Goal: Task Accomplishment & Management: Complete application form

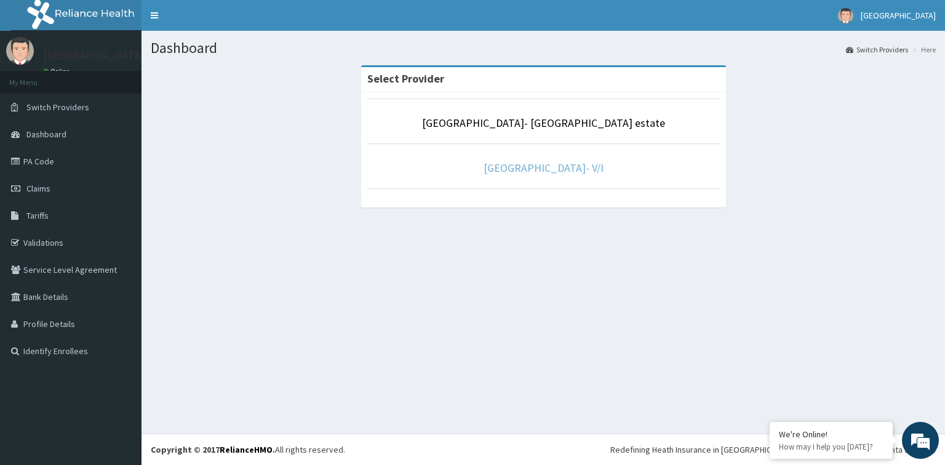
click at [545, 166] on link "[GEOGRAPHIC_DATA]- V/I" at bounding box center [544, 168] width 120 height 14
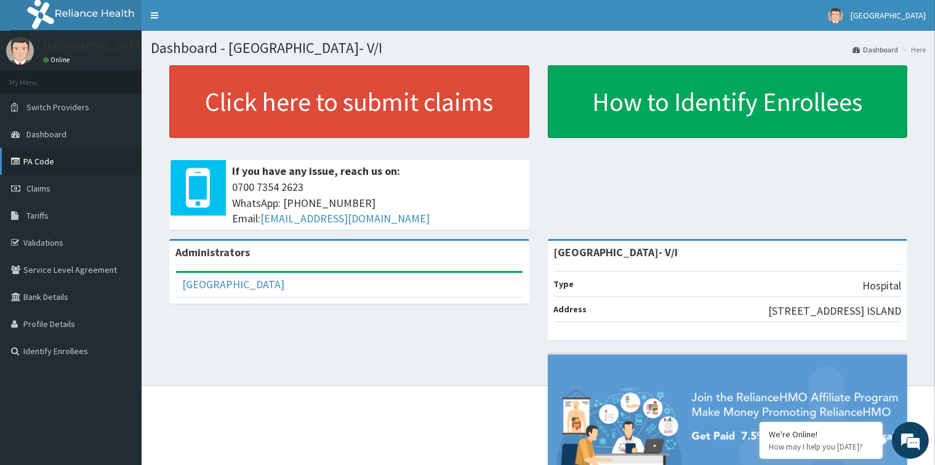
click at [75, 162] on link "PA Code" at bounding box center [71, 161] width 142 height 27
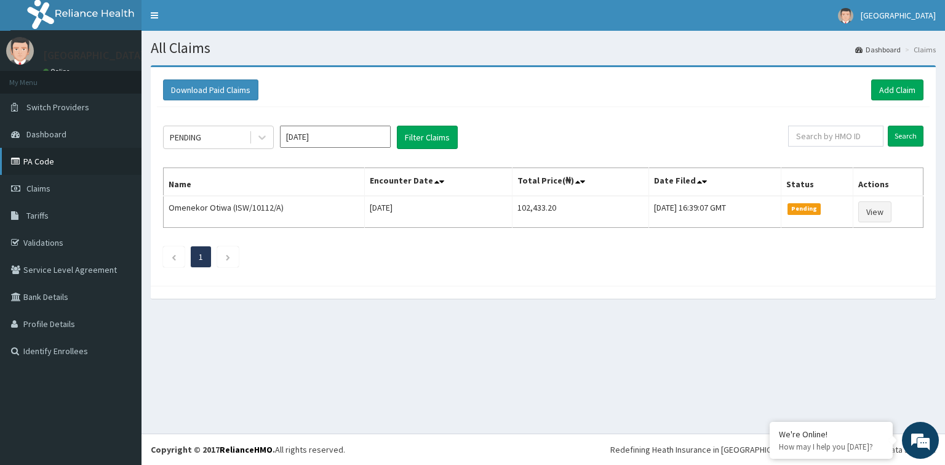
click at [84, 162] on link "PA Code" at bounding box center [71, 161] width 142 height 27
click at [901, 87] on link "Add Claim" at bounding box center [897, 89] width 52 height 21
click at [73, 218] on link "Tariffs" at bounding box center [71, 215] width 142 height 27
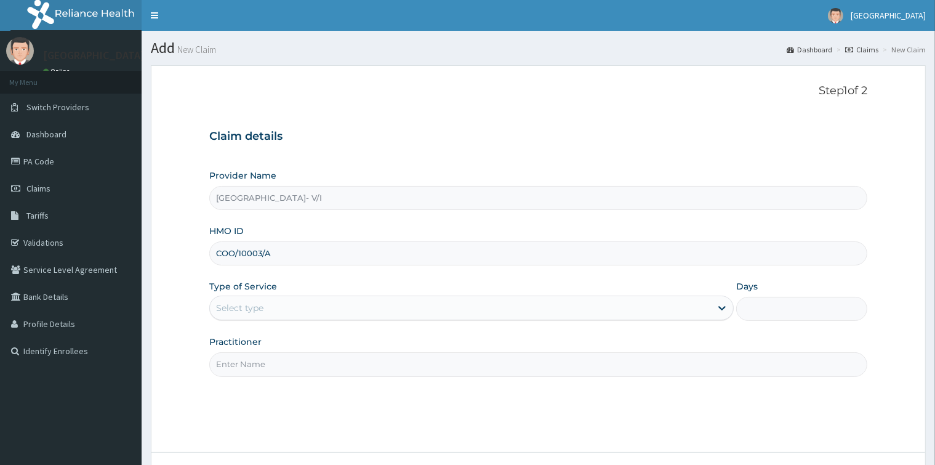
type input "COO/10003/A"
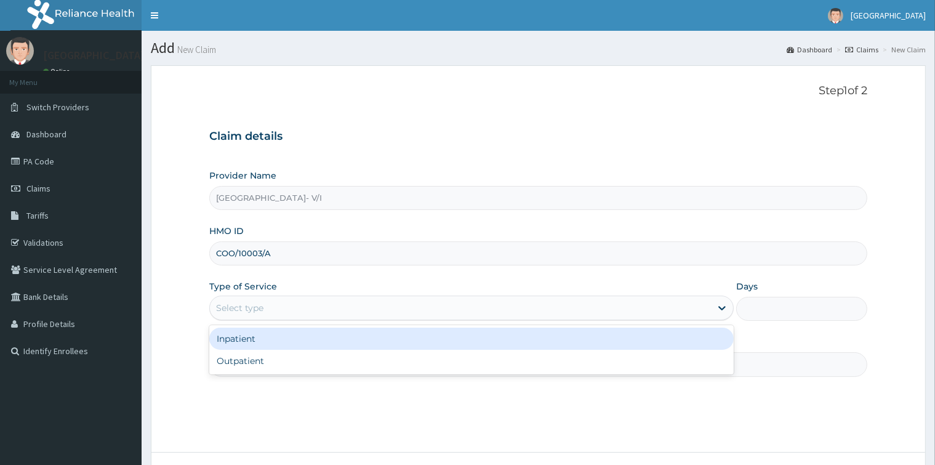
click at [352, 308] on div "Select type" at bounding box center [460, 308] width 501 height 20
click at [371, 333] on div "Inpatient" at bounding box center [471, 338] width 524 height 22
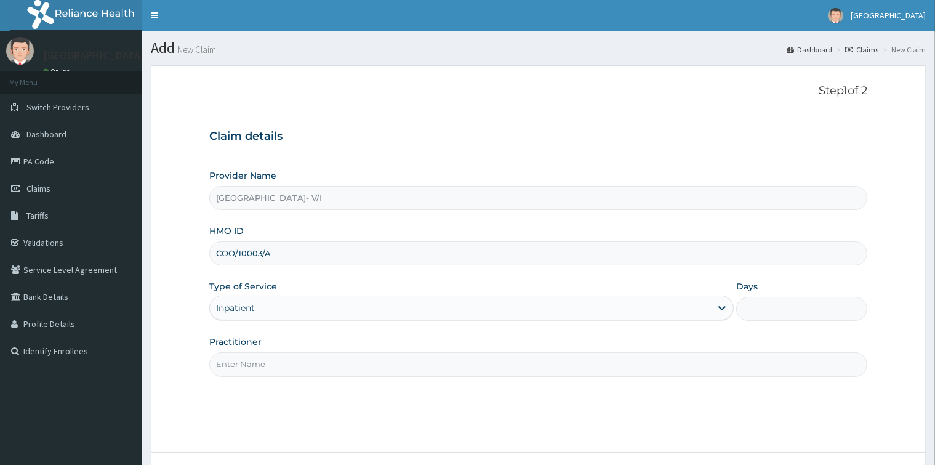
click at [378, 370] on input "Practitioner" at bounding box center [537, 364] width 657 height 24
type input "gp"
click at [757, 305] on input "Days" at bounding box center [801, 309] width 131 height 24
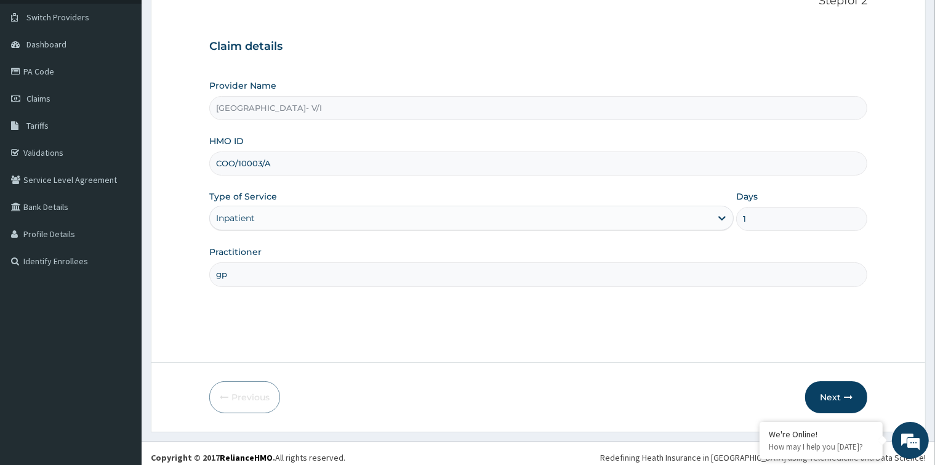
scroll to position [97, 0]
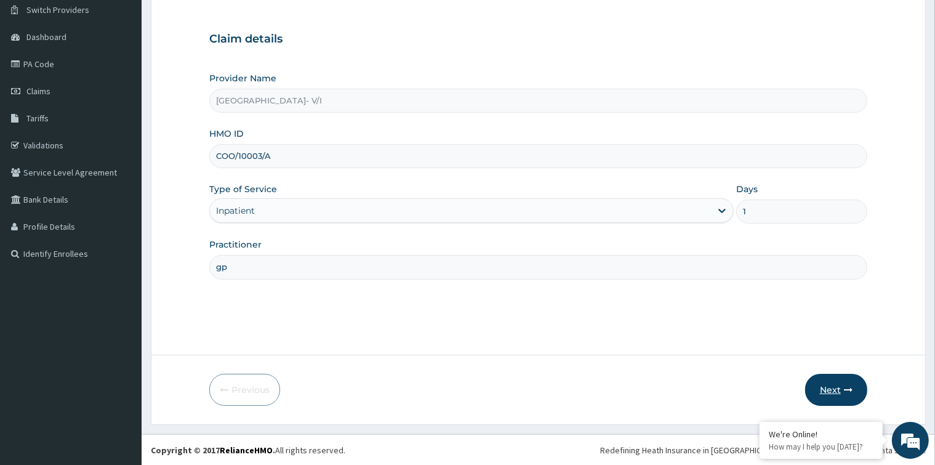
type input "1"
click at [845, 386] on icon "button" at bounding box center [848, 389] width 9 height 9
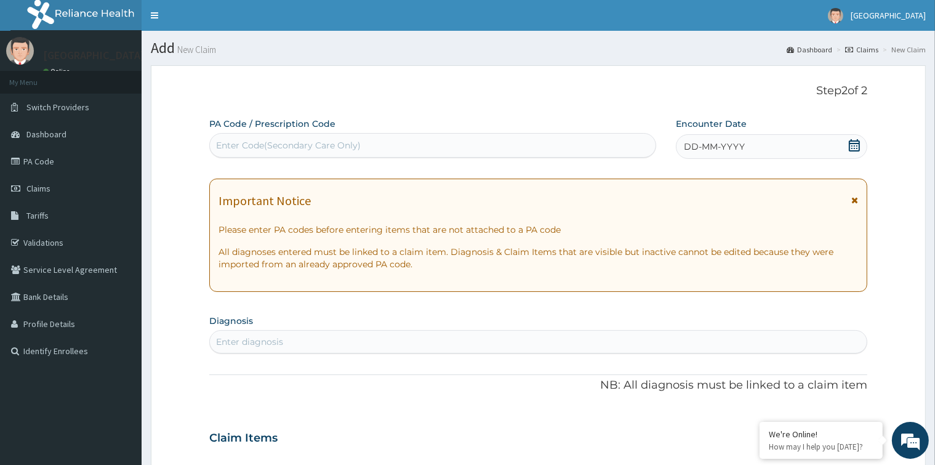
scroll to position [0, 0]
click at [429, 143] on div "Enter Code(Secondary Care Only)" at bounding box center [432, 145] width 445 height 20
paste input "PA/E544B9"
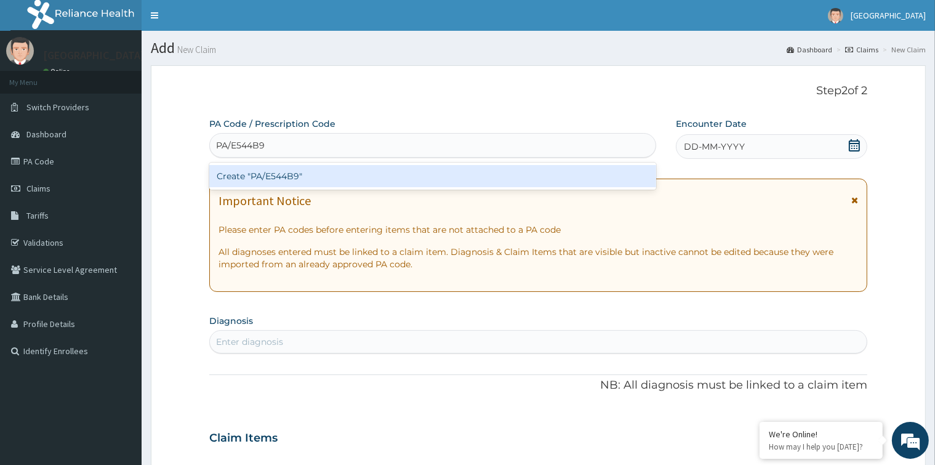
type input "PA/E544B9"
click at [414, 180] on div "Create "PA/E544B9"" at bounding box center [432, 176] width 447 height 22
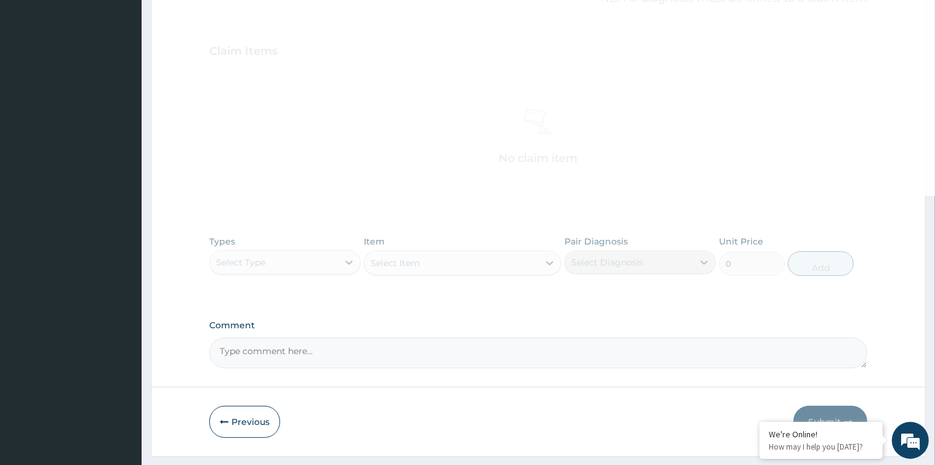
scroll to position [356, 0]
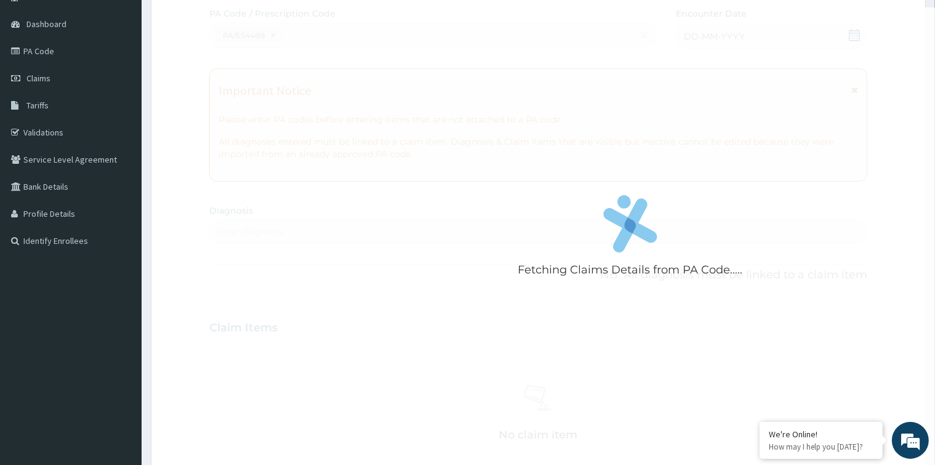
scroll to position [0, 0]
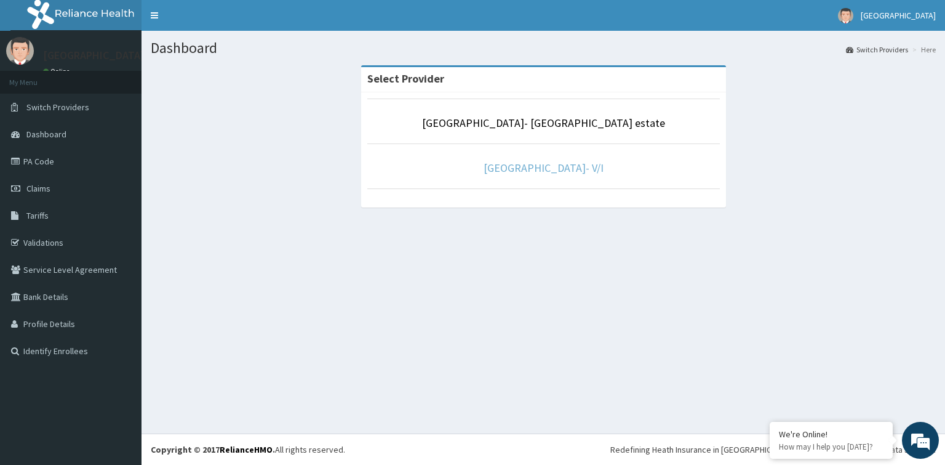
click at [497, 162] on link "[GEOGRAPHIC_DATA]- V/I" at bounding box center [544, 168] width 120 height 14
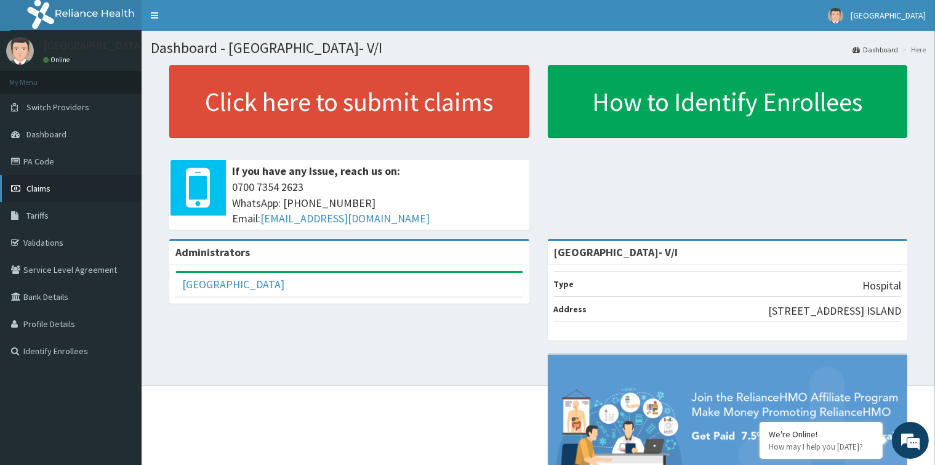
click at [42, 188] on span "Claims" at bounding box center [38, 188] width 24 height 11
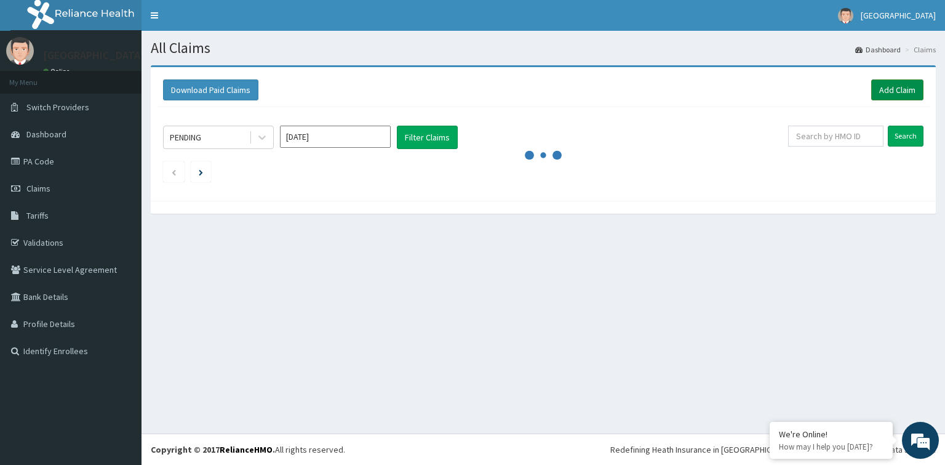
click at [903, 92] on link "Add Claim" at bounding box center [897, 89] width 52 height 21
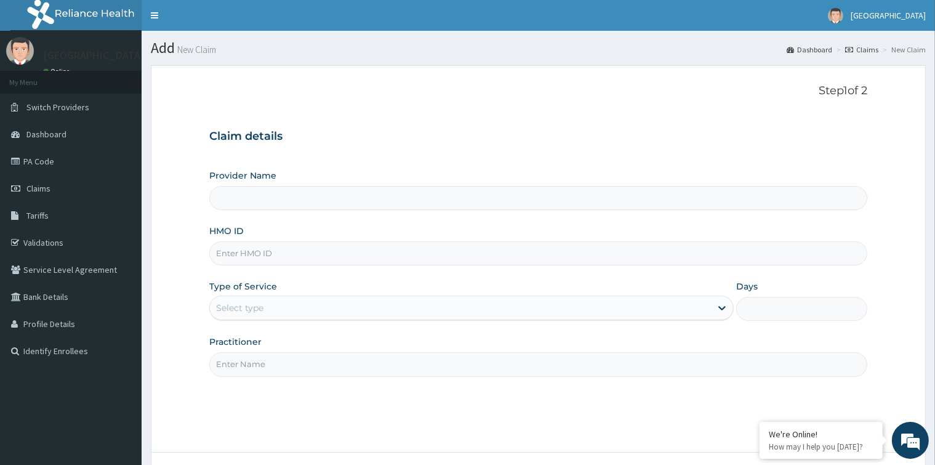
type input "[GEOGRAPHIC_DATA]- V/I"
click at [331, 245] on input "HMO ID" at bounding box center [537, 253] width 657 height 24
paste input "COO/10003/A"
type input "COO/10003/A"
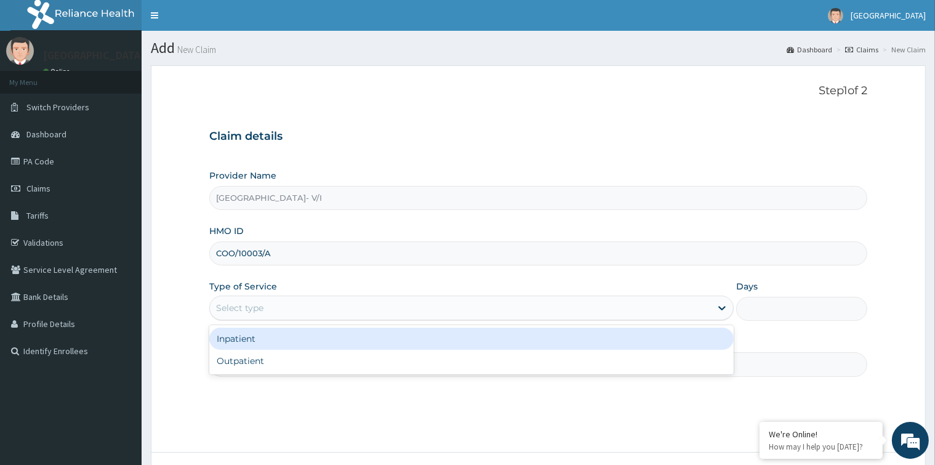
click at [325, 309] on div "Select type" at bounding box center [460, 308] width 501 height 20
click at [330, 335] on div "Inpatient" at bounding box center [471, 338] width 524 height 22
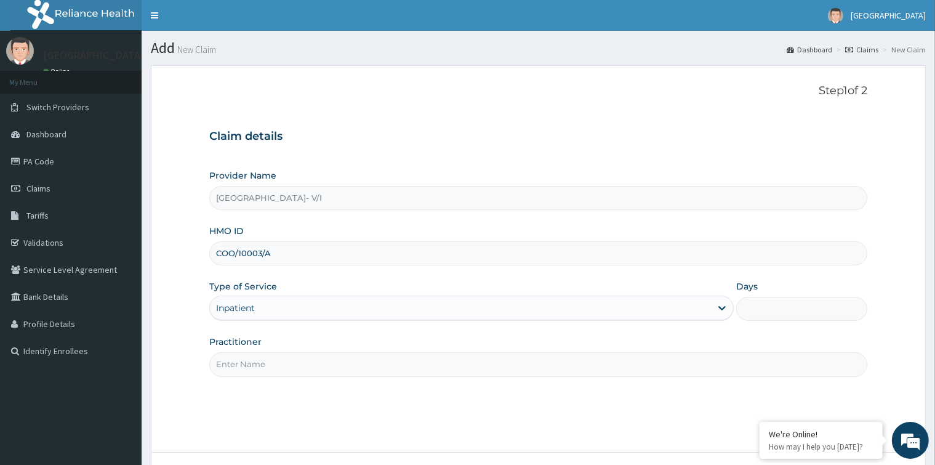
click at [318, 365] on input "Practitioner" at bounding box center [537, 364] width 657 height 24
type input "gp"
click at [773, 310] on input "Days" at bounding box center [801, 309] width 131 height 24
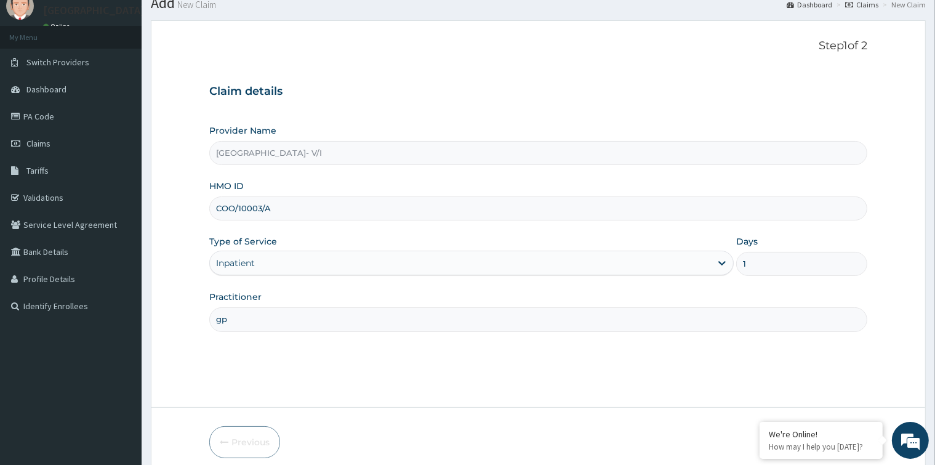
scroll to position [97, 0]
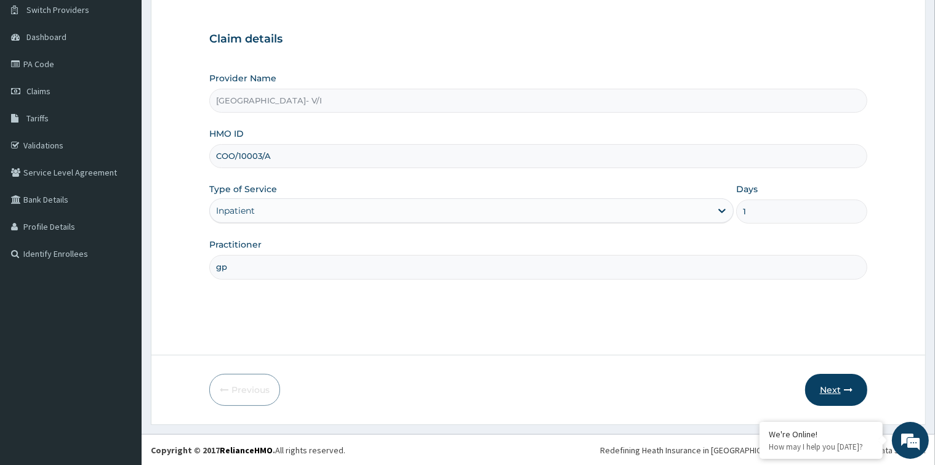
type input "1"
click at [831, 386] on button "Next" at bounding box center [836, 389] width 62 height 32
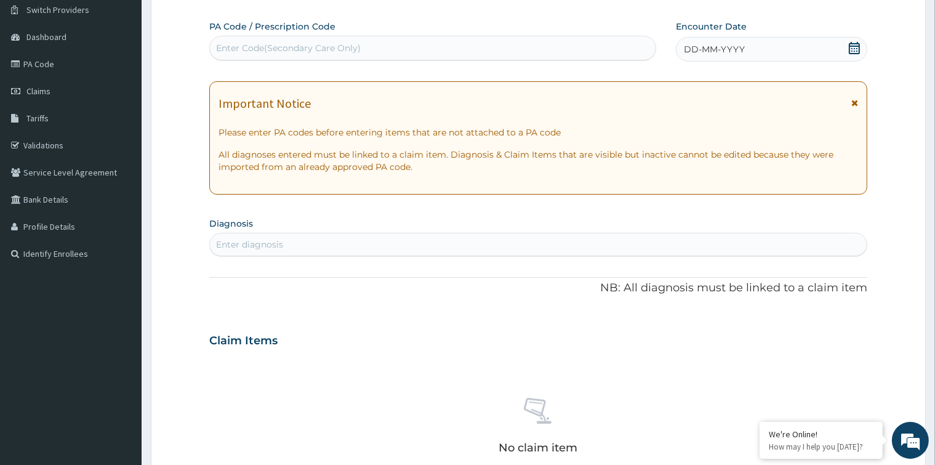
click at [322, 42] on div "Enter Code(Secondary Care Only)" at bounding box center [288, 48] width 145 height 12
paste input "PA/E544B9"
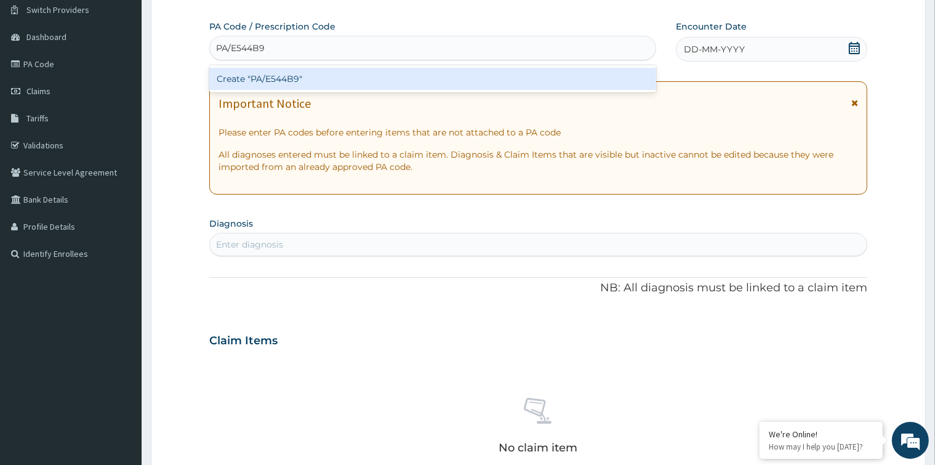
paste input "PA/E544B9"
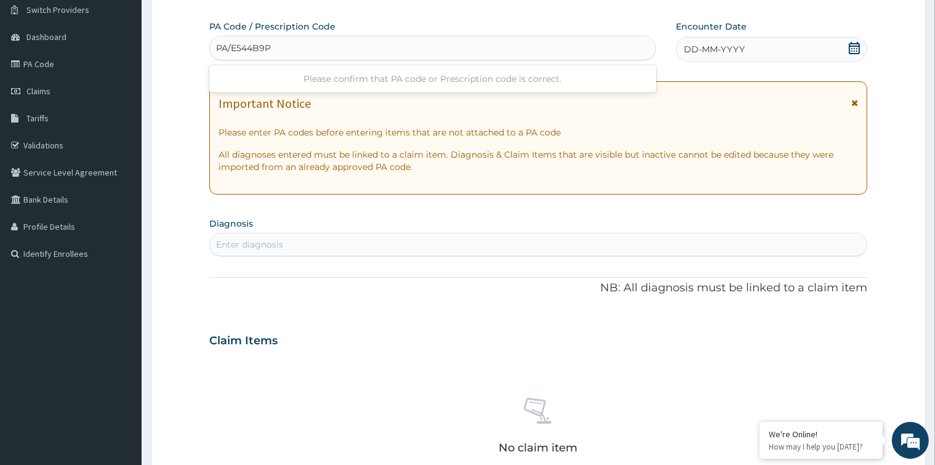
type input "PA/E544B9"
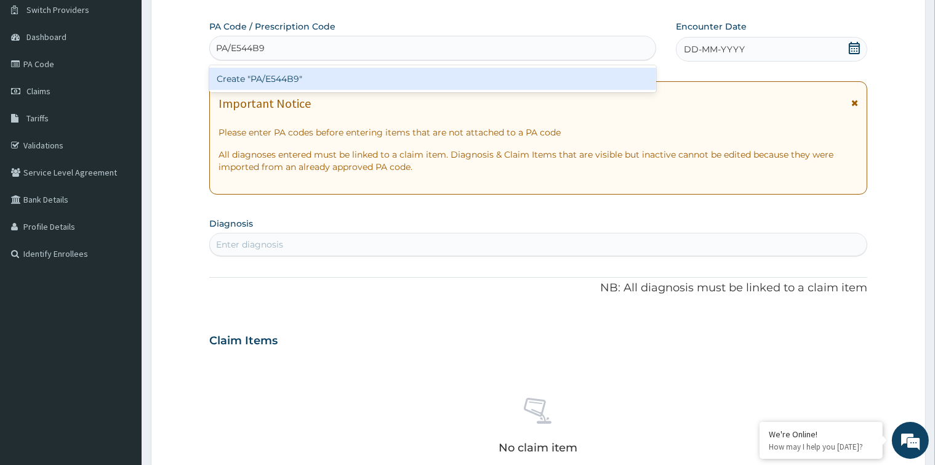
click at [332, 74] on div "Create "PA/E544B9"" at bounding box center [432, 79] width 447 height 22
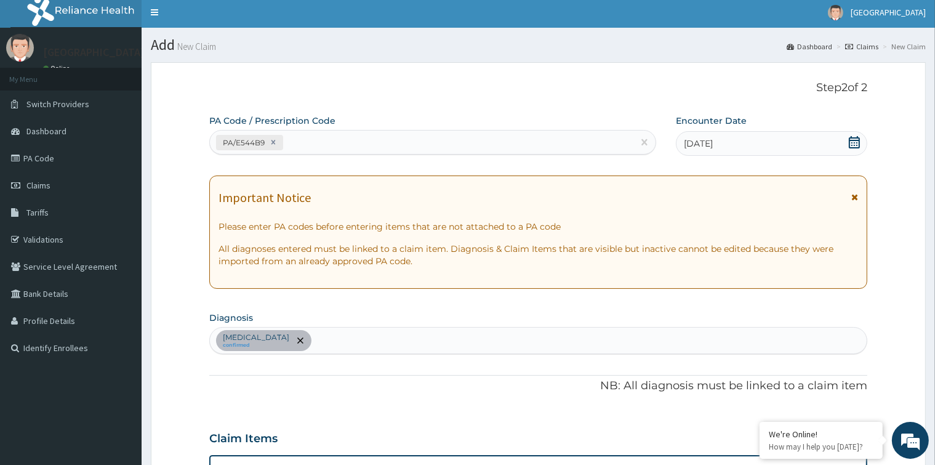
scroll to position [0, 0]
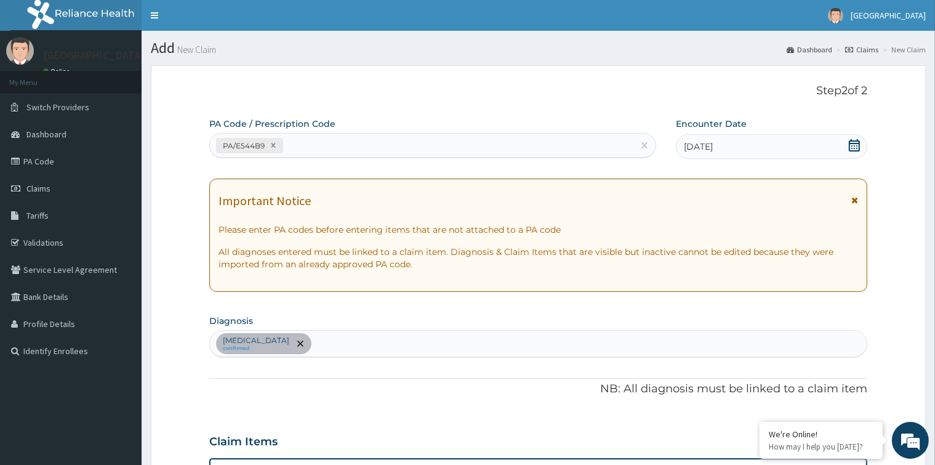
click at [316, 140] on div "PA/E544B9" at bounding box center [421, 145] width 423 height 20
paste input "PA/C4E195"
type input "PA/C4E195"
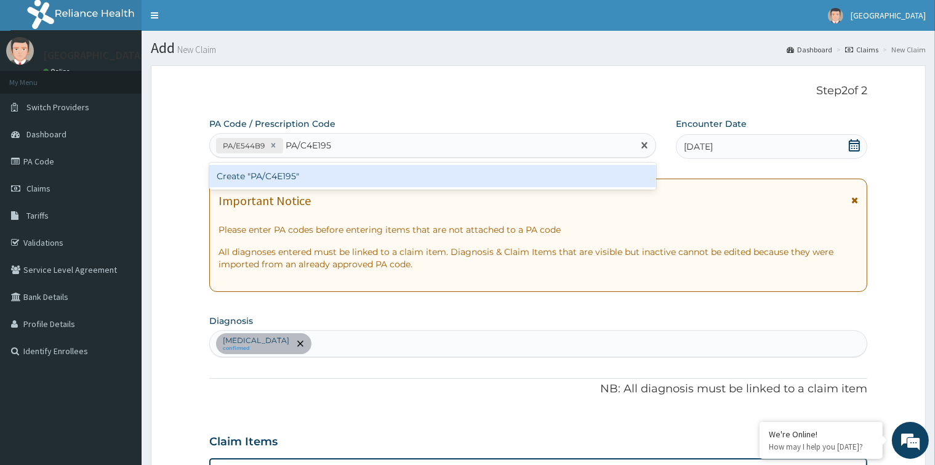
click at [322, 176] on div "Create "PA/C4E195"" at bounding box center [432, 176] width 447 height 22
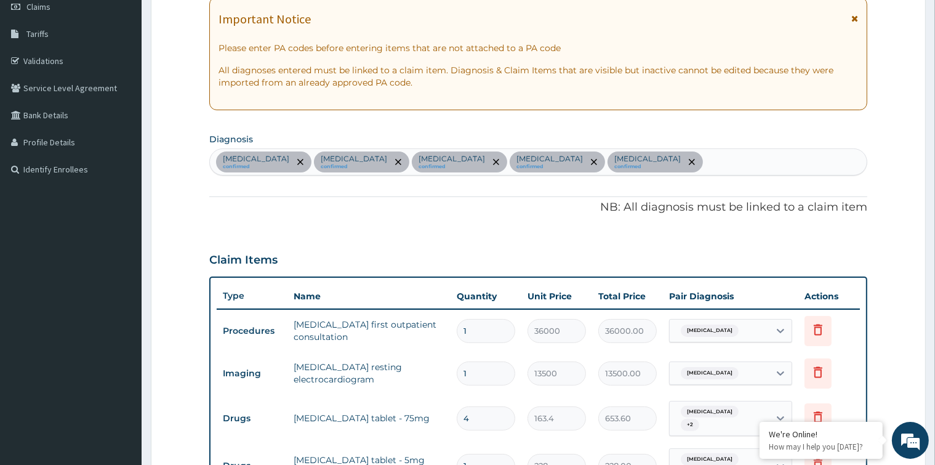
scroll to position [58, 0]
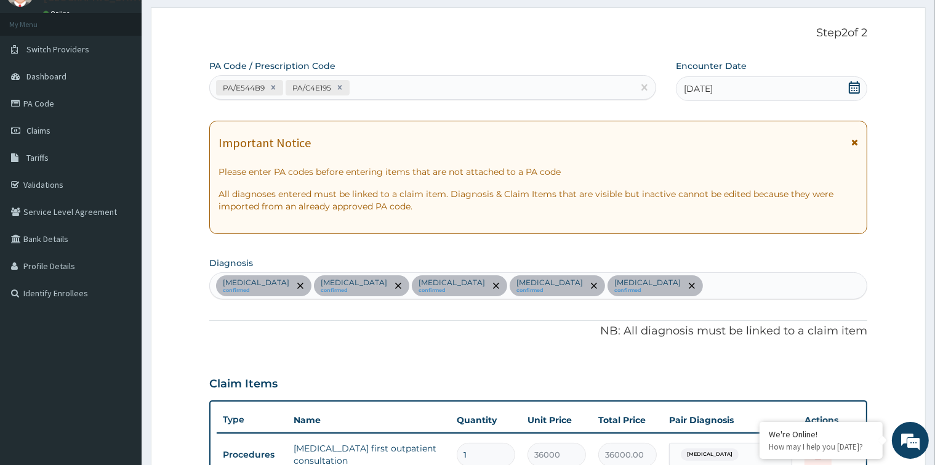
click at [367, 85] on div "PA/E544B9 PA/C4E195" at bounding box center [421, 88] width 423 height 20
paste input "PA/0A456E"
type input "PA/0A456E"
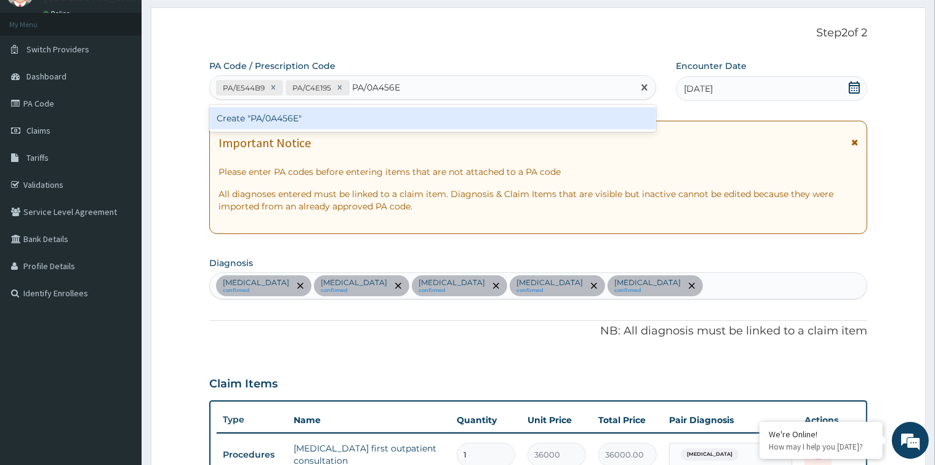
click at [364, 113] on div "Create "PA/0A456E"" at bounding box center [432, 118] width 447 height 22
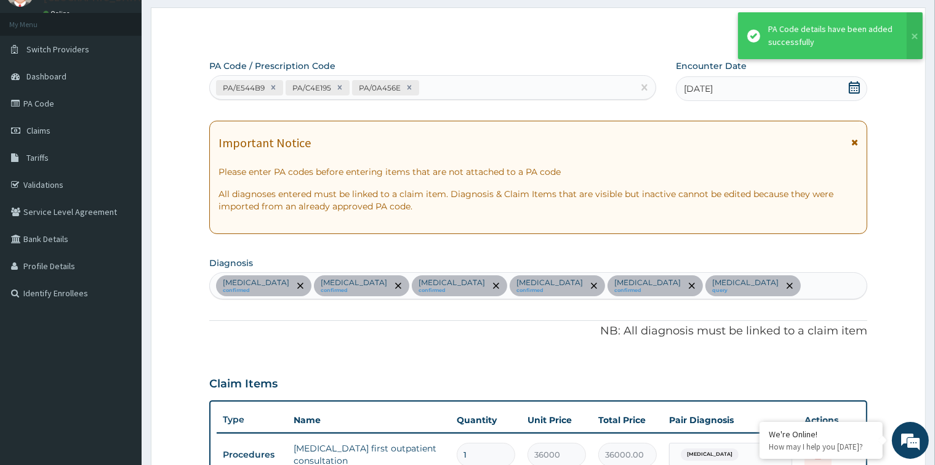
scroll to position [802, 0]
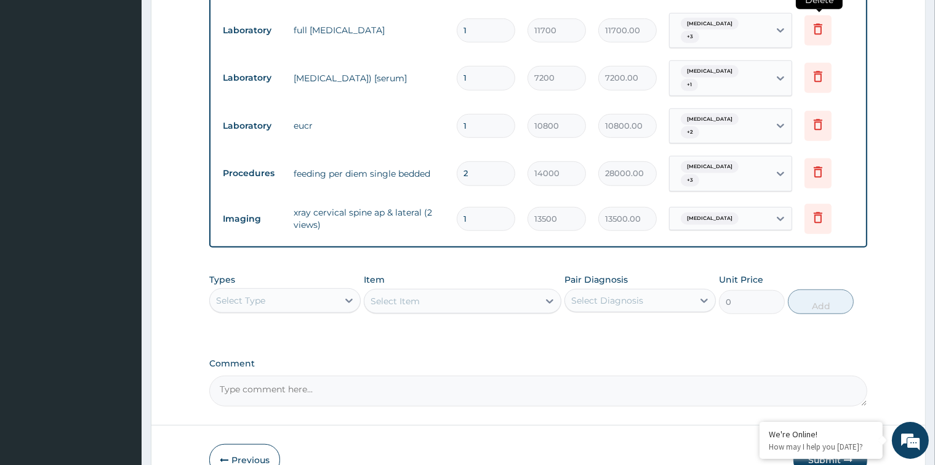
click at [820, 36] on icon at bounding box center [817, 29] width 15 height 15
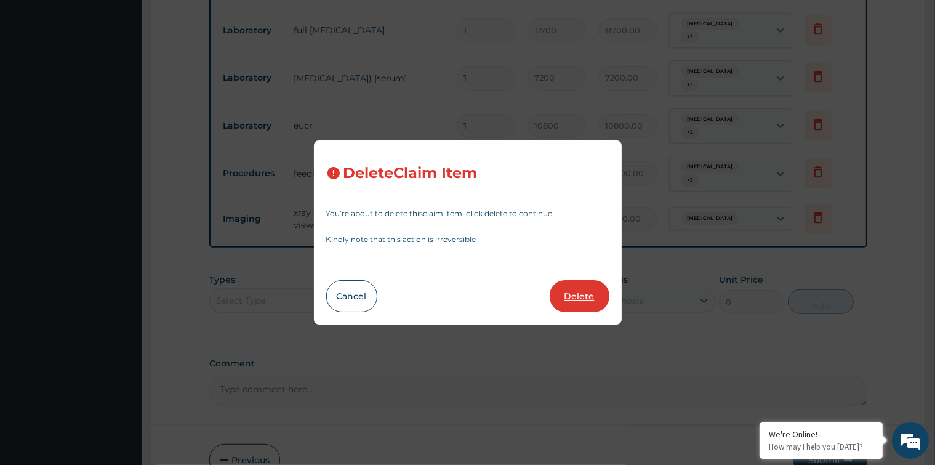
click at [580, 294] on button "Delete" at bounding box center [579, 296] width 60 height 32
type input "7200"
type input "7200.00"
type input "10800"
type input "10800.00"
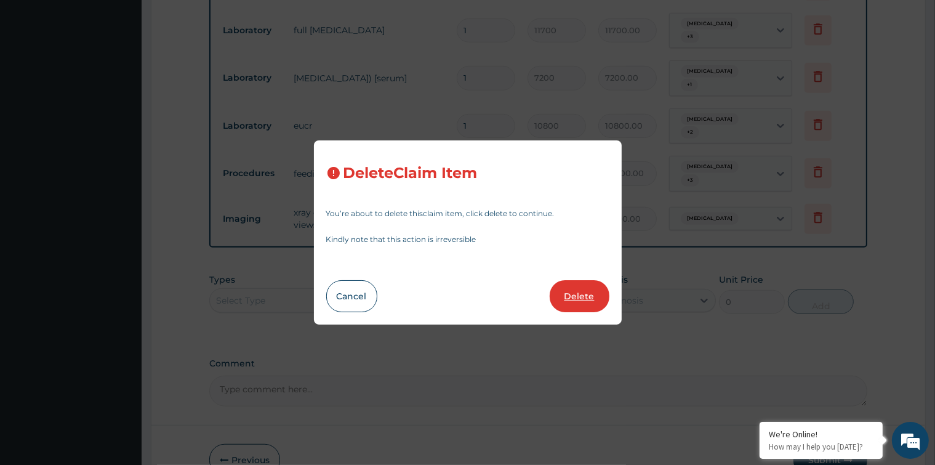
type input "2"
type input "14000"
type input "28000.00"
type input "1"
type input "13500"
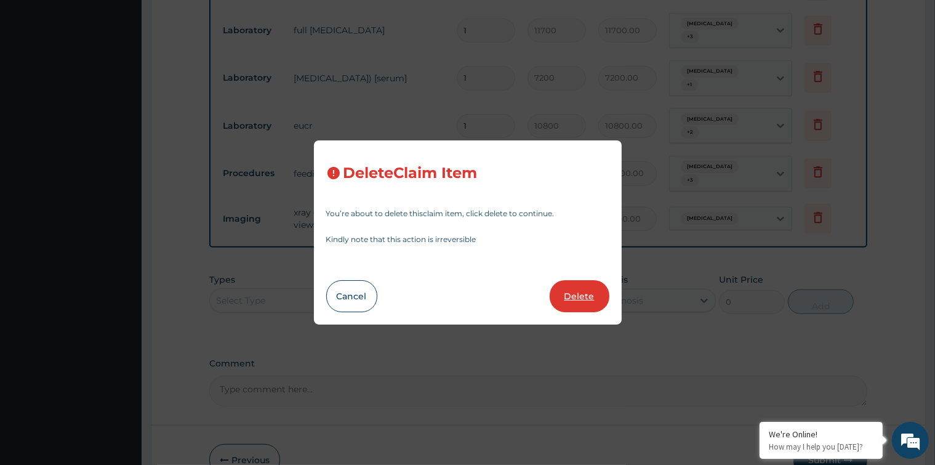
type input "13500.00"
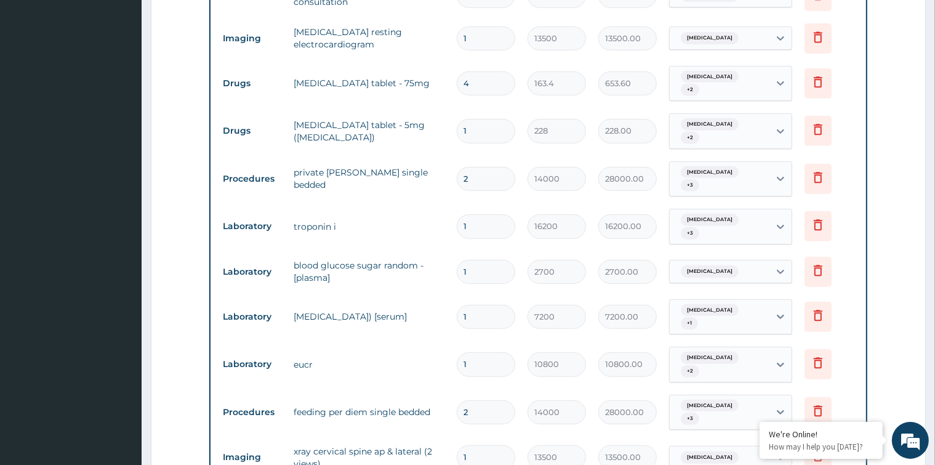
scroll to position [495, 0]
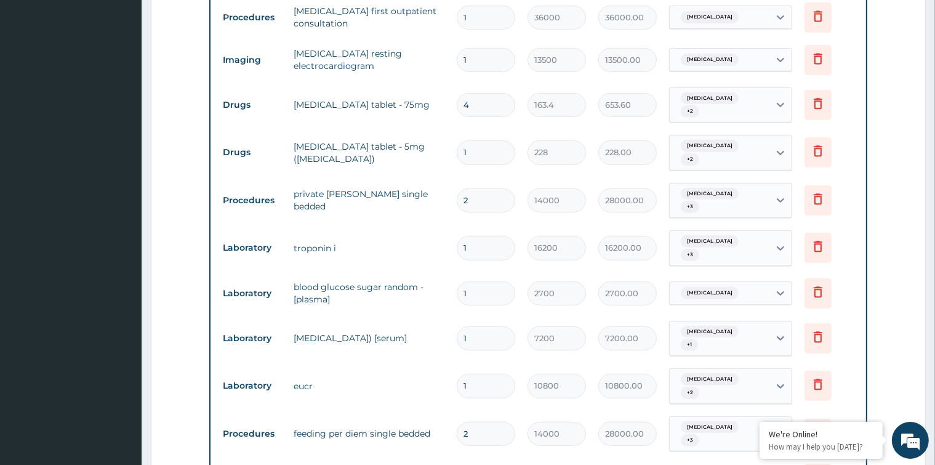
drag, startPoint x: 471, startPoint y: 81, endPoint x: 444, endPoint y: 84, distance: 27.2
click at [444, 81] on tr "Imaging ecg resting electrocardiogram 1 13500 13500.00 Acute coronary syndrome …" at bounding box center [538, 60] width 642 height 42
click at [444, 78] on td "ecg resting electrocardiogram" at bounding box center [368, 59] width 162 height 37
drag, startPoint x: 469, startPoint y: 79, endPoint x: 458, endPoint y: 81, distance: 11.2
click at [458, 72] on input "1" at bounding box center [486, 60] width 58 height 24
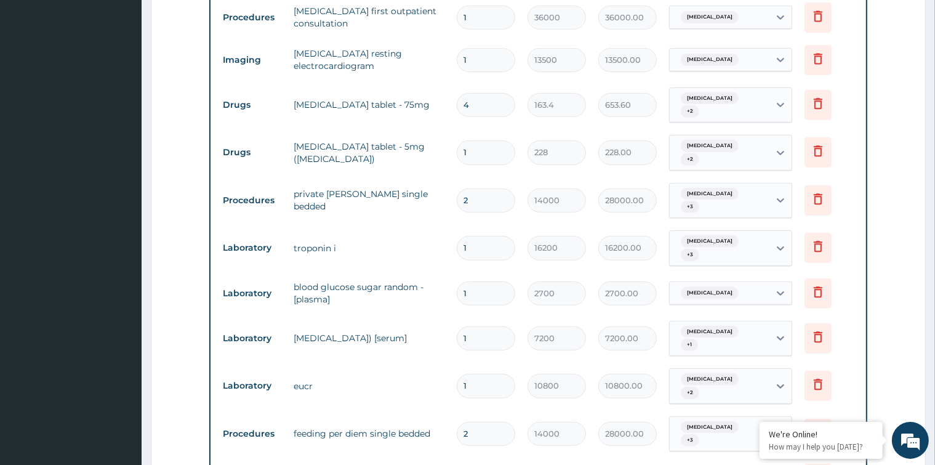
type input "2"
type input "27000.00"
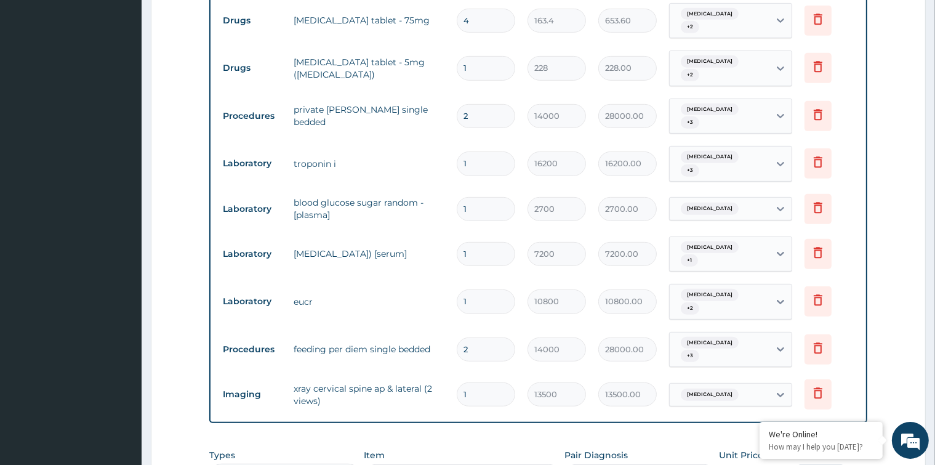
scroll to position [618, 0]
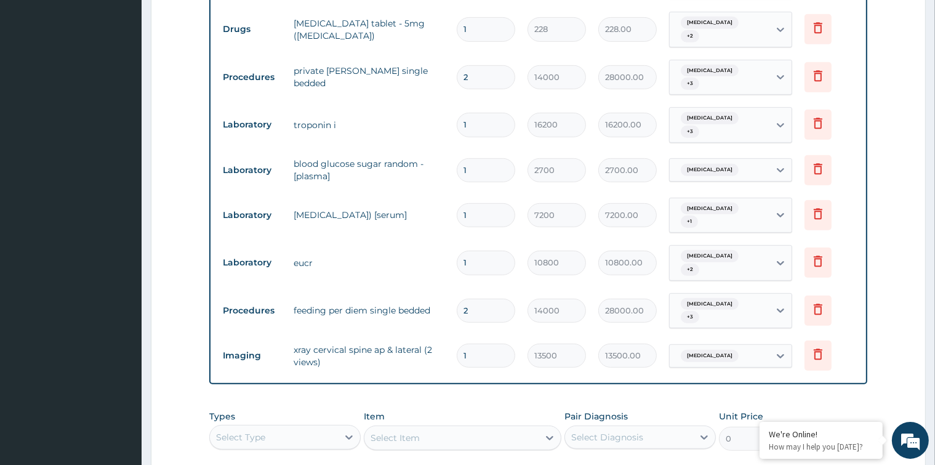
type input "2"
drag, startPoint x: 473, startPoint y: 101, endPoint x: 461, endPoint y: 103, distance: 11.3
click at [461, 89] on input "2" at bounding box center [486, 77] width 58 height 24
type input "1"
type input "14000.00"
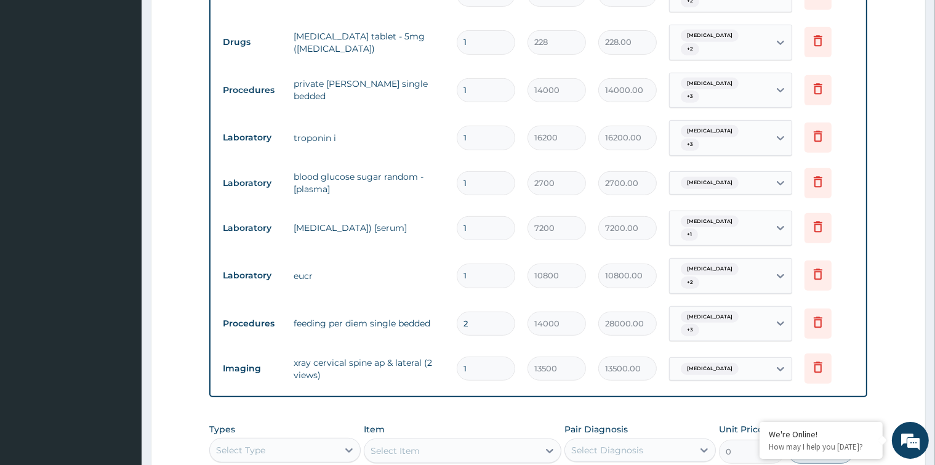
scroll to position [679, 0]
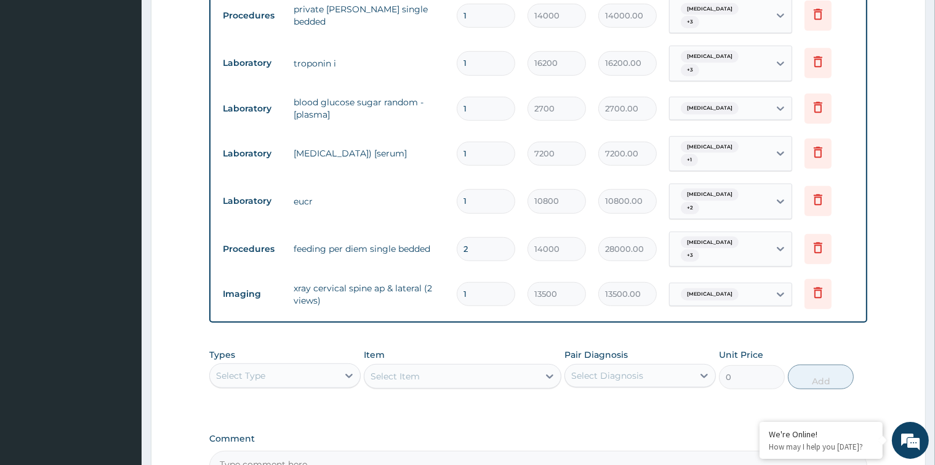
type input "1"
click at [457, 261] on div "2" at bounding box center [486, 249] width 58 height 24
type input "1"
type input "14000.00"
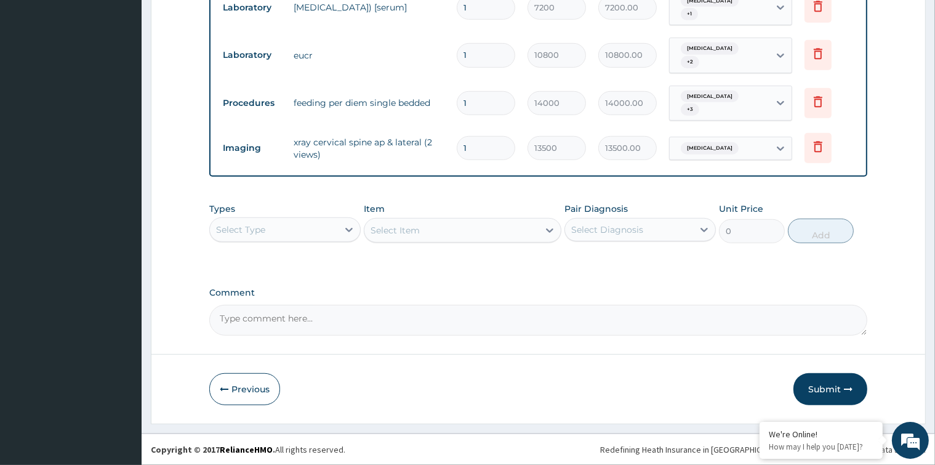
scroll to position [844, 0]
type input "1"
click at [351, 228] on icon at bounding box center [349, 229] width 12 height 12
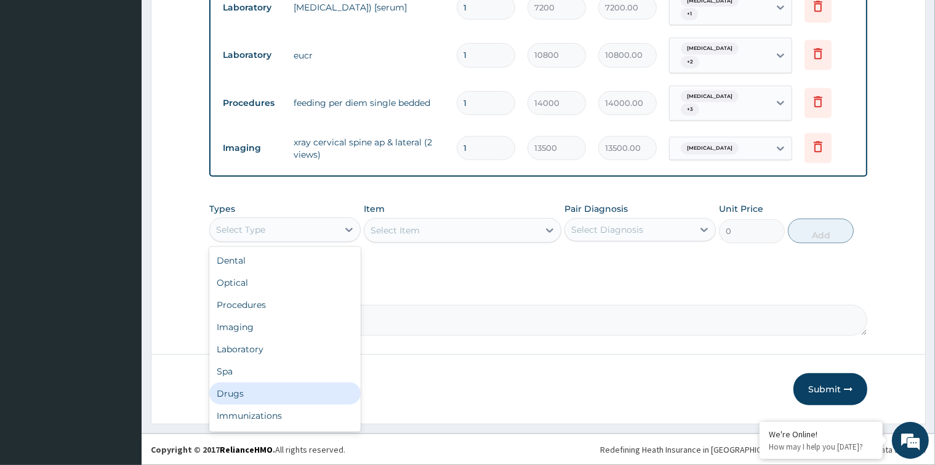
click at [266, 398] on div "Drugs" at bounding box center [284, 393] width 151 height 22
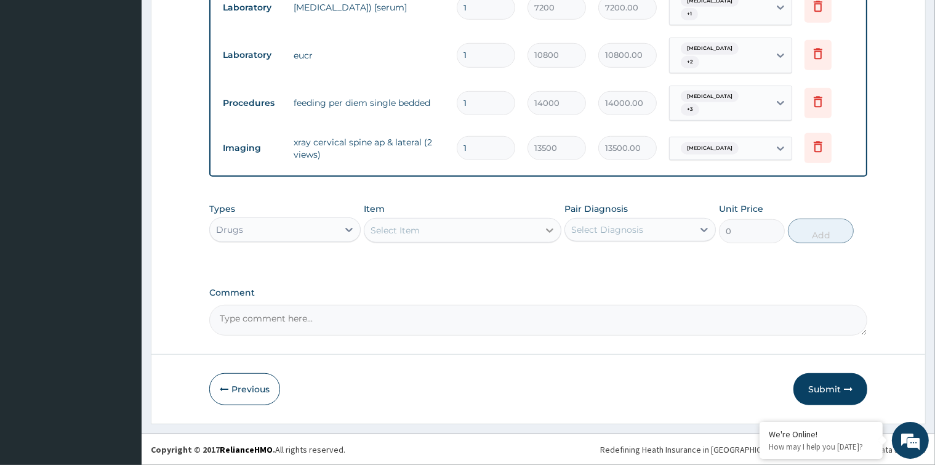
click at [539, 225] on div at bounding box center [549, 230] width 22 height 22
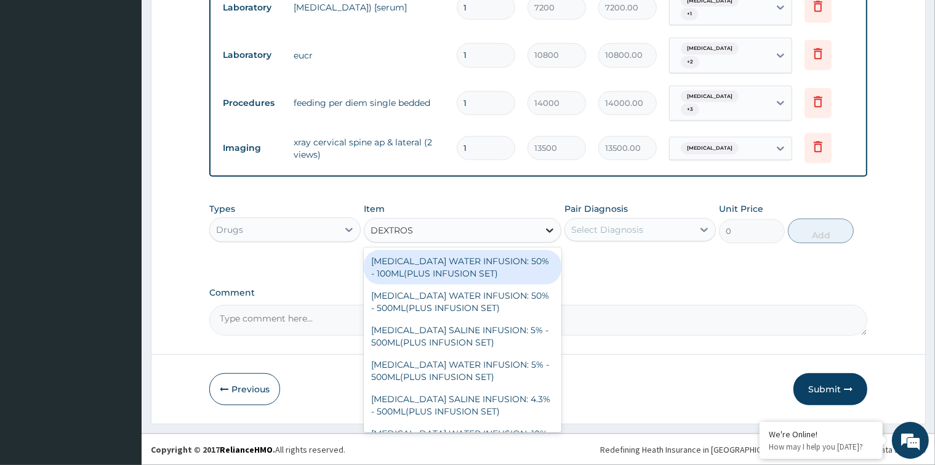
type input "DEXTROSE"
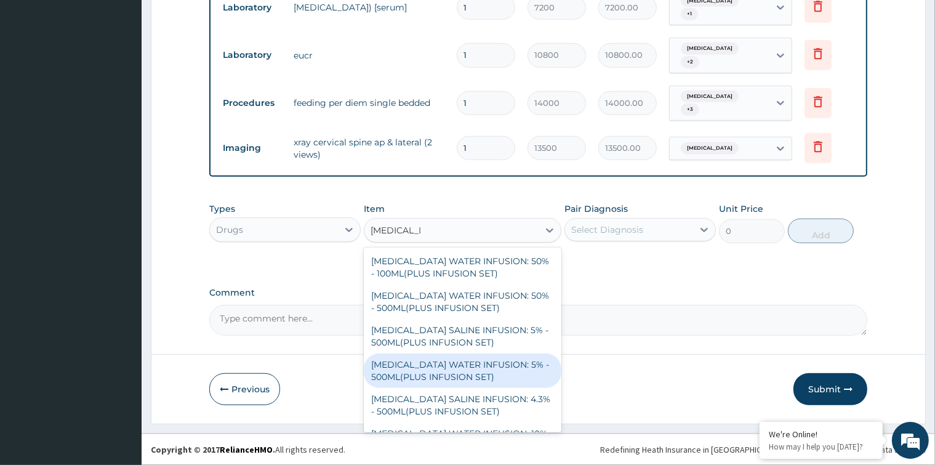
scroll to position [27, 0]
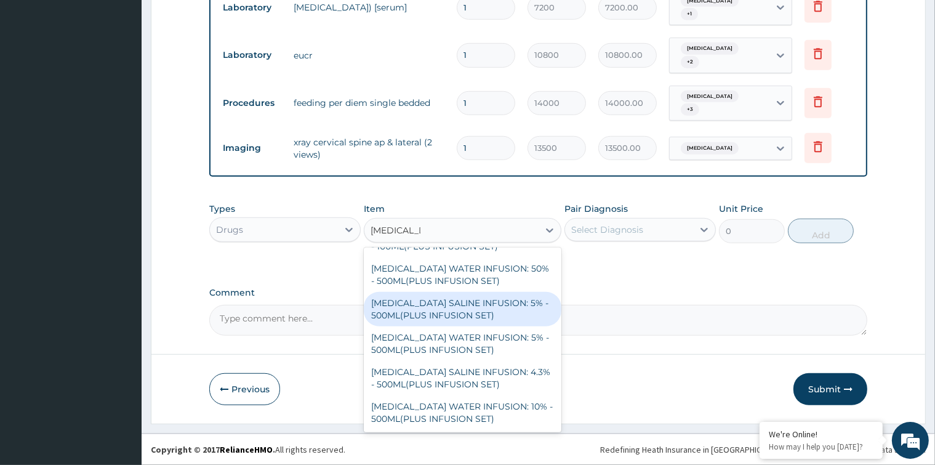
click at [463, 304] on div "DEXTROSE SALINE INFUSION: 5% - 500ML(PLUS INFUSION SET)" at bounding box center [463, 309] width 198 height 34
type input "1482"
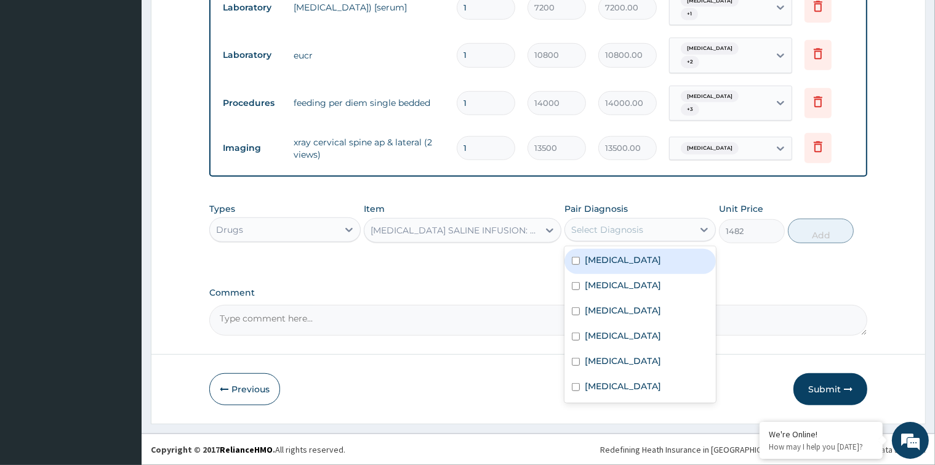
click at [667, 227] on div "Select Diagnosis" at bounding box center [629, 230] width 128 height 20
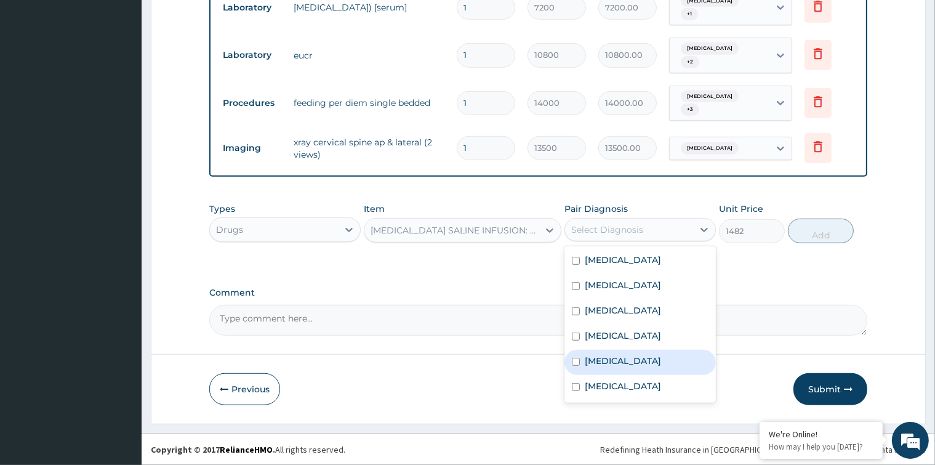
click at [573, 365] on input "checkbox" at bounding box center [576, 361] width 8 height 8
checkbox input "true"
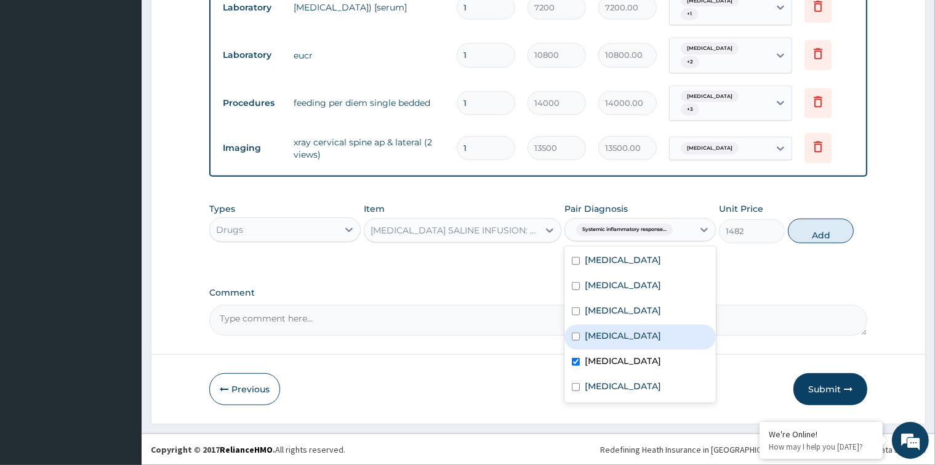
click at [578, 336] on input "checkbox" at bounding box center [576, 336] width 8 height 8
checkbox input "true"
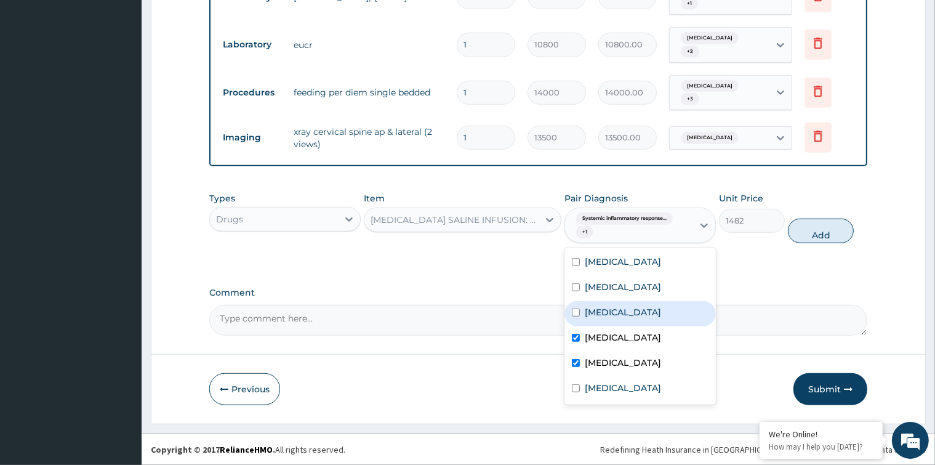
click at [578, 316] on input "checkbox" at bounding box center [576, 312] width 8 height 8
checkbox input "true"
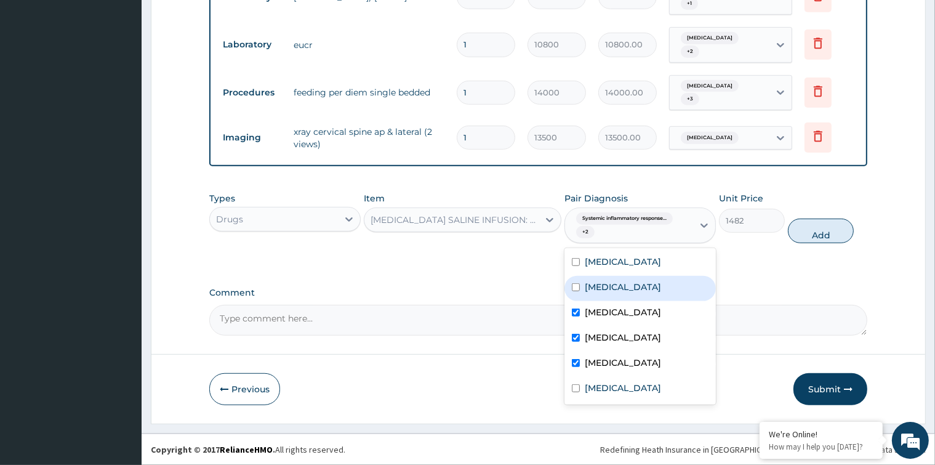
click at [576, 291] on input "checkbox" at bounding box center [576, 287] width 8 height 8
checkbox input "true"
click at [829, 243] on button "Add" at bounding box center [821, 230] width 66 height 25
type input "0"
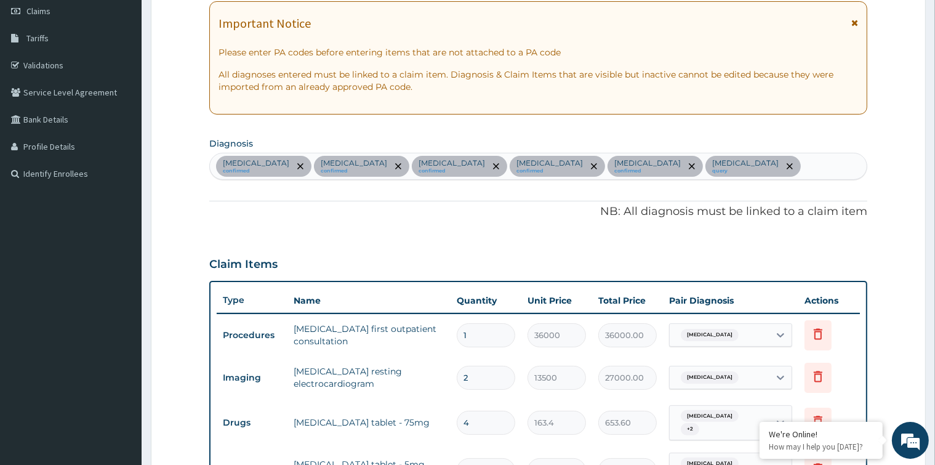
scroll to position [167, 0]
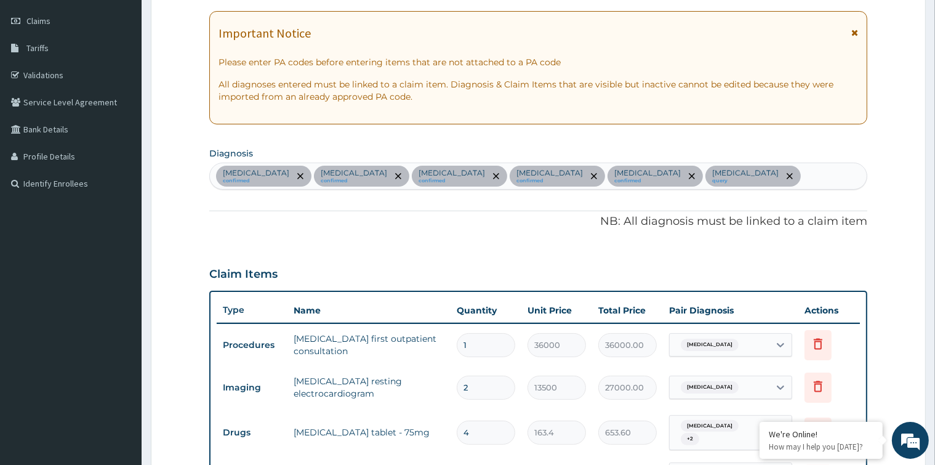
click at [360, 189] on div "Acute coronary syndrome confirmed Essential hypertension confirmed Chronic kidn…" at bounding box center [538, 176] width 656 height 26
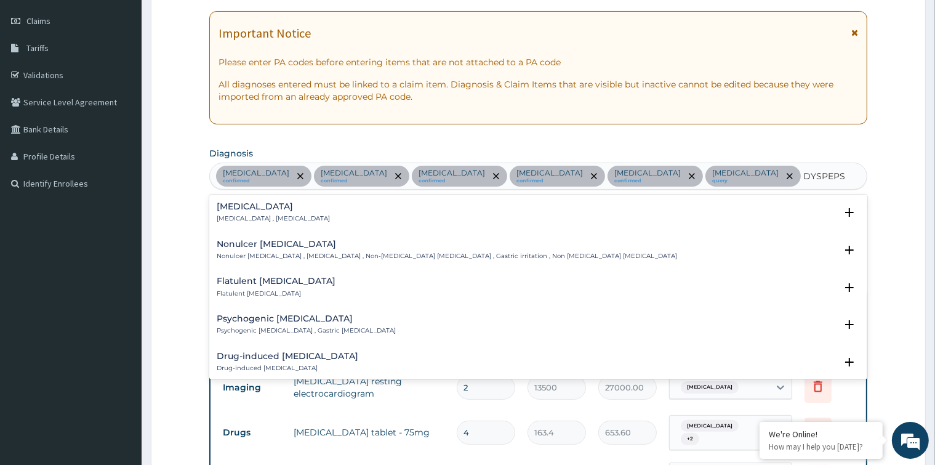
type input "DYSPEPSI"
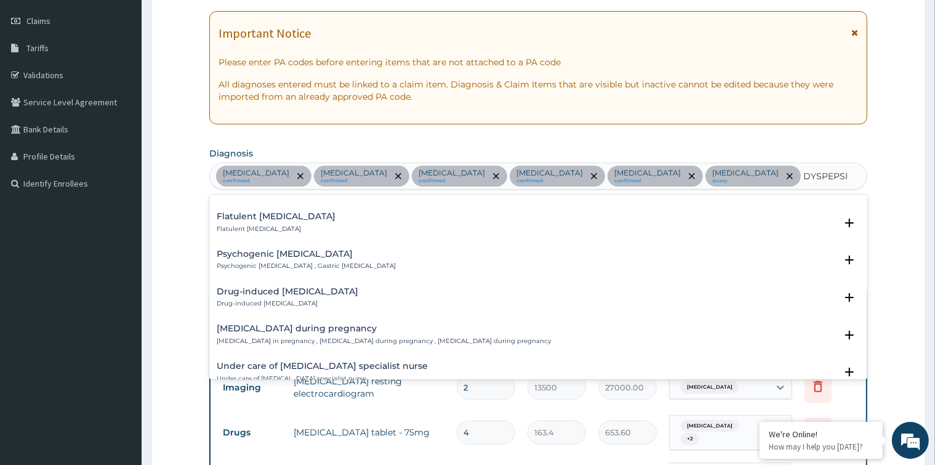
scroll to position [0, 0]
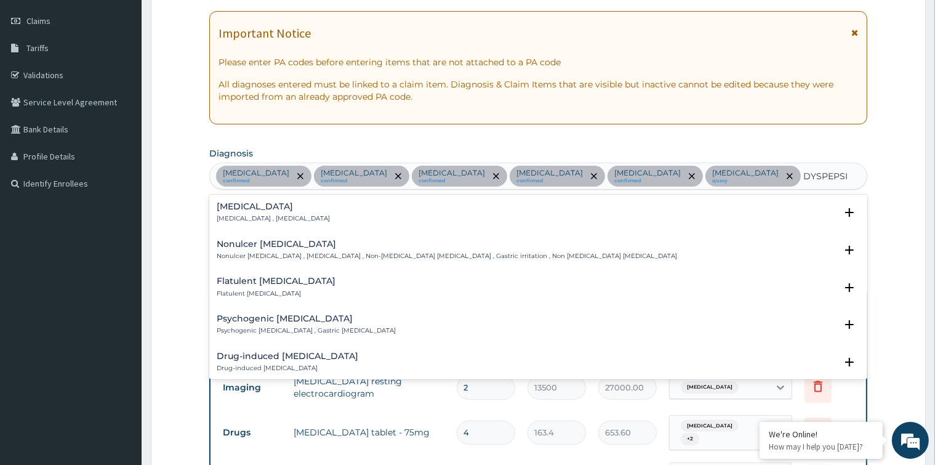
click at [266, 223] on p "Indigestion , Dyspepsia" at bounding box center [273, 218] width 113 height 9
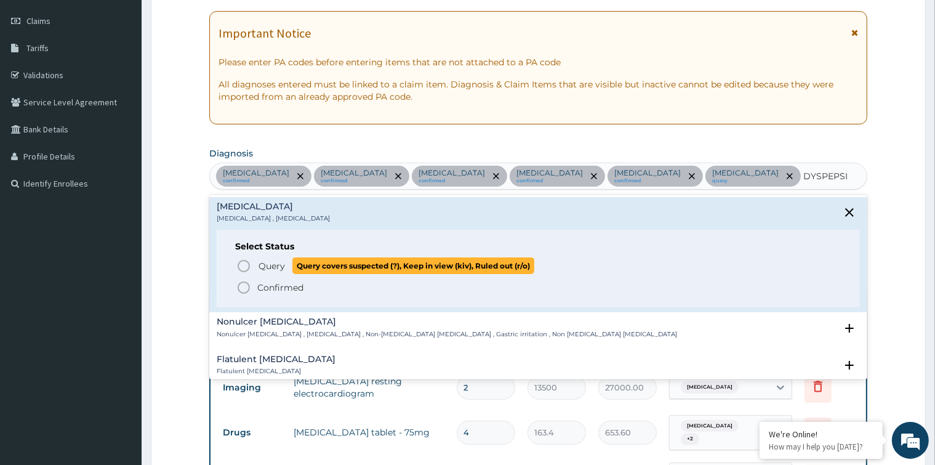
click at [244, 273] on icon "status option query" at bounding box center [243, 265] width 15 height 15
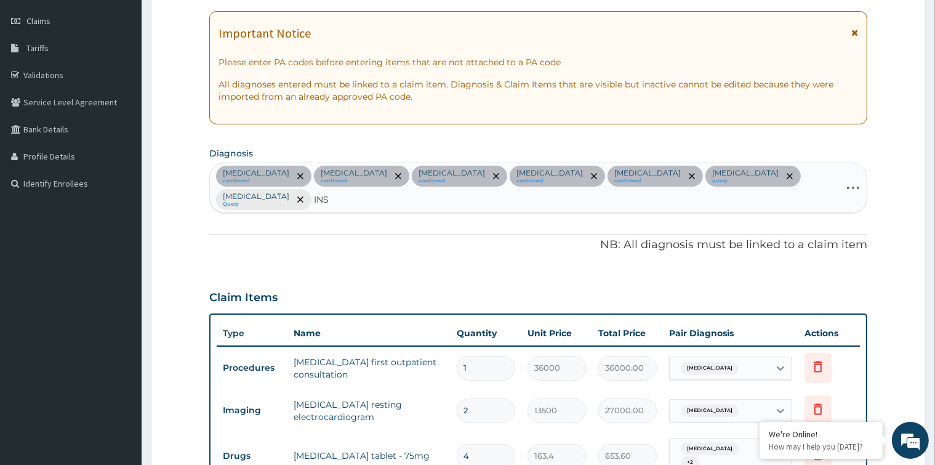
type input "INSO"
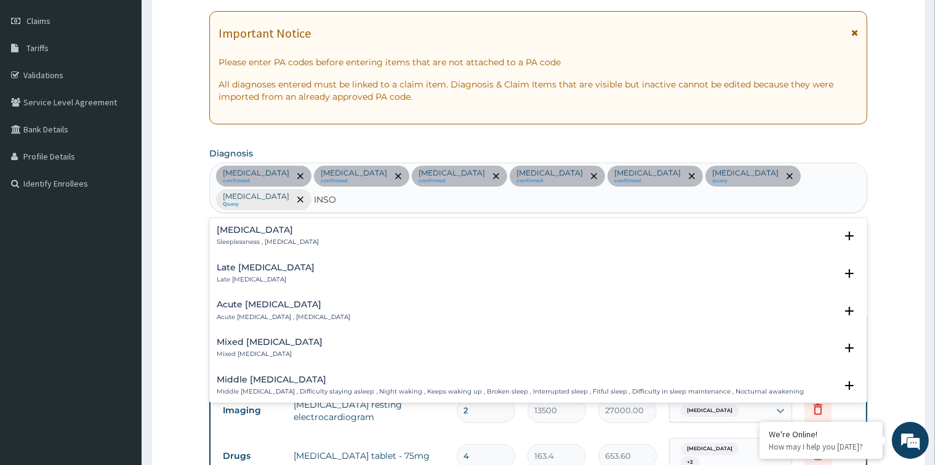
click at [247, 240] on p "Sleeplessness , Insomnia" at bounding box center [268, 241] width 102 height 9
click at [258, 240] on p "Sleeplessness , Insomnia" at bounding box center [268, 241] width 102 height 9
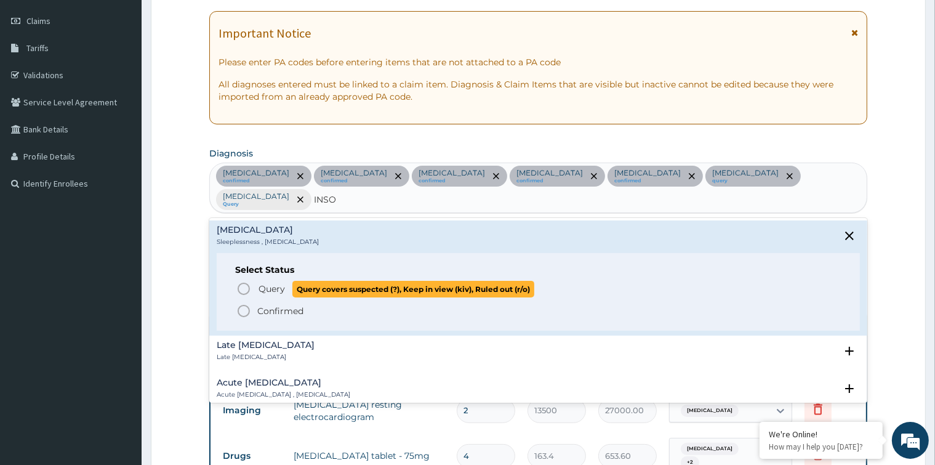
click at [241, 287] on icon "status option query" at bounding box center [243, 288] width 15 height 15
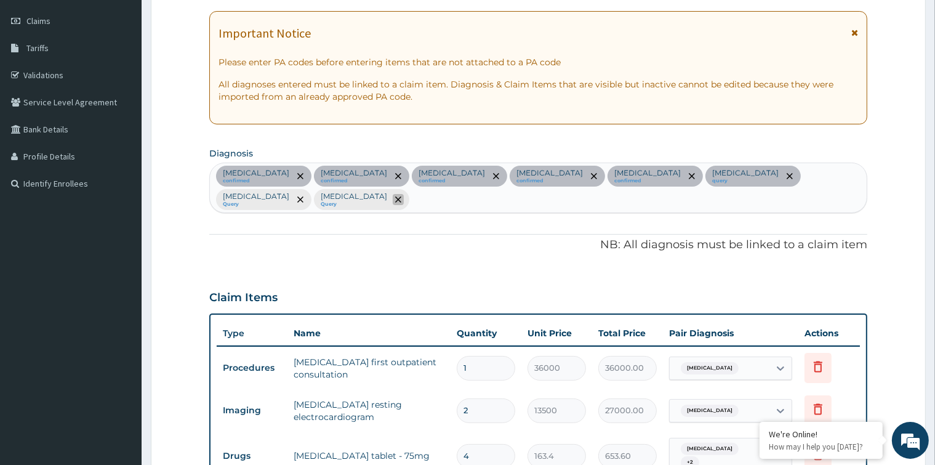
click at [401, 199] on icon "remove selection option" at bounding box center [398, 199] width 6 height 6
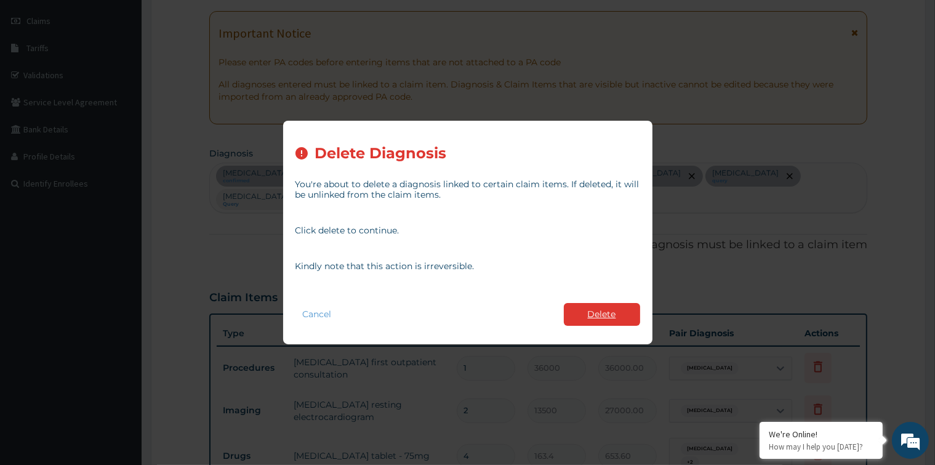
click at [621, 312] on button "Delete" at bounding box center [602, 314] width 76 height 23
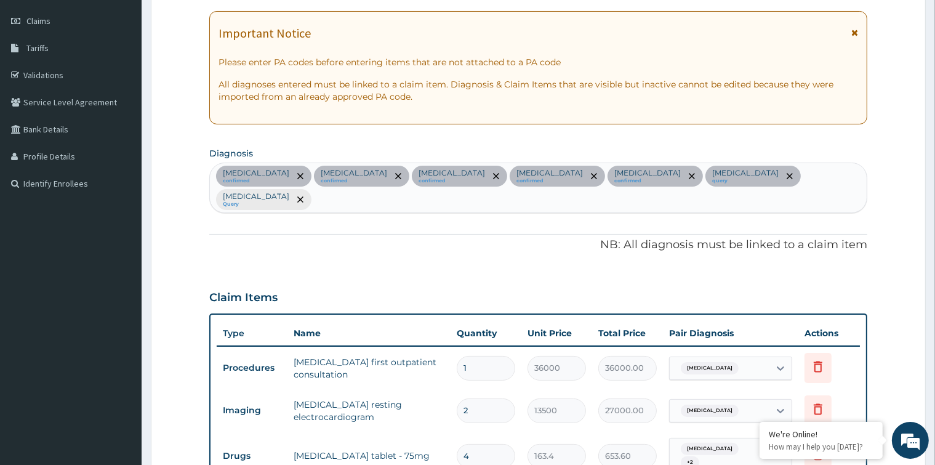
click at [409, 201] on div "Acute coronary syndrome confirmed Essential hypertension confirmed Chronic kidn…" at bounding box center [538, 187] width 656 height 49
type input "INS"
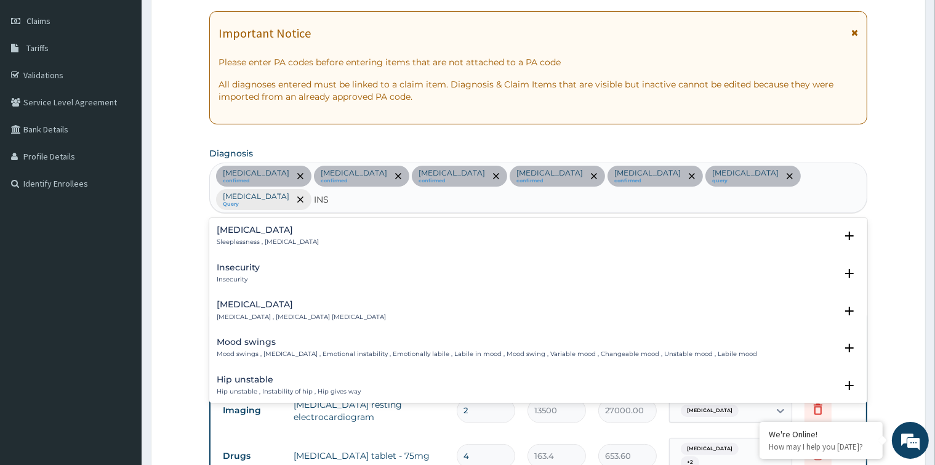
click at [283, 240] on p "Sleeplessness , Insomnia" at bounding box center [268, 241] width 102 height 9
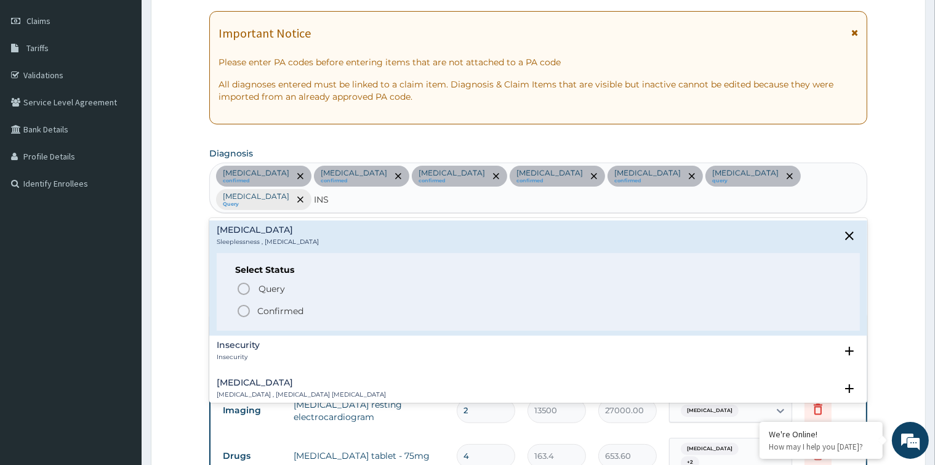
click at [239, 309] on icon "status option filled" at bounding box center [243, 310] width 15 height 15
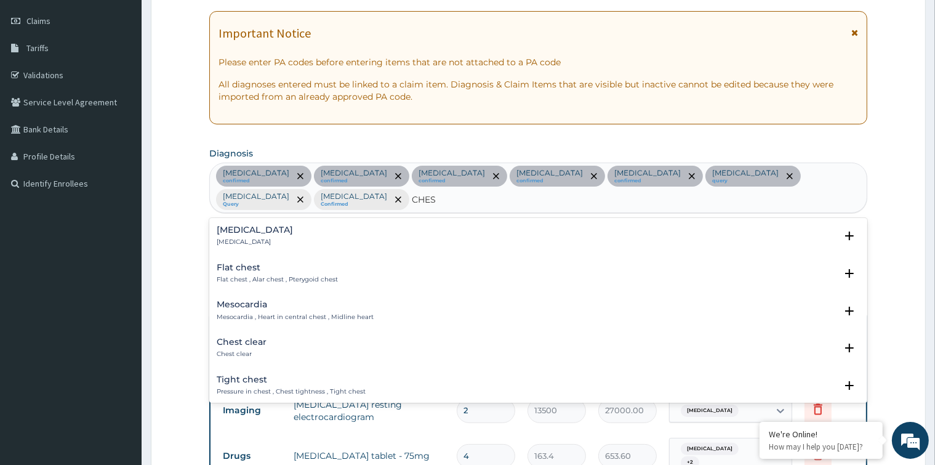
type input "CHEST"
click at [249, 230] on h4 "Chest pain" at bounding box center [255, 229] width 76 height 9
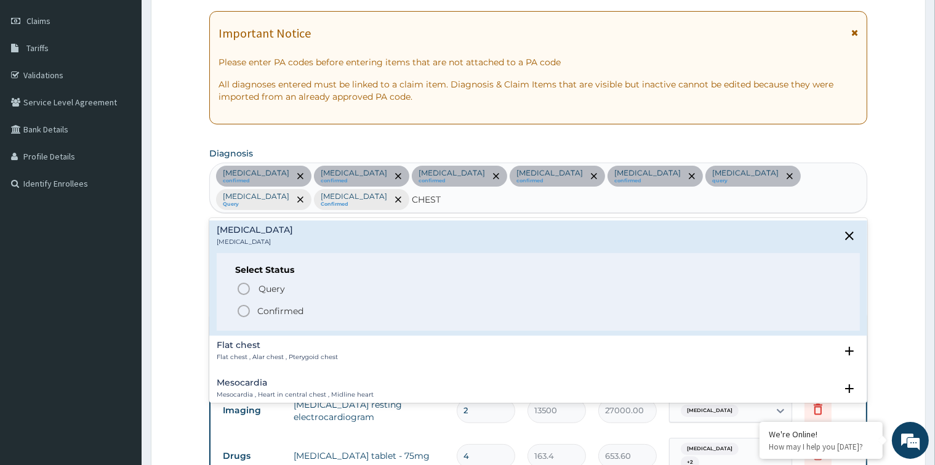
click at [241, 311] on icon "status option filled" at bounding box center [243, 310] width 15 height 15
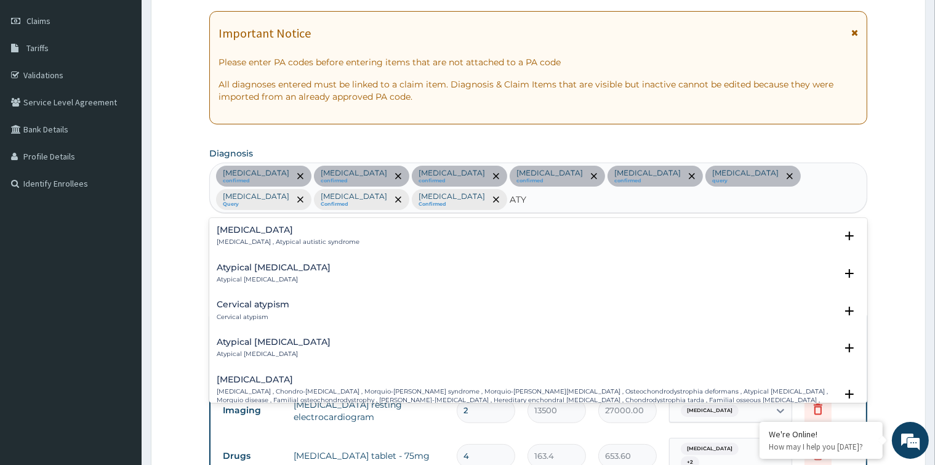
scroll to position [62, 0]
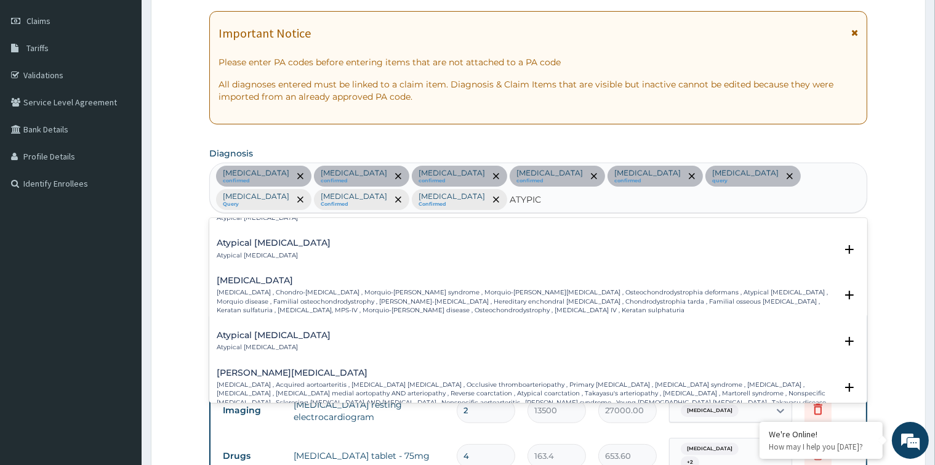
type input "ATYPICA"
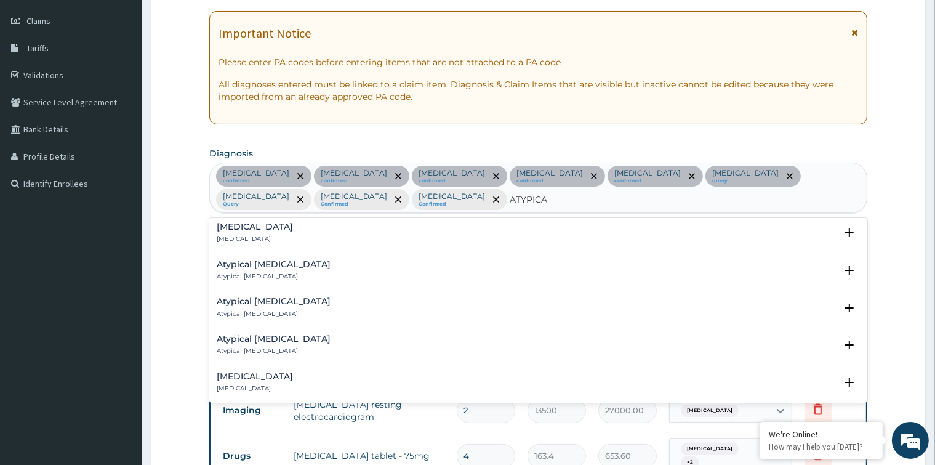
scroll to position [308, 0]
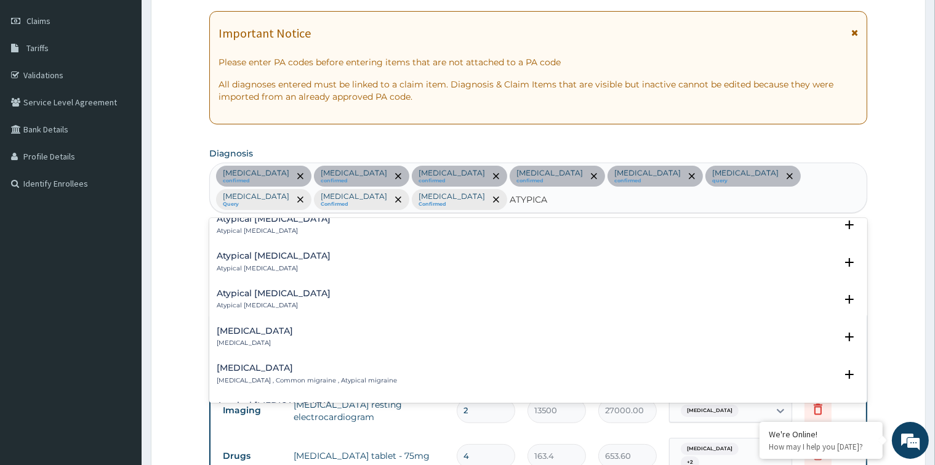
click at [277, 298] on div "Atypical chest pain Atypical chest pain" at bounding box center [274, 300] width 114 height 22
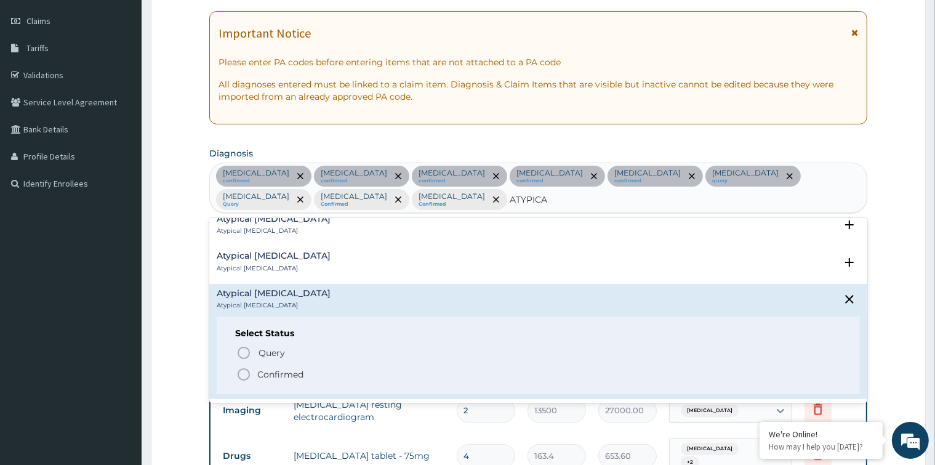
click at [241, 373] on icon "status option filled" at bounding box center [243, 374] width 15 height 15
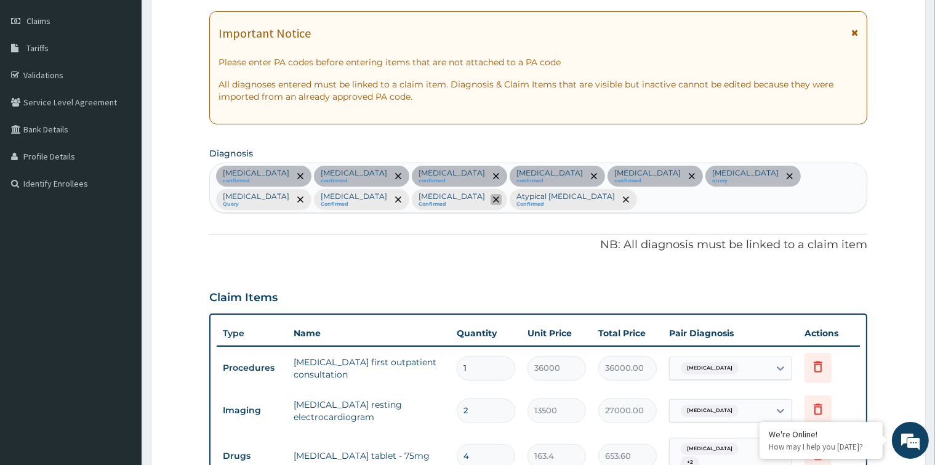
click at [501, 194] on span "remove selection option" at bounding box center [495, 199] width 11 height 11
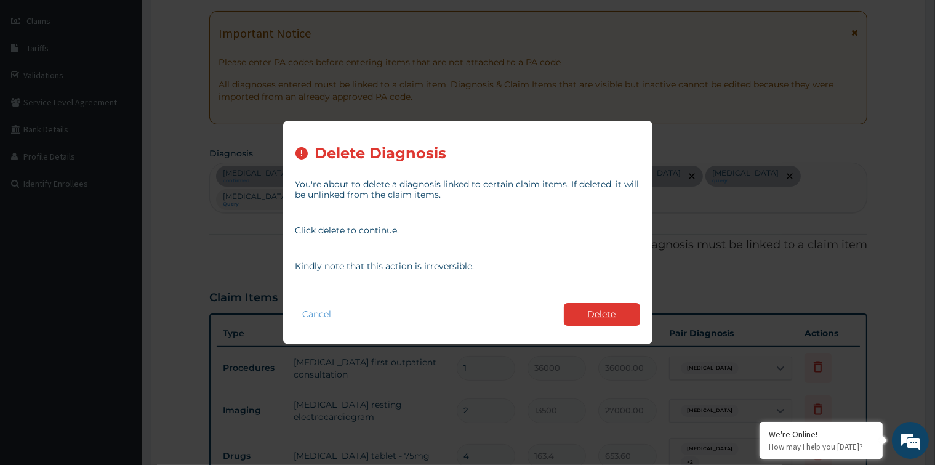
click at [598, 314] on button "Delete" at bounding box center [602, 314] width 76 height 23
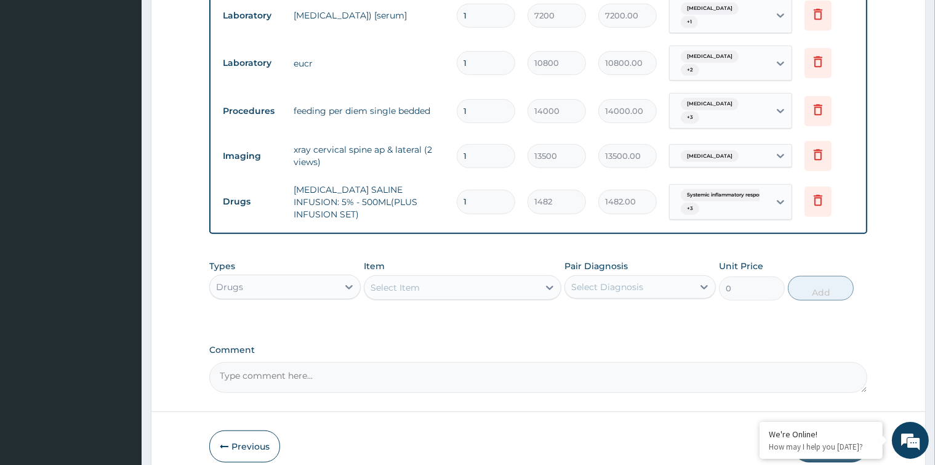
scroll to position [892, 0]
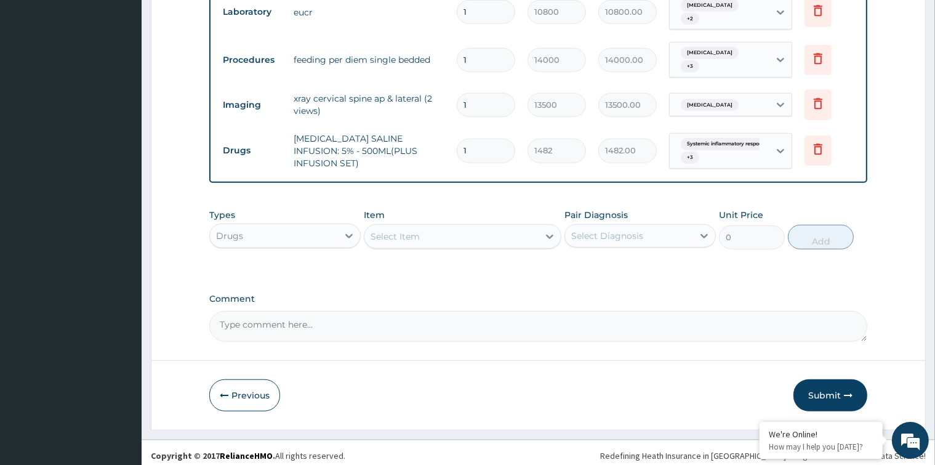
click at [474, 227] on div "Select Item" at bounding box center [451, 236] width 174 height 20
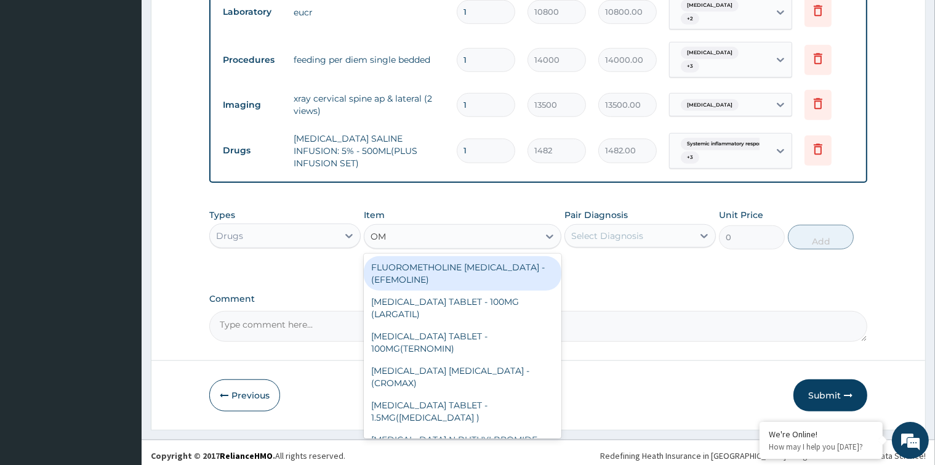
type input "OME"
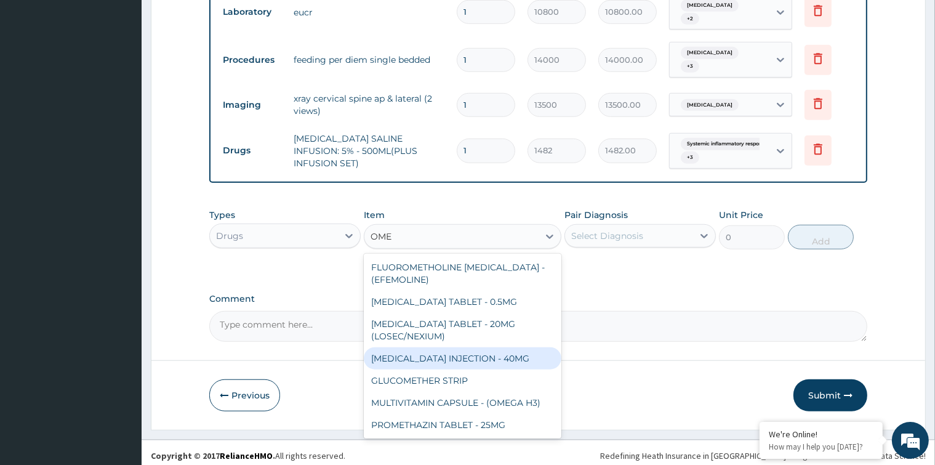
click at [498, 352] on div "OMEPRAZOLE INJECTION - 40MG" at bounding box center [463, 358] width 198 height 22
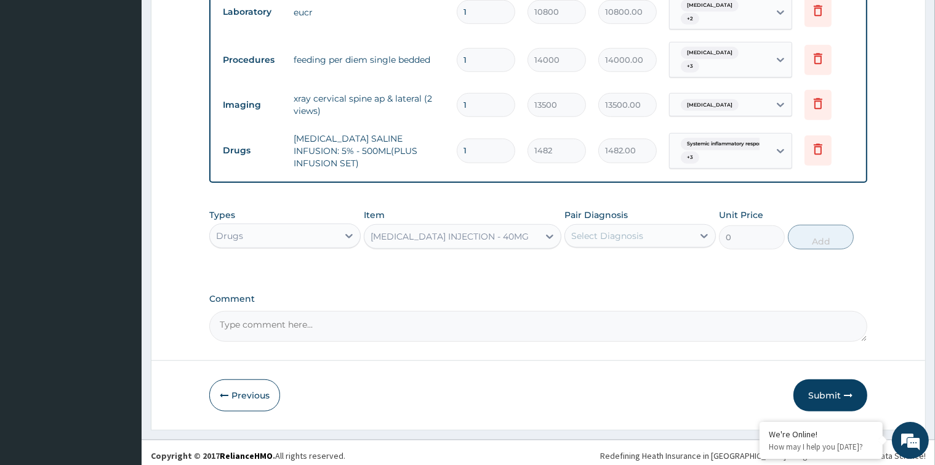
type input "1900"
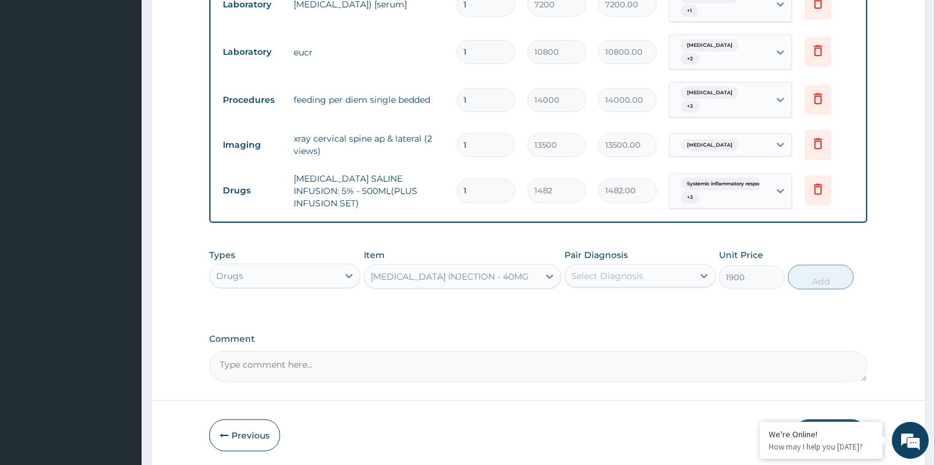
scroll to position [830, 0]
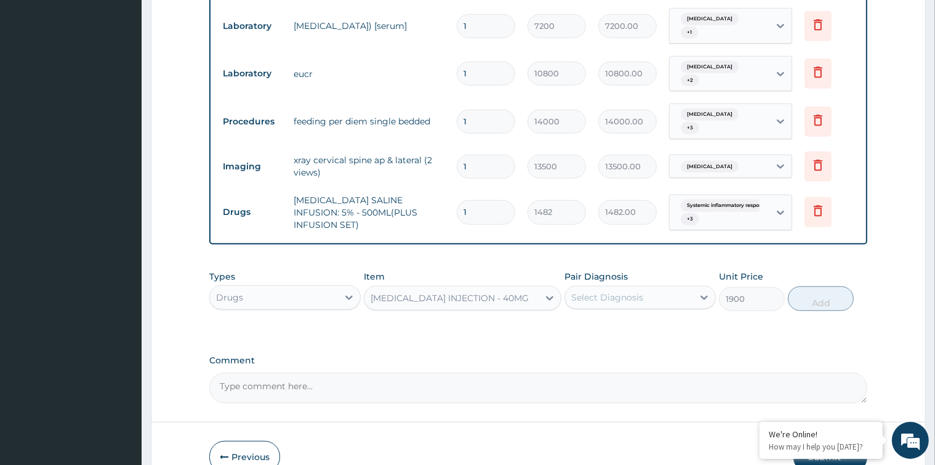
drag, startPoint x: 473, startPoint y: 207, endPoint x: 464, endPoint y: 210, distance: 9.4
click at [464, 210] on input "1" at bounding box center [486, 212] width 58 height 24
type input "2"
type input "2964.00"
type input "2"
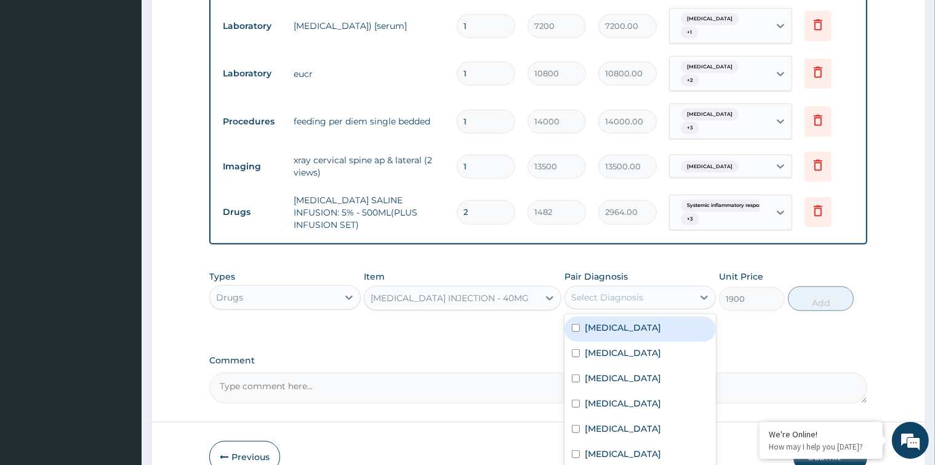
click at [608, 292] on div "Select Diagnosis" at bounding box center [607, 297] width 72 height 12
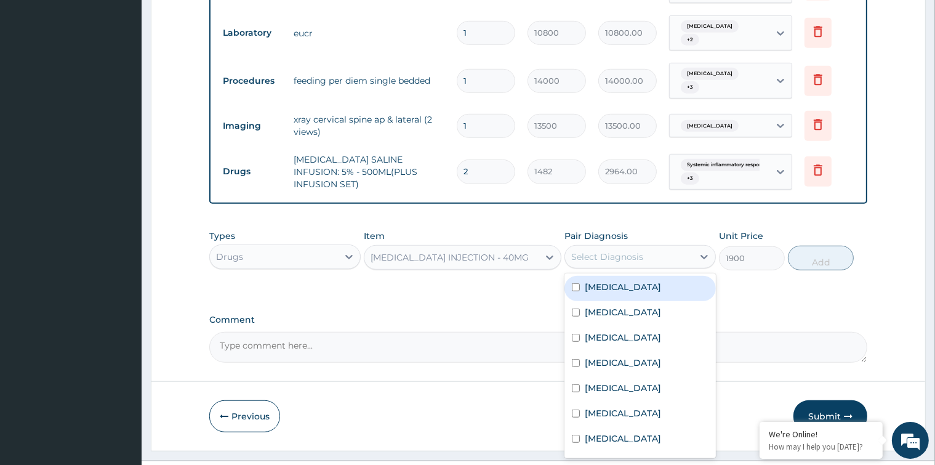
scroll to position [892, 0]
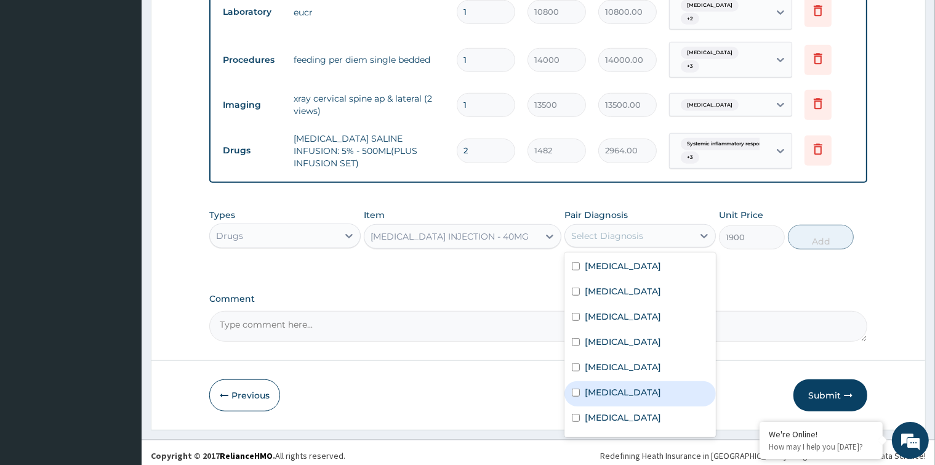
click at [578, 396] on input "checkbox" at bounding box center [576, 392] width 8 height 8
checkbox input "true"
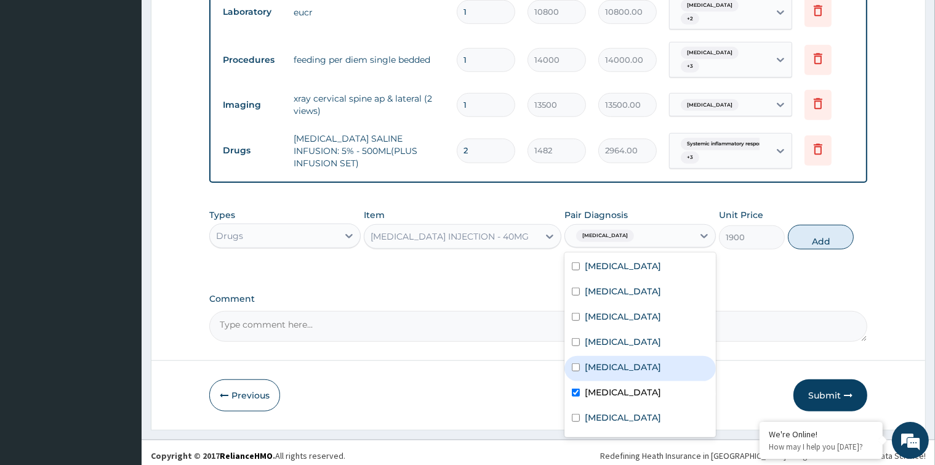
click at [577, 374] on div "Systemic inflammatory response syndrome" at bounding box center [639, 368] width 151 height 25
checkbox input "true"
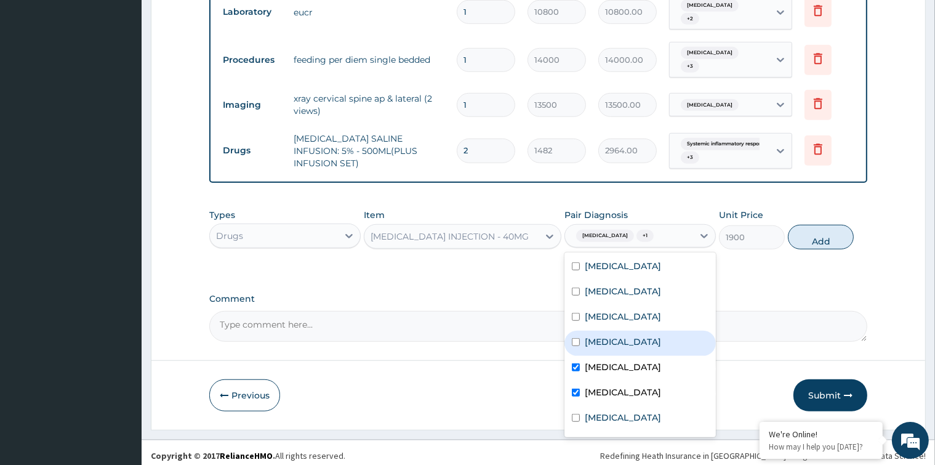
click at [575, 346] on input "checkbox" at bounding box center [576, 342] width 8 height 8
checkbox input "true"
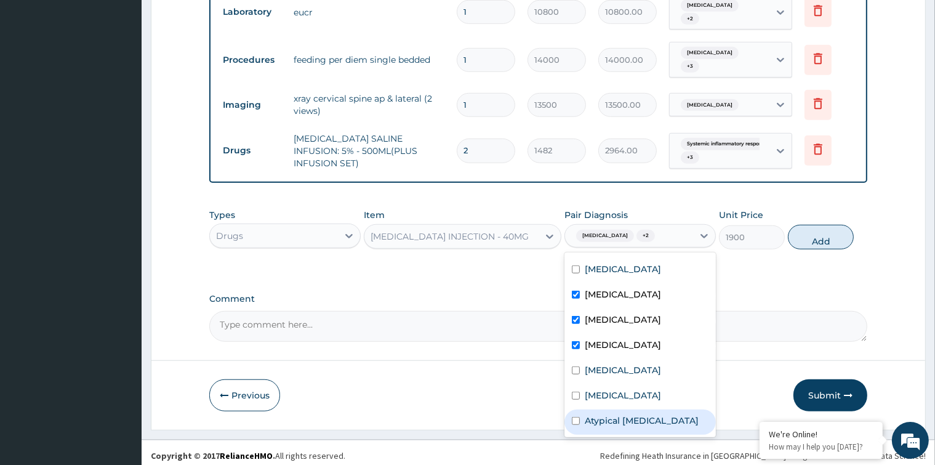
click at [577, 417] on input "checkbox" at bounding box center [576, 421] width 8 height 8
checkbox input "true"
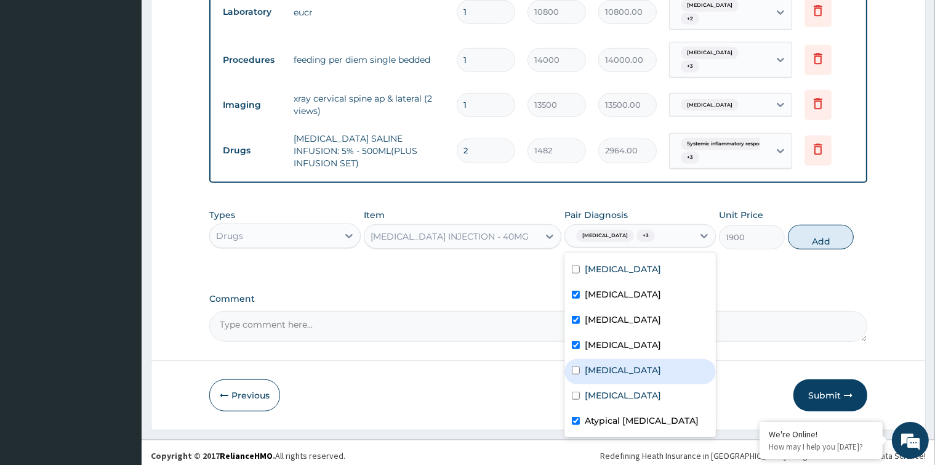
click at [577, 366] on input "checkbox" at bounding box center [576, 370] width 8 height 8
checkbox input "true"
click at [578, 341] on input "checkbox" at bounding box center [576, 345] width 8 height 8
checkbox input "false"
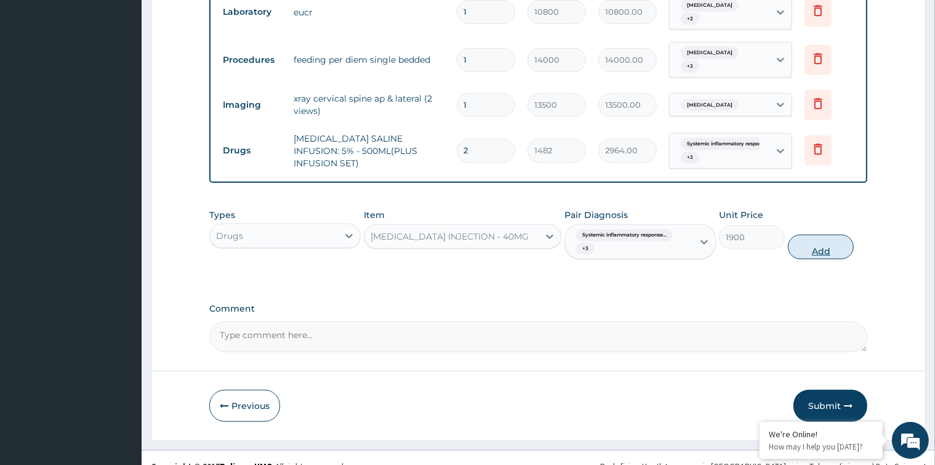
click at [821, 244] on button "Add" at bounding box center [821, 246] width 66 height 25
type input "0"
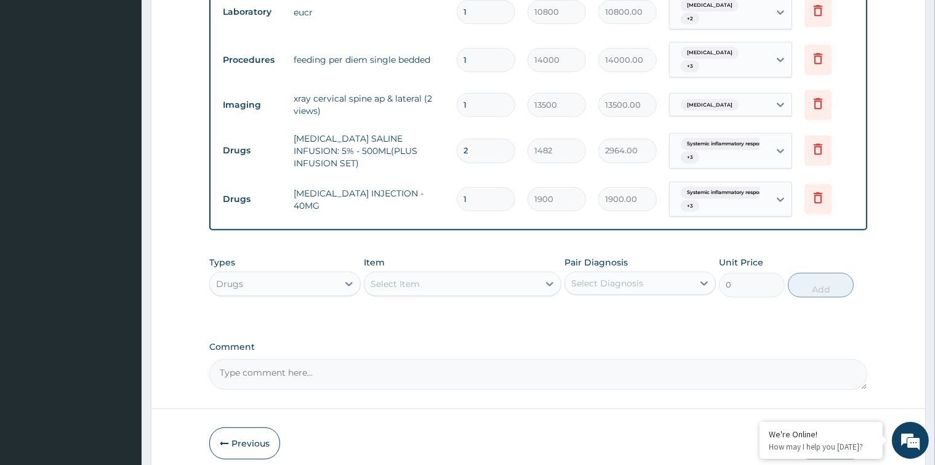
click at [502, 277] on div "Select Item" at bounding box center [451, 284] width 174 height 20
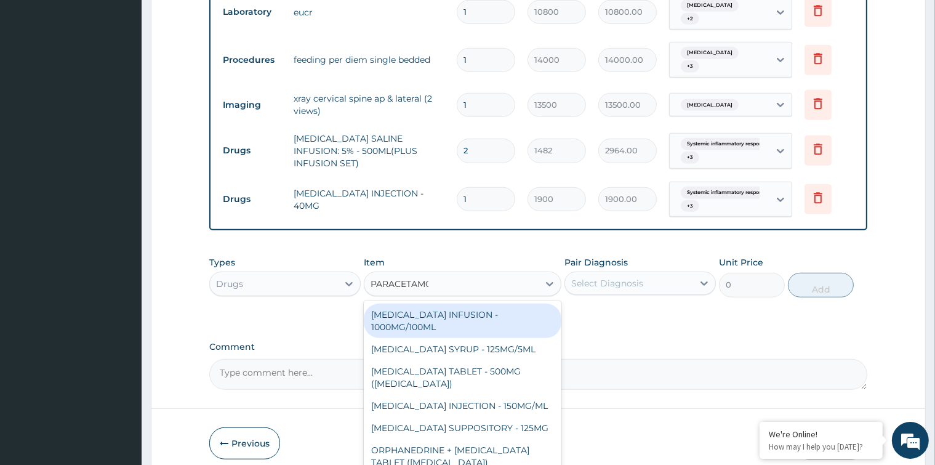
type input "PARACETAMOL"
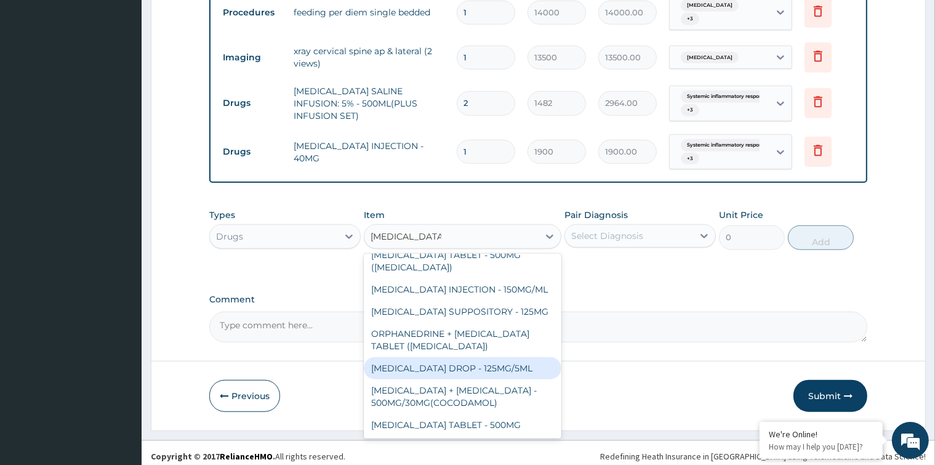
scroll to position [44, 0]
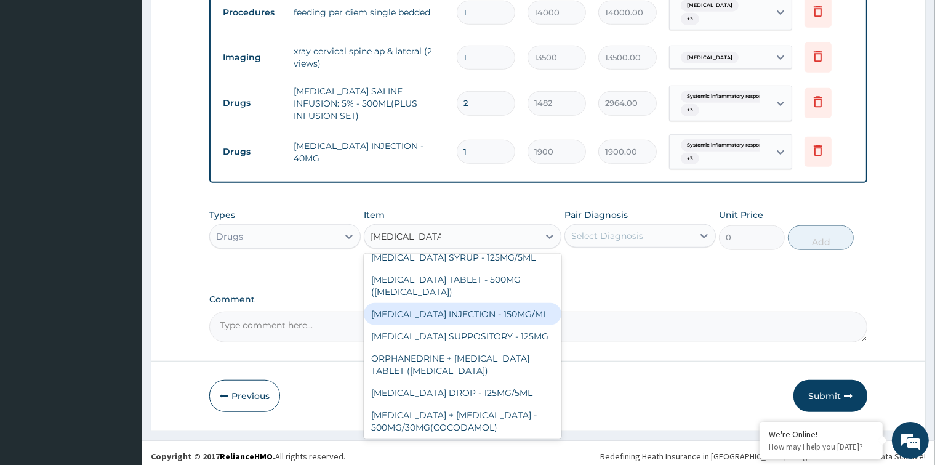
click at [485, 311] on div "PARACETAMOL INJECTION - 150MG/ML" at bounding box center [463, 314] width 198 height 22
type input "760"
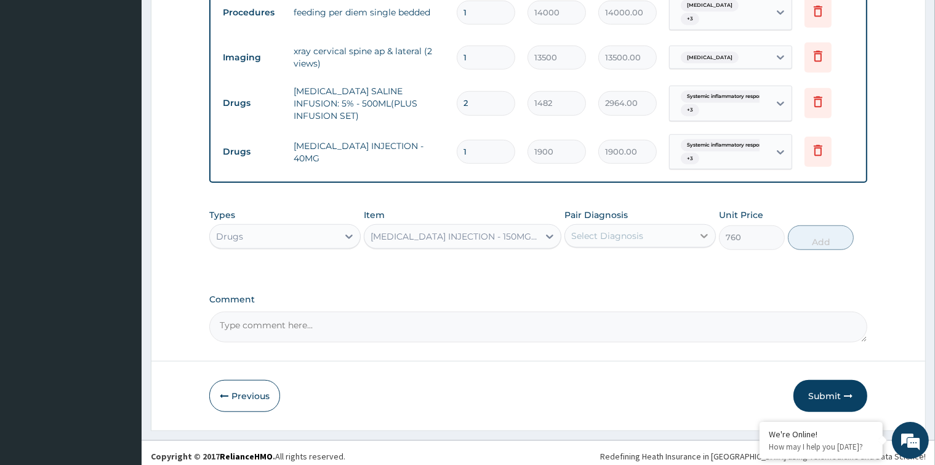
click at [704, 230] on icon at bounding box center [704, 236] width 12 height 12
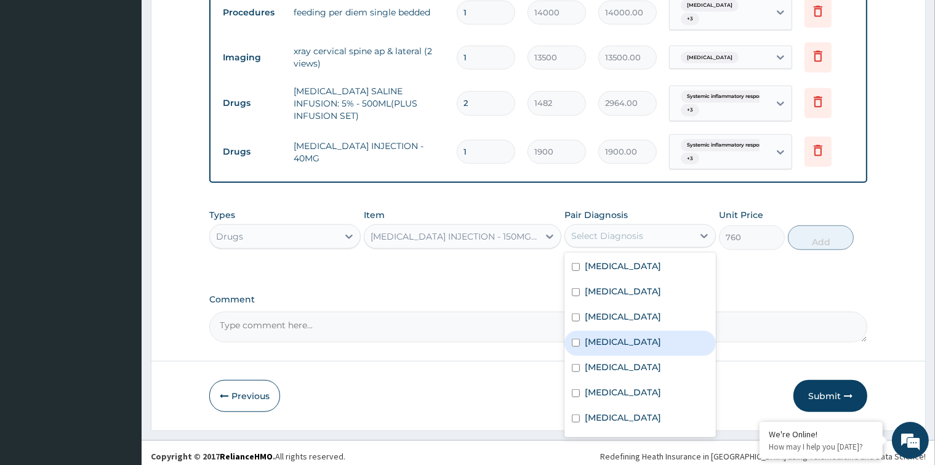
click at [573, 346] on input "checkbox" at bounding box center [576, 342] width 8 height 8
checkbox input "true"
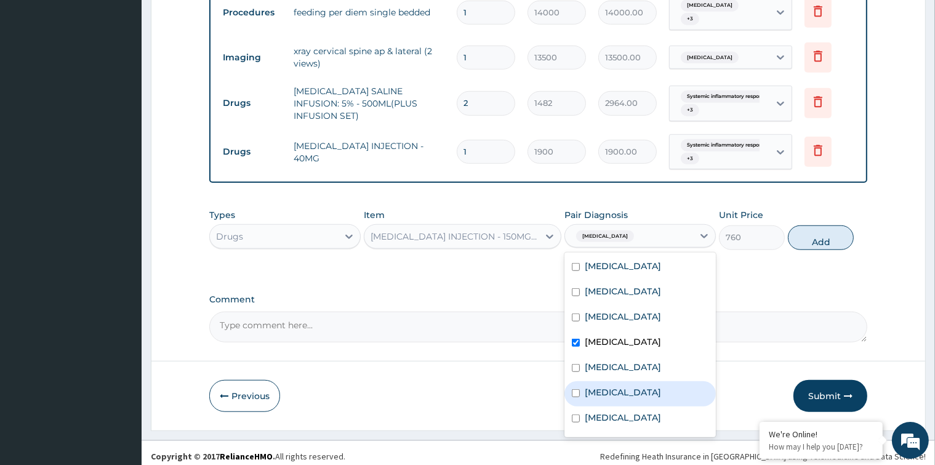
scroll to position [71, 0]
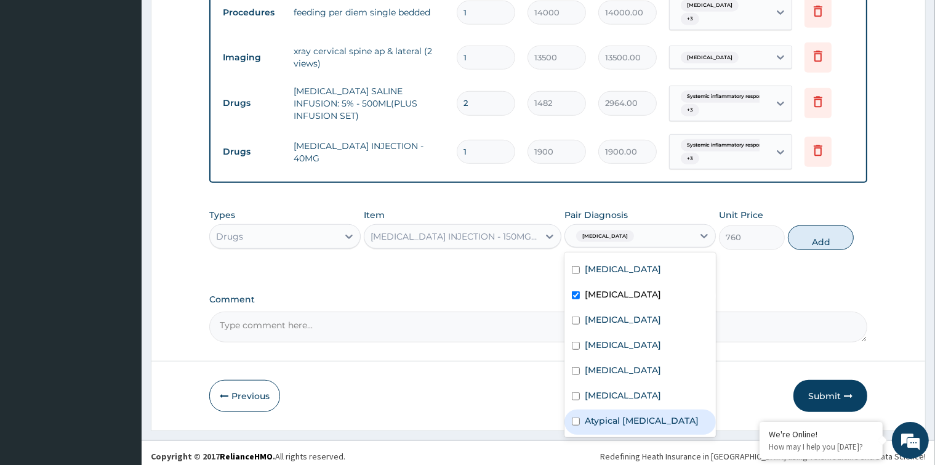
click at [573, 417] on input "checkbox" at bounding box center [576, 421] width 8 height 8
checkbox input "true"
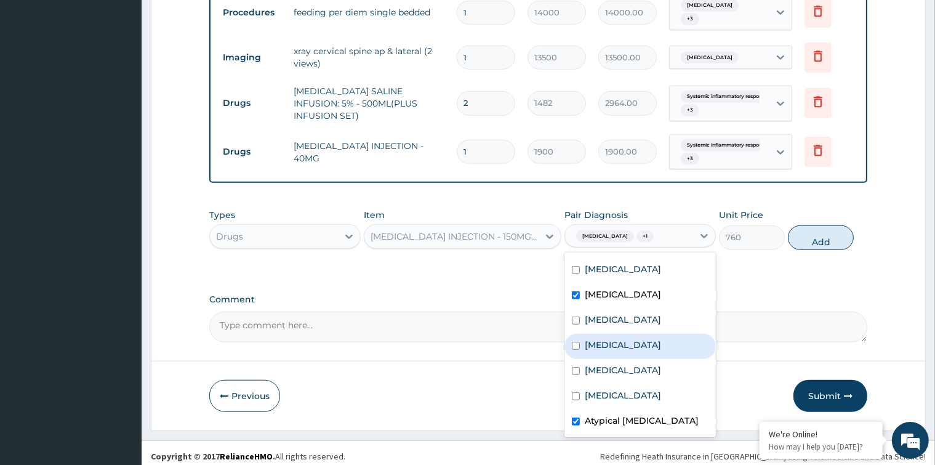
click at [576, 341] on input "checkbox" at bounding box center [576, 345] width 8 height 8
checkbox input "true"
click at [576, 316] on input "checkbox" at bounding box center [576, 320] width 8 height 8
checkbox input "true"
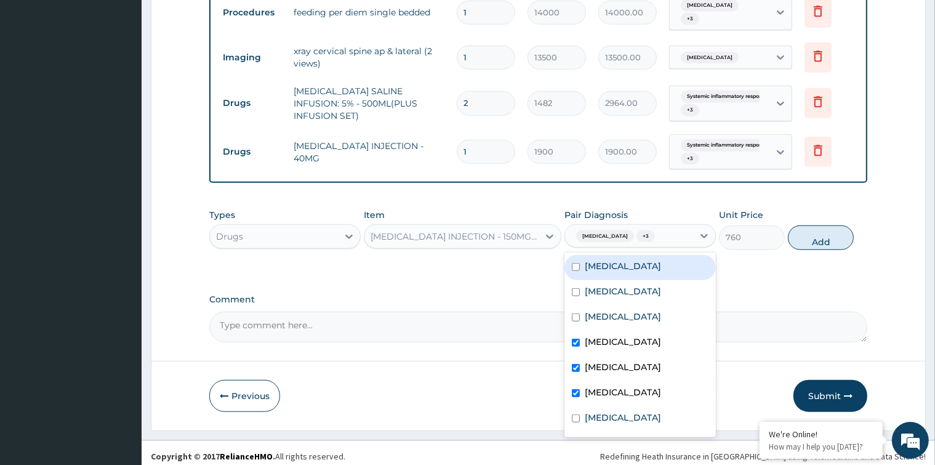
click at [574, 266] on input "checkbox" at bounding box center [576, 267] width 8 height 8
checkbox input "true"
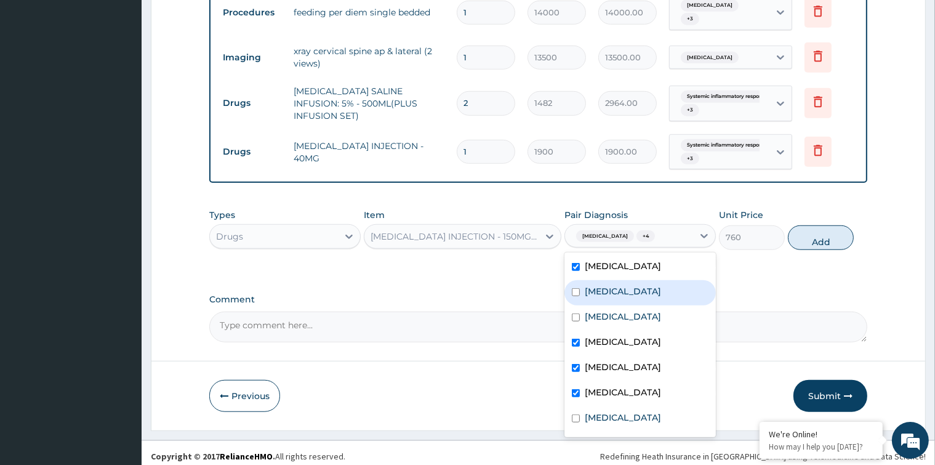
click at [573, 296] on input "checkbox" at bounding box center [576, 292] width 8 height 8
checkbox input "true"
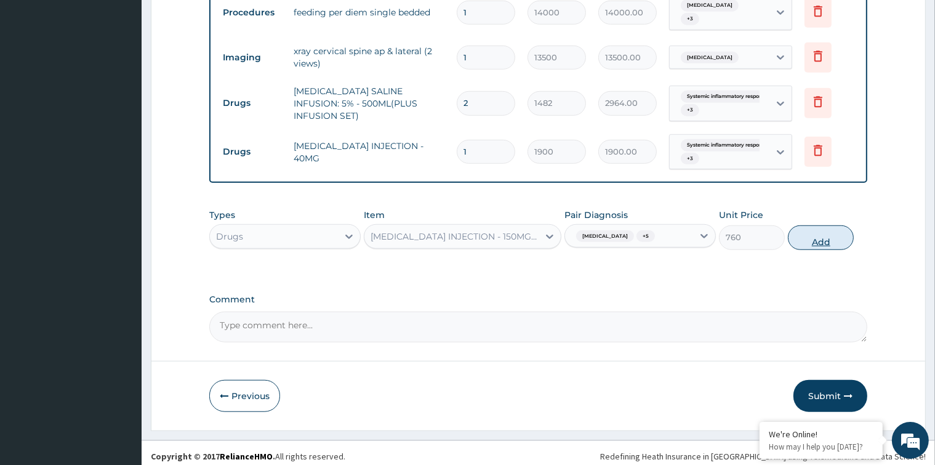
click at [818, 230] on button "Add" at bounding box center [821, 237] width 66 height 25
type input "0"
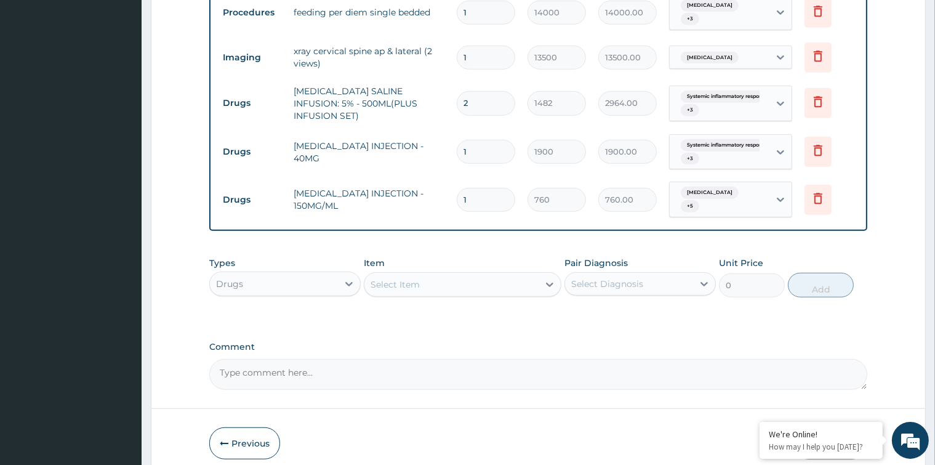
type input "12"
type input "9120.00"
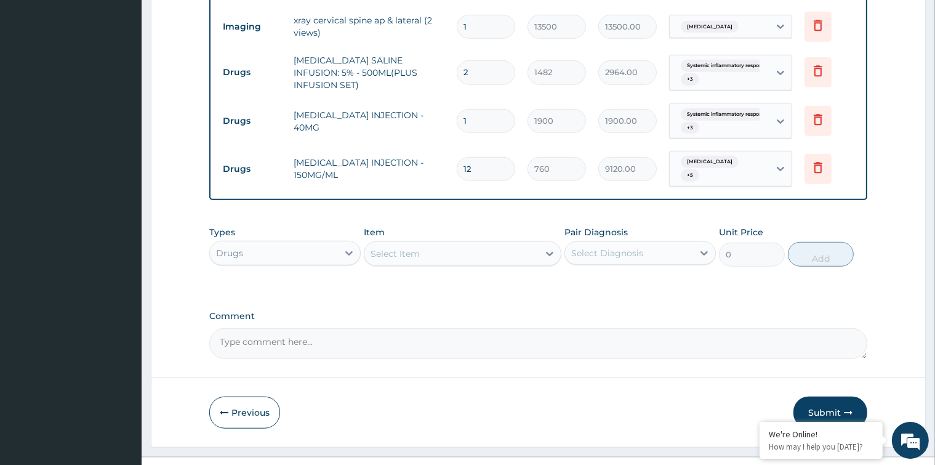
scroll to position [981, 0]
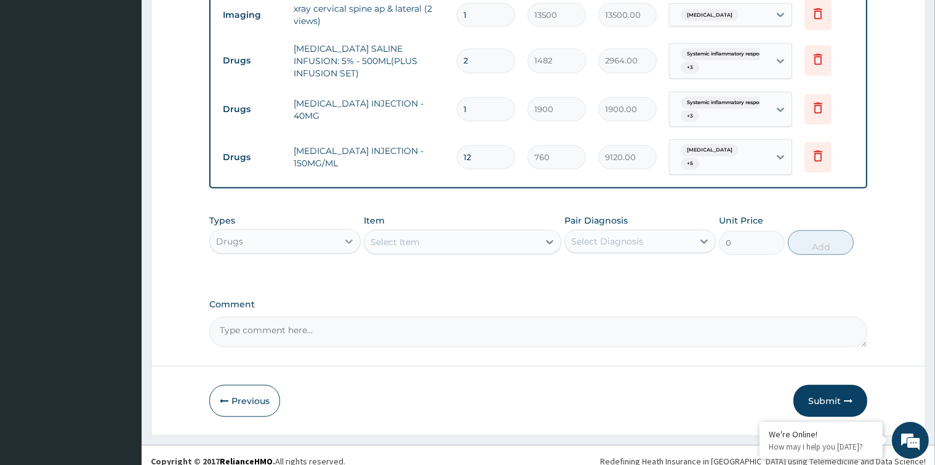
type input "12"
click at [345, 235] on icon at bounding box center [349, 241] width 12 height 12
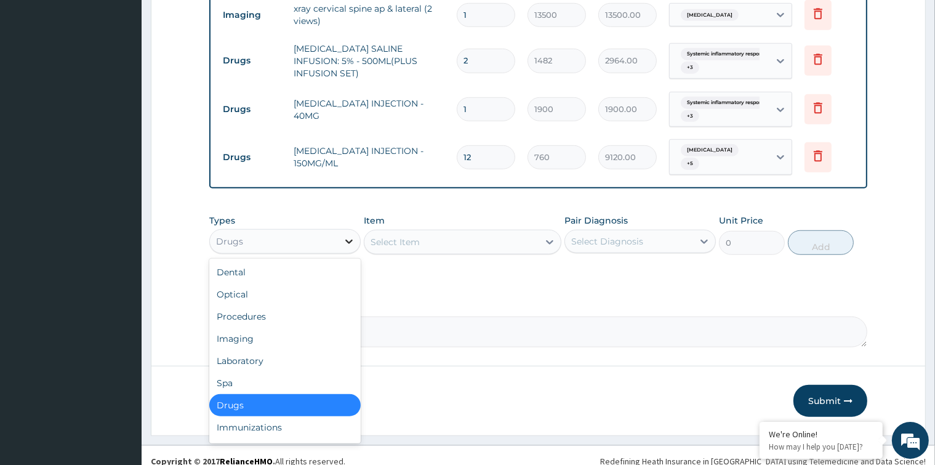
click at [347, 235] on icon at bounding box center [349, 241] width 12 height 12
click at [274, 353] on div "Laboratory" at bounding box center [284, 360] width 151 height 22
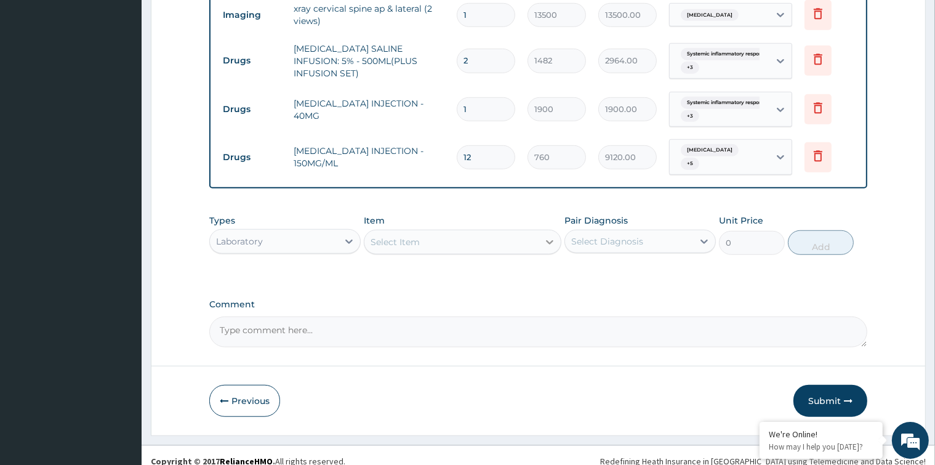
click at [546, 236] on icon at bounding box center [549, 242] width 12 height 12
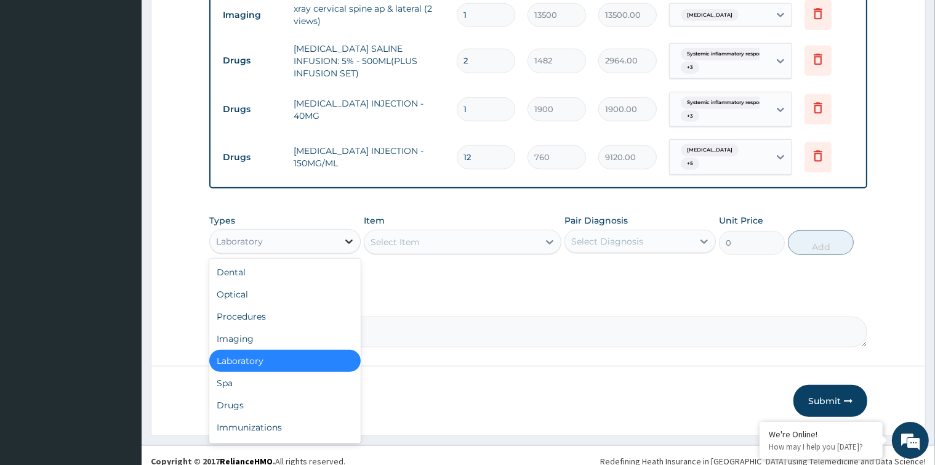
click at [346, 239] on icon at bounding box center [348, 241] width 7 height 4
click at [265, 394] on div "Drugs" at bounding box center [284, 405] width 151 height 22
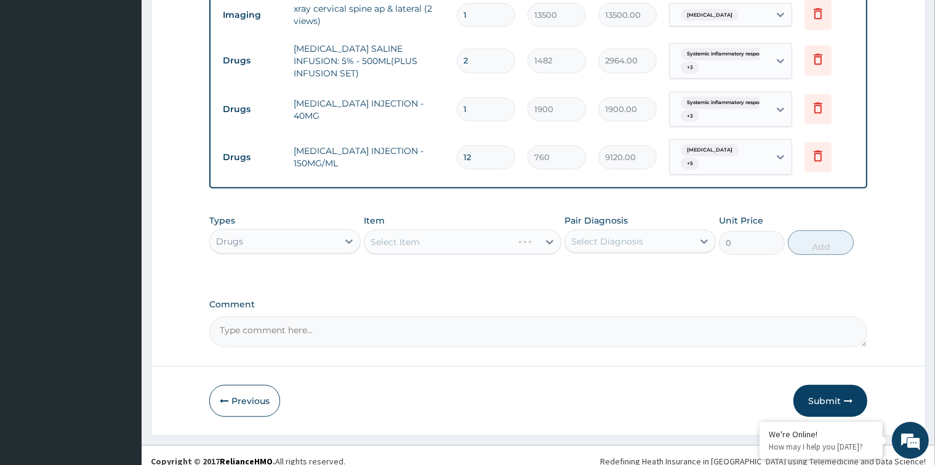
click at [522, 231] on div "Select Item" at bounding box center [463, 242] width 198 height 25
click at [544, 233] on div "Select Item" at bounding box center [463, 242] width 198 height 25
click at [547, 236] on icon at bounding box center [549, 242] width 12 height 12
click at [529, 232] on div "Select Item" at bounding box center [451, 242] width 174 height 20
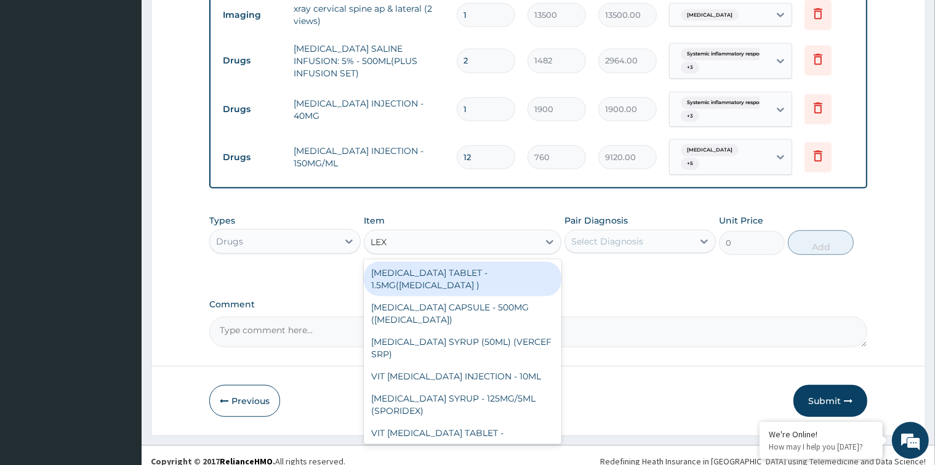
type input "LEXO"
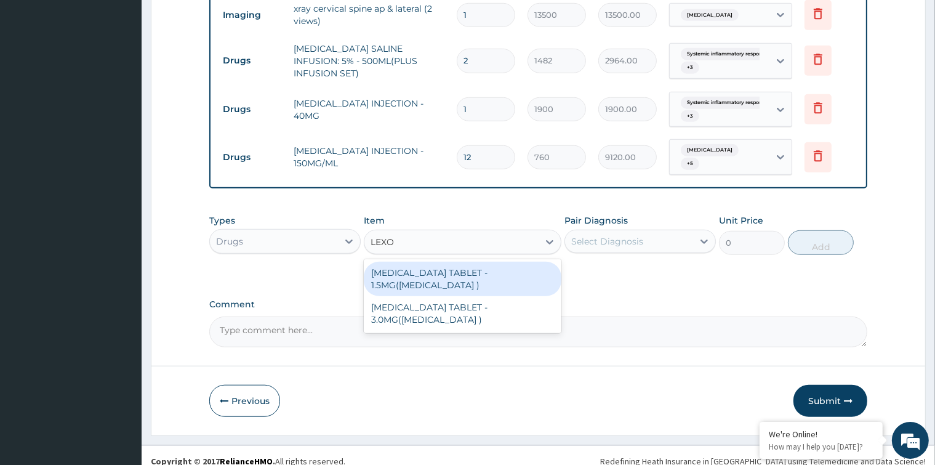
click at [476, 270] on div "BROMAZEPAM TABLET - 1.5MG(LEXOTAN )" at bounding box center [463, 278] width 198 height 34
type input "60.8"
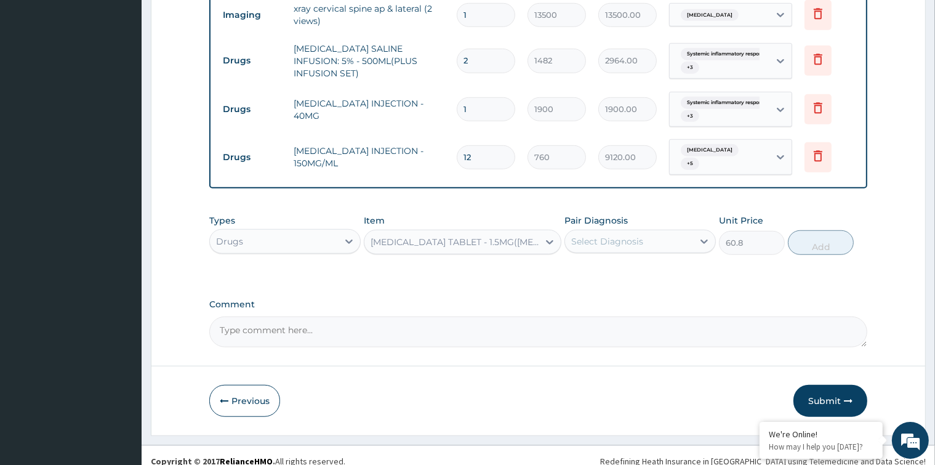
click at [633, 235] on div "Select Diagnosis" at bounding box center [607, 241] width 72 height 12
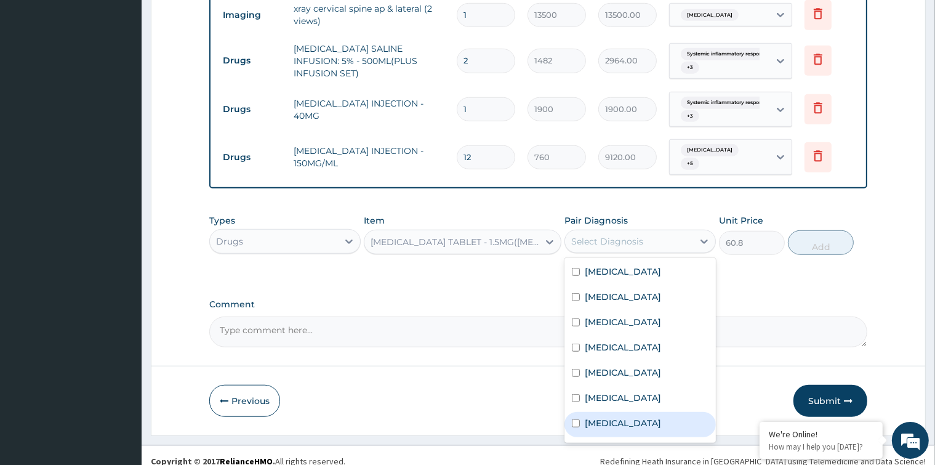
scroll to position [71, 0]
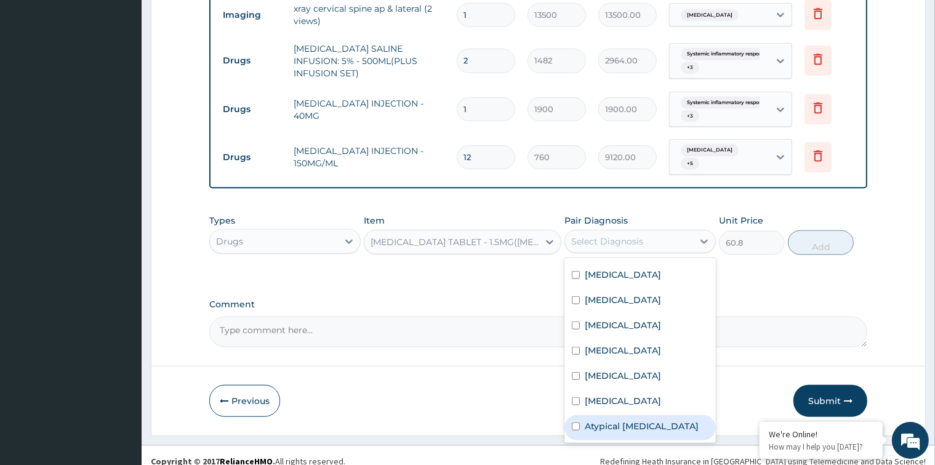
click at [577, 422] on input "checkbox" at bounding box center [576, 426] width 8 height 8
checkbox input "true"
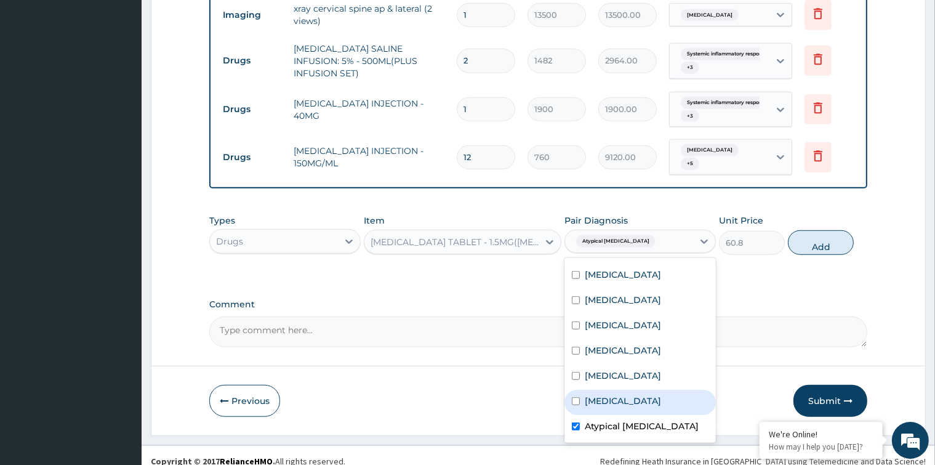
click at [576, 397] on input "checkbox" at bounding box center [576, 401] width 8 height 8
checkbox input "true"
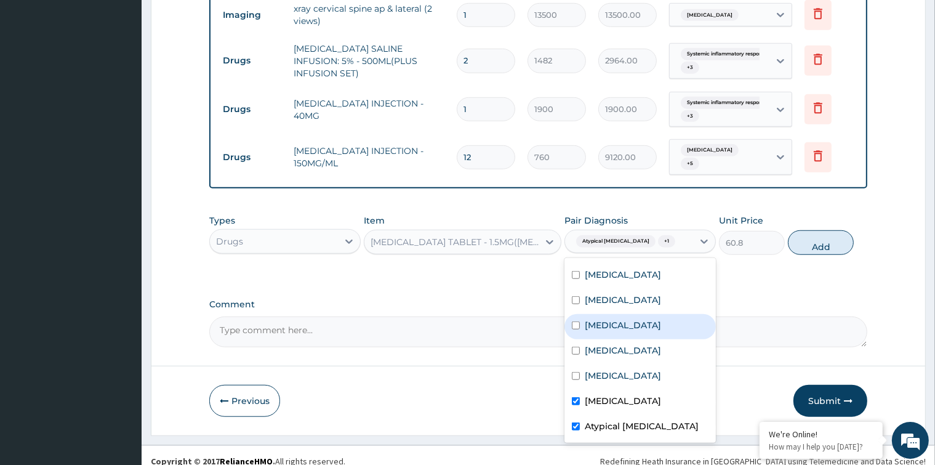
click at [572, 321] on input "checkbox" at bounding box center [576, 325] width 8 height 8
checkbox input "true"
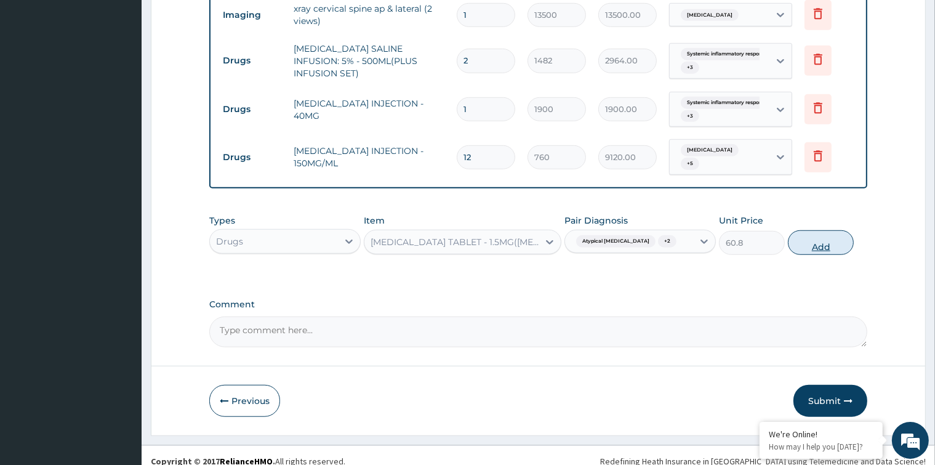
click at [820, 234] on button "Add" at bounding box center [821, 242] width 66 height 25
type input "0"
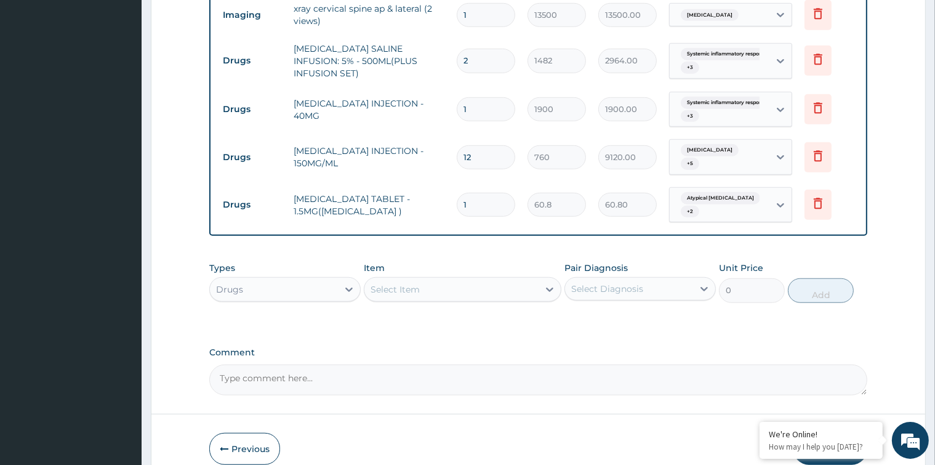
drag, startPoint x: 476, startPoint y: 196, endPoint x: 455, endPoint y: 199, distance: 21.7
click at [455, 199] on td "1" at bounding box center [485, 204] width 71 height 36
type input "4"
type input "243.20"
type input "4"
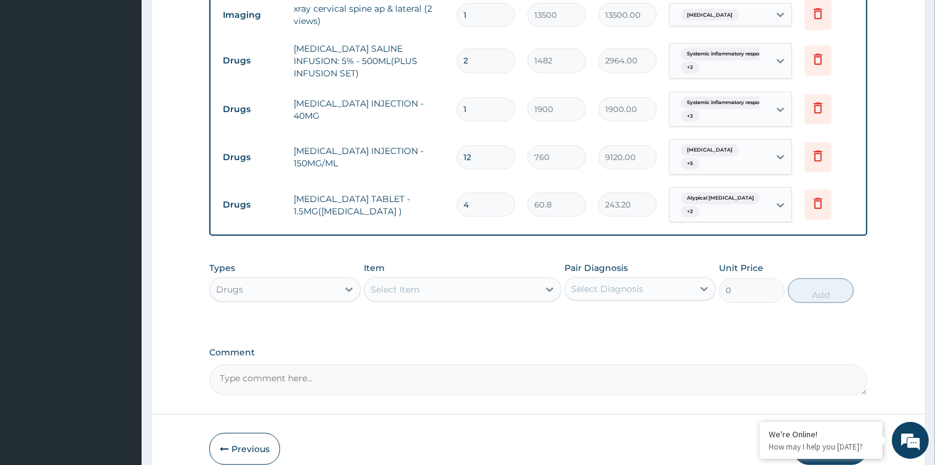
click at [500, 281] on div "Select Item" at bounding box center [451, 289] width 174 height 20
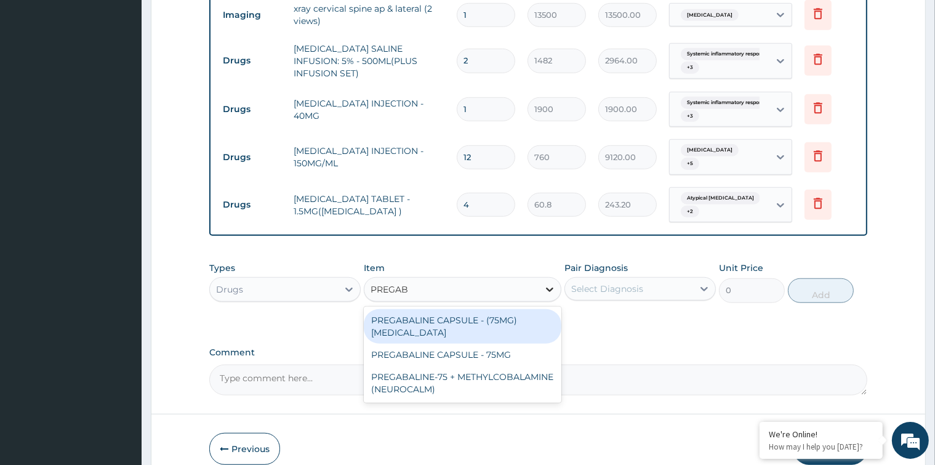
type input "PREGABA"
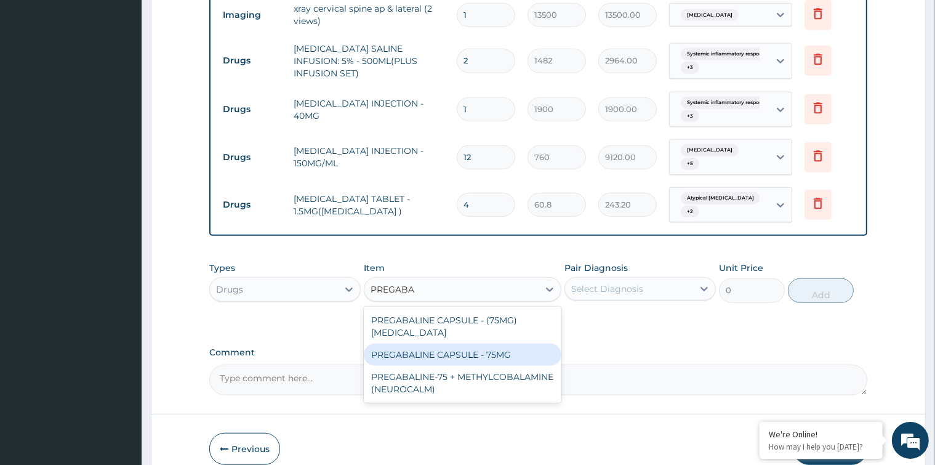
click at [512, 343] on div "PREGABALINE CAPSULE - 75MG" at bounding box center [463, 354] width 198 height 22
type input "228"
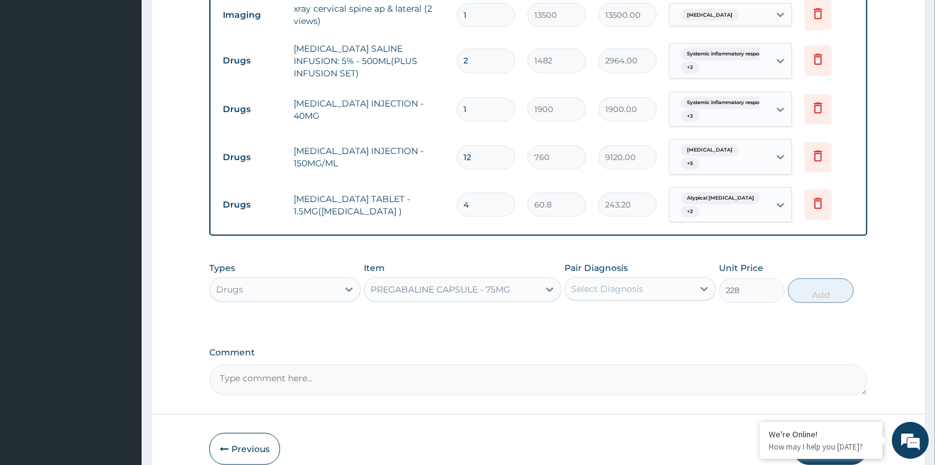
click at [657, 284] on div "Select Diagnosis" at bounding box center [629, 289] width 128 height 20
click at [640, 282] on div "Select Diagnosis" at bounding box center [607, 288] width 72 height 12
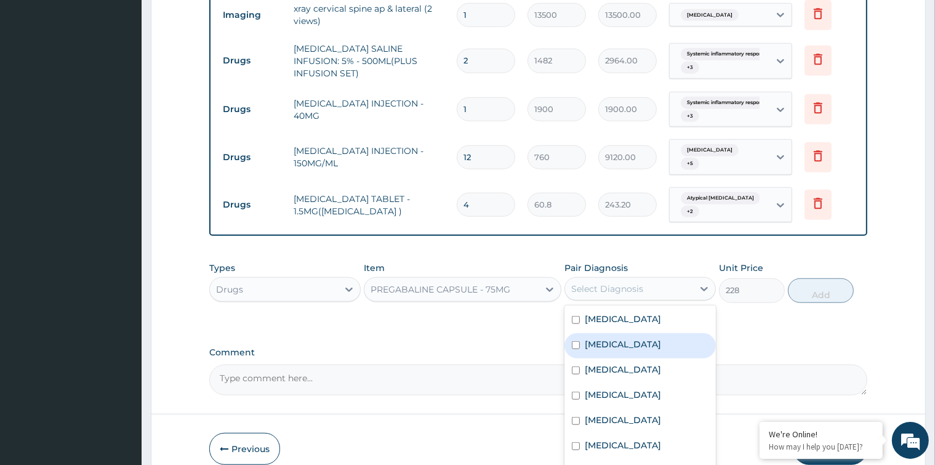
click at [576, 346] on input "checkbox" at bounding box center [576, 345] width 8 height 8
checkbox input "true"
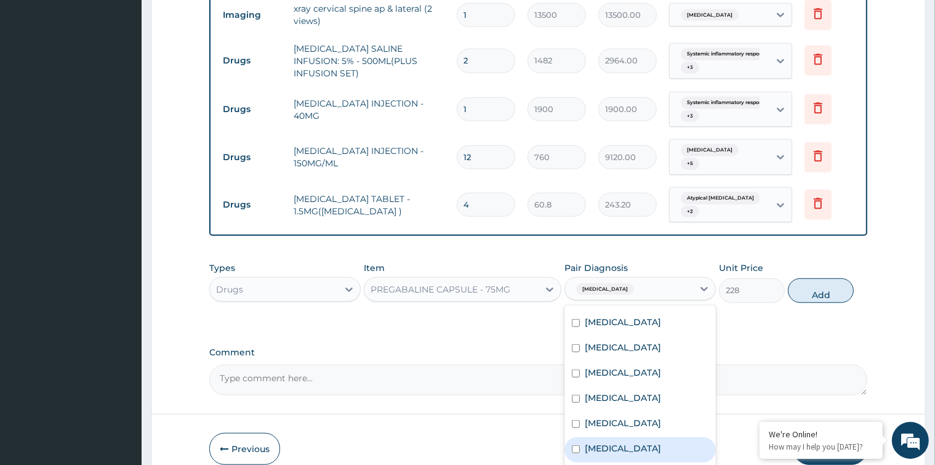
click at [574, 445] on input "checkbox" at bounding box center [576, 449] width 8 height 8
checkbox input "true"
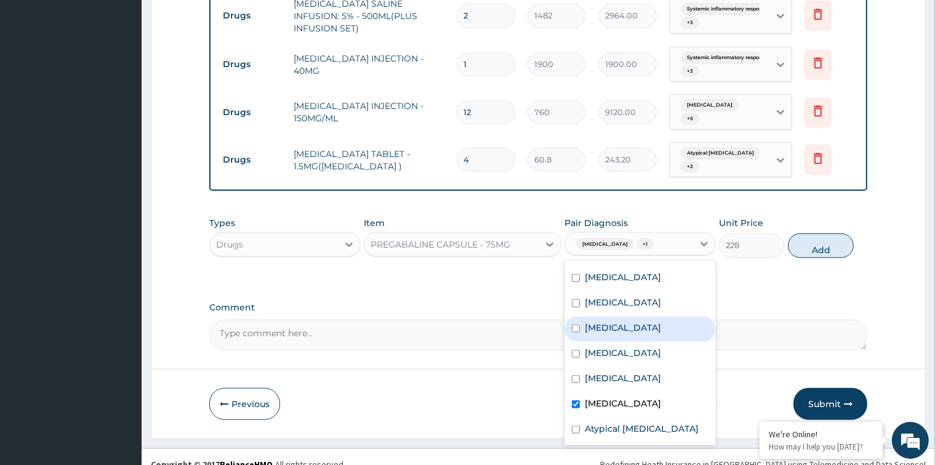
scroll to position [1029, 0]
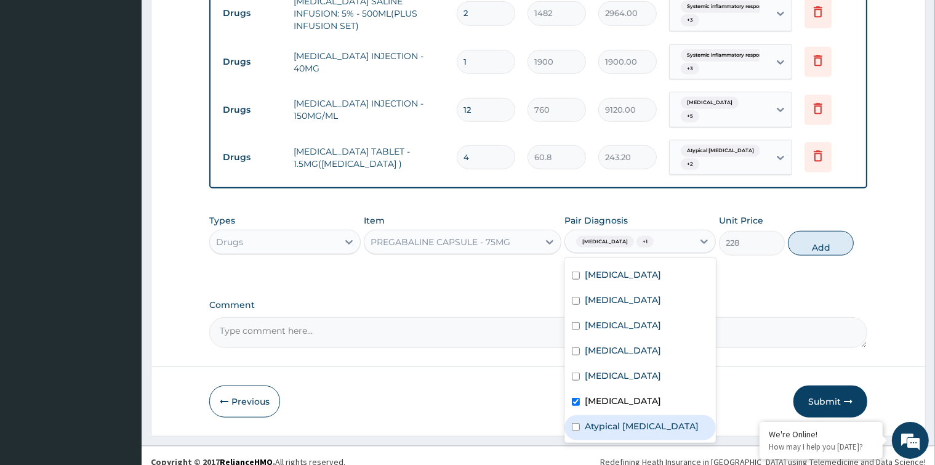
click at [575, 423] on input "checkbox" at bounding box center [576, 427] width 8 height 8
checkbox input "true"
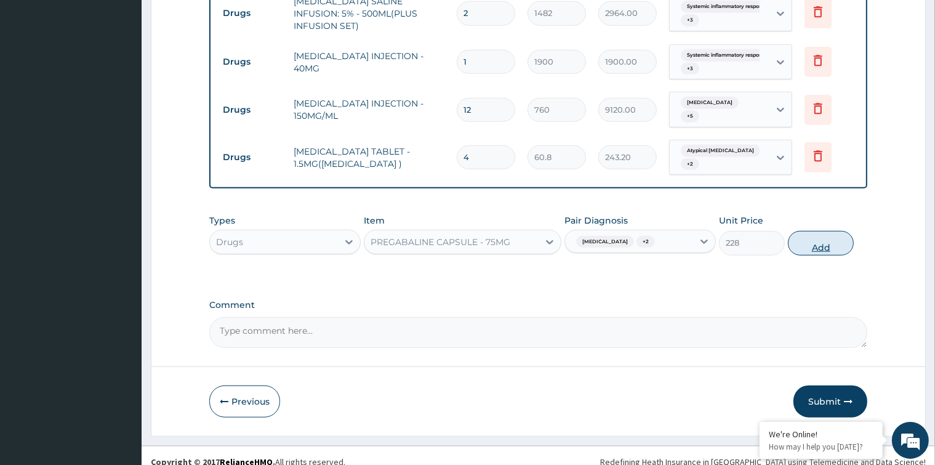
click at [832, 234] on button "Add" at bounding box center [821, 243] width 66 height 25
type input "0"
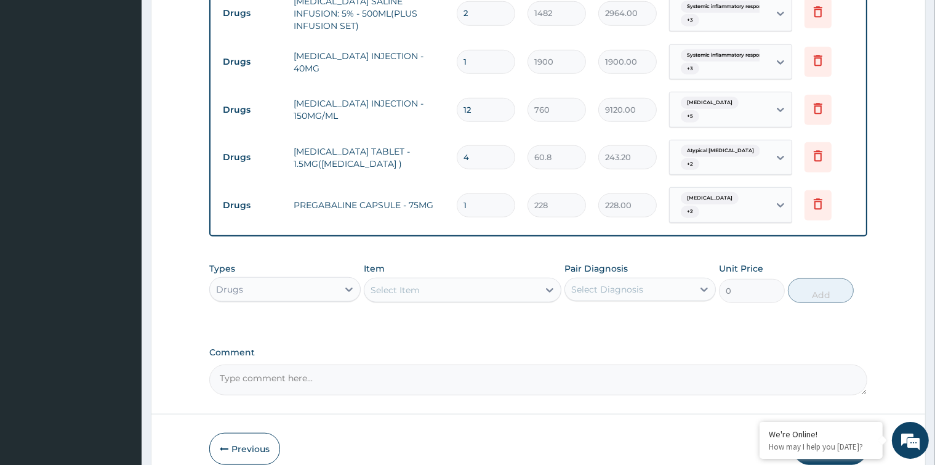
drag, startPoint x: 465, startPoint y: 196, endPoint x: 459, endPoint y: 198, distance: 6.4
click at [459, 198] on input "1" at bounding box center [486, 205] width 58 height 24
type input "2"
type input "456.00"
type input "28"
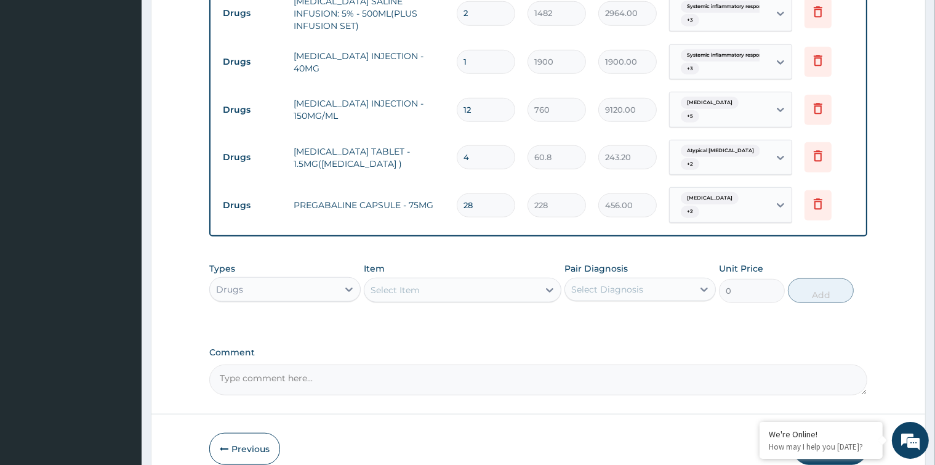
type input "6384.00"
type input "28"
click at [467, 280] on div "Select Item" at bounding box center [451, 290] width 174 height 20
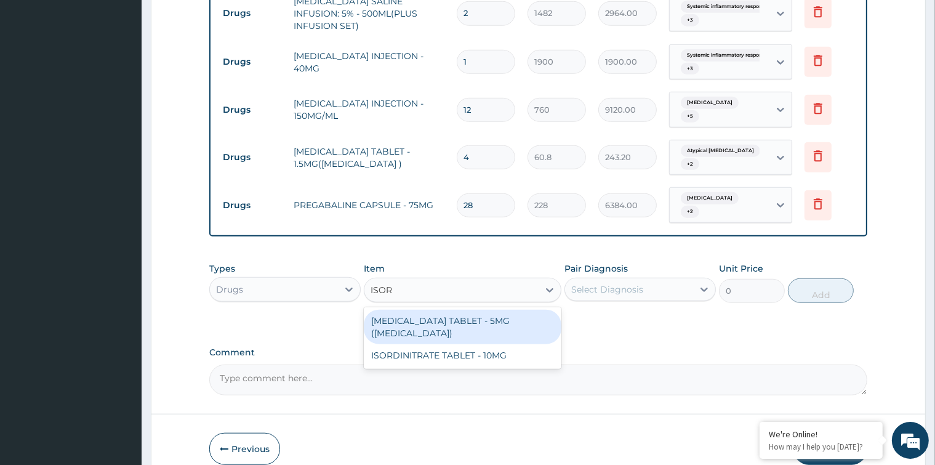
type input "ISORD"
click at [512, 309] on div "ISOSORBIDE DINITRATE TABLET - 5MG (ISORDIL)" at bounding box center [463, 326] width 198 height 34
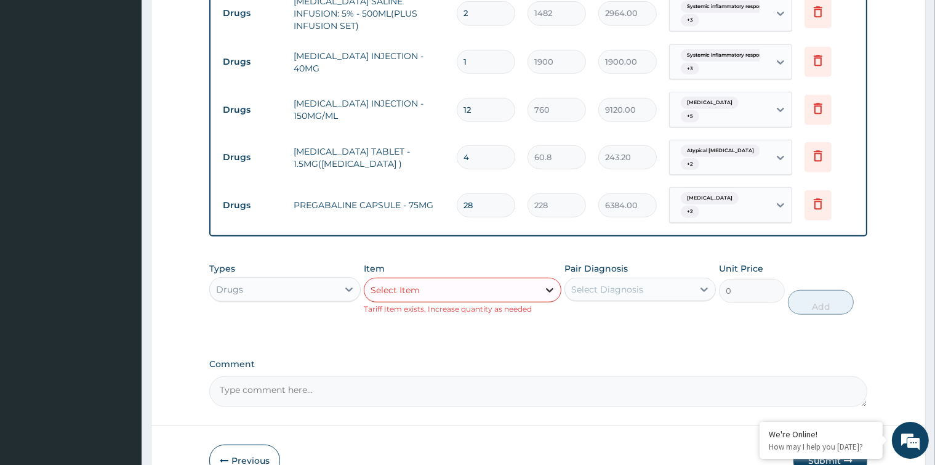
click at [553, 284] on icon at bounding box center [549, 290] width 12 height 12
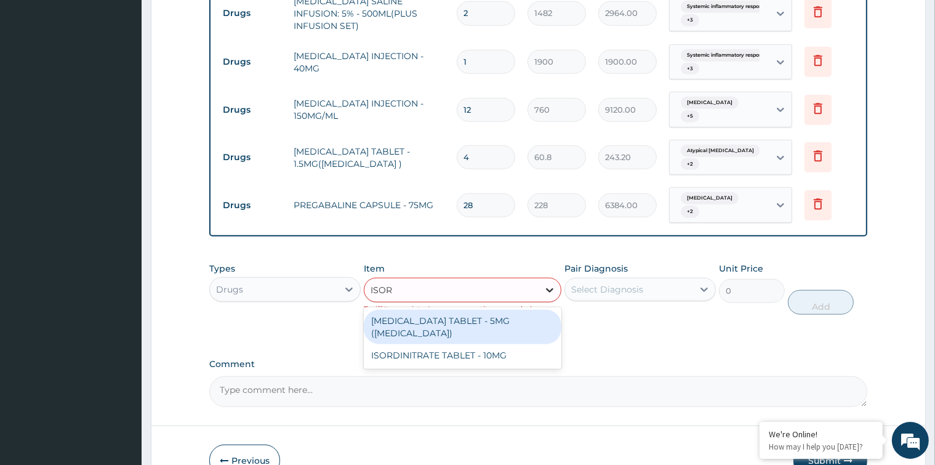
type input "ISORD"
click at [459, 317] on div "ISOSORBIDE DINITRATE TABLET - 5MG (ISORDIL)" at bounding box center [463, 326] width 198 height 34
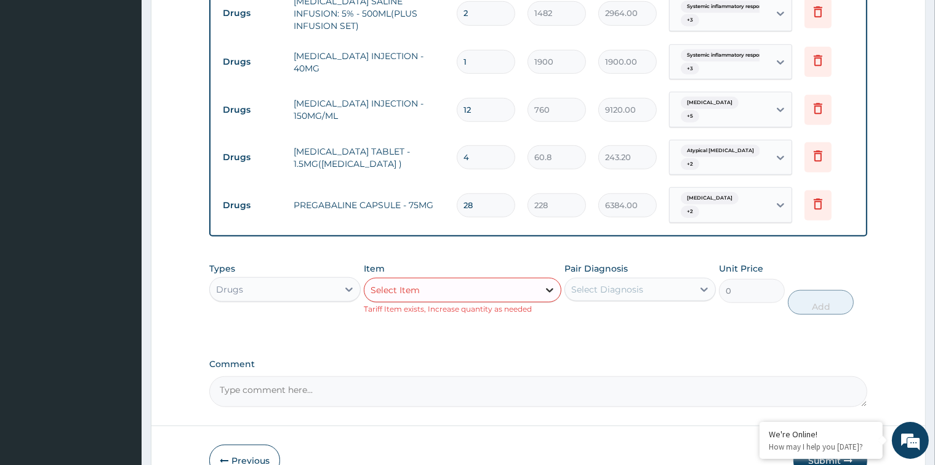
click at [546, 284] on icon at bounding box center [549, 290] width 12 height 12
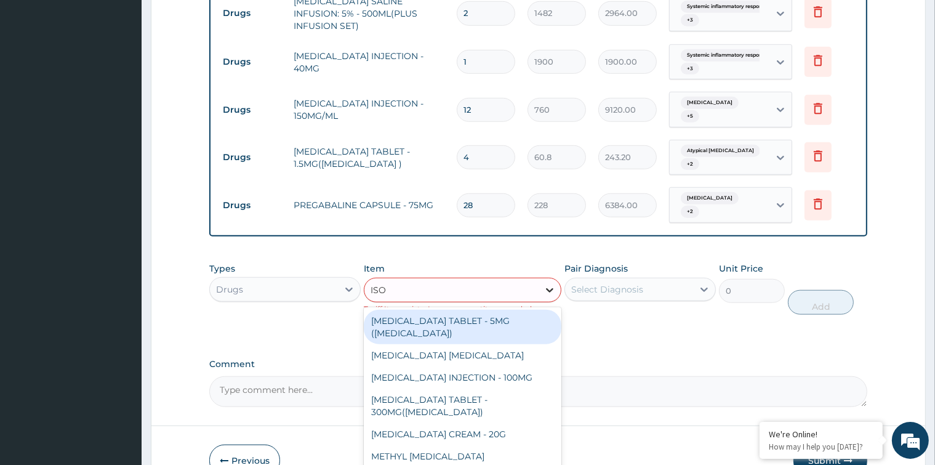
type input "ISOR"
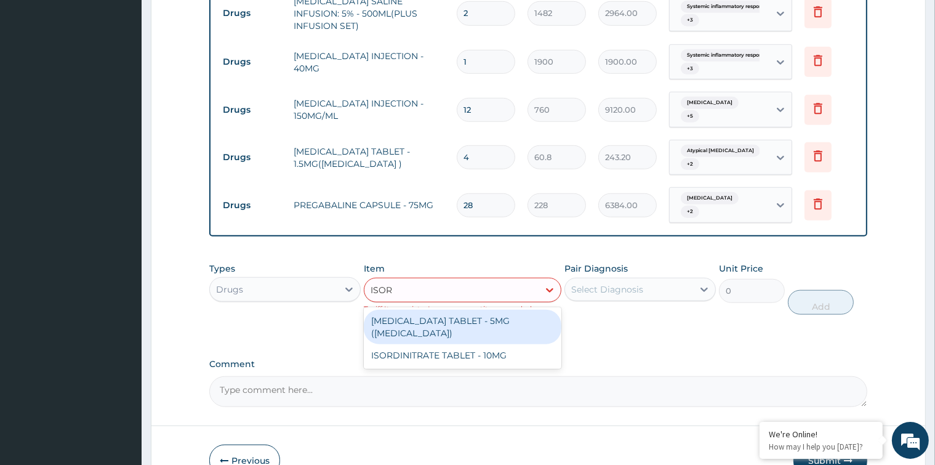
click at [477, 310] on div "ISOSORBIDE DINITRATE TABLET - 5MG (ISORDIL)" at bounding box center [463, 326] width 198 height 34
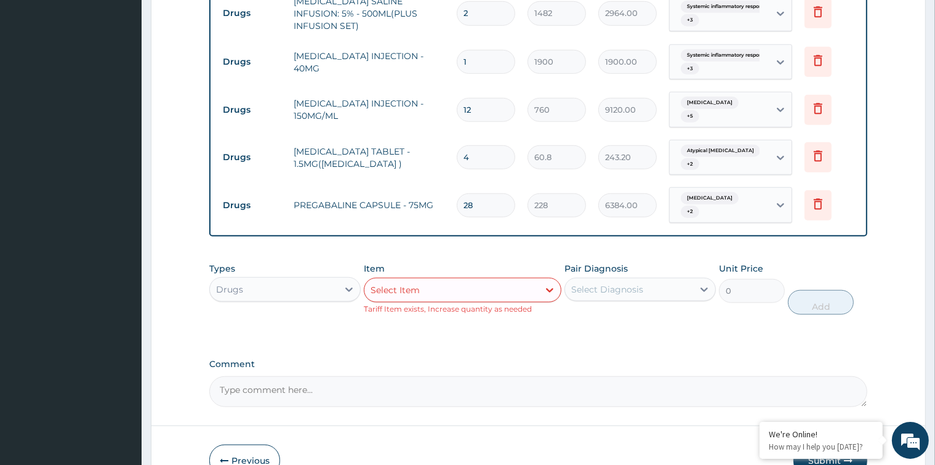
click at [413, 284] on div "Select Item" at bounding box center [394, 290] width 49 height 12
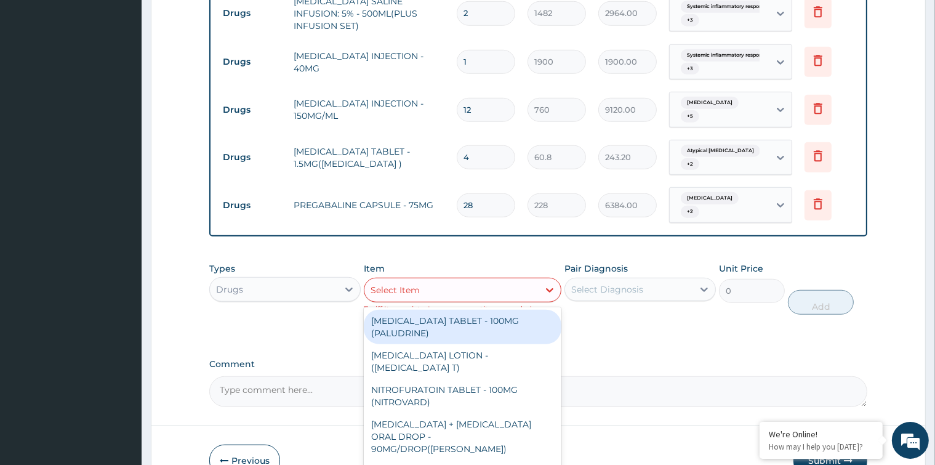
paste input "ISOSORBIDE DINITRATE TABLET - 5MG (ISORDIL)"
type input "ISOSORBIDE DINITRATE TABLET - 5MG (ISORDIL)"
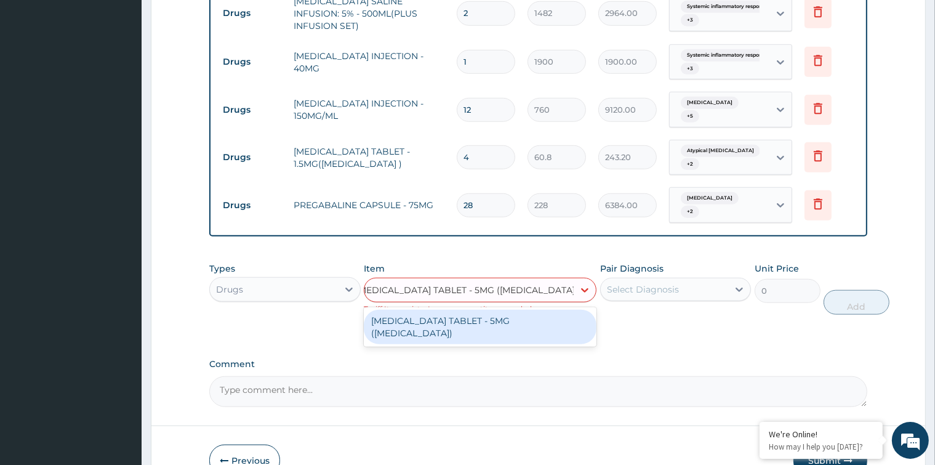
click at [438, 315] on div "ISOSORBIDE DINITRATE TABLET - 5MG (ISORDIL)" at bounding box center [480, 326] width 233 height 34
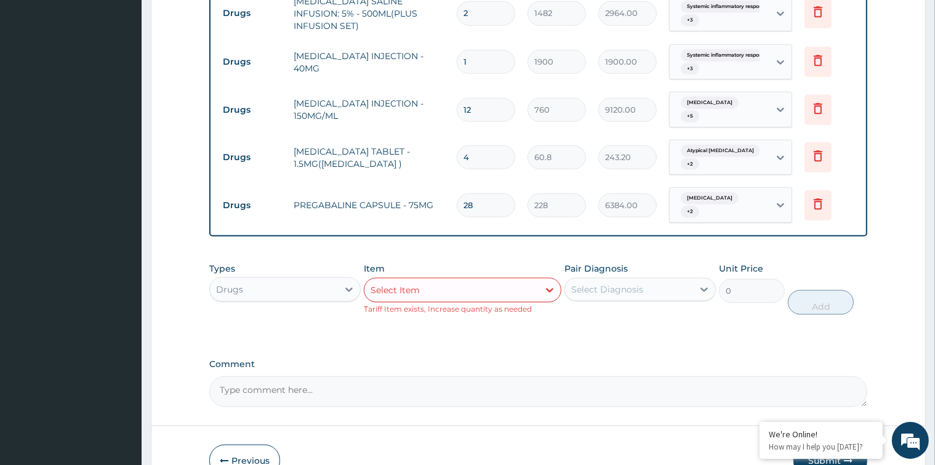
scroll to position [0, 0]
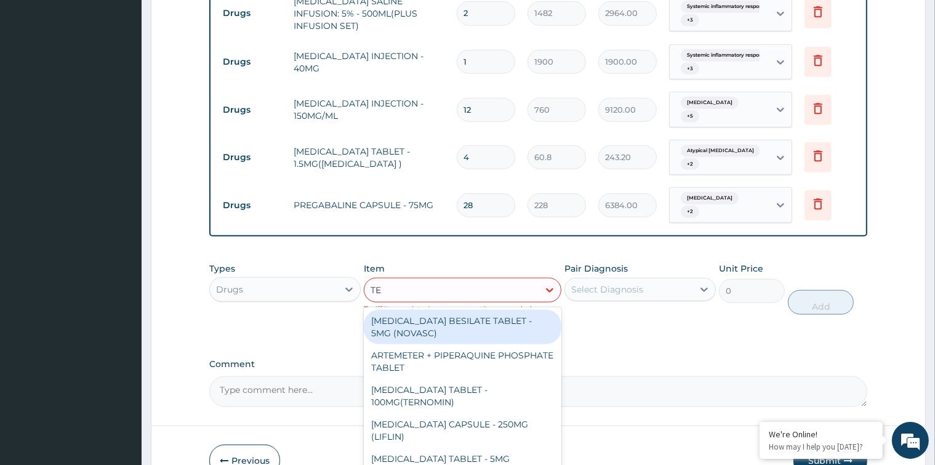
type input "TEL"
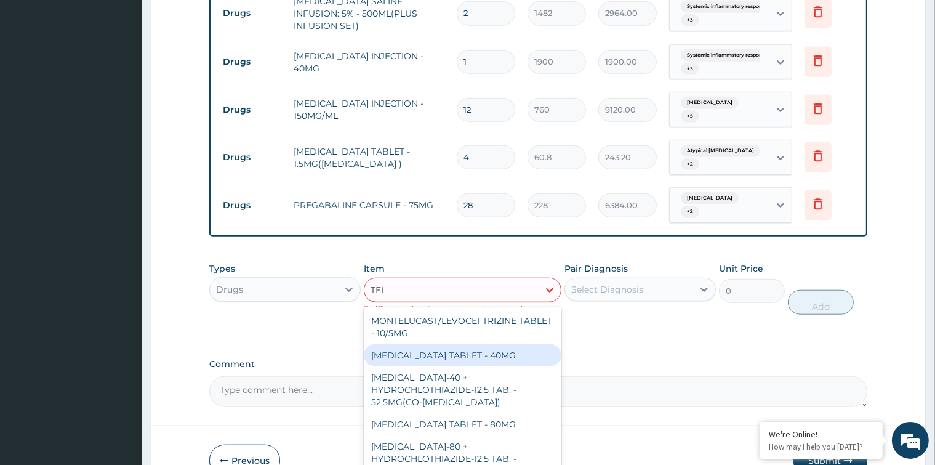
click at [442, 344] on div "TELMISARTAN TABLET - 40MG" at bounding box center [463, 355] width 198 height 22
type input "266"
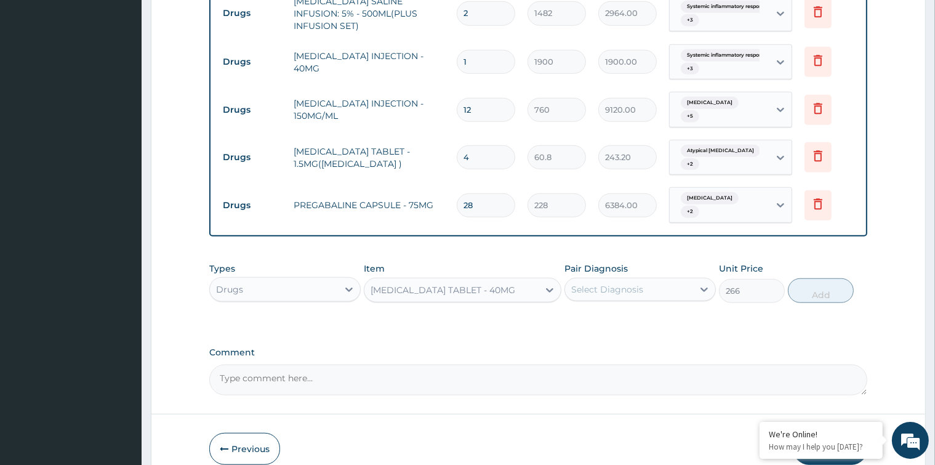
click at [641, 283] on div "Select Diagnosis" at bounding box center [607, 289] width 72 height 12
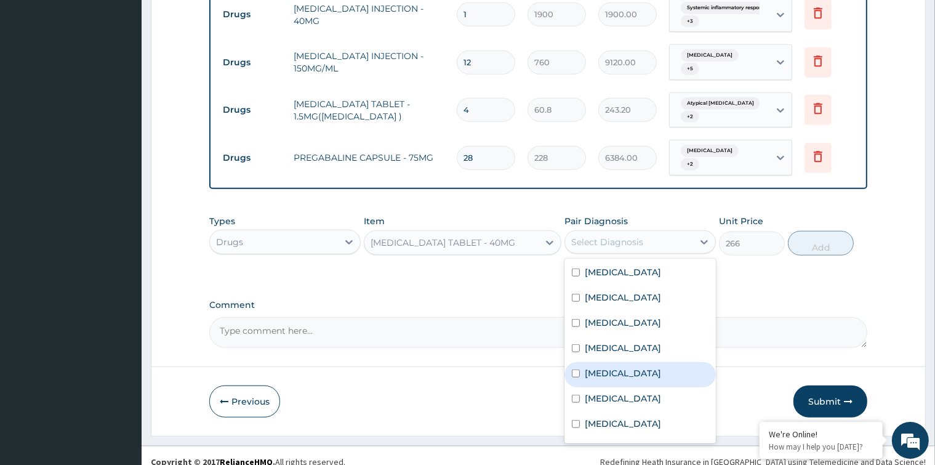
scroll to position [71, 0]
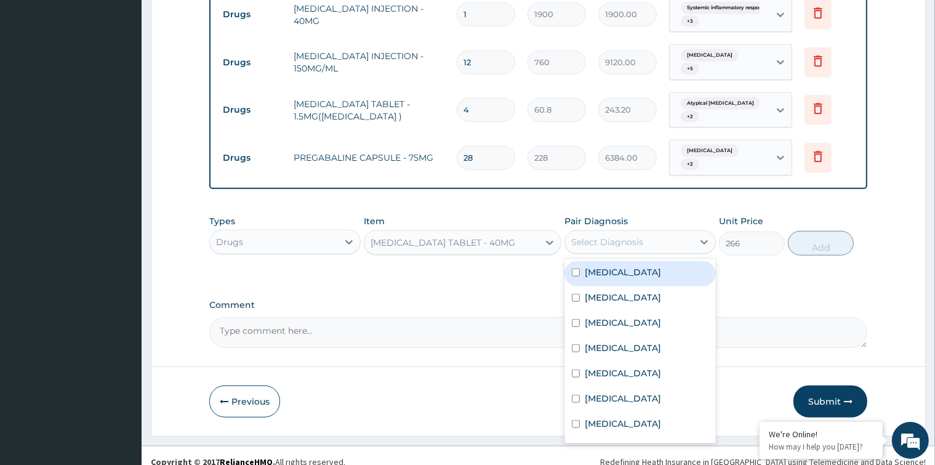
click at [665, 232] on div "Select Diagnosis" at bounding box center [629, 242] width 128 height 20
click at [575, 298] on input "checkbox" at bounding box center [576, 297] width 8 height 8
checkbox input "true"
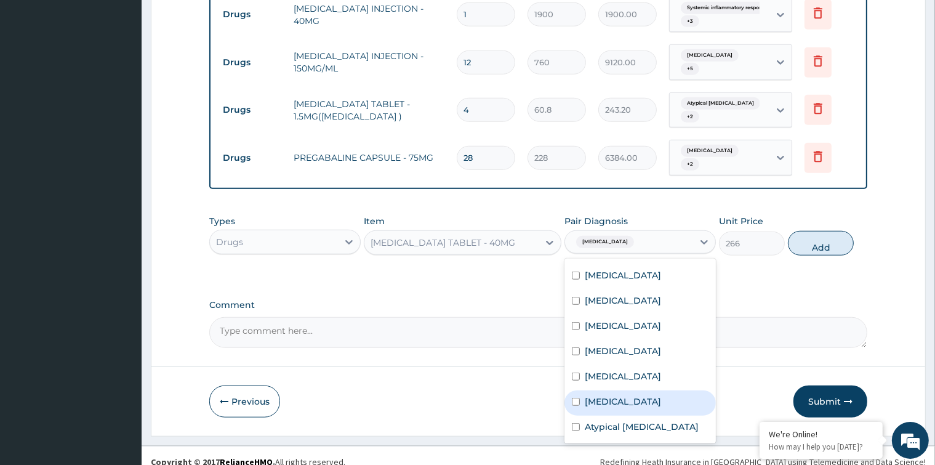
click at [573, 397] on input "checkbox" at bounding box center [576, 401] width 8 height 8
checkbox input "true"
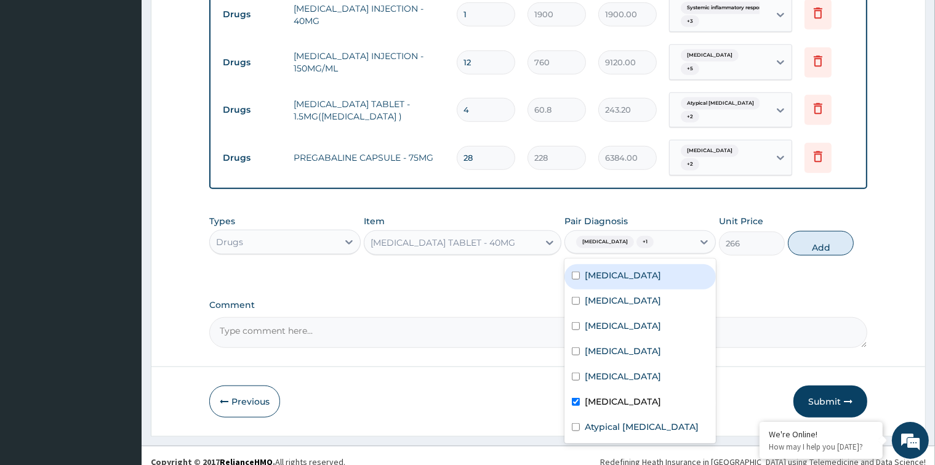
scroll to position [0, 0]
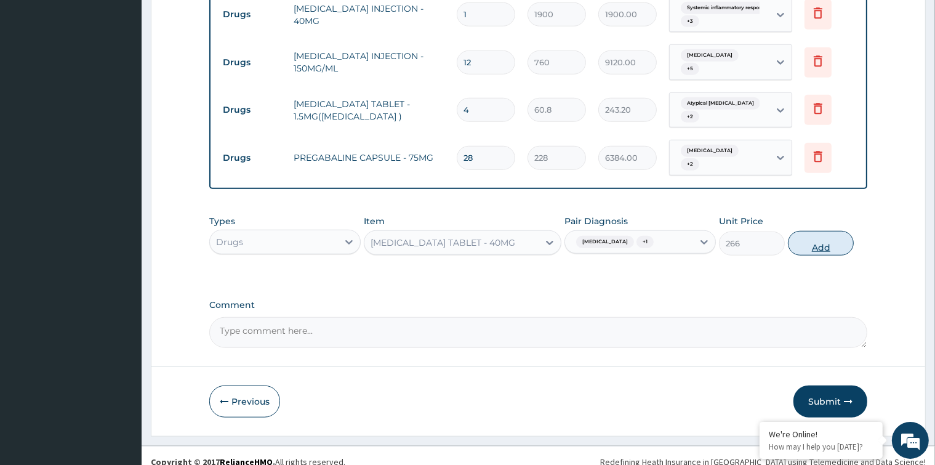
click at [825, 231] on button "Add" at bounding box center [821, 243] width 66 height 25
type input "0"
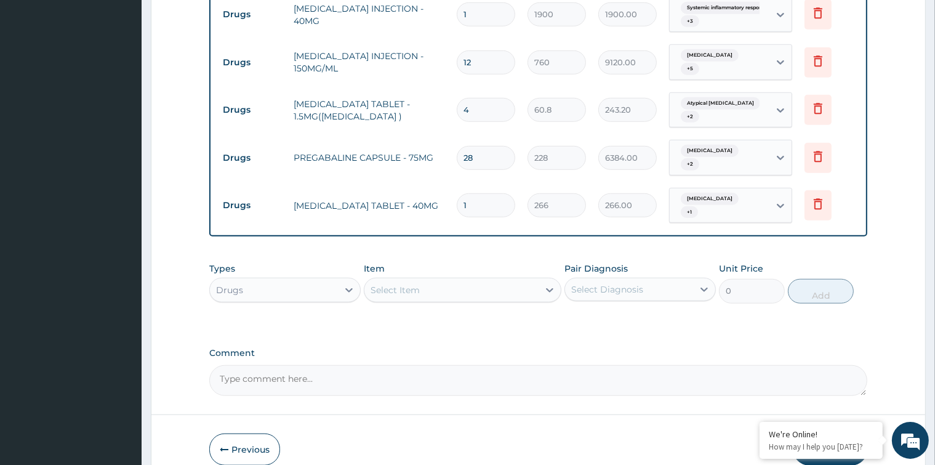
type input "14"
type input "3724.00"
type input "14"
click at [482, 280] on div "Select Item" at bounding box center [451, 290] width 174 height 20
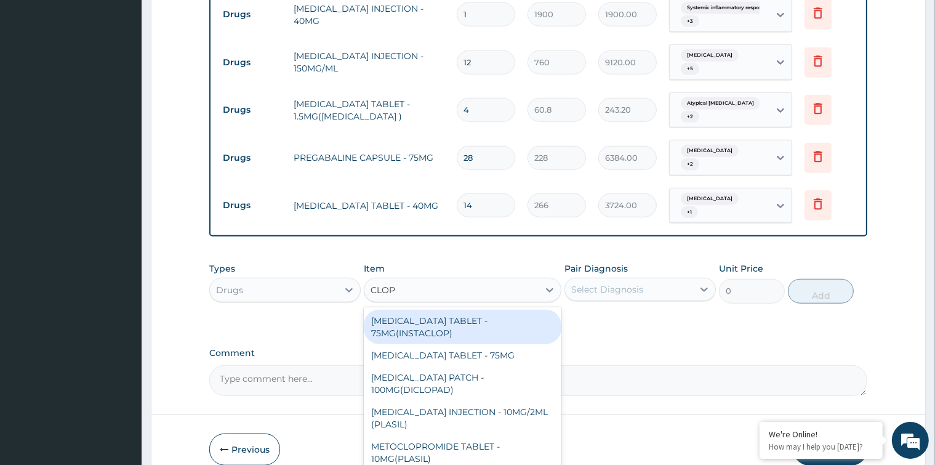
type input "CLOPI"
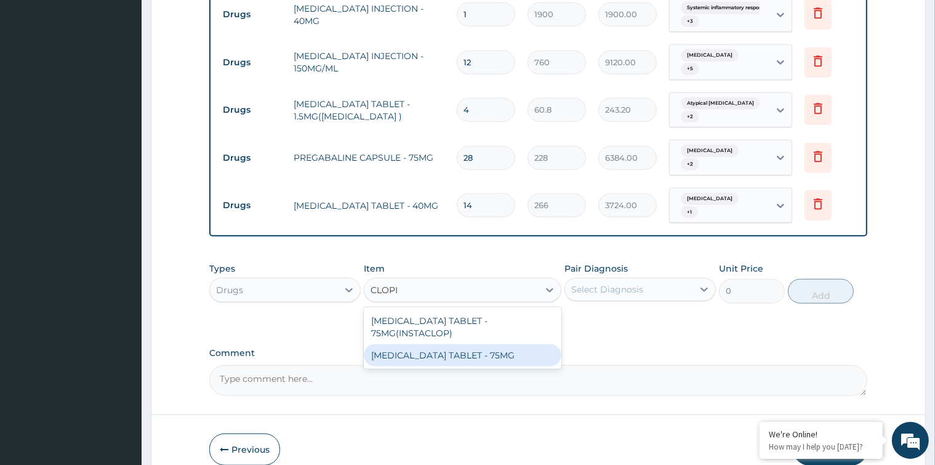
click at [461, 344] on div "CLOPIDOGREL TABLET - 75MG" at bounding box center [463, 355] width 198 height 22
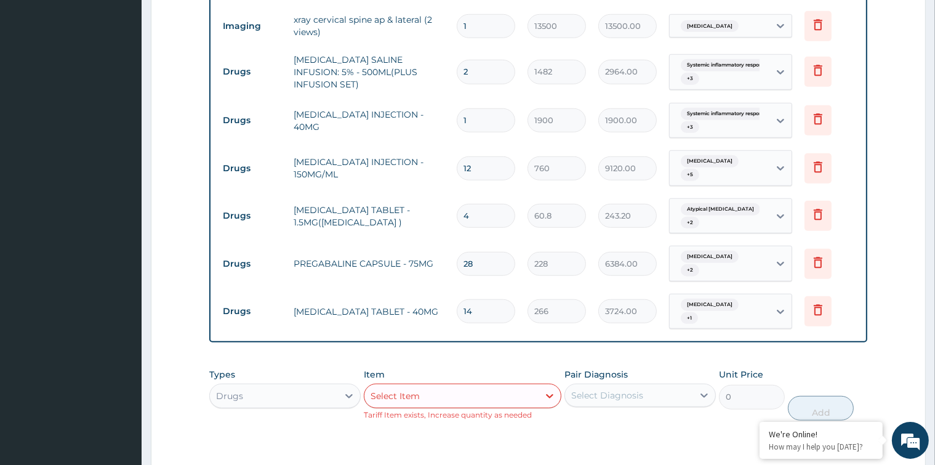
scroll to position [1076, 0]
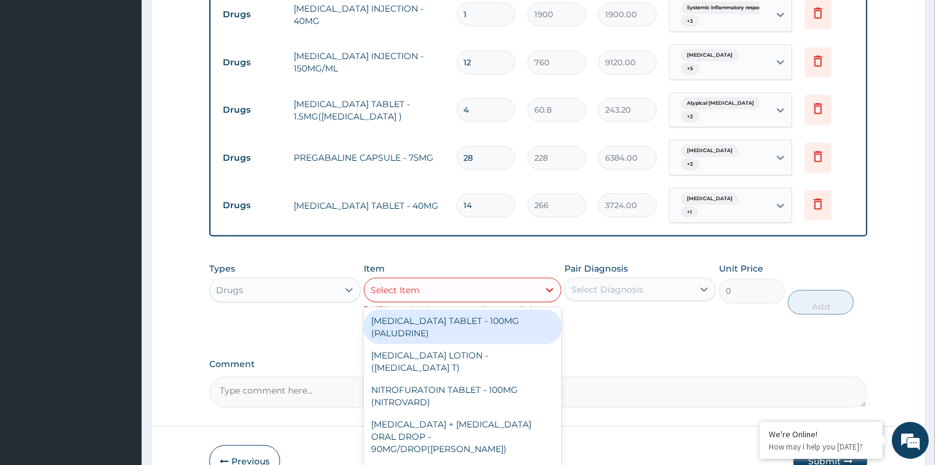
click at [463, 280] on div "Select Item" at bounding box center [451, 290] width 174 height 20
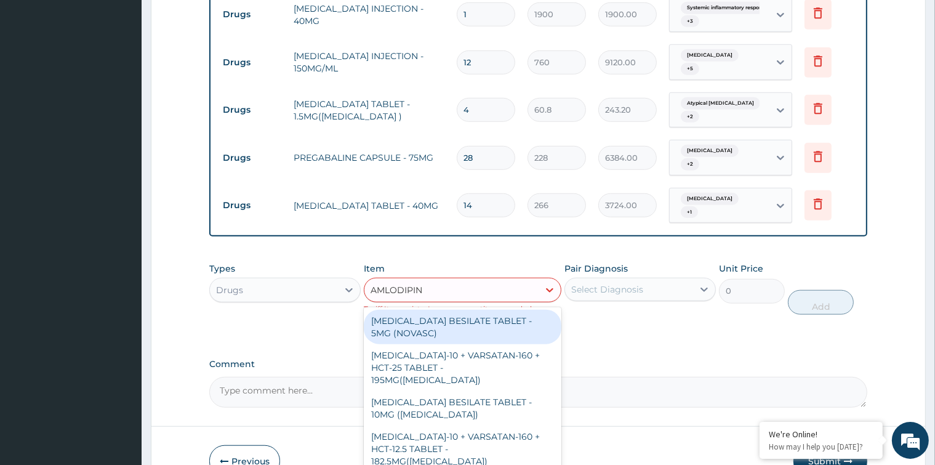
type input "AMLODIPINE"
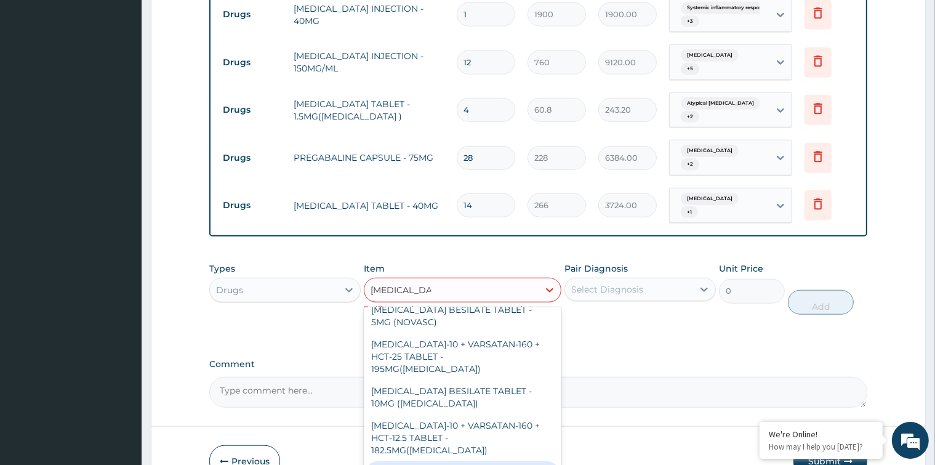
scroll to position [0, 0]
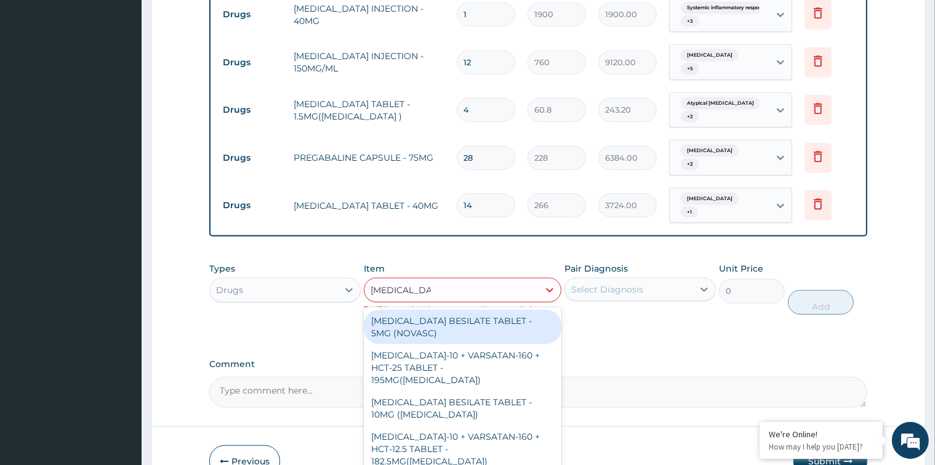
click at [496, 316] on div "AMLODIPINE BESILATE TABLET - 5MG (NOVASC)" at bounding box center [463, 326] width 198 height 34
type input "266"
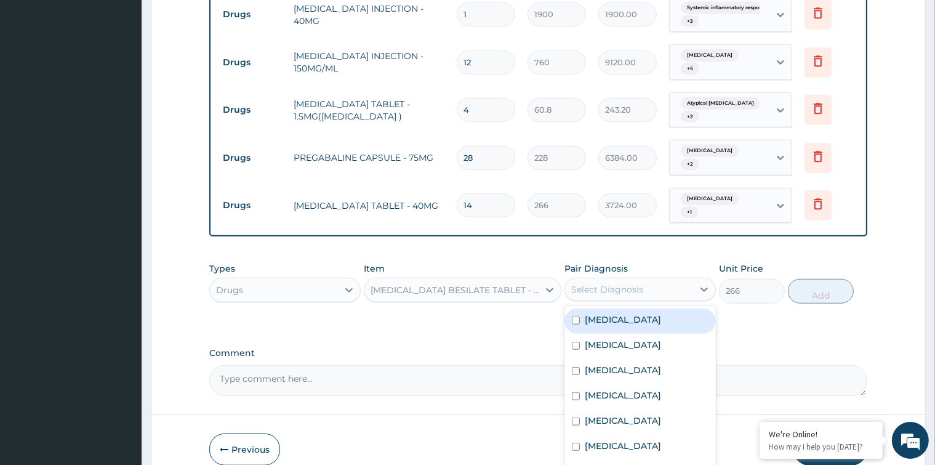
click at [643, 283] on div "Select Diagnosis" at bounding box center [607, 289] width 72 height 12
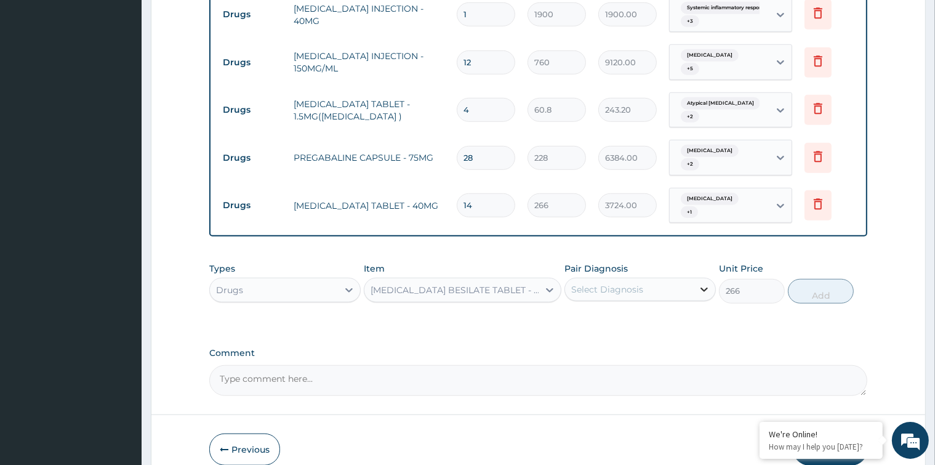
click at [706, 283] on icon at bounding box center [704, 289] width 12 height 12
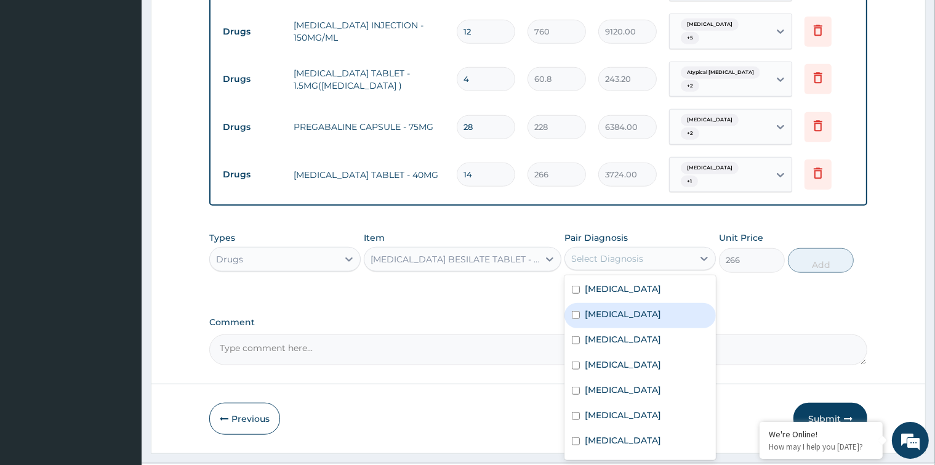
scroll to position [1124, 0]
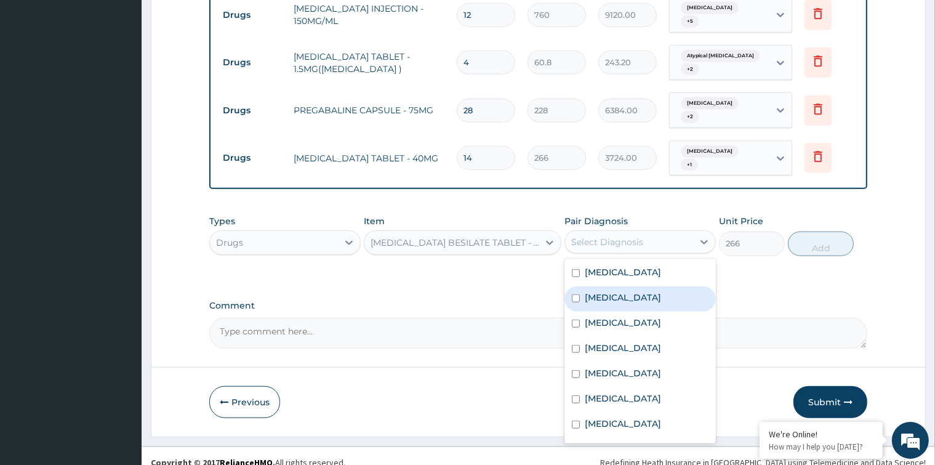
click at [578, 294] on input "checkbox" at bounding box center [576, 298] width 8 height 8
checkbox input "true"
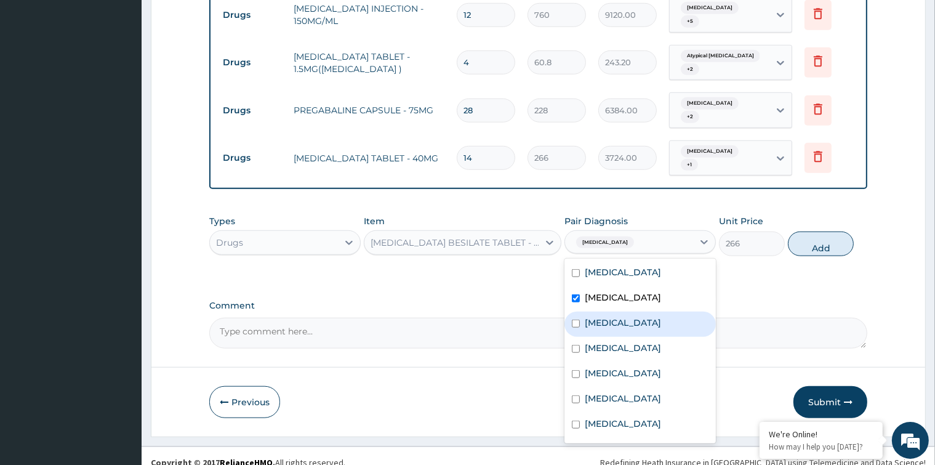
scroll to position [71, 0]
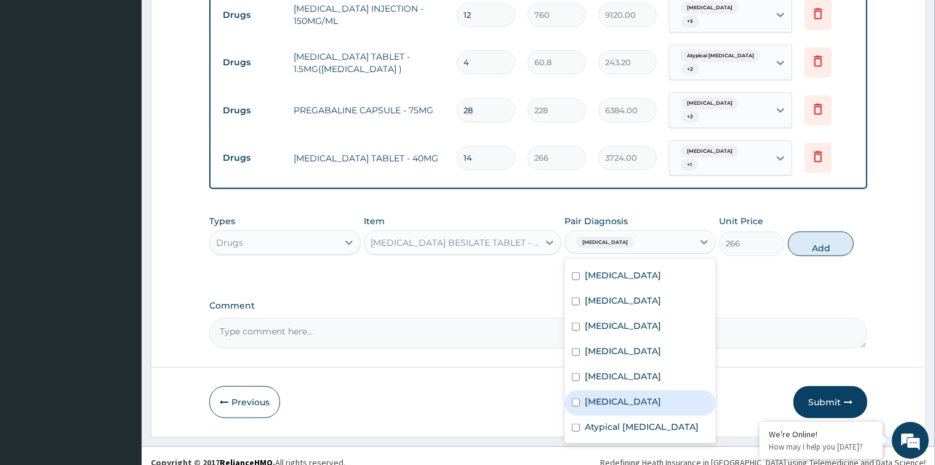
click at [574, 398] on input "checkbox" at bounding box center [576, 402] width 8 height 8
checkbox input "true"
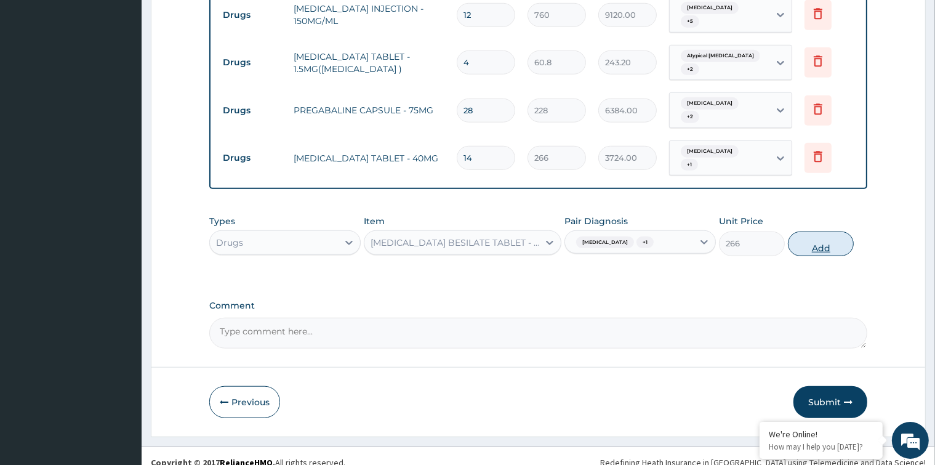
click at [817, 234] on button "Add" at bounding box center [821, 243] width 66 height 25
type input "0"
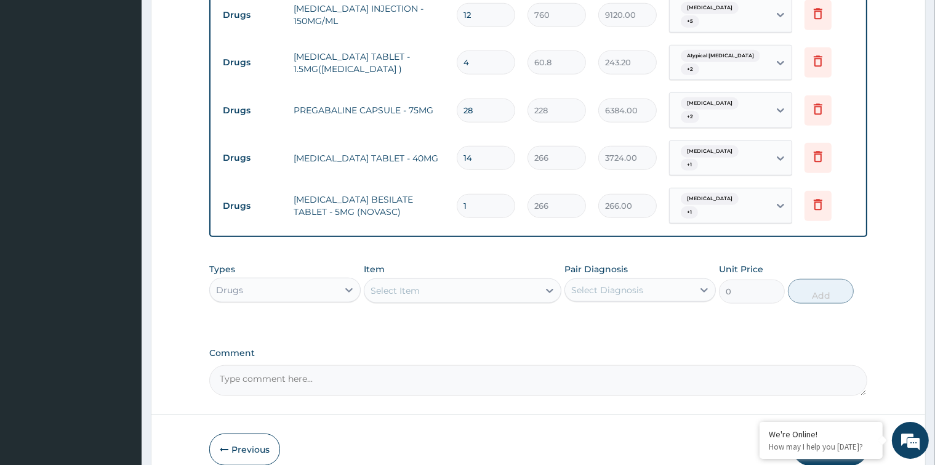
type input "14"
type input "3724.00"
type input "14"
click at [500, 281] on div "Select Item" at bounding box center [451, 291] width 174 height 20
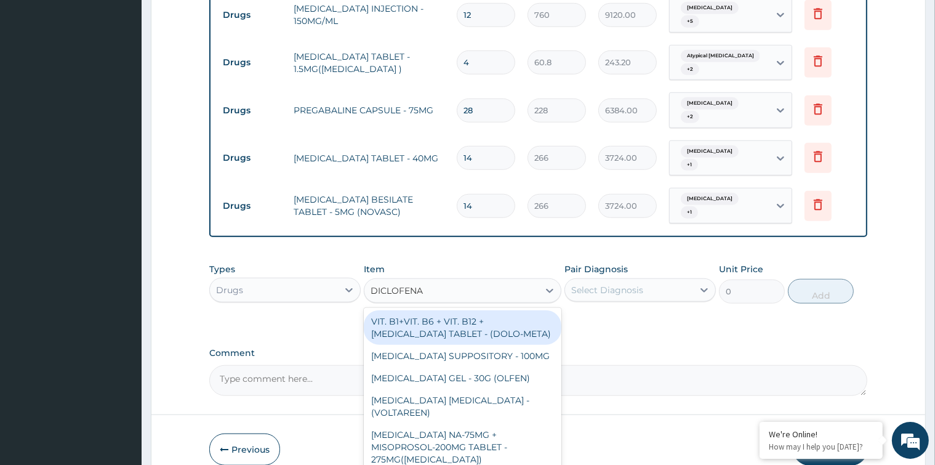
type input "DICLOFENAC"
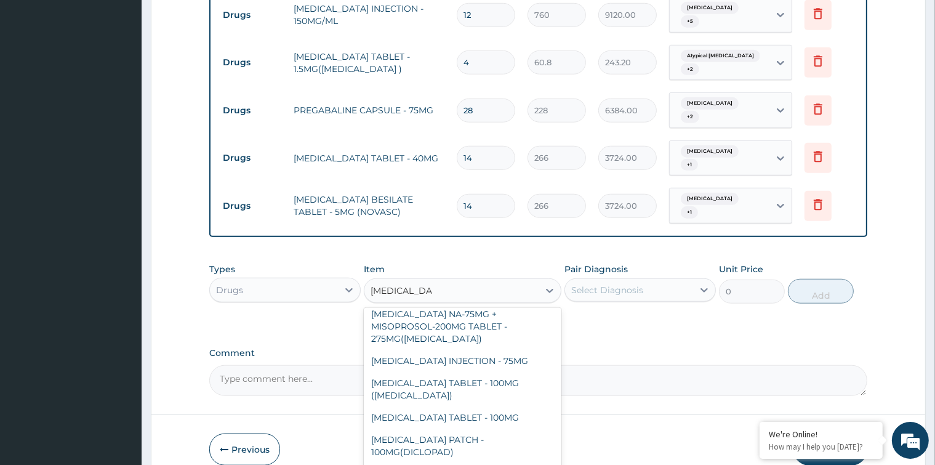
scroll to position [123, 0]
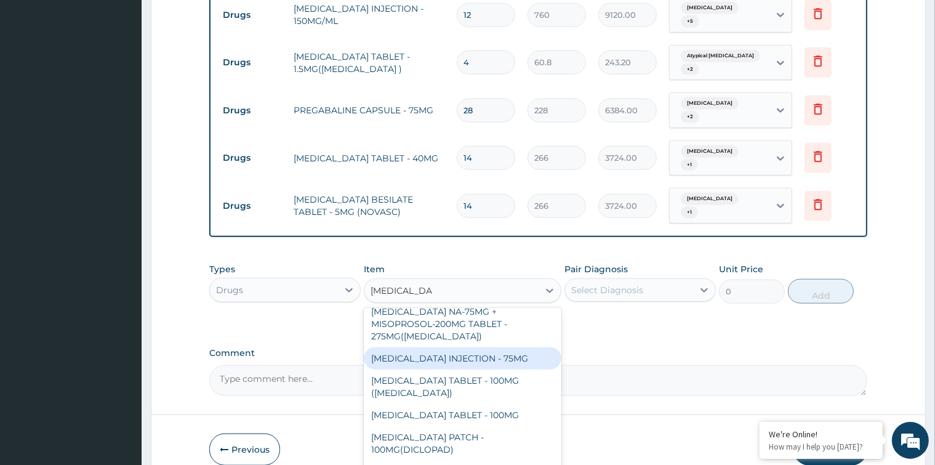
click at [495, 348] on div "DICLOFENAC INJECTION - 75MG" at bounding box center [463, 358] width 198 height 22
type input "570"
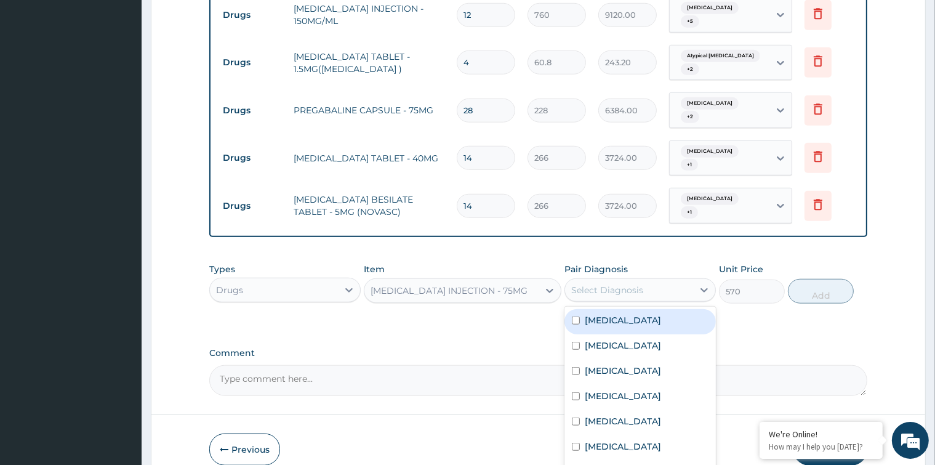
click at [643, 284] on div "Select Diagnosis" at bounding box center [607, 290] width 72 height 12
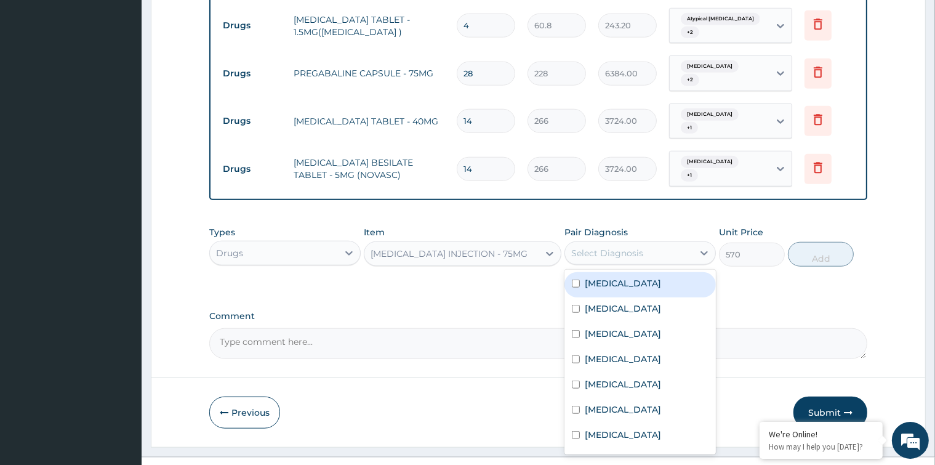
scroll to position [1171, 0]
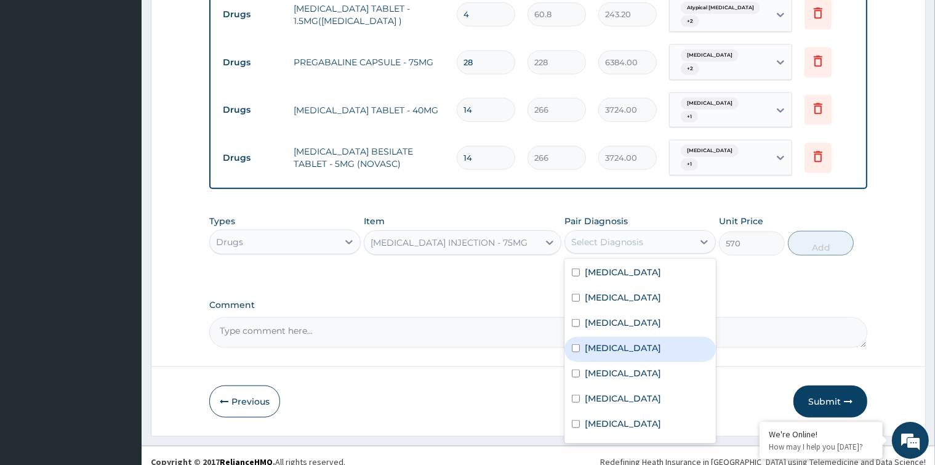
click at [575, 348] on input "checkbox" at bounding box center [576, 348] width 8 height 8
checkbox input "true"
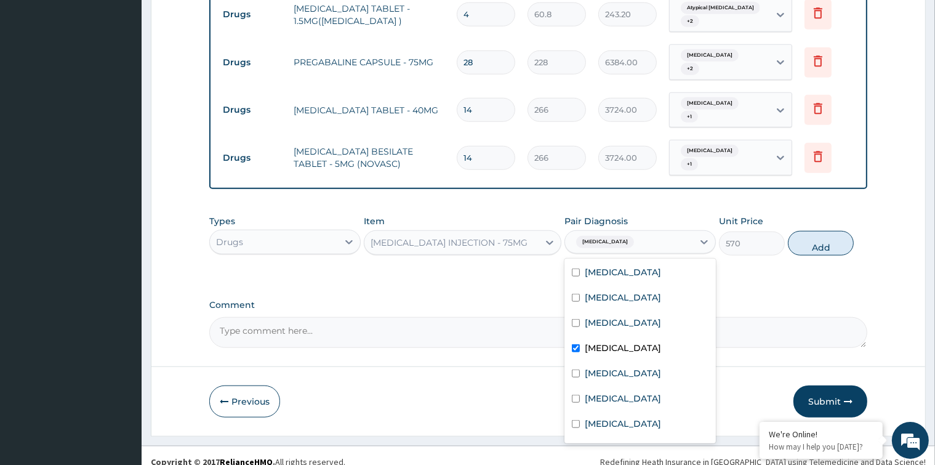
scroll to position [71, 0]
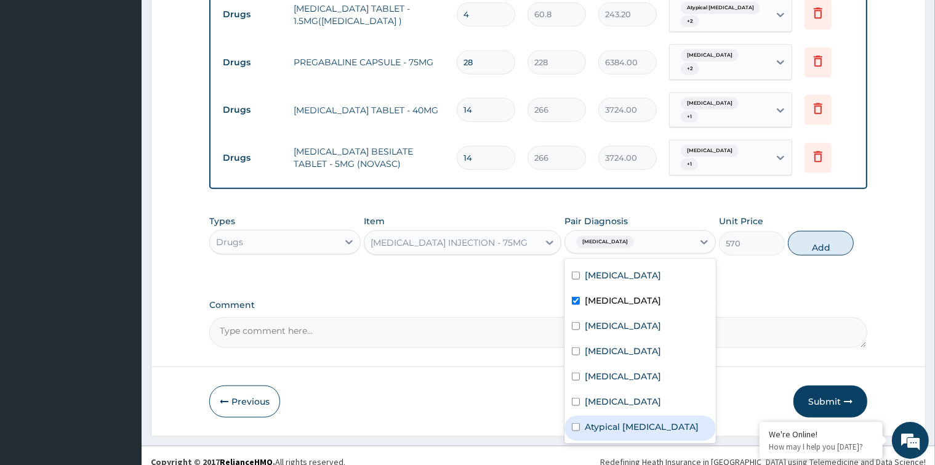
click at [578, 423] on input "checkbox" at bounding box center [576, 427] width 8 height 8
checkbox input "true"
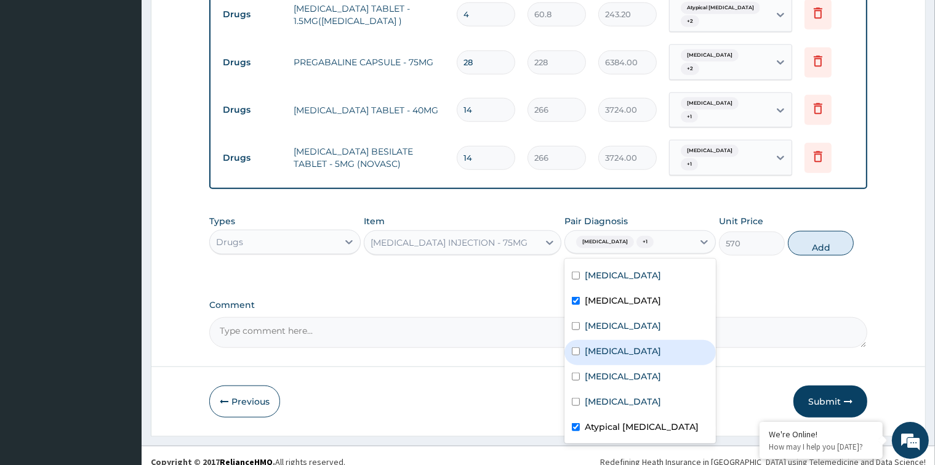
click at [578, 347] on input "checkbox" at bounding box center [576, 351] width 8 height 8
checkbox input "true"
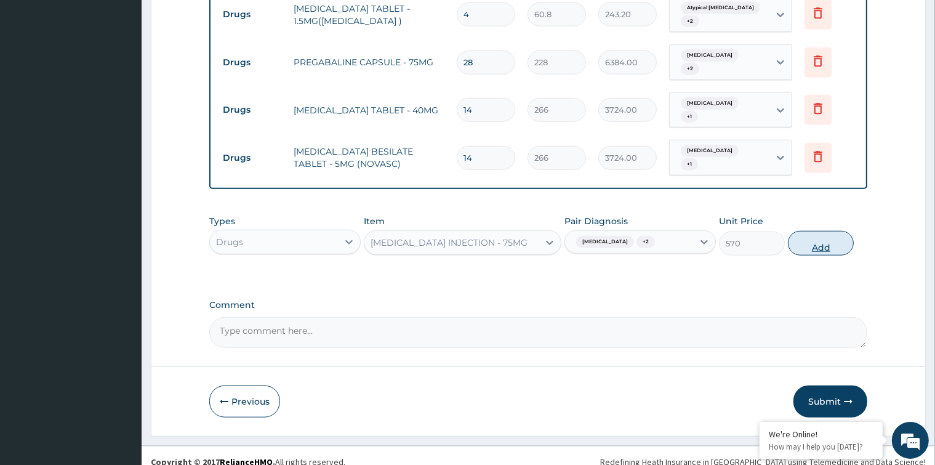
click at [815, 232] on button "Add" at bounding box center [821, 243] width 66 height 25
type input "0"
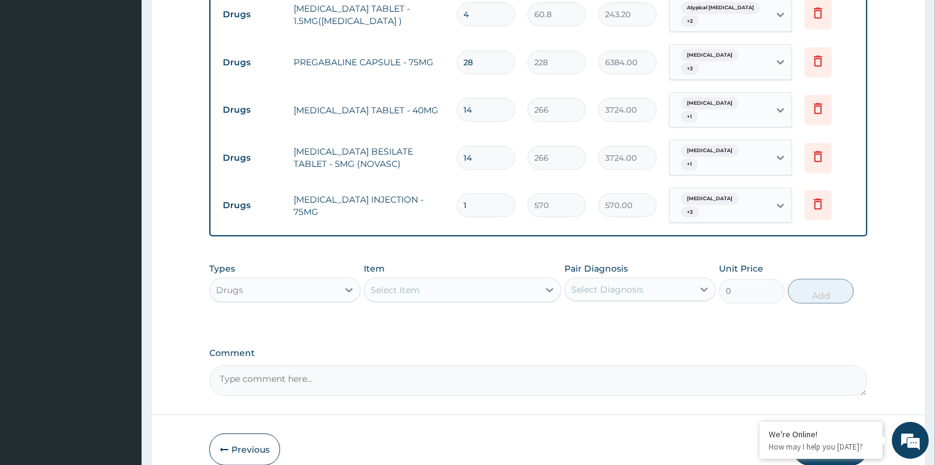
drag, startPoint x: 475, startPoint y: 192, endPoint x: 440, endPoint y: 192, distance: 35.1
click at [440, 192] on tr "Drugs DICLOFENAC INJECTION - 75MG 1 570 570.00 Angina pectoris + 2 Delete" at bounding box center [538, 206] width 642 height 48
type input "2"
type input "1140.00"
type input "2"
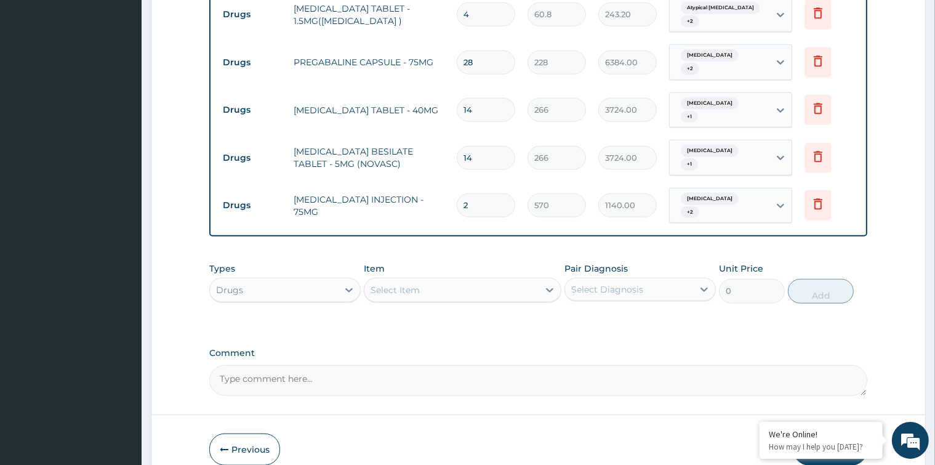
click at [530, 280] on div "Select Item" at bounding box center [451, 290] width 174 height 20
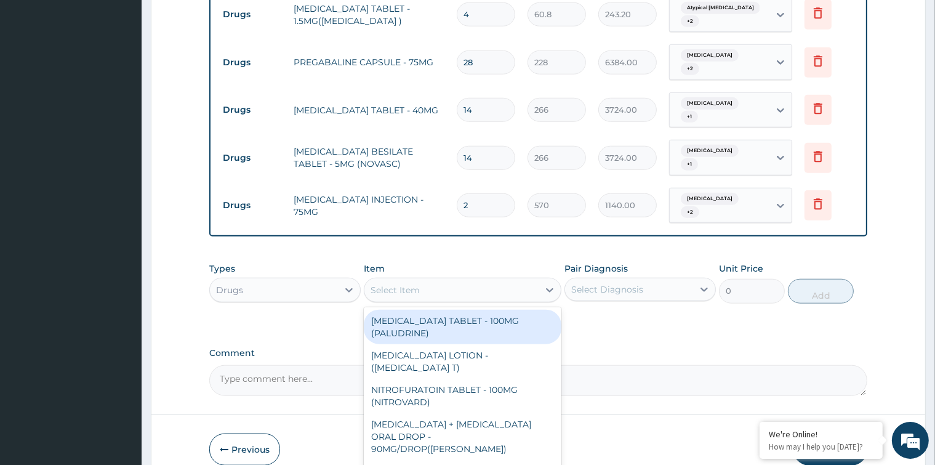
type input "M"
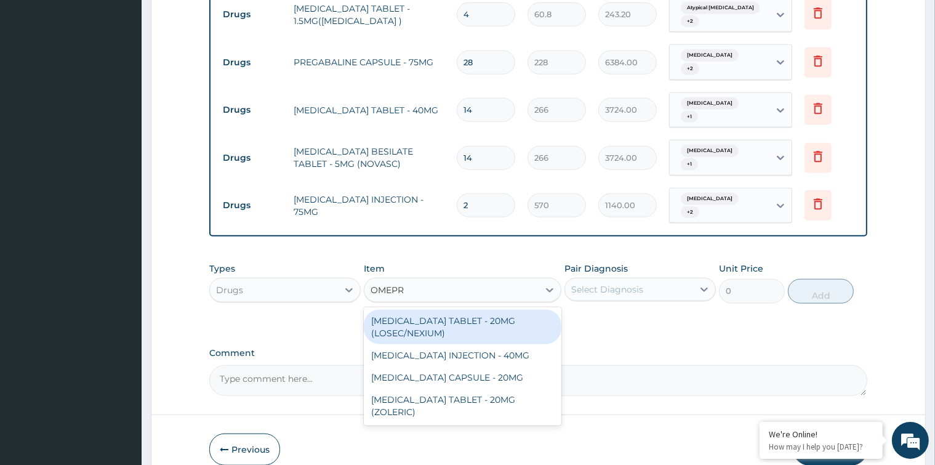
type input "OMEPRA"
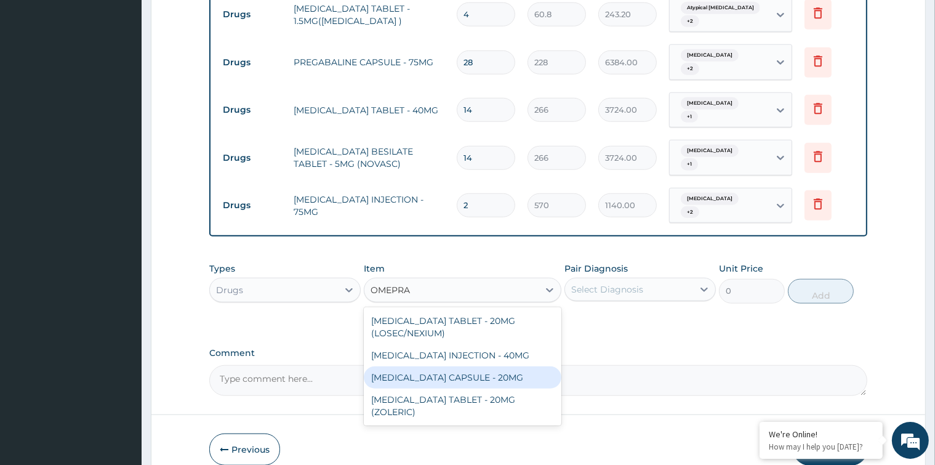
click at [507, 366] on div "OMEPRAZOLE CAPSULE - 20MG" at bounding box center [463, 377] width 198 height 22
type input "190"
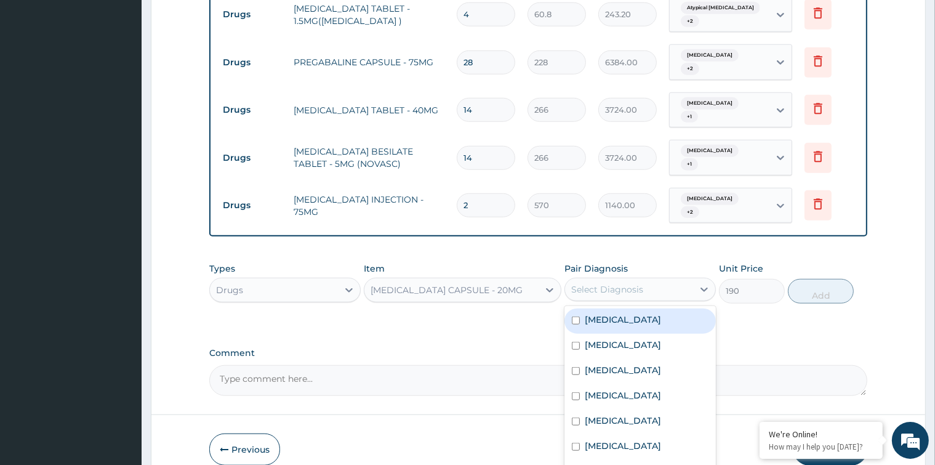
click at [626, 283] on div "Select Diagnosis" at bounding box center [607, 289] width 72 height 12
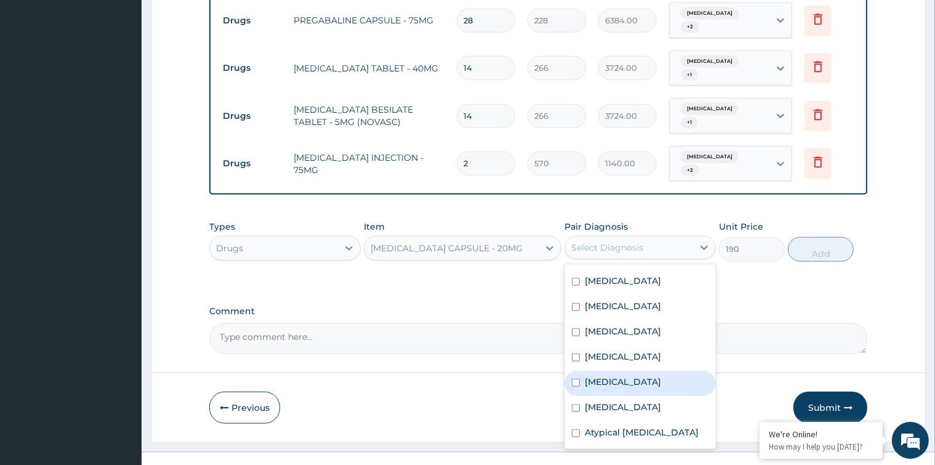
click at [573, 378] on input "checkbox" at bounding box center [576, 382] width 8 height 8
checkbox input "true"
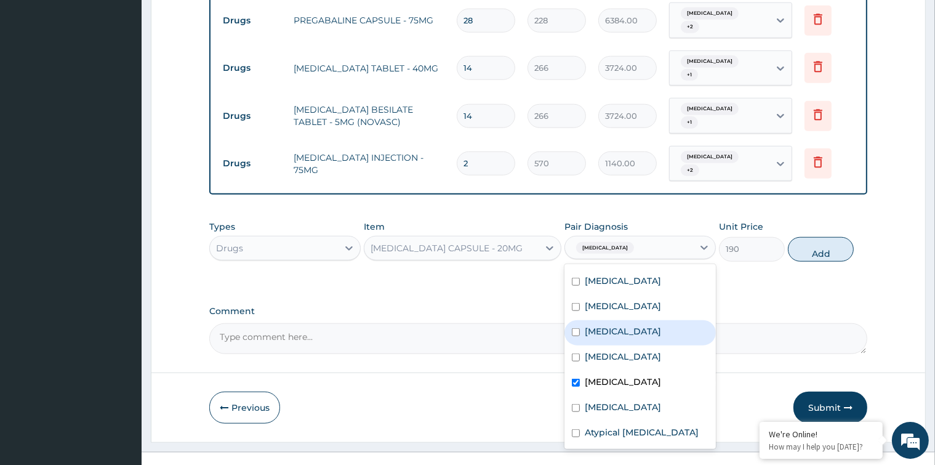
click at [817, 237] on button "Add" at bounding box center [821, 249] width 66 height 25
type input "0"
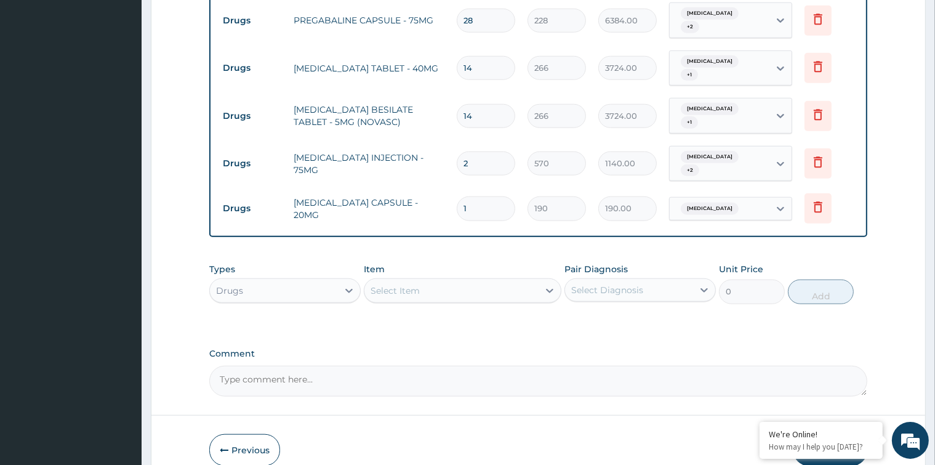
type input "14"
type input "2660.00"
type input "14"
click at [442, 281] on div "Select Item" at bounding box center [451, 291] width 174 height 20
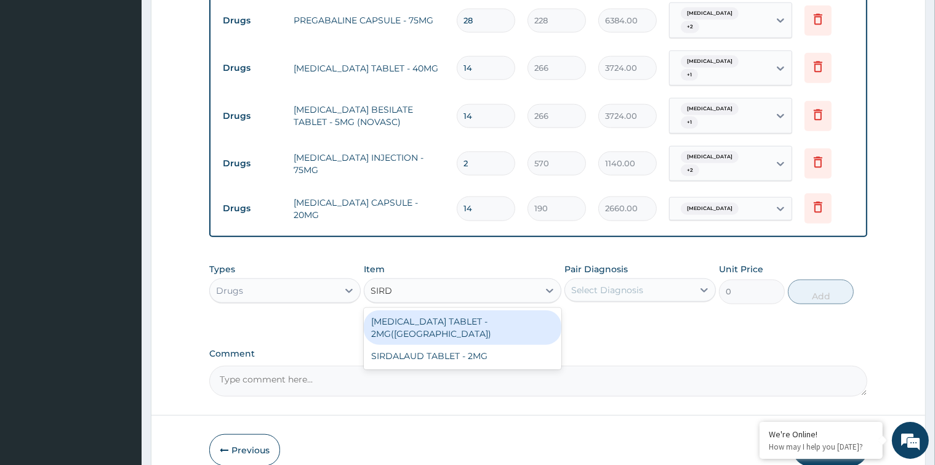
type input "SIRDA"
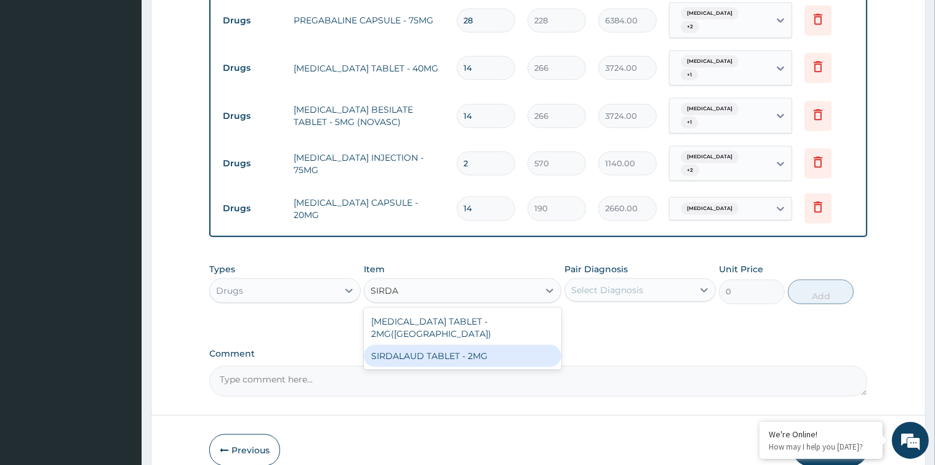
click at [443, 345] on div "SIRDALAUD TABLET - 2MG" at bounding box center [463, 356] width 198 height 22
type input "163.4"
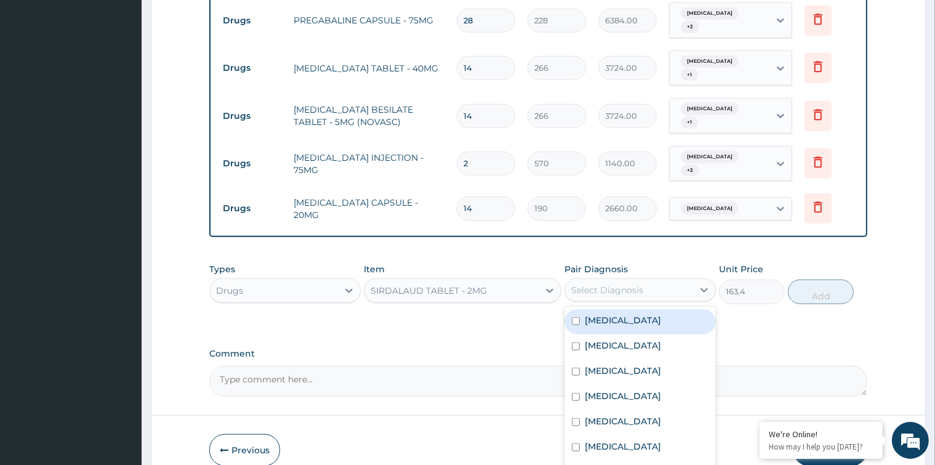
click at [612, 284] on div "Select Diagnosis" at bounding box center [607, 290] width 72 height 12
click at [643, 284] on div "Select Diagnosis" at bounding box center [607, 290] width 72 height 12
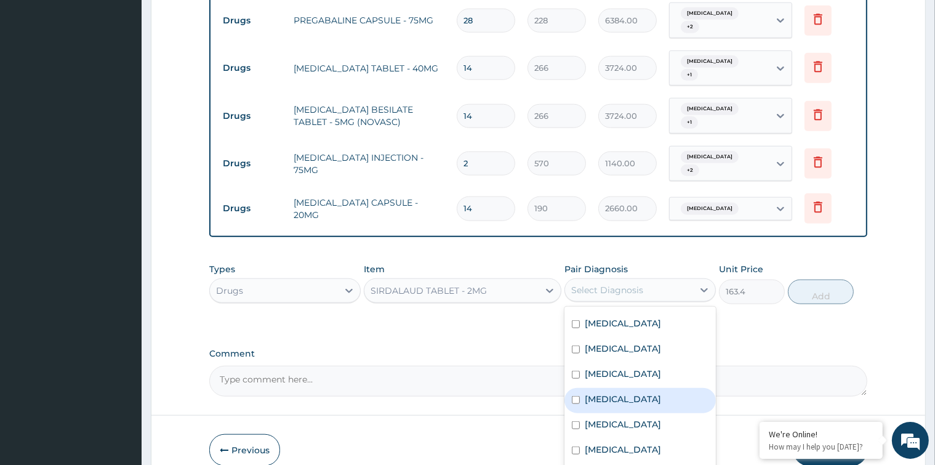
scroll to position [1256, 0]
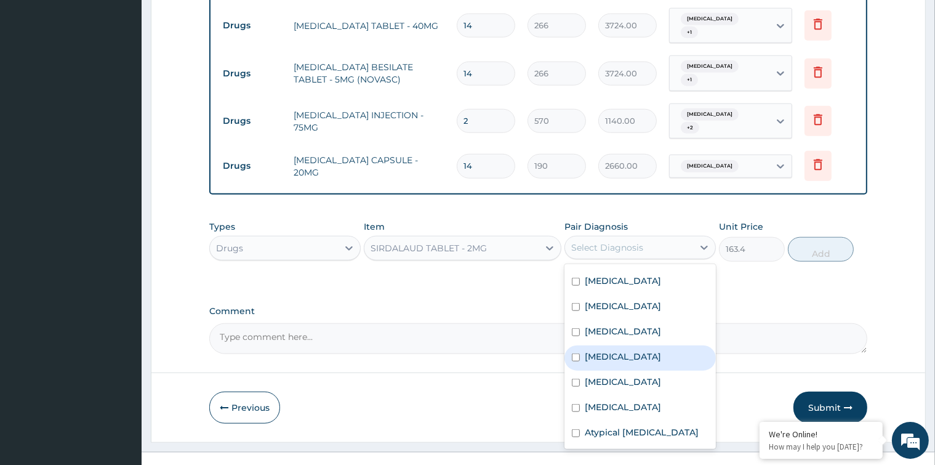
click at [572, 353] on input "checkbox" at bounding box center [576, 357] width 8 height 8
checkbox input "true"
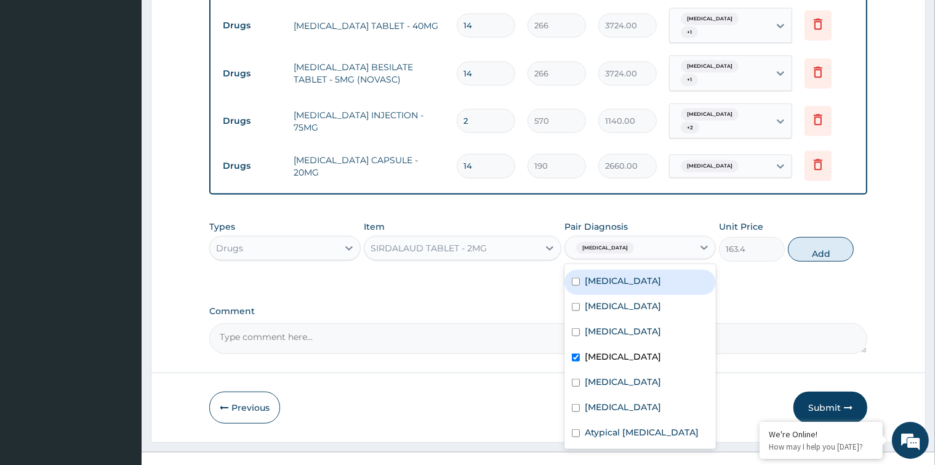
scroll to position [0, 0]
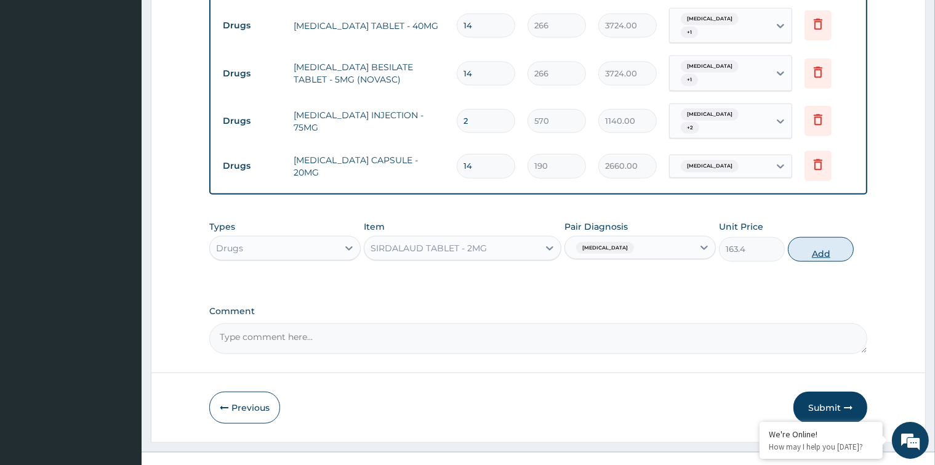
click at [814, 237] on button "Add" at bounding box center [821, 249] width 66 height 25
type input "0"
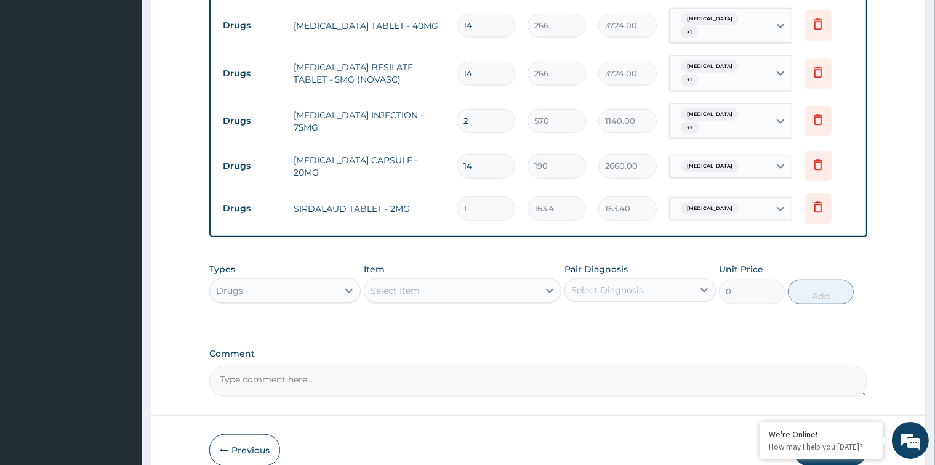
type input "14"
type input "2287.60"
type input "14"
click at [485, 281] on div "Select Item" at bounding box center [451, 291] width 174 height 20
type input "AMITR"
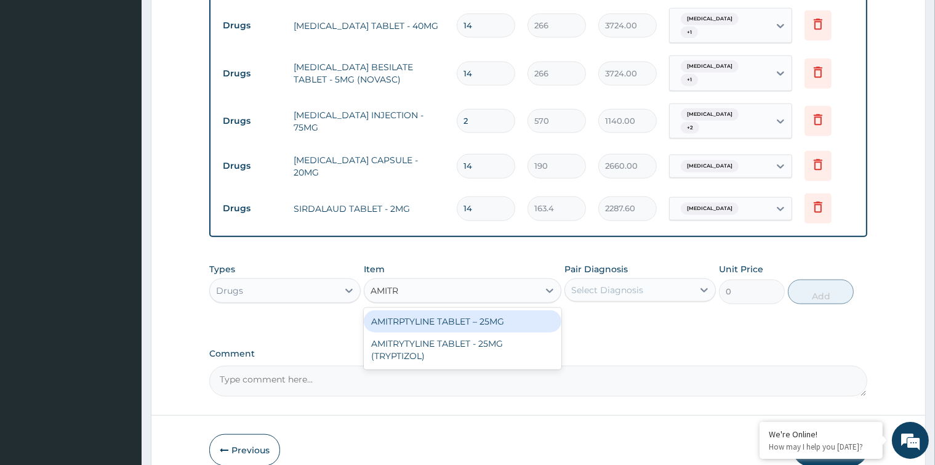
click at [485, 310] on div "AMITRPTYLINE TABLET – 25MG" at bounding box center [463, 321] width 198 height 22
type input "91.19999999999999"
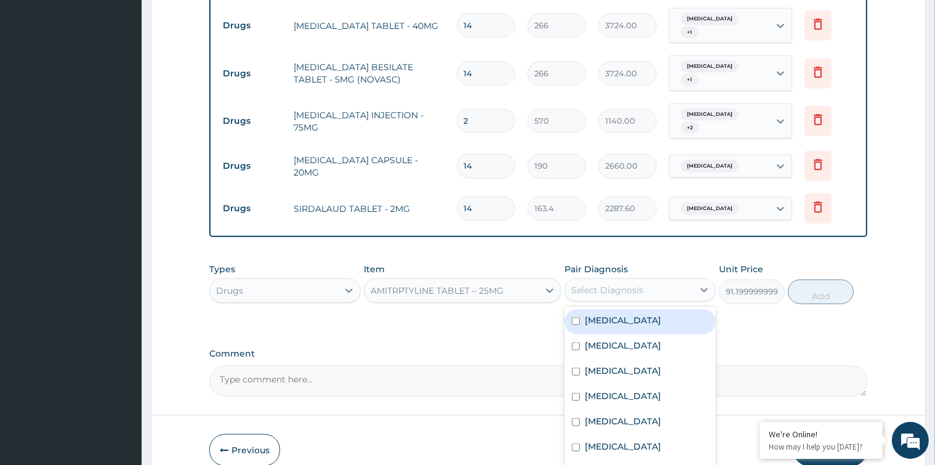
click at [626, 284] on div "Select Diagnosis" at bounding box center [607, 290] width 72 height 12
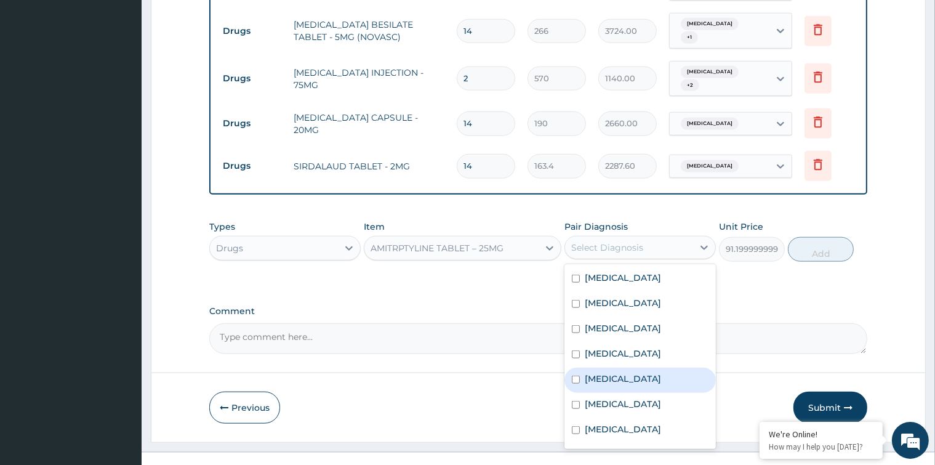
scroll to position [71, 0]
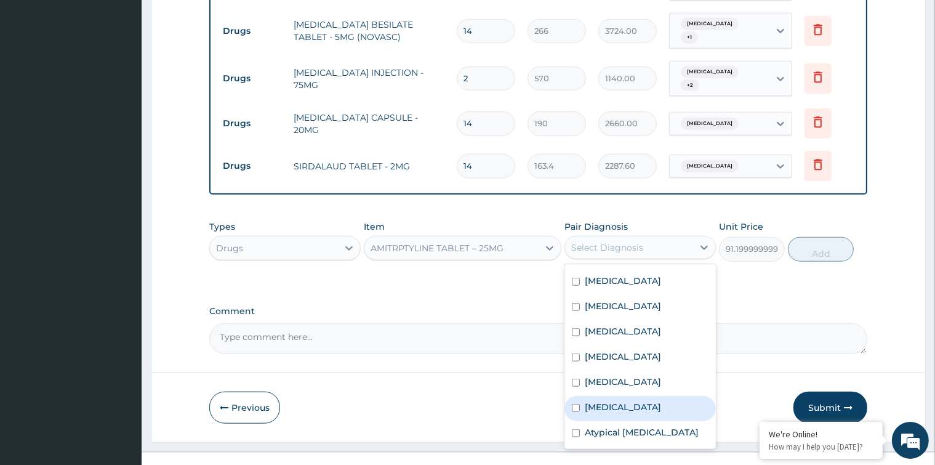
click at [573, 404] on input "checkbox" at bounding box center [576, 408] width 8 height 8
checkbox input "true"
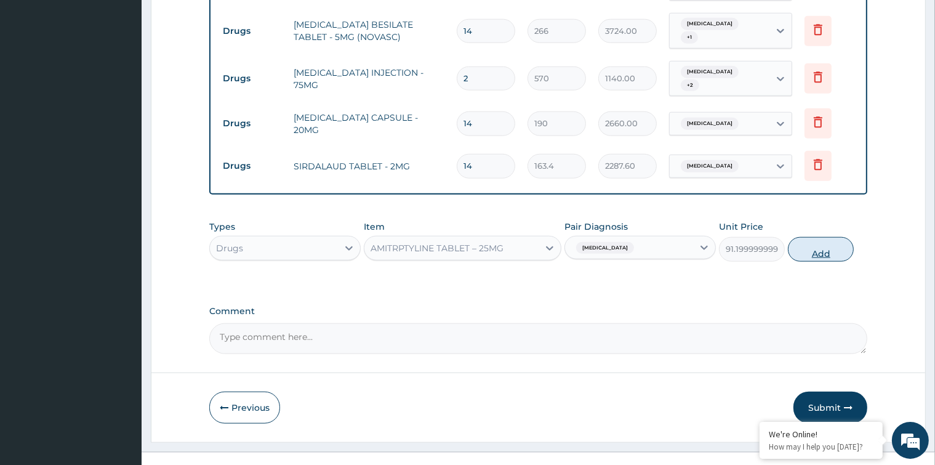
click at [819, 237] on button "Add" at bounding box center [821, 249] width 66 height 25
type input "0"
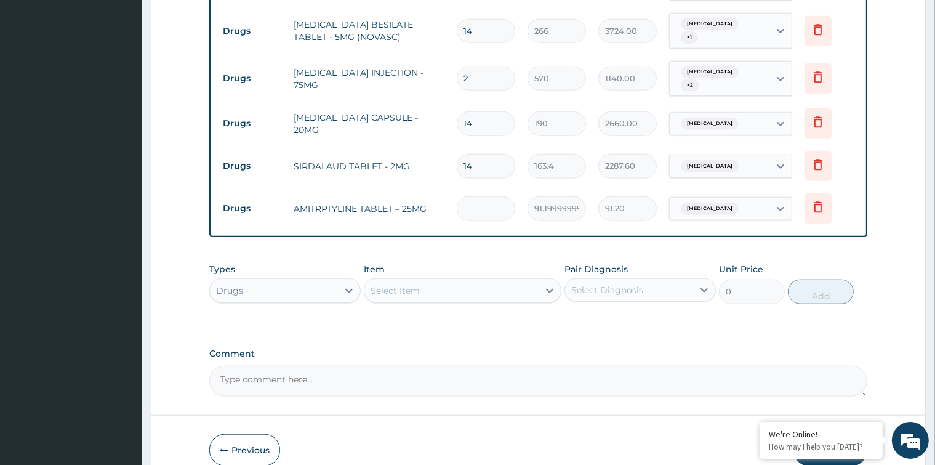
type input "0.00"
type input "7"
type input "638.40"
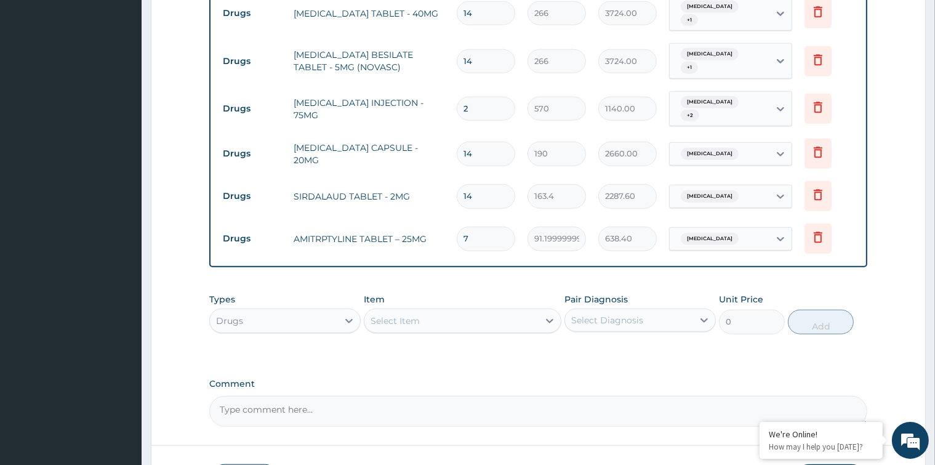
scroll to position [1298, 0]
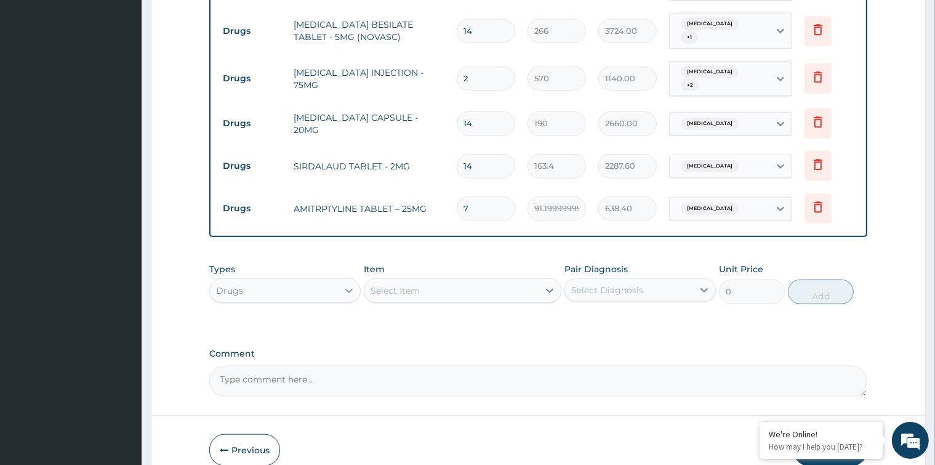
type input "7"
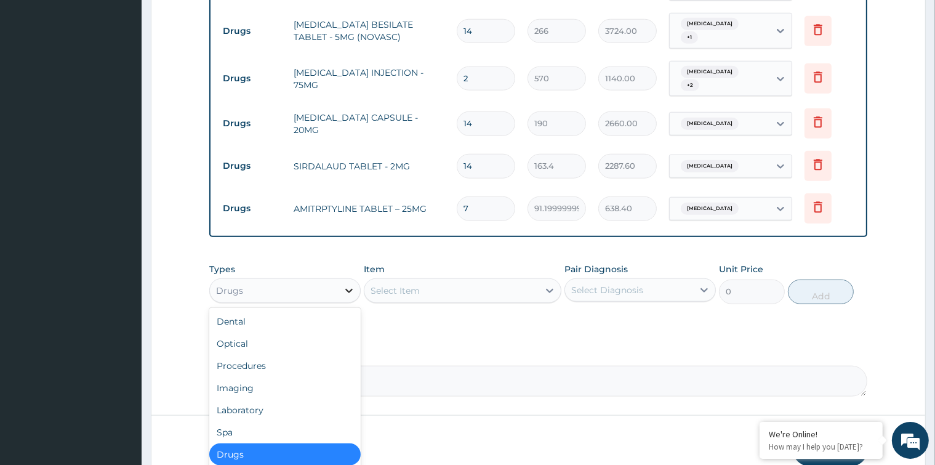
click at [345, 284] on icon at bounding box center [349, 290] width 12 height 12
drag, startPoint x: 305, startPoint y: 389, endPoint x: 322, endPoint y: 388, distance: 17.3
click at [305, 399] on div "Laboratory" at bounding box center [284, 410] width 151 height 22
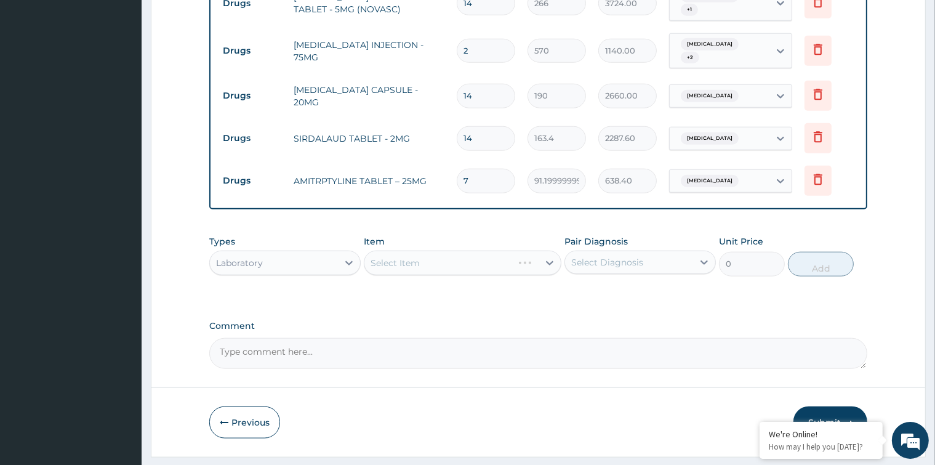
scroll to position [1341, 0]
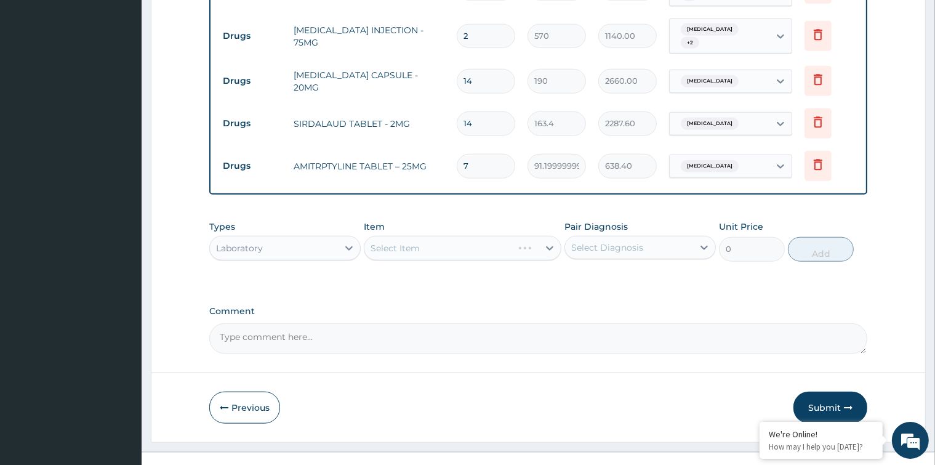
click at [489, 236] on div "Select Item" at bounding box center [463, 248] width 198 height 25
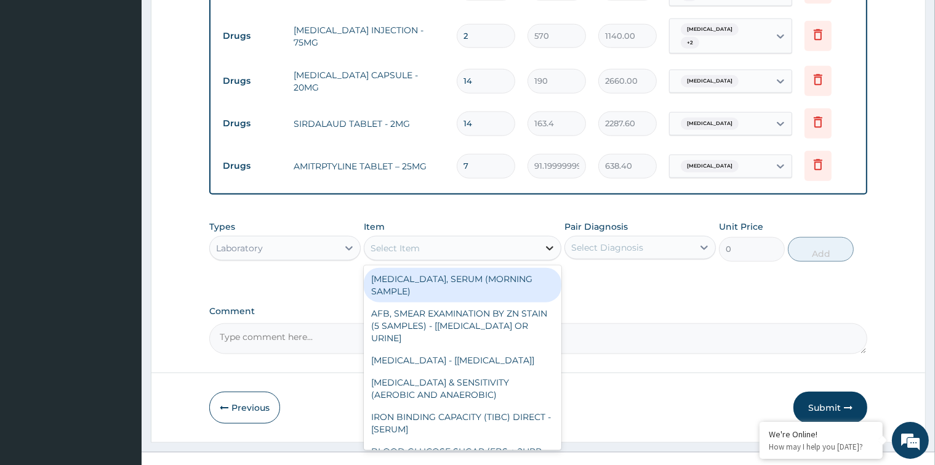
click at [540, 237] on div at bounding box center [549, 248] width 22 height 22
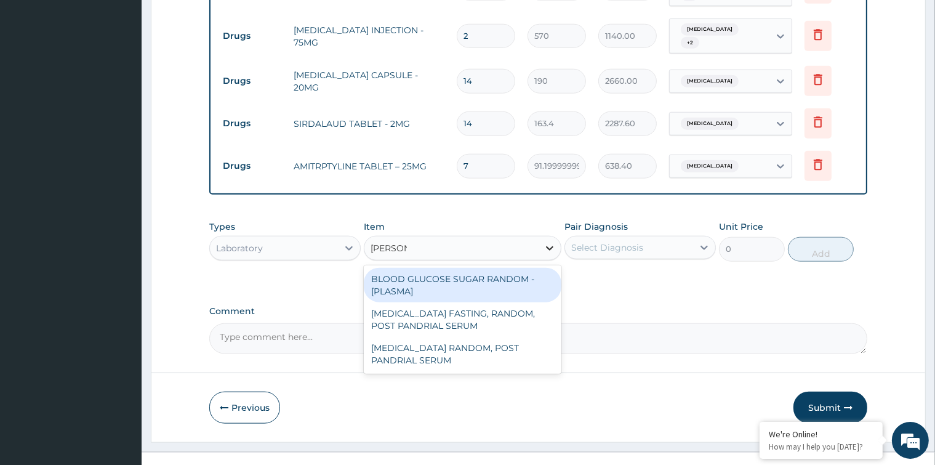
type input "RANDOM"
click at [443, 271] on div "BLOOD GLUCOSE SUGAR RANDOM - [PLASMA]" at bounding box center [463, 285] width 198 height 34
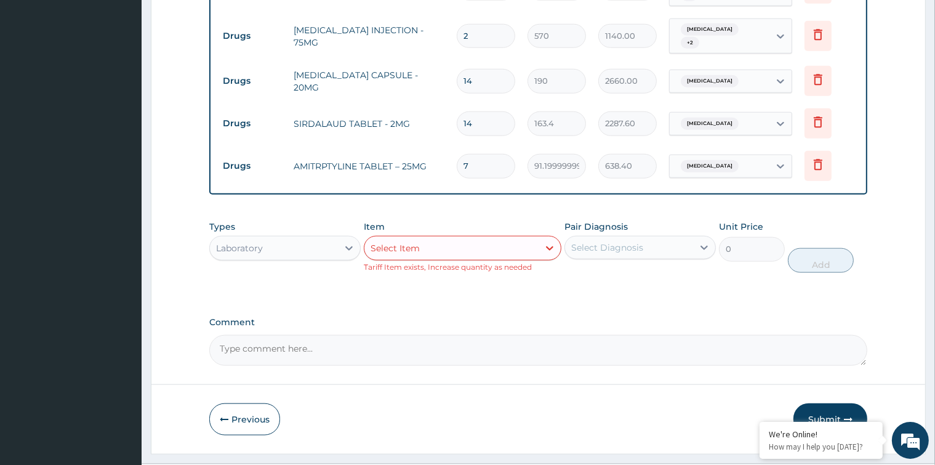
click at [464, 238] on div "Select Item" at bounding box center [451, 248] width 174 height 20
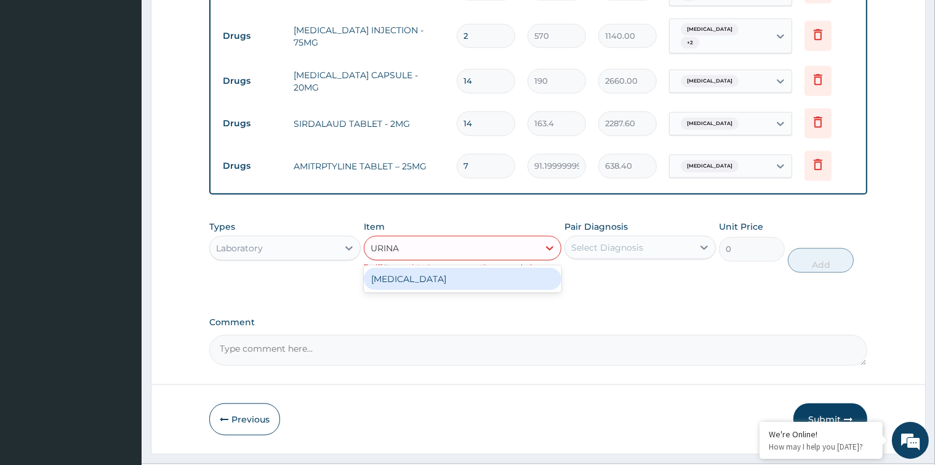
type input "URINAL"
click at [467, 268] on div "URINALYSIS" at bounding box center [463, 279] width 198 height 22
type input "3150"
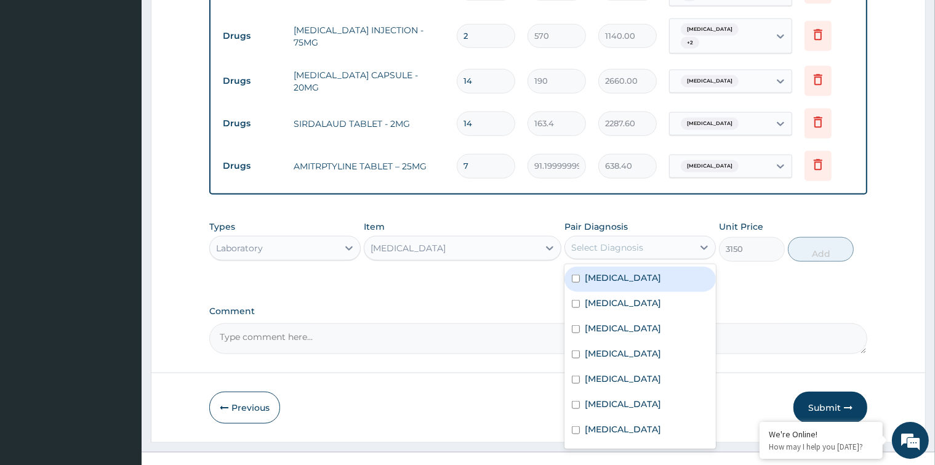
click at [607, 241] on div "Select Diagnosis" at bounding box center [607, 247] width 72 height 12
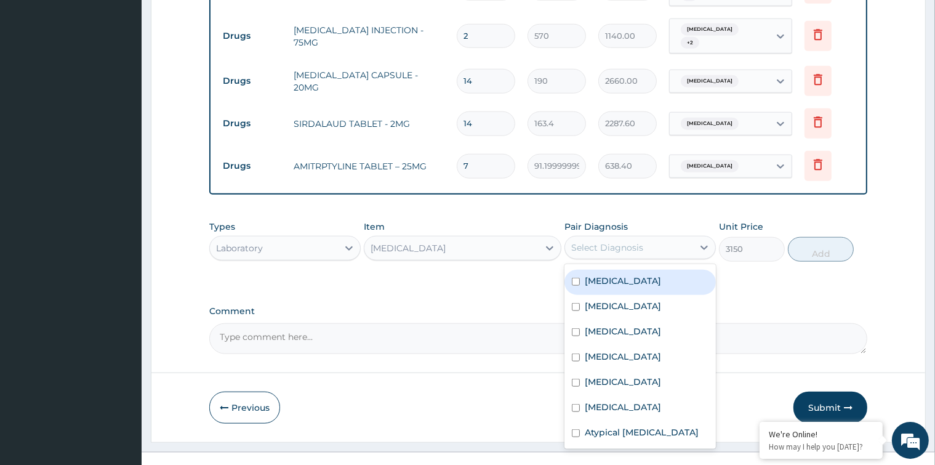
scroll to position [0, 0]
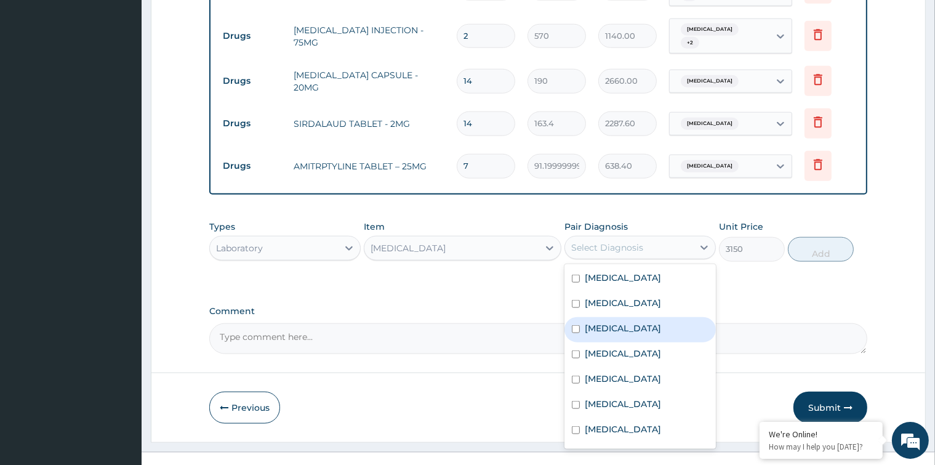
click at [578, 325] on input "checkbox" at bounding box center [576, 329] width 8 height 8
checkbox input "true"
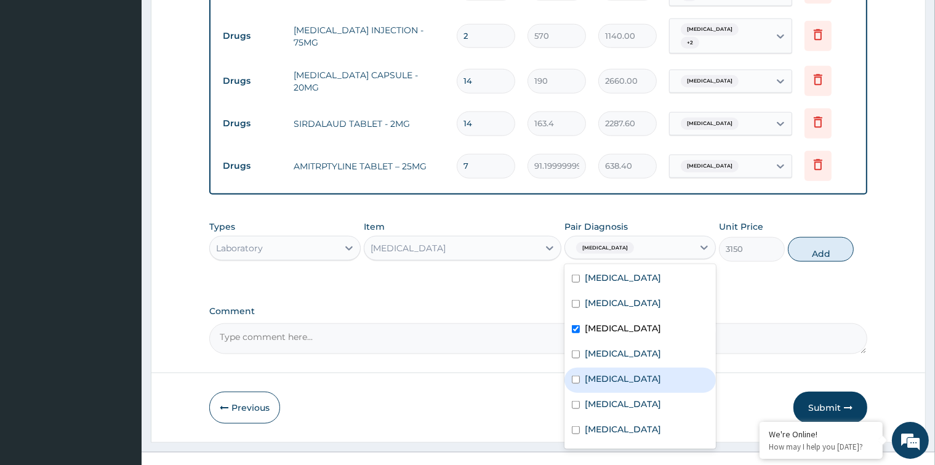
scroll to position [71, 0]
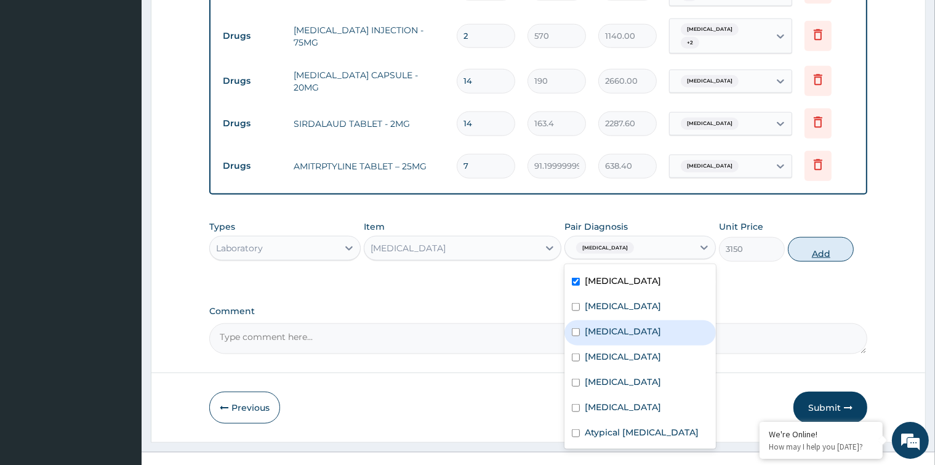
click at [807, 237] on button "Add" at bounding box center [821, 249] width 66 height 25
type input "0"
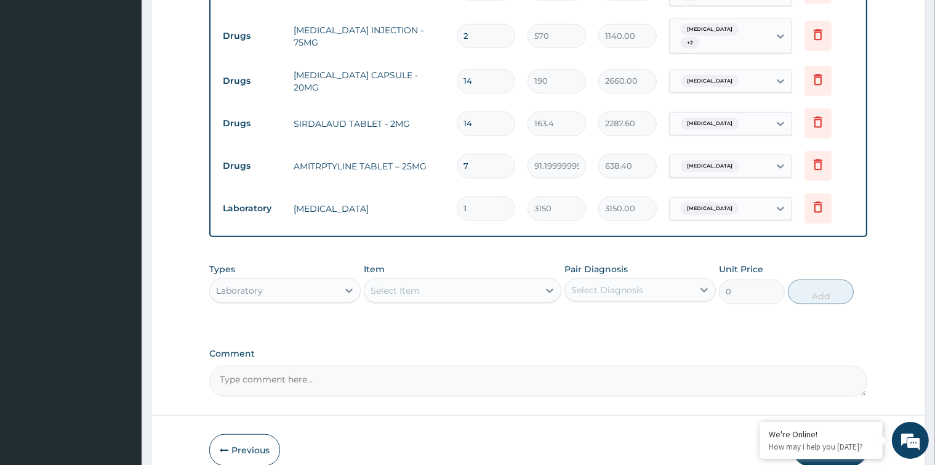
click at [434, 281] on div "Select Item" at bounding box center [451, 291] width 174 height 20
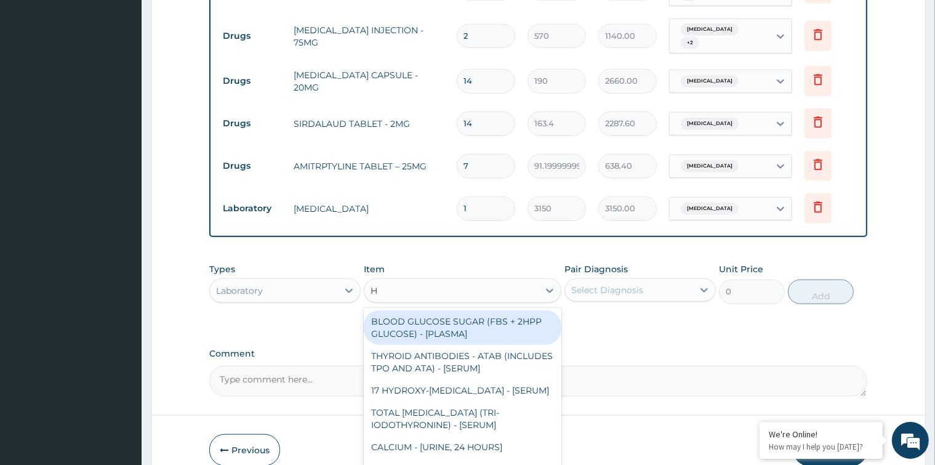
type input "H"
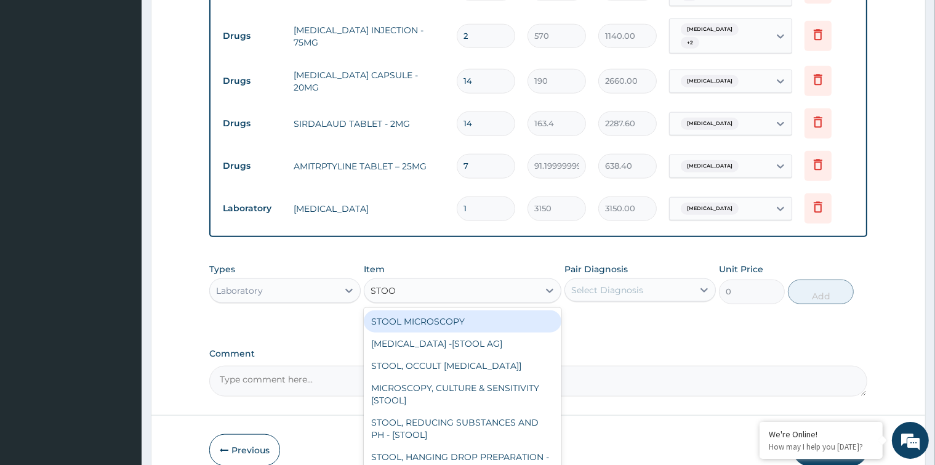
type input "STOOL"
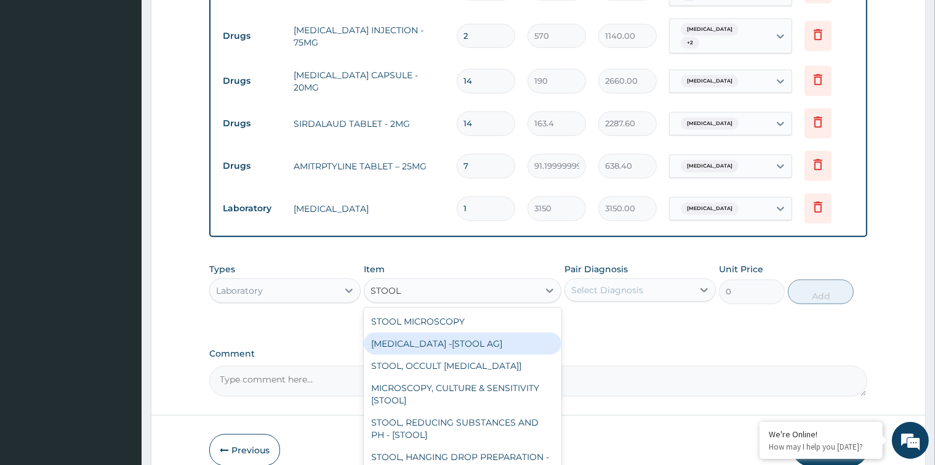
click at [468, 332] on div "HELICOBACTER PYLORI -[STOOL AG]" at bounding box center [463, 343] width 198 height 22
type input "18000"
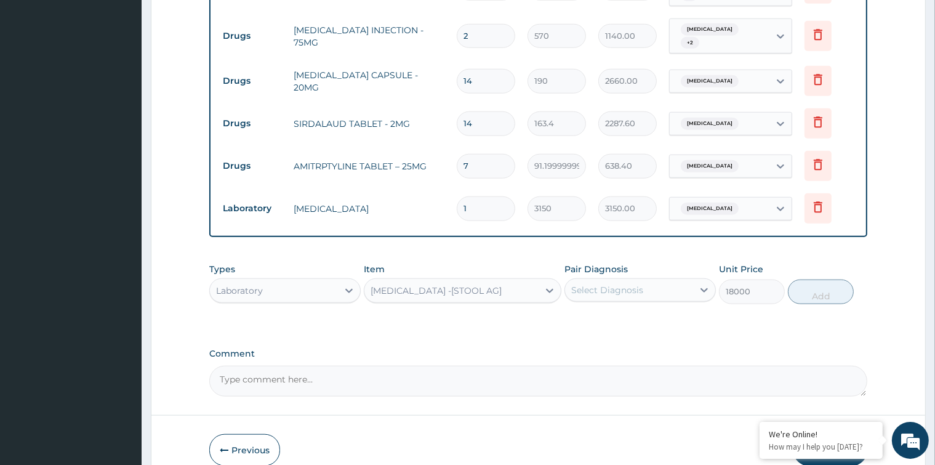
click at [653, 280] on div "Select Diagnosis" at bounding box center [629, 290] width 128 height 20
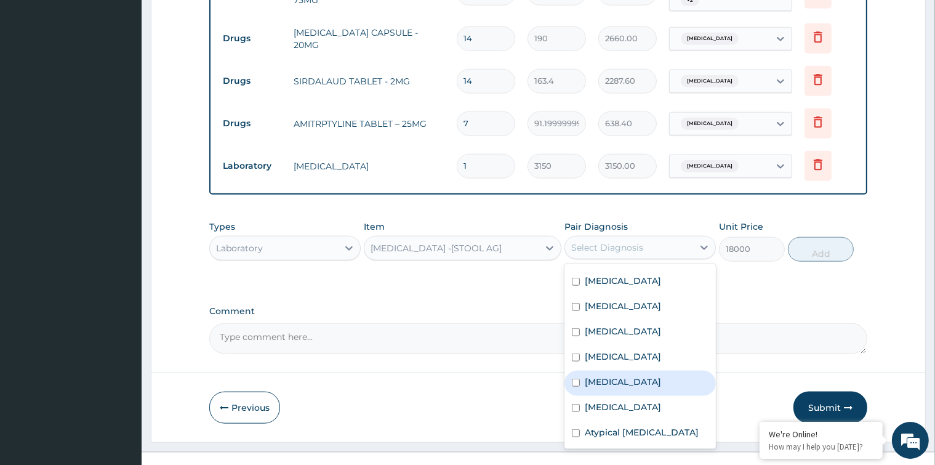
scroll to position [0, 0]
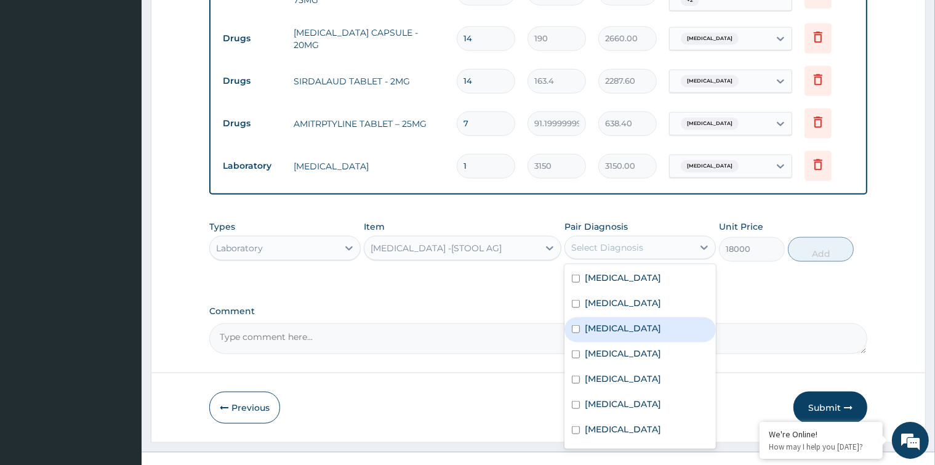
click at [576, 325] on input "checkbox" at bounding box center [576, 329] width 8 height 8
checkbox input "true"
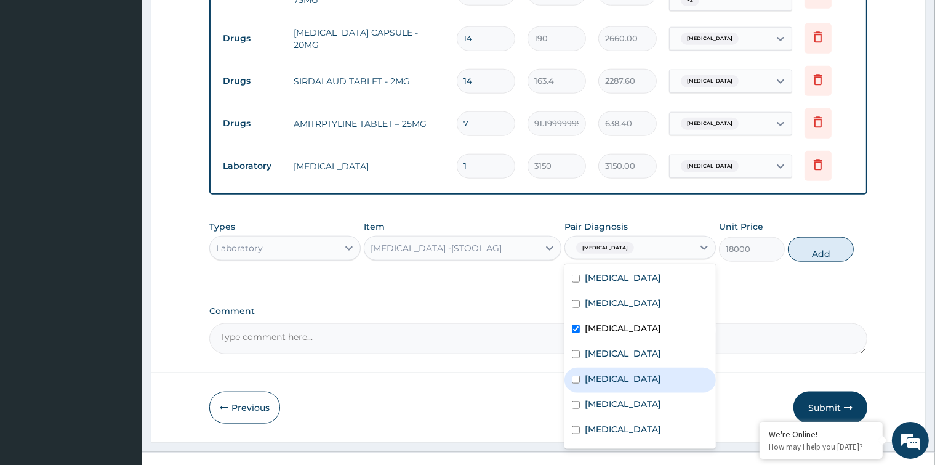
click at [574, 380] on input "checkbox" at bounding box center [576, 379] width 8 height 8
checkbox input "true"
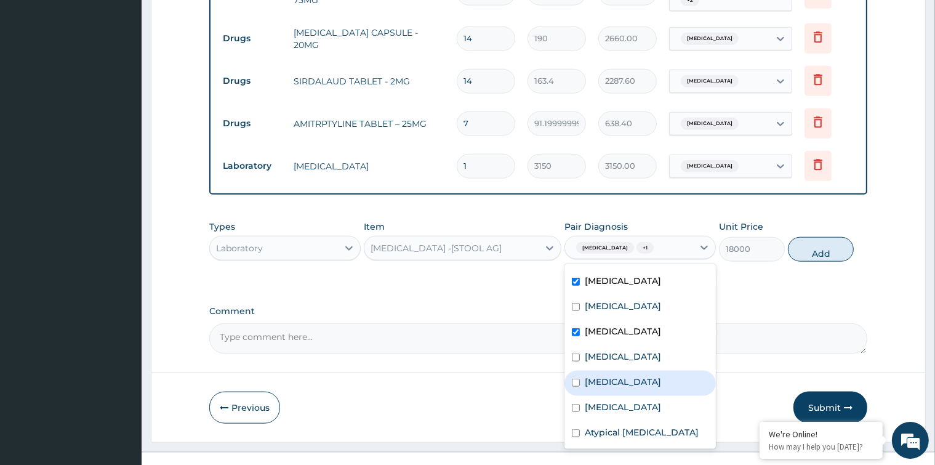
click at [574, 378] on input "checkbox" at bounding box center [576, 382] width 8 height 8
checkbox input "true"
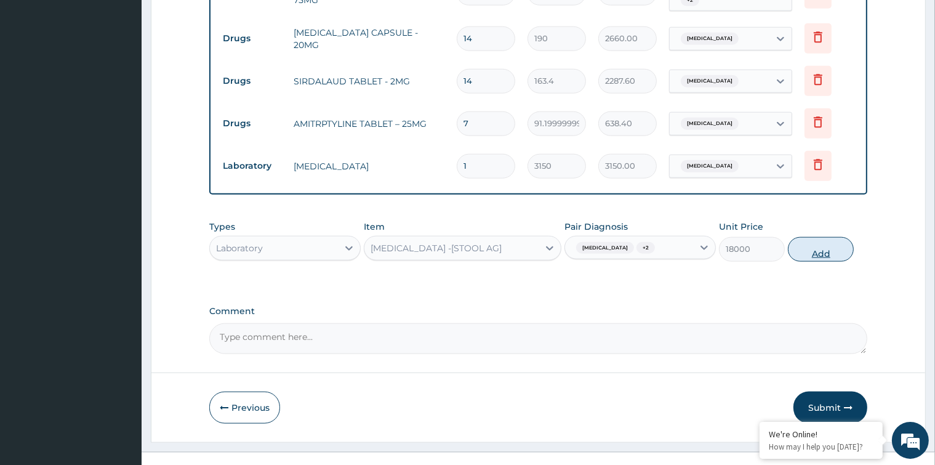
click at [820, 237] on button "Add" at bounding box center [821, 249] width 66 height 25
type input "0"
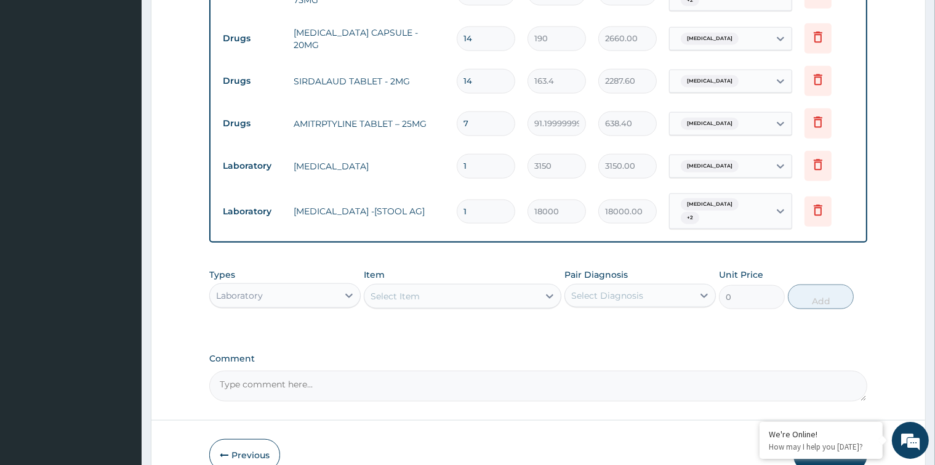
click at [468, 286] on div "Select Item" at bounding box center [451, 296] width 174 height 20
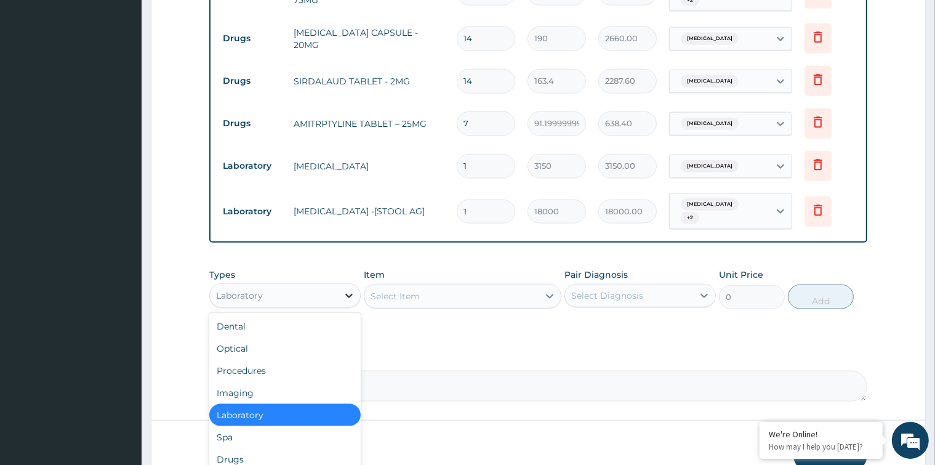
click at [348, 289] on icon at bounding box center [349, 295] width 12 height 12
drag, startPoint x: 230, startPoint y: 349, endPoint x: 204, endPoint y: 335, distance: 28.9
click at [227, 359] on div "Procedures" at bounding box center [284, 370] width 151 height 22
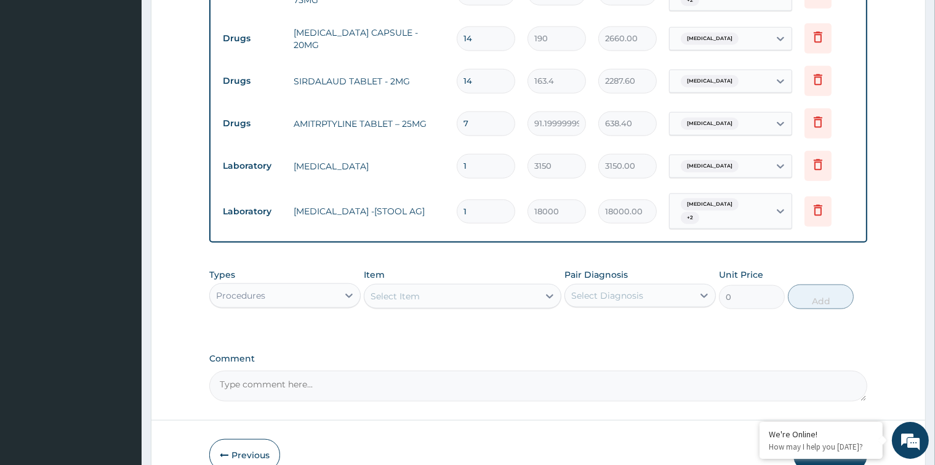
click at [534, 286] on div "Select Item" at bounding box center [451, 296] width 174 height 20
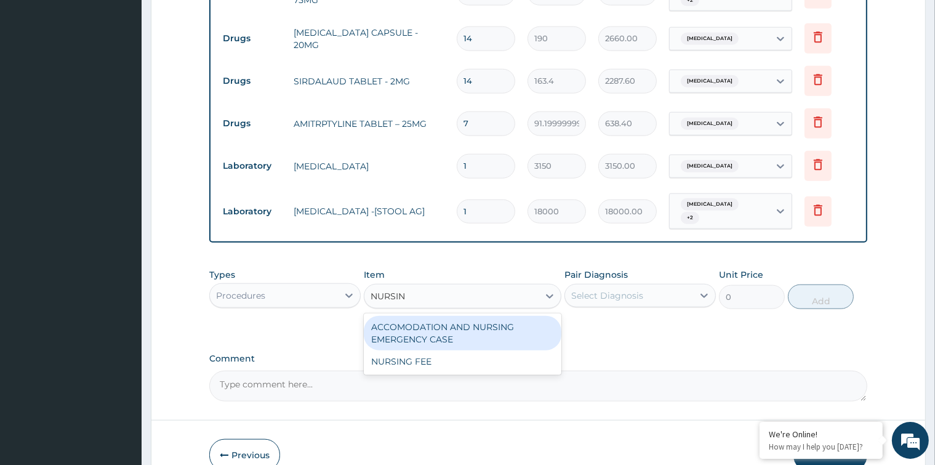
type input "NURSING"
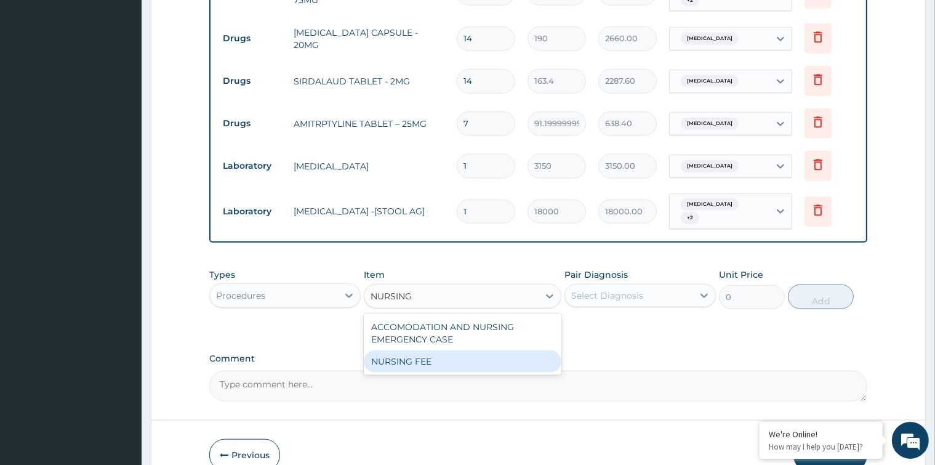
click at [481, 350] on div "NURSING FEE" at bounding box center [463, 361] width 198 height 22
type input "3000"
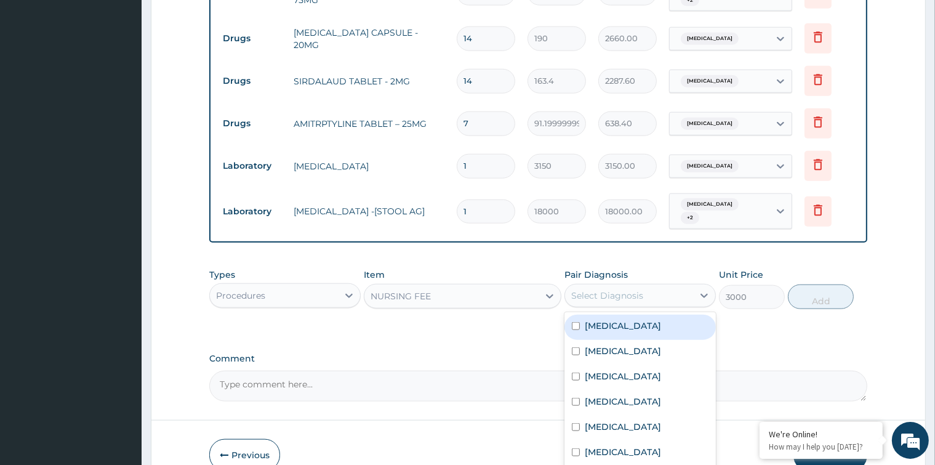
click at [591, 289] on div "Select Diagnosis" at bounding box center [607, 295] width 72 height 12
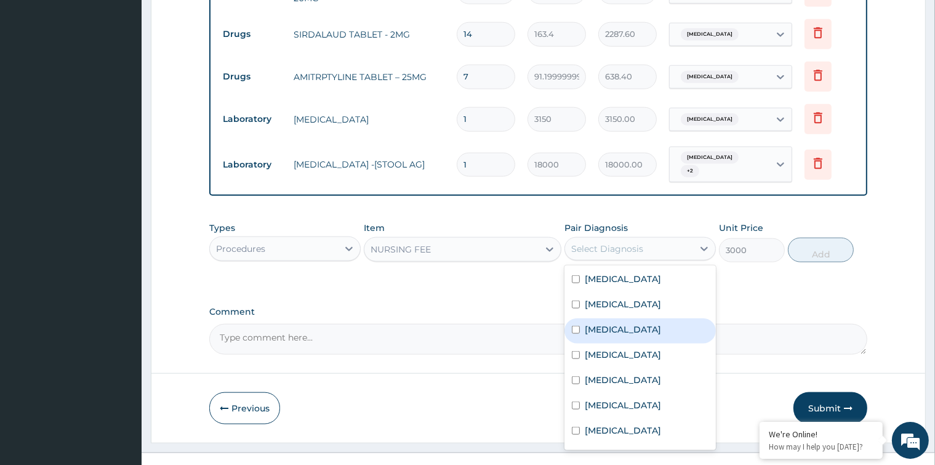
scroll to position [71, 0]
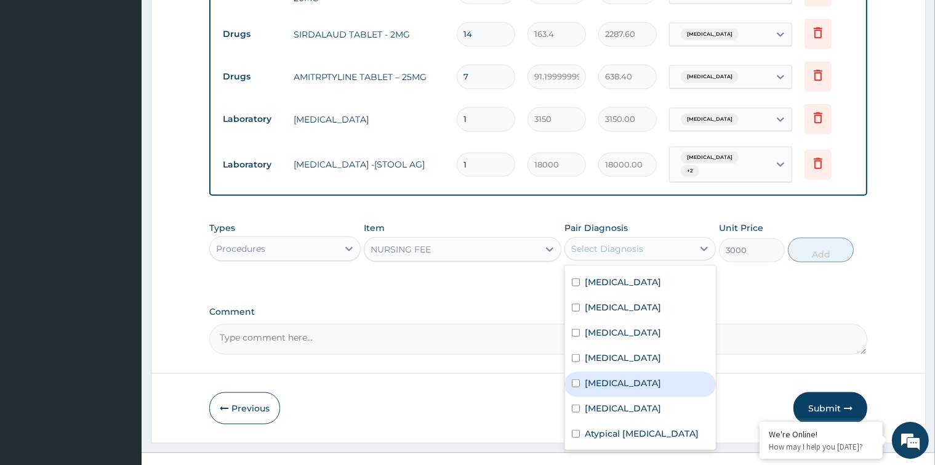
click at [573, 379] on input "checkbox" at bounding box center [576, 383] width 8 height 8
checkbox input "true"
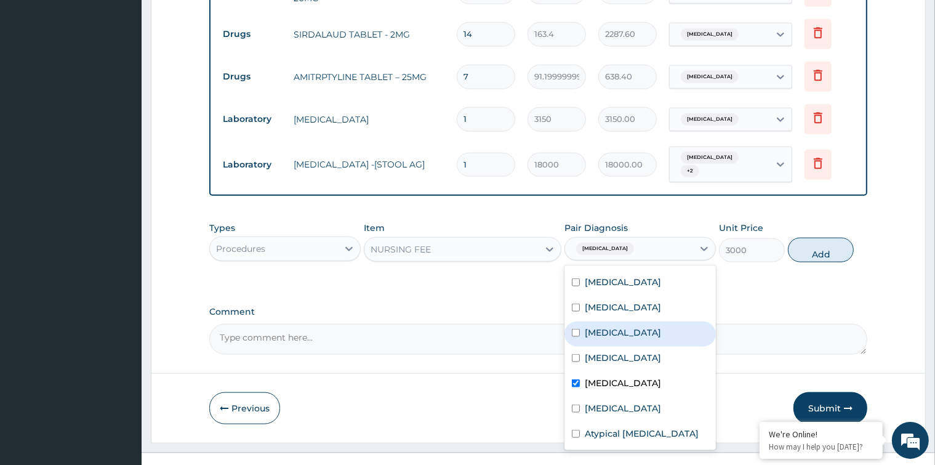
click at [574, 329] on input "checkbox" at bounding box center [576, 333] width 8 height 8
checkbox input "true"
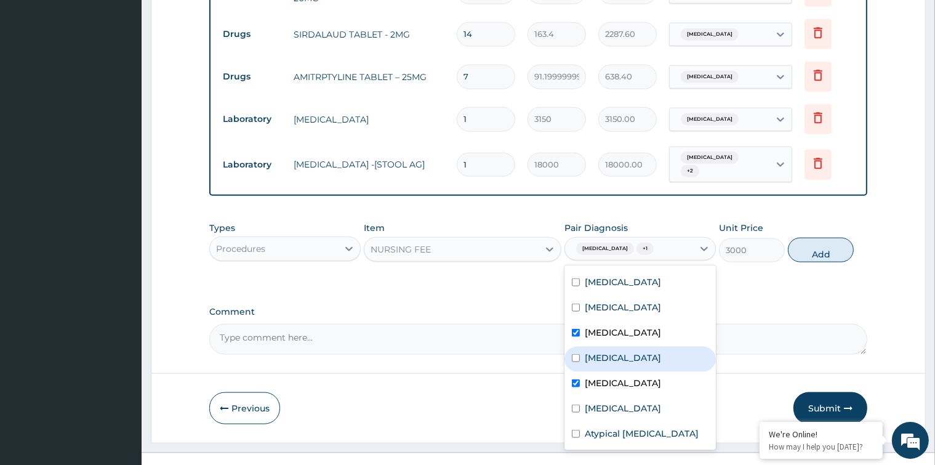
click at [577, 354] on input "checkbox" at bounding box center [576, 358] width 8 height 8
checkbox input "true"
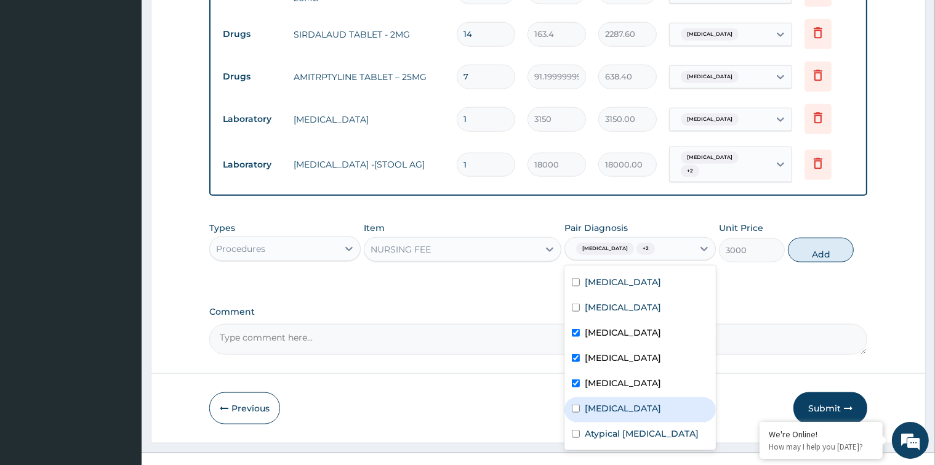
click at [572, 404] on input "checkbox" at bounding box center [576, 408] width 8 height 8
checkbox input "true"
drag, startPoint x: 577, startPoint y: 414, endPoint x: 572, endPoint y: 410, distance: 7.0
click at [576, 429] on input "checkbox" at bounding box center [576, 433] width 8 height 8
checkbox input "true"
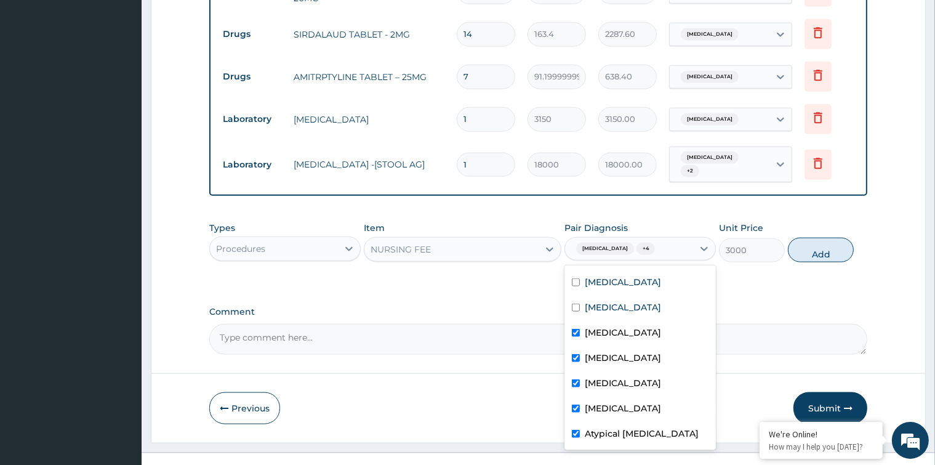
scroll to position [0, 0]
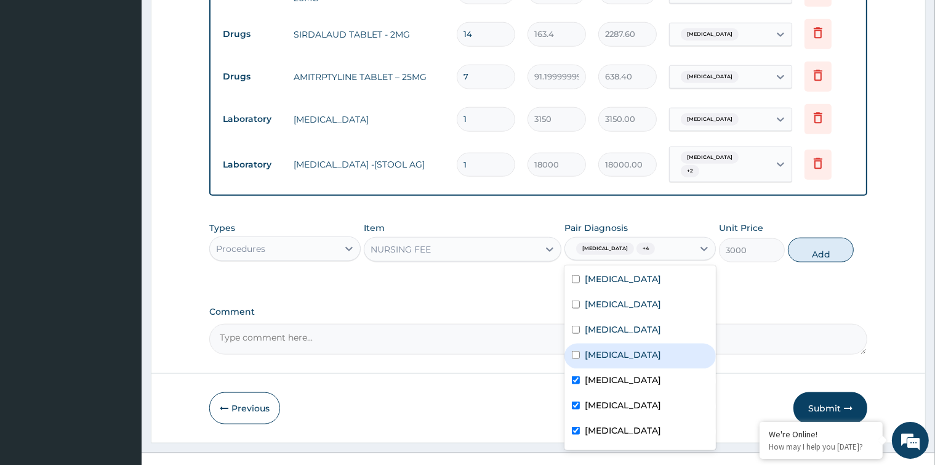
click at [575, 351] on input "checkbox" at bounding box center [576, 355] width 8 height 8
checkbox input "true"
drag, startPoint x: 575, startPoint y: 324, endPoint x: 573, endPoint y: 313, distance: 11.2
click at [575, 325] on input "checkbox" at bounding box center [576, 329] width 8 height 8
checkbox input "true"
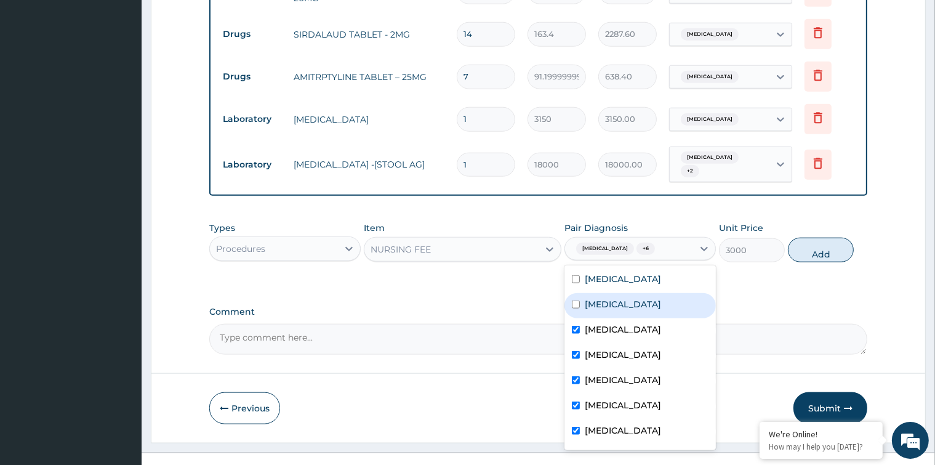
click at [572, 300] on input "checkbox" at bounding box center [576, 304] width 8 height 8
checkbox input "true"
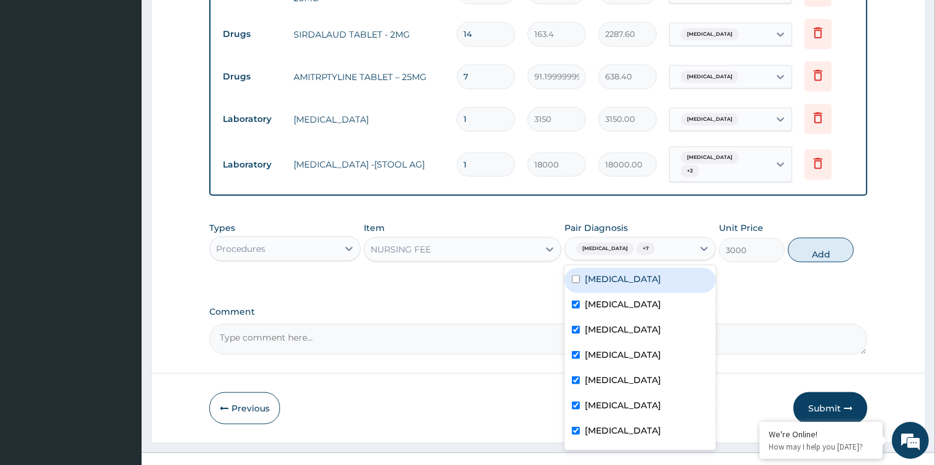
click at [578, 275] on input "checkbox" at bounding box center [576, 279] width 8 height 8
checkbox input "true"
click at [805, 237] on button "Add" at bounding box center [821, 249] width 66 height 25
type input "0"
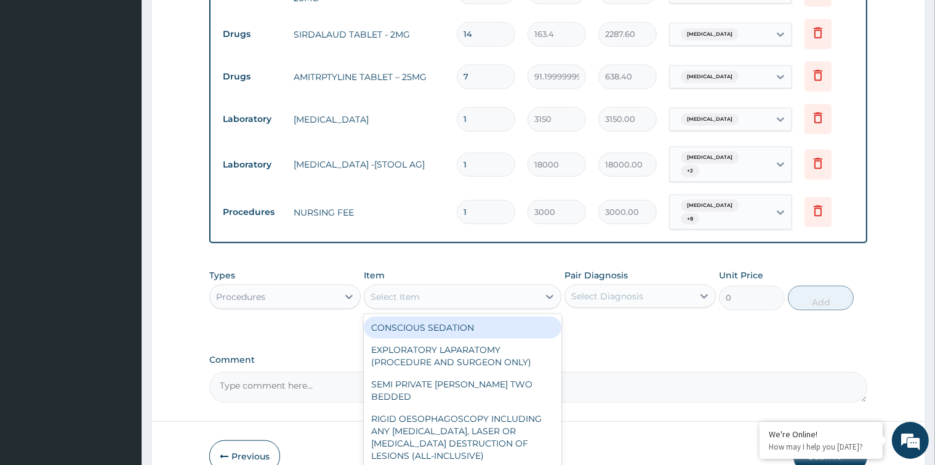
click at [505, 287] on div "Select Item" at bounding box center [451, 297] width 174 height 20
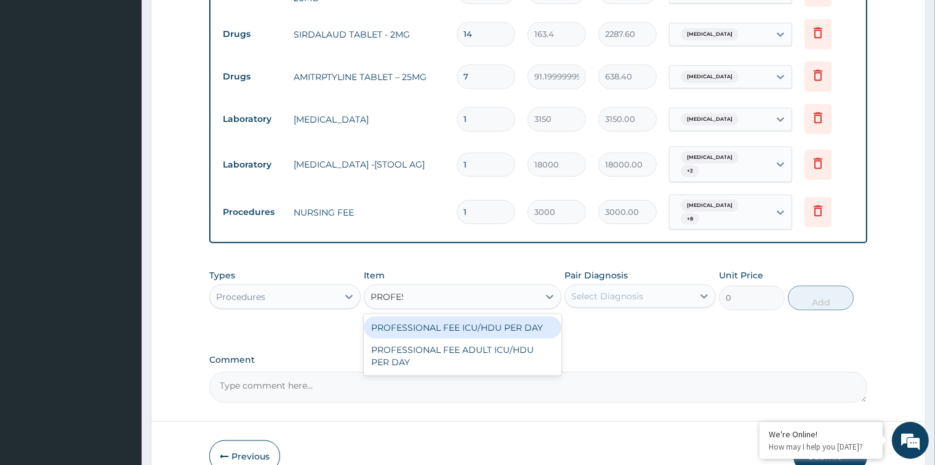
type input "PROFESS"
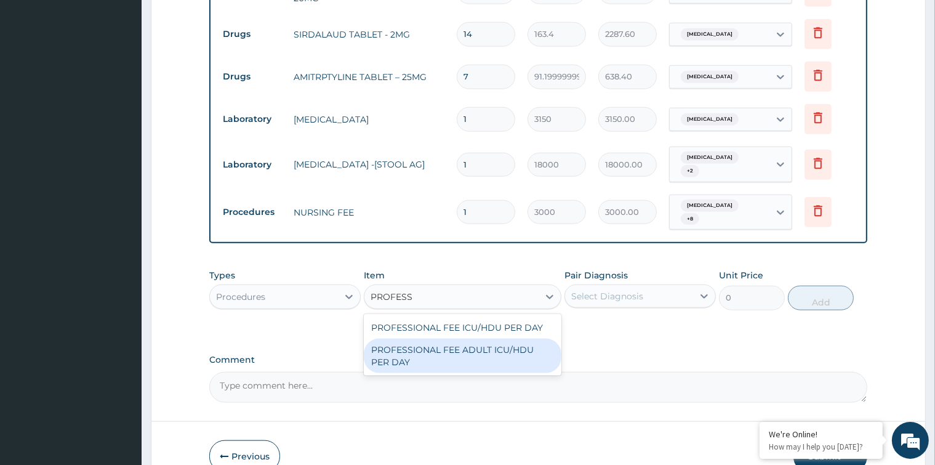
click at [503, 338] on div "PROFESSIONAL FEE ADULT ICU/HDU PER DAY" at bounding box center [463, 355] width 198 height 34
type input "6000"
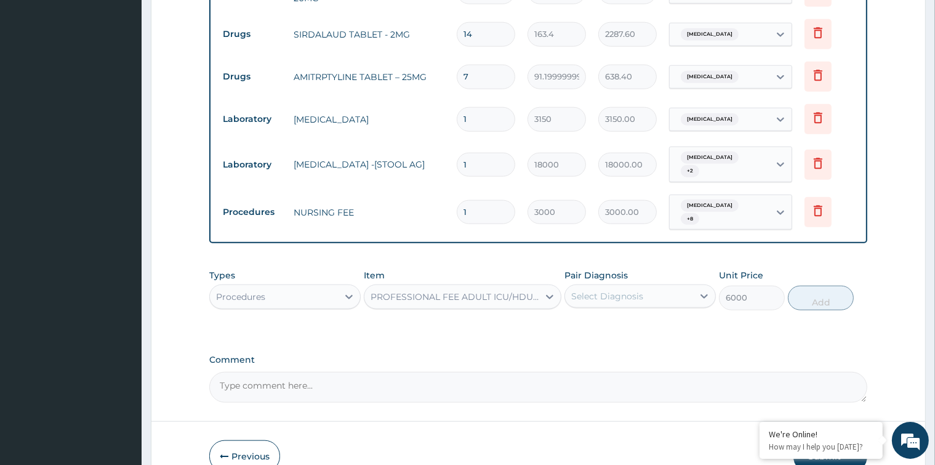
click at [613, 290] on div "Select Diagnosis" at bounding box center [607, 296] width 72 height 12
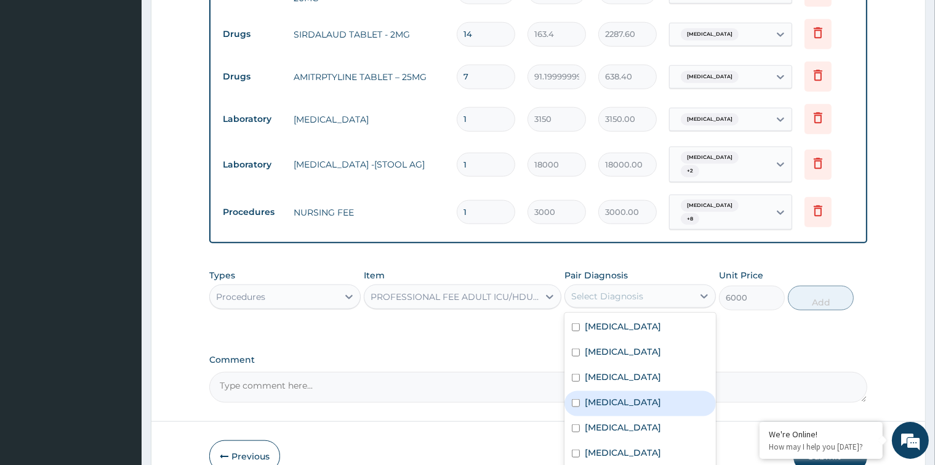
scroll to position [71, 0]
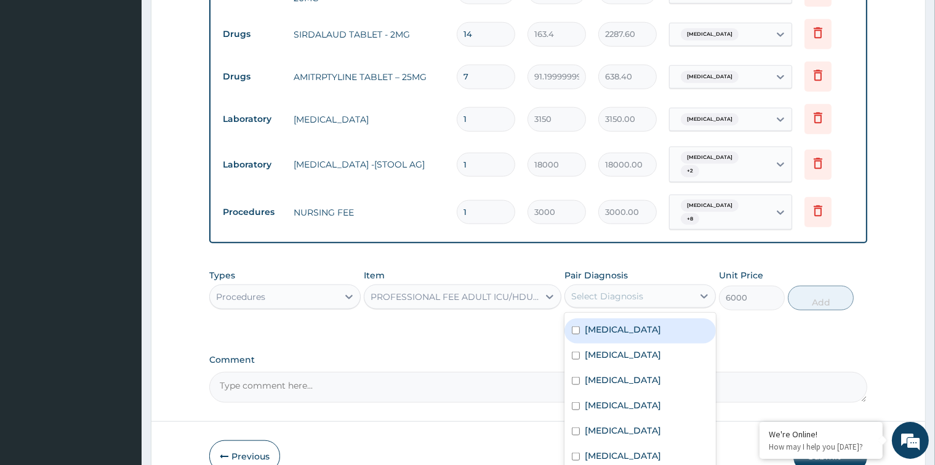
drag, startPoint x: 573, startPoint y: 292, endPoint x: 580, endPoint y: 307, distance: 16.0
click at [574, 326] on input "checkbox" at bounding box center [576, 330] width 8 height 8
checkbox input "true"
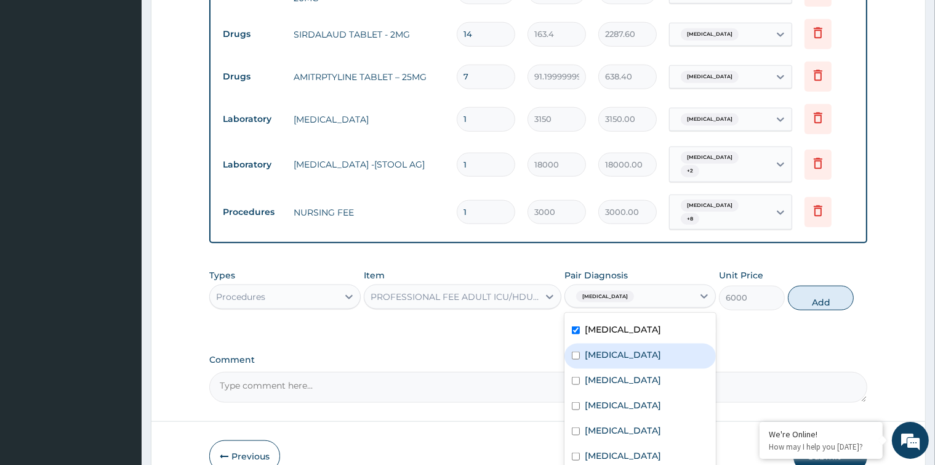
click at [573, 351] on input "checkbox" at bounding box center [576, 355] width 8 height 8
checkbox input "true"
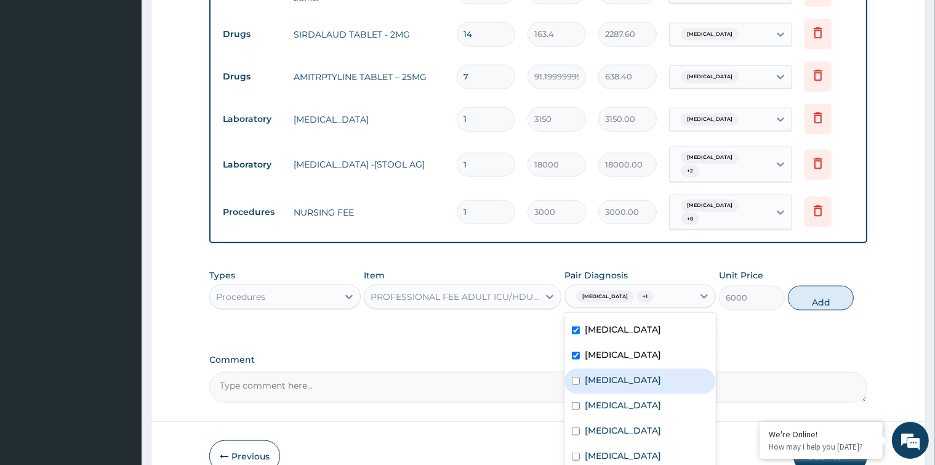
click at [576, 377] on input "checkbox" at bounding box center [576, 381] width 8 height 8
checkbox input "true"
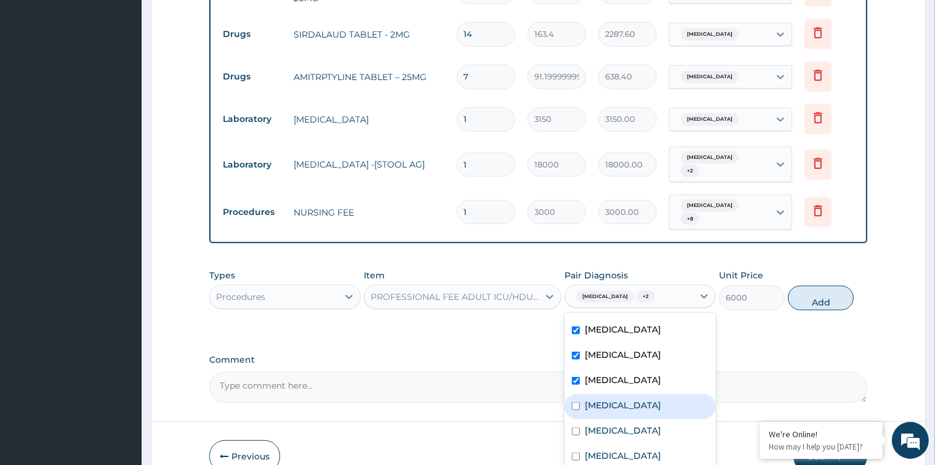
click at [576, 402] on input "checkbox" at bounding box center [576, 406] width 8 height 8
checkbox input "true"
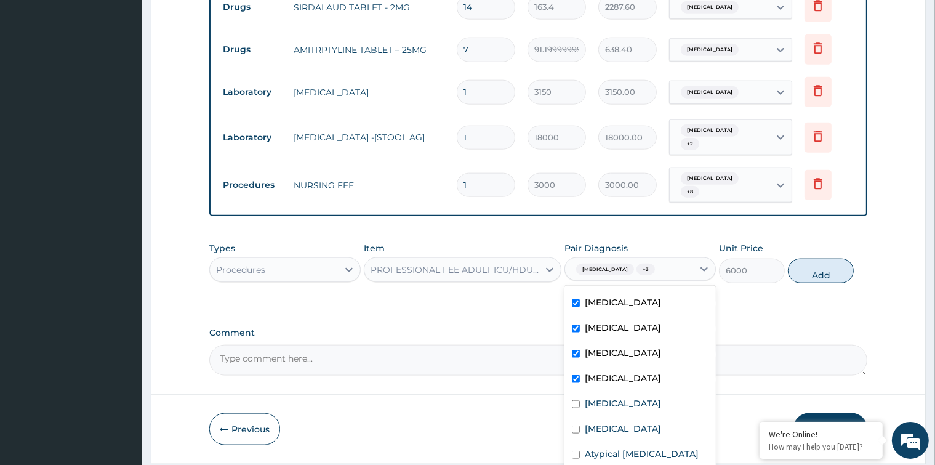
scroll to position [1472, 0]
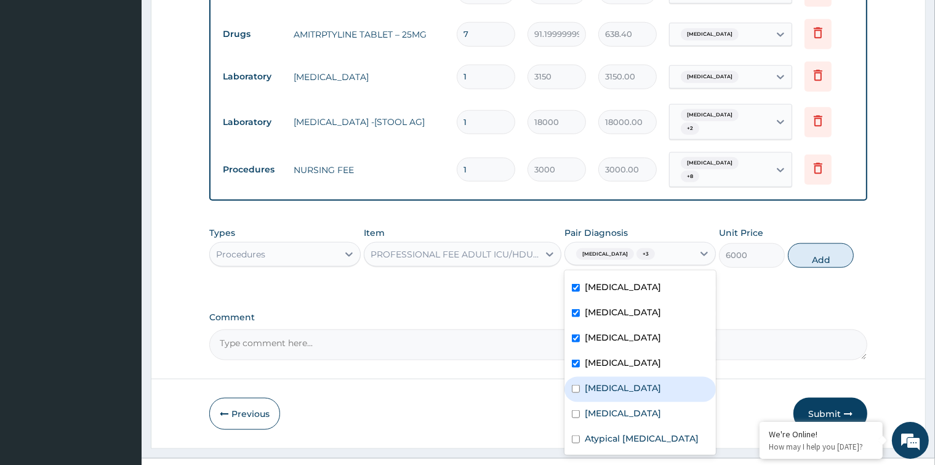
click at [575, 385] on input "checkbox" at bounding box center [576, 389] width 8 height 8
checkbox input "true"
click at [576, 410] on input "checkbox" at bounding box center [576, 414] width 8 height 8
checkbox input "true"
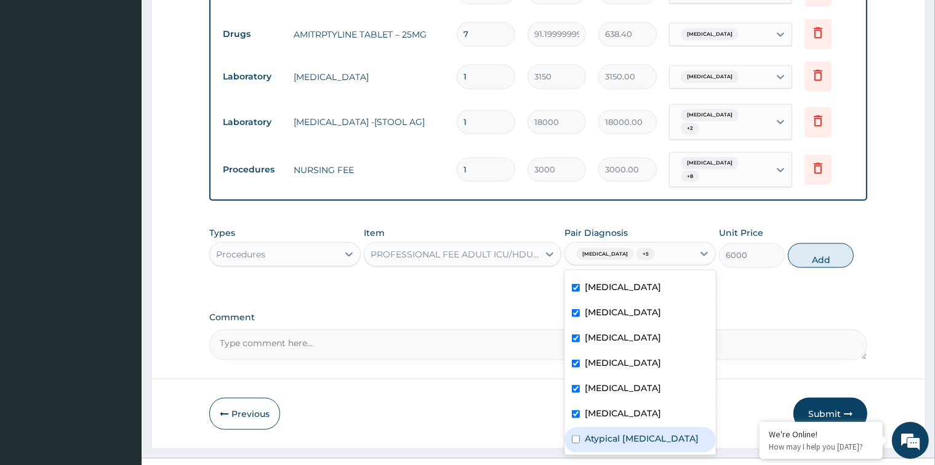
click at [571, 427] on div "Atypical chest pain" at bounding box center [639, 439] width 151 height 25
checkbox input "true"
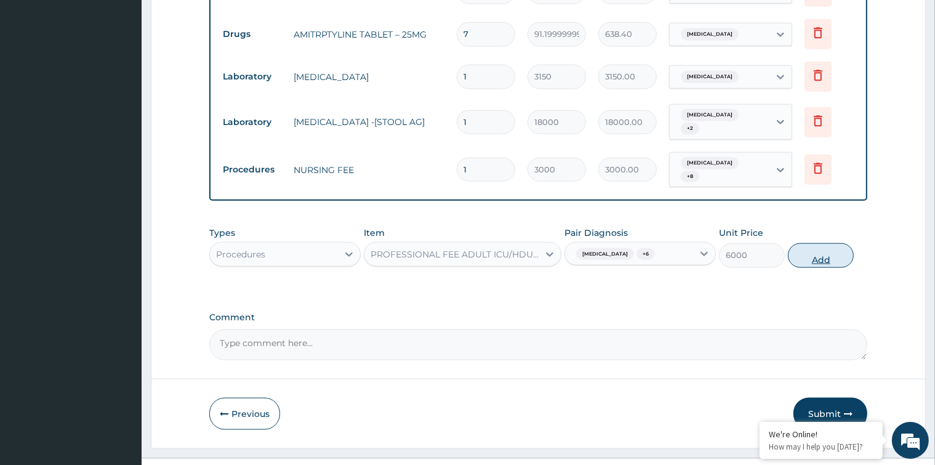
click at [800, 243] on button "Add" at bounding box center [821, 255] width 66 height 25
type input "0"
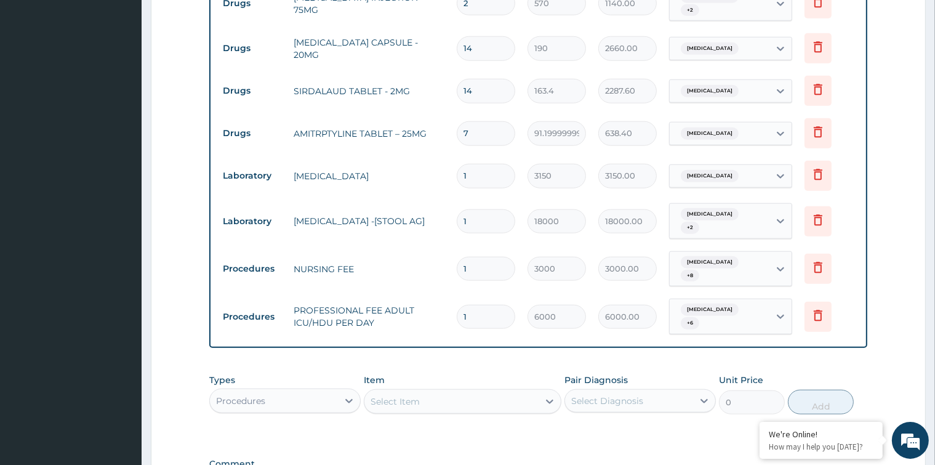
scroll to position [1520, 0]
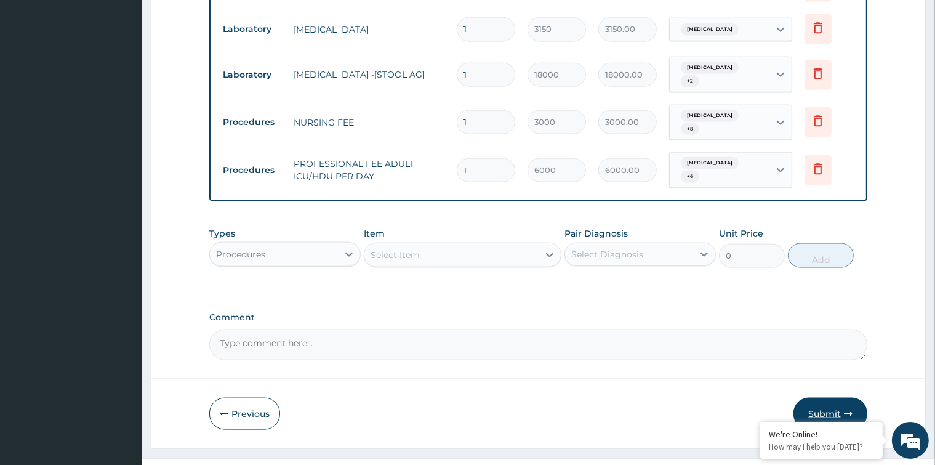
click at [831, 397] on button "Submit" at bounding box center [830, 413] width 74 height 32
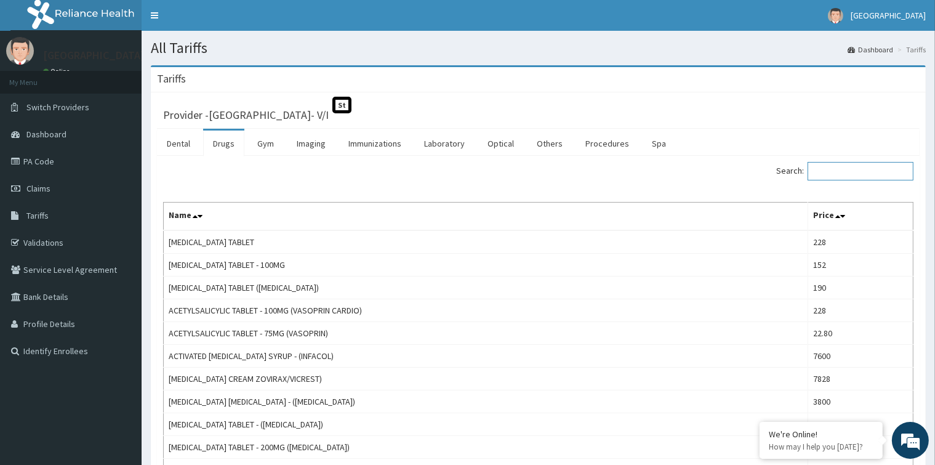
click at [854, 169] on input "Search:" at bounding box center [860, 171] width 106 height 18
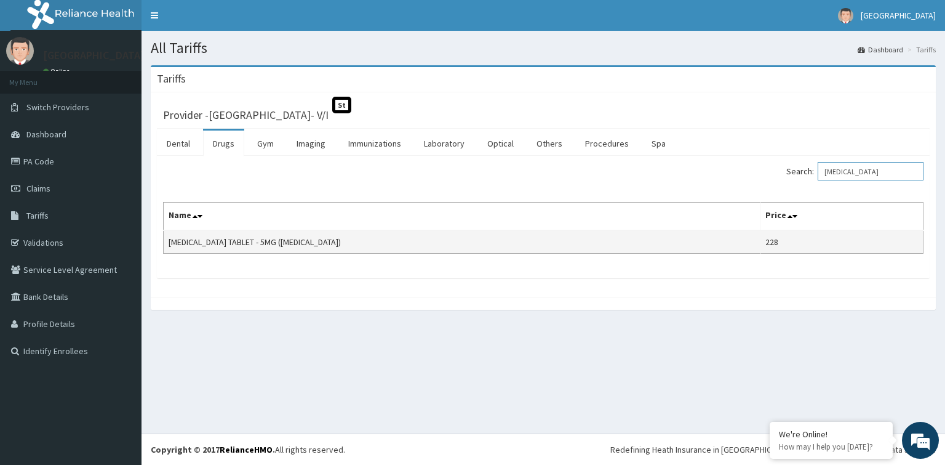
type input "[MEDICAL_DATA]"
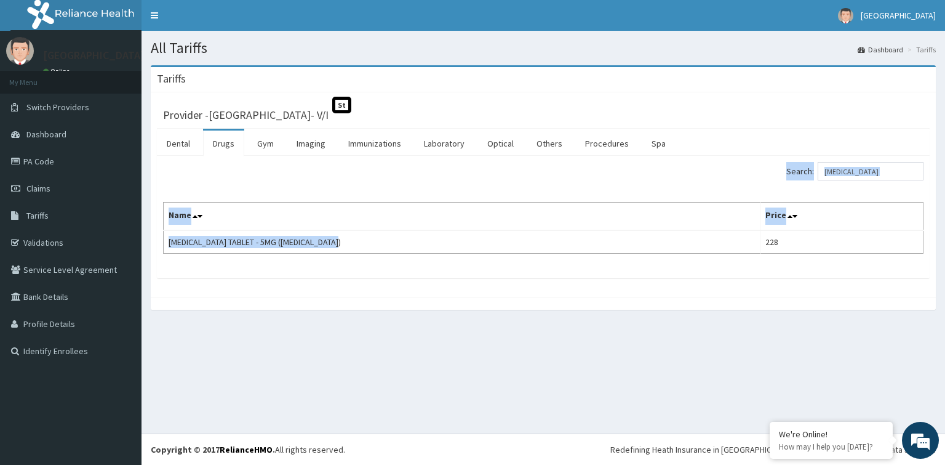
drag, startPoint x: 343, startPoint y: 239, endPoint x: 276, endPoint y: 295, distance: 87.4
click at [260, 286] on div "Provider - Faith City Hospital- V/I St Dental Drugs Gym Imaging Immunizations L…" at bounding box center [543, 194] width 785 height 204
click at [495, 240] on td "[MEDICAL_DATA] TABLET - 5MG ([MEDICAL_DATA])" at bounding box center [462, 241] width 597 height 23
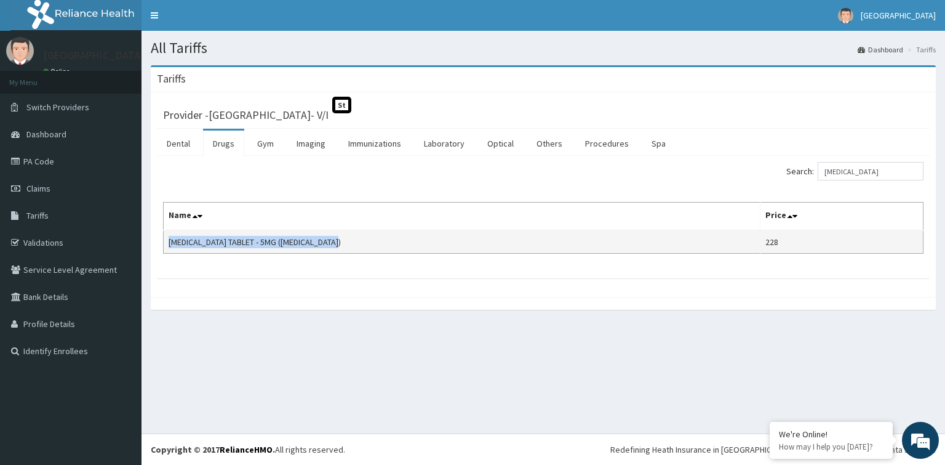
drag, startPoint x: 348, startPoint y: 239, endPoint x: 169, endPoint y: 239, distance: 179.0
click at [168, 238] on td "[MEDICAL_DATA] TABLET - 5MG ([MEDICAL_DATA])" at bounding box center [462, 241] width 597 height 23
copy td "[MEDICAL_DATA] TABLET - 5MG ([MEDICAL_DATA])"
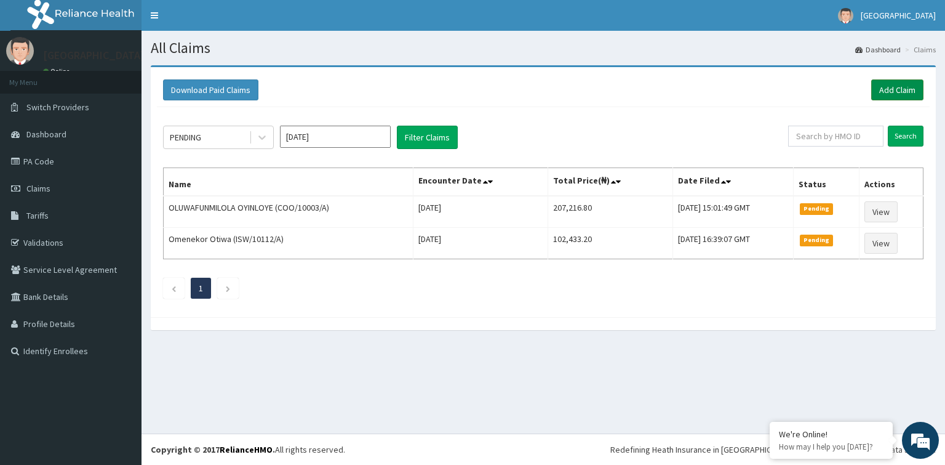
click at [892, 84] on link "Add Claim" at bounding box center [897, 89] width 52 height 21
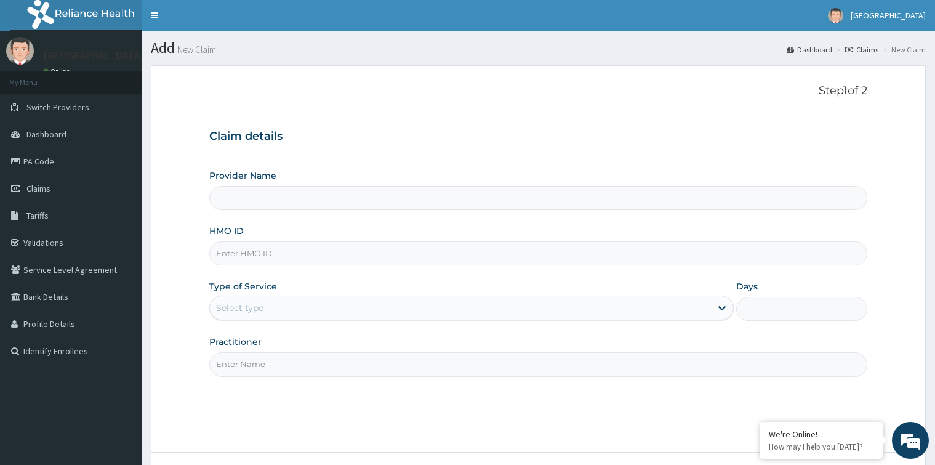
type input "[GEOGRAPHIC_DATA]- V/I"
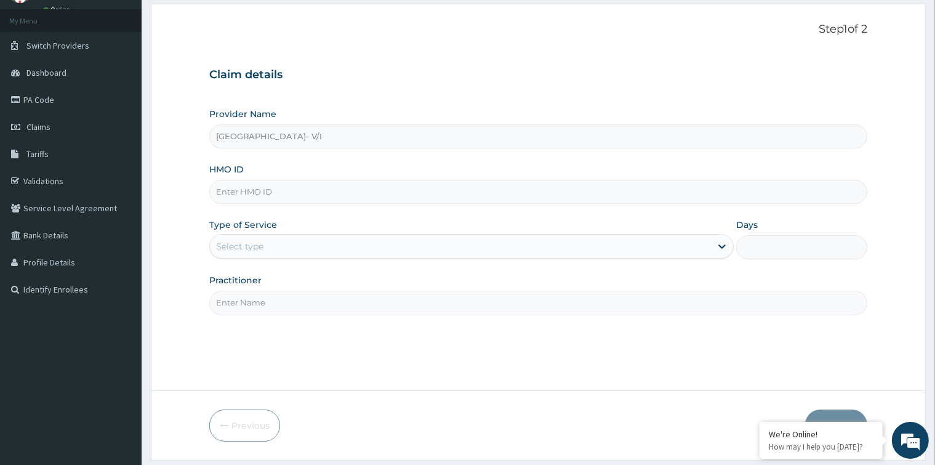
click at [328, 188] on input "HMO ID" at bounding box center [537, 192] width 657 height 24
paste input "PPI/10012/B"
type input "PPI/10012/B"
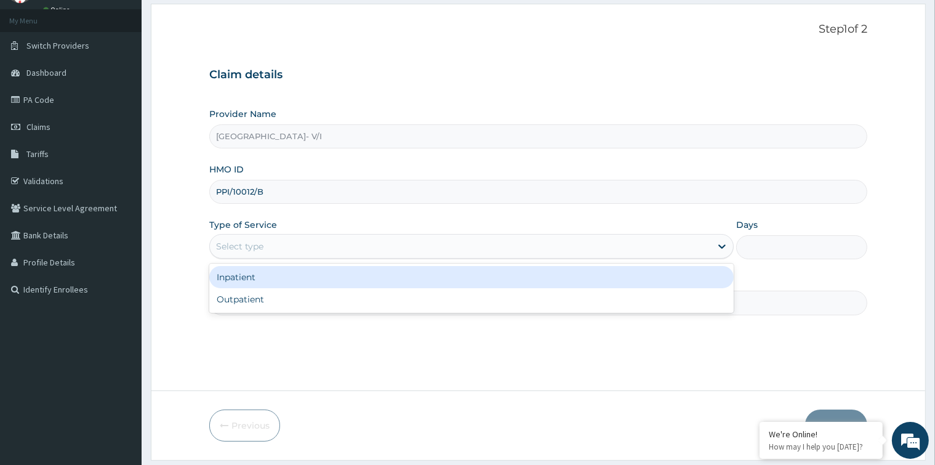
click at [320, 245] on div "Select type" at bounding box center [460, 246] width 501 height 20
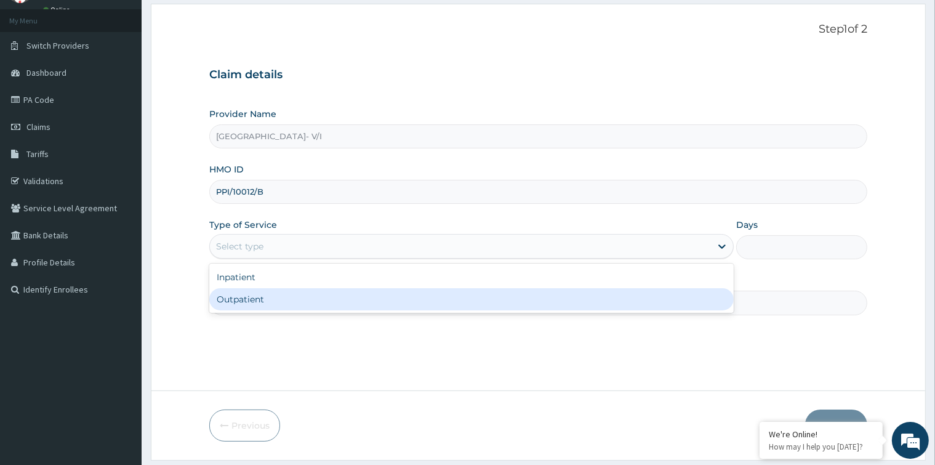
click at [328, 298] on div "Outpatient" at bounding box center [471, 299] width 524 height 22
type input "1"
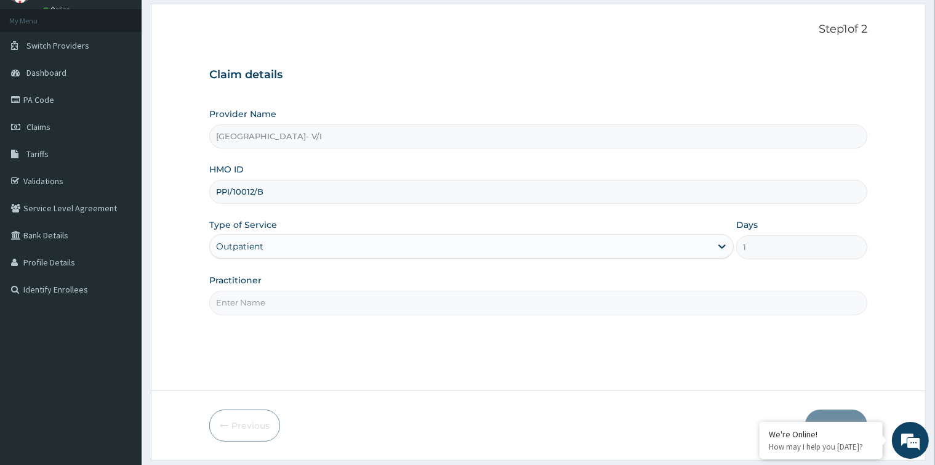
click at [369, 309] on input "Practitioner" at bounding box center [537, 302] width 657 height 24
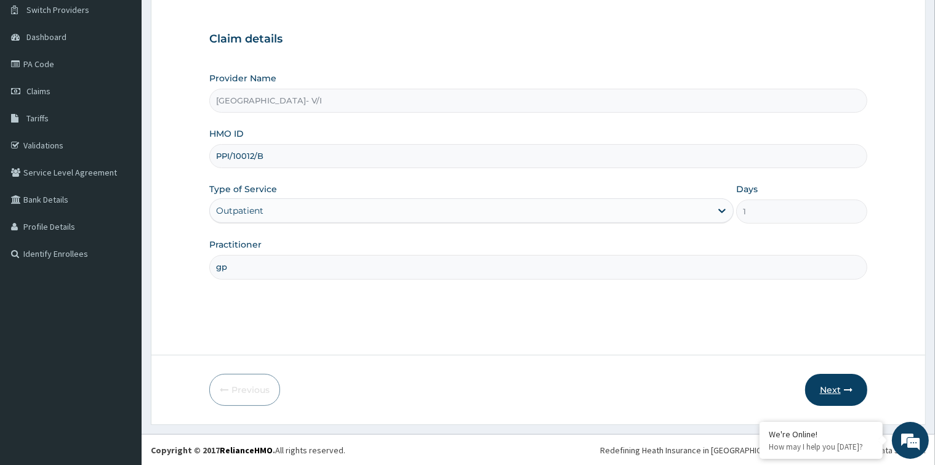
type input "gp"
click at [849, 389] on icon "button" at bounding box center [848, 389] width 9 height 9
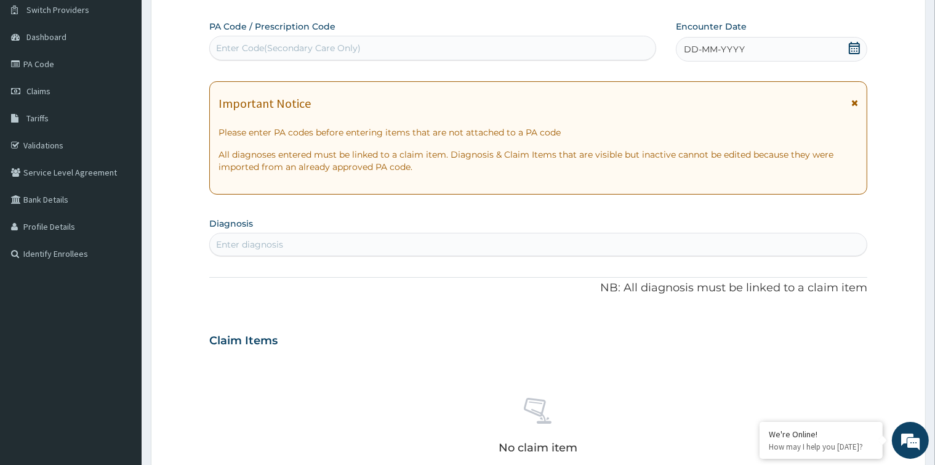
click at [365, 47] on div "Enter Code(Secondary Care Only)" at bounding box center [432, 48] width 445 height 20
paste input "PA/E645FF"
type input "PA/E645FF"
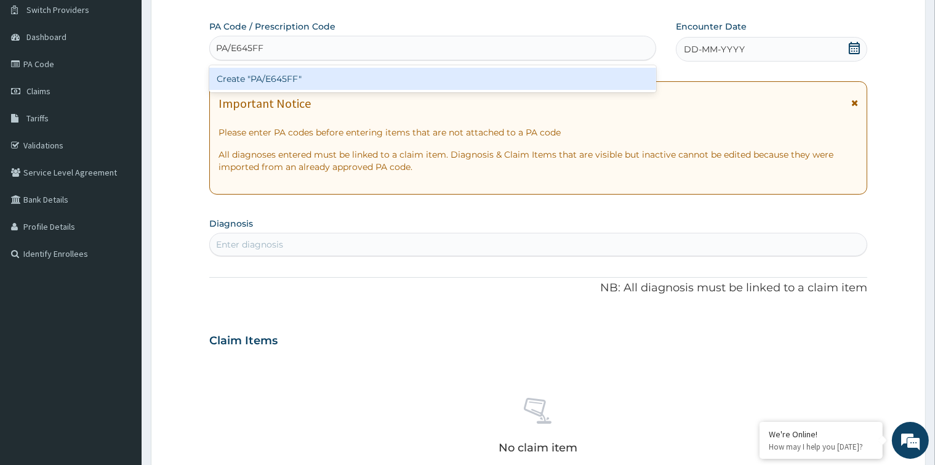
click at [363, 76] on div "Create "PA/E645FF"" at bounding box center [432, 79] width 447 height 22
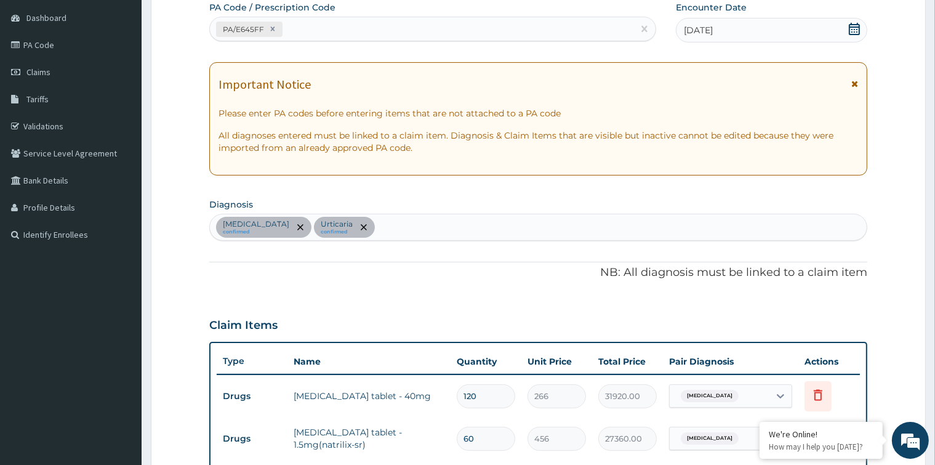
scroll to position [135, 0]
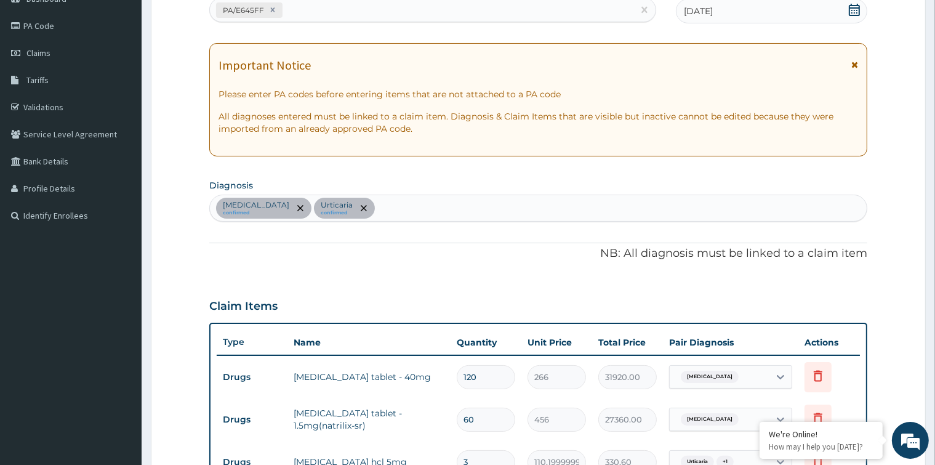
click at [462, 207] on div "Secondary hypertension confirmed Urticaria confirmed" at bounding box center [538, 208] width 656 height 26
click at [378, 207] on input "text" at bounding box center [377, 208] width 1 height 12
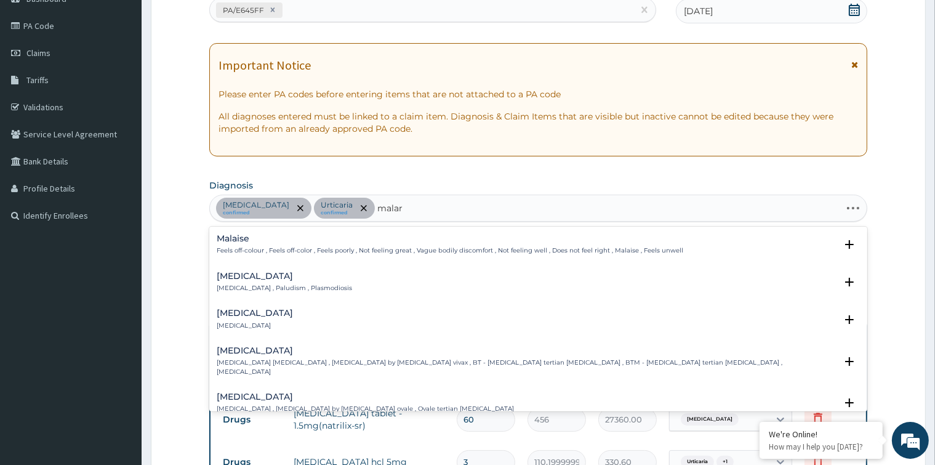
type input "malari"
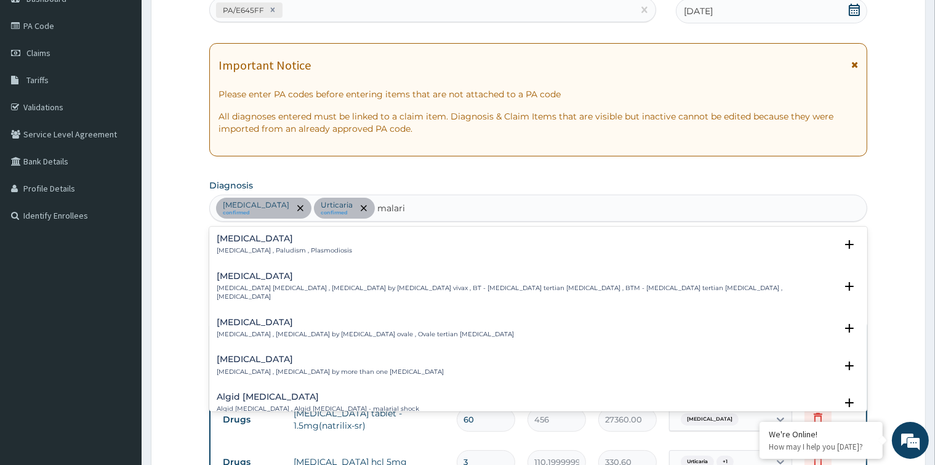
click at [288, 249] on p "Malaria , Paludism , Plasmodiosis" at bounding box center [284, 250] width 135 height 9
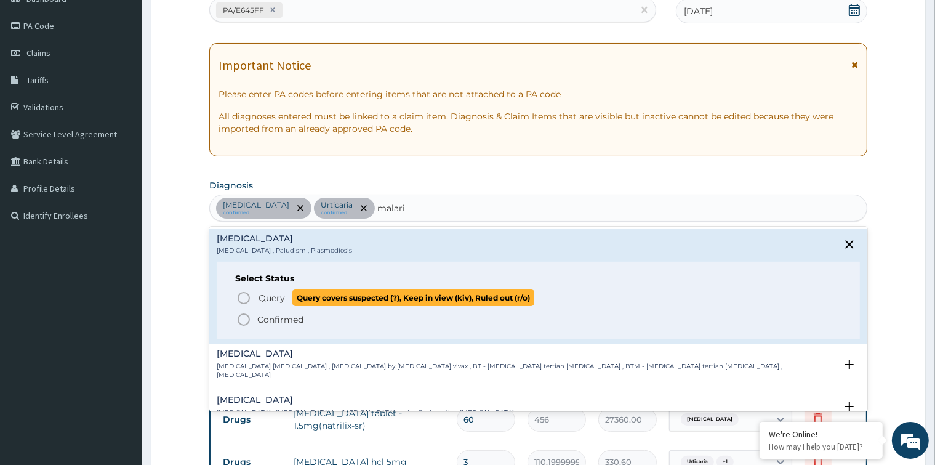
click at [244, 298] on icon "status option query" at bounding box center [243, 297] width 15 height 15
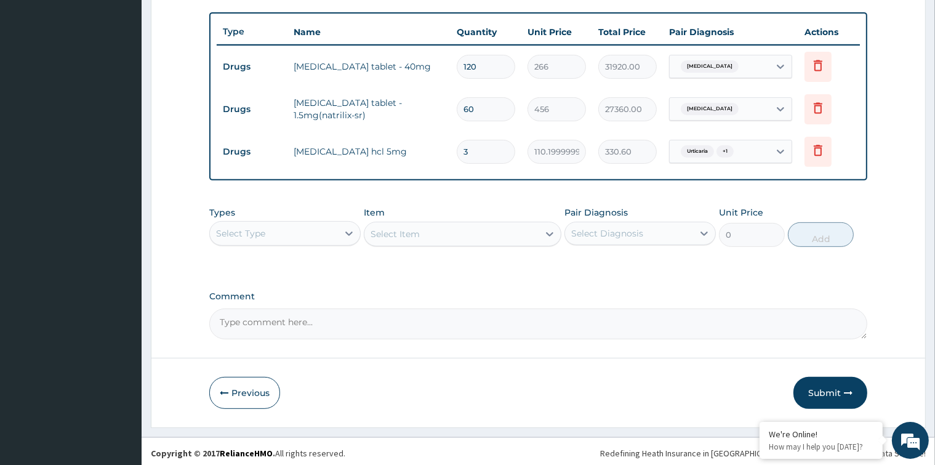
scroll to position [447, 0]
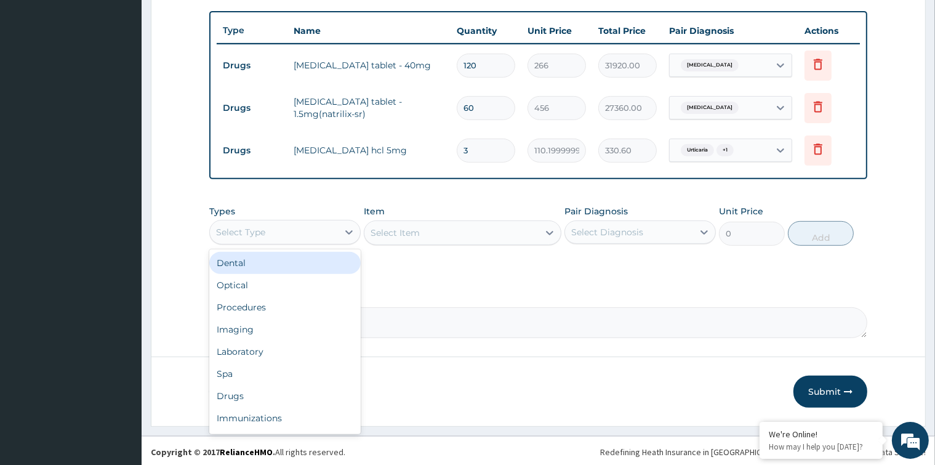
click at [337, 230] on div "Select Type" at bounding box center [274, 232] width 128 height 20
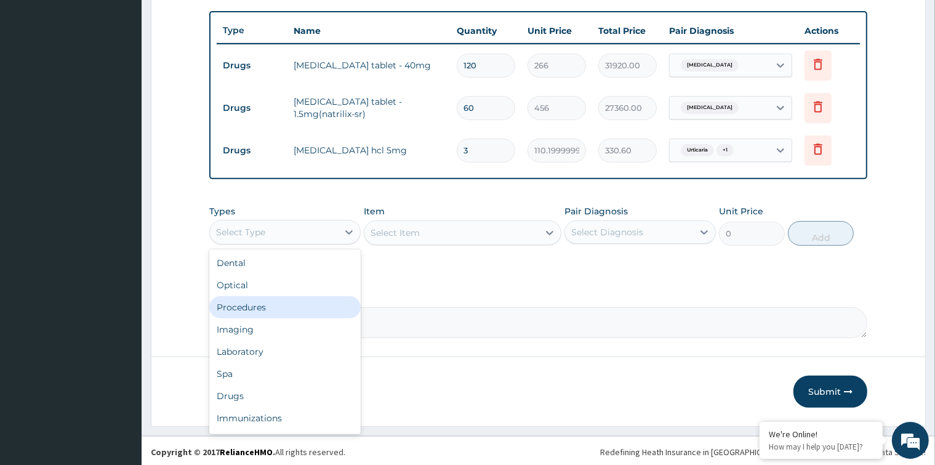
scroll to position [42, 0]
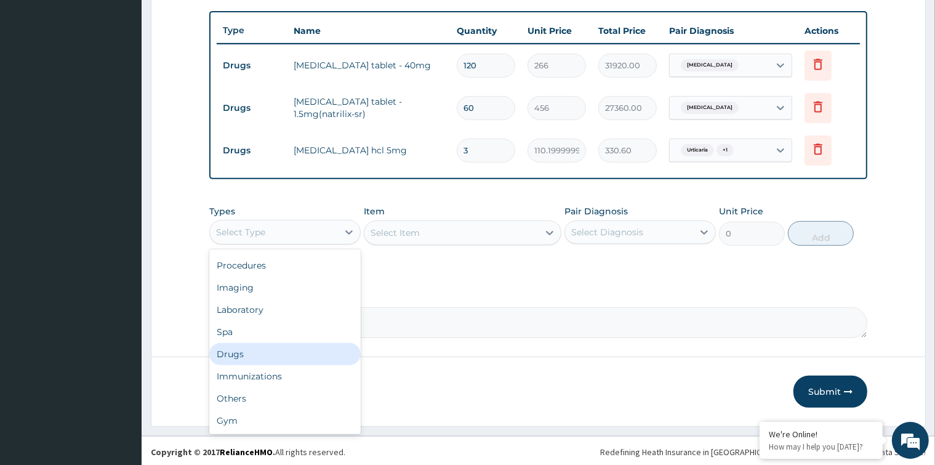
click at [282, 348] on div "Drugs" at bounding box center [284, 354] width 151 height 22
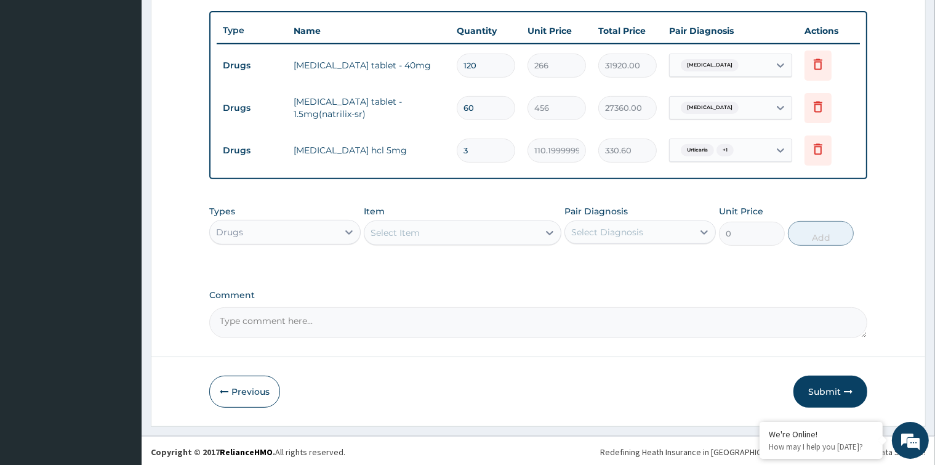
click at [460, 226] on div "Select Item" at bounding box center [451, 233] width 174 height 20
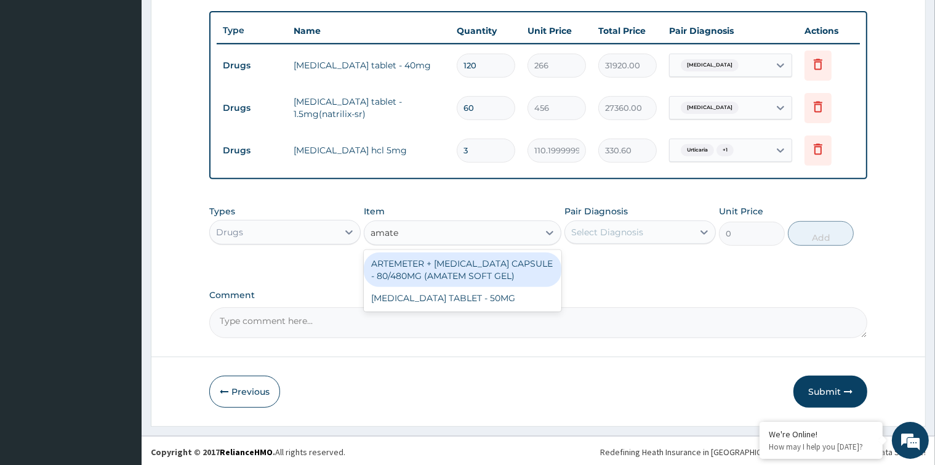
type input "amatem"
click at [463, 275] on div "ARTEMETER + LUMEFANTRINE CAPSULE - 80/480MG (AMATEM SOFT GEL)" at bounding box center [463, 269] width 198 height 34
type input "570"
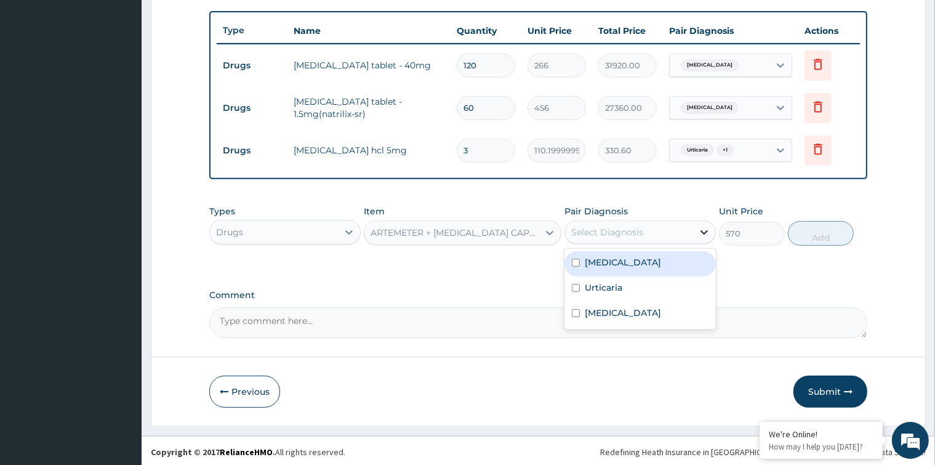
click at [704, 227] on icon at bounding box center [704, 232] width 12 height 12
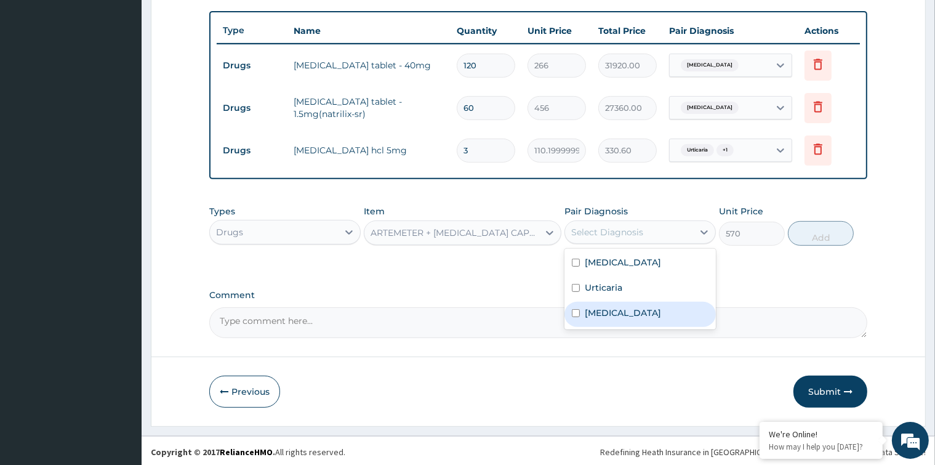
click at [577, 309] on input "checkbox" at bounding box center [576, 313] width 8 height 8
checkbox input "true"
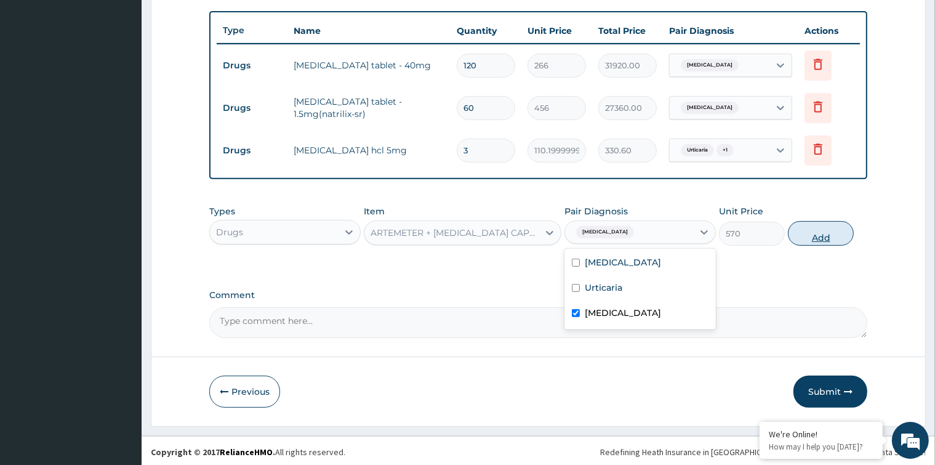
click at [823, 231] on button "Add" at bounding box center [821, 233] width 66 height 25
type input "0"
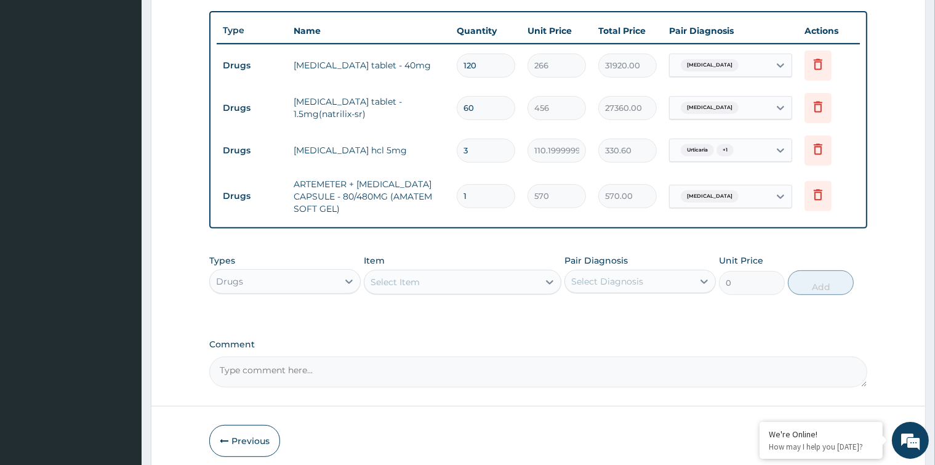
type input "0.00"
type input "6"
type input "3420.00"
type input "6"
click at [512, 280] on div "Select Item" at bounding box center [451, 282] width 174 height 20
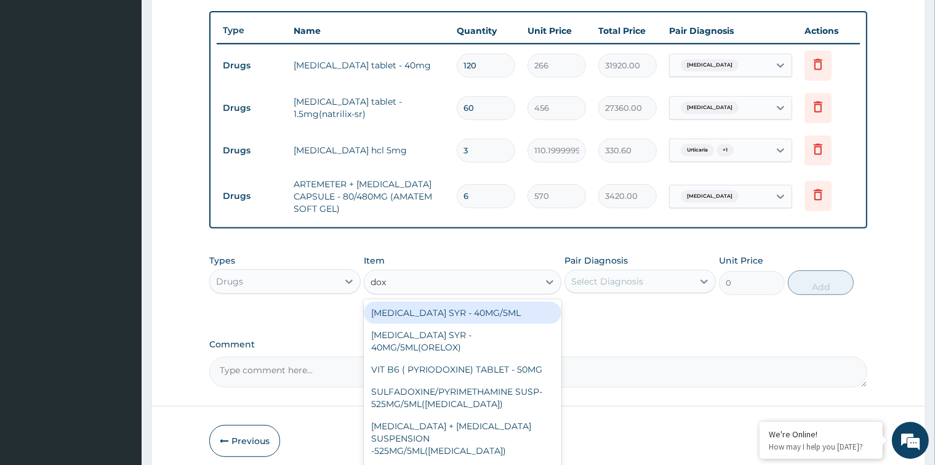
type input "doxy"
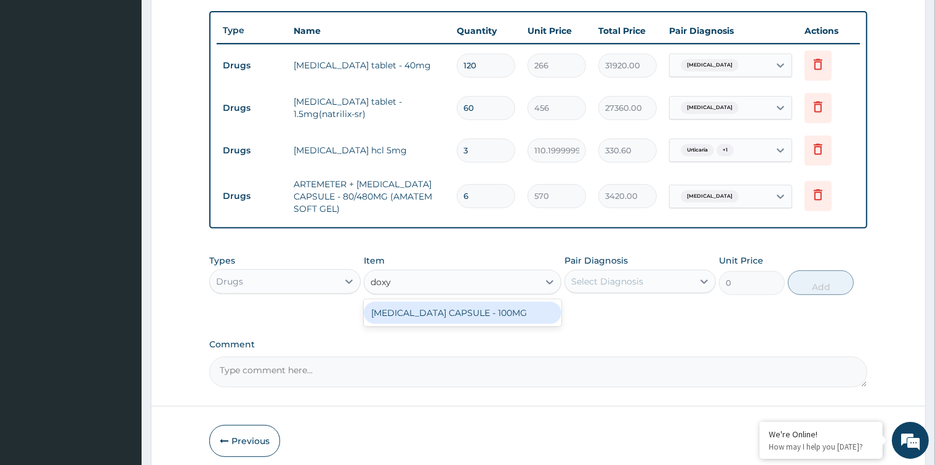
click at [507, 306] on div "DOXYCYCLINE CAPSULE - 100MG" at bounding box center [463, 312] width 198 height 22
type input "87.39999999999999"
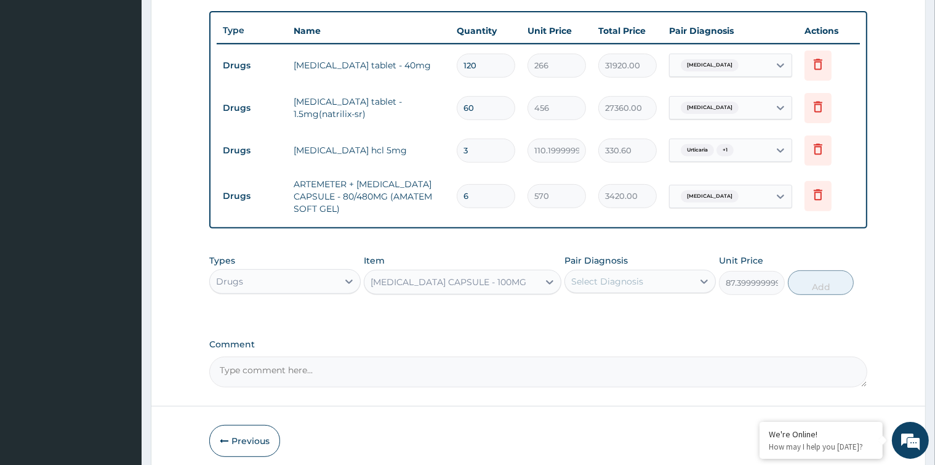
click at [591, 286] on div "Select Diagnosis" at bounding box center [629, 281] width 128 height 20
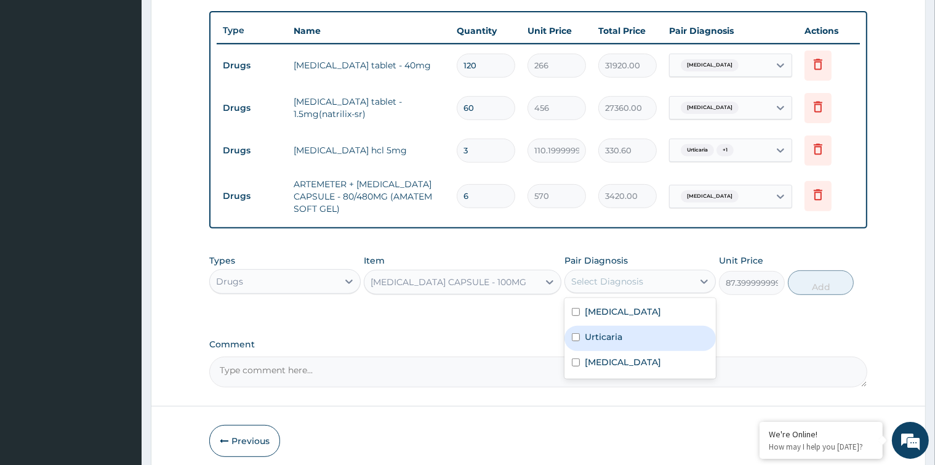
click at [576, 334] on input "checkbox" at bounding box center [576, 337] width 8 height 8
checkbox input "true"
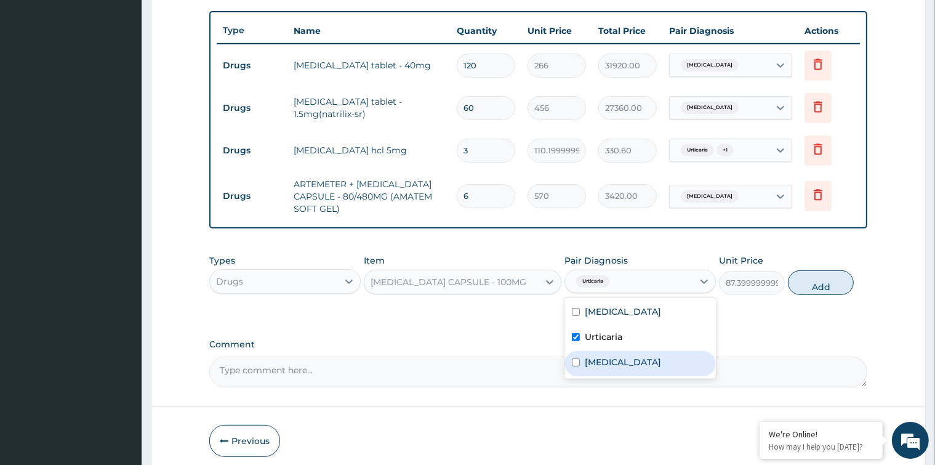
click at [575, 359] on input "checkbox" at bounding box center [576, 362] width 8 height 8
checkbox input "true"
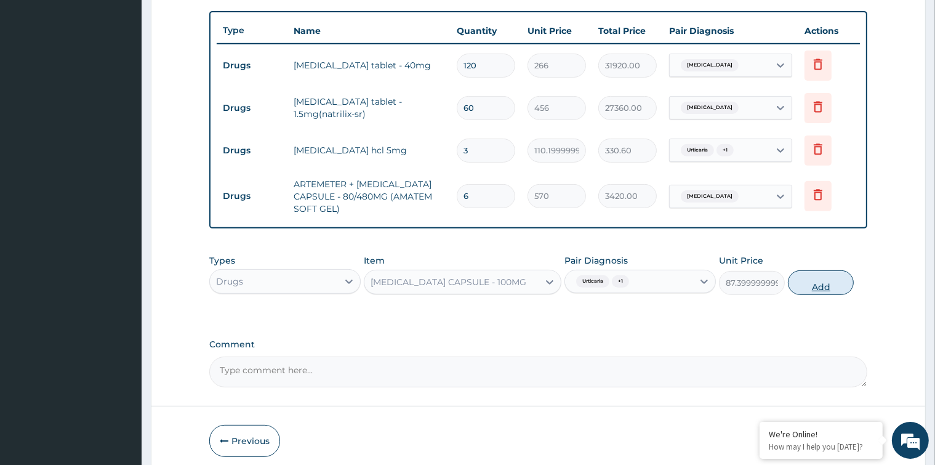
click at [810, 283] on button "Add" at bounding box center [821, 282] width 66 height 25
type input "0"
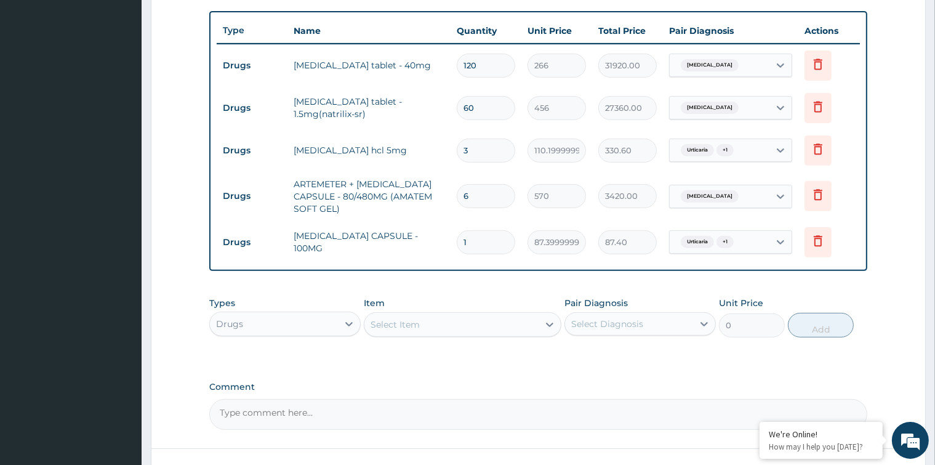
type input "14"
type input "1223.60"
type input "14"
click at [450, 326] on div "Select Item" at bounding box center [451, 324] width 174 height 20
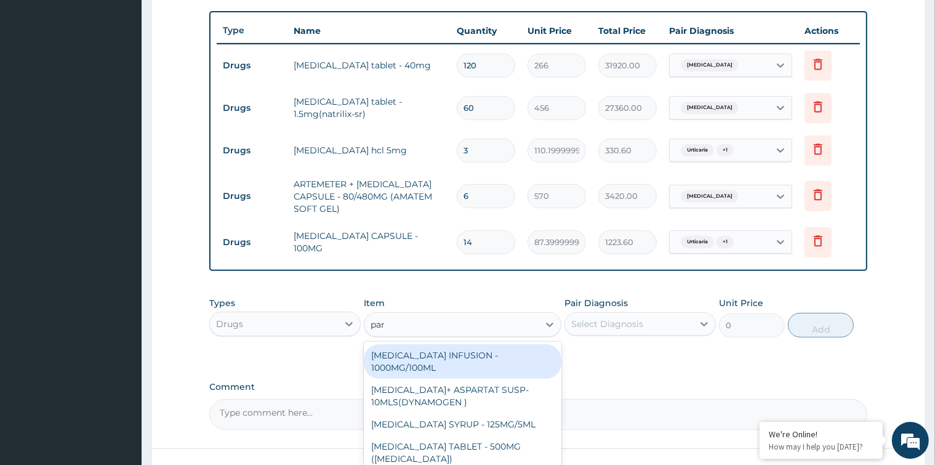
type input "para"
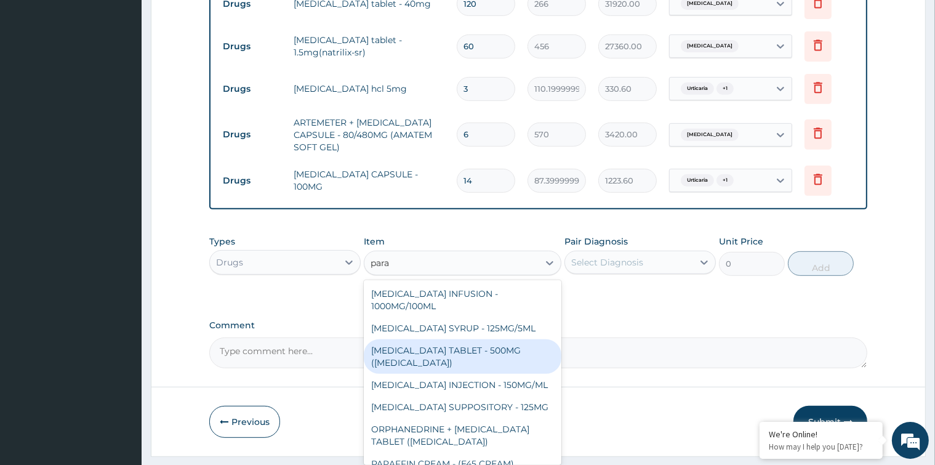
scroll to position [197, 0]
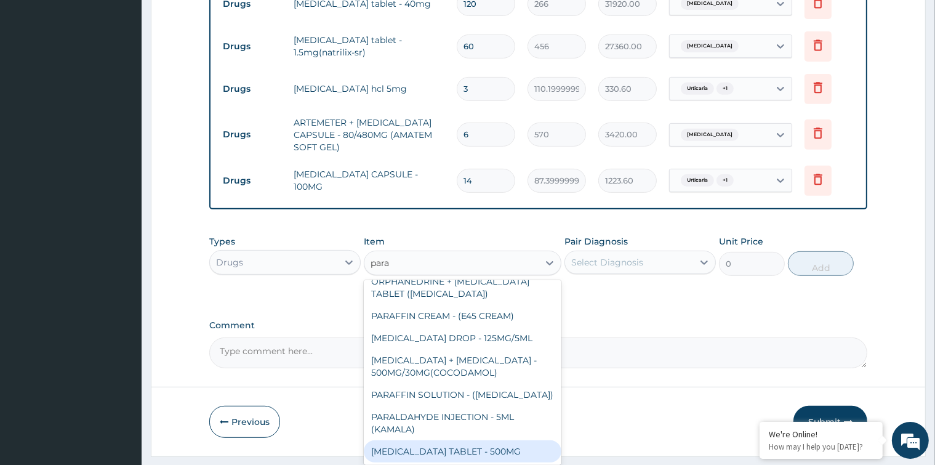
click at [480, 447] on div "PARACETAMOL TABLET - 500MG" at bounding box center [463, 451] width 198 height 22
type input "45.599999999999994"
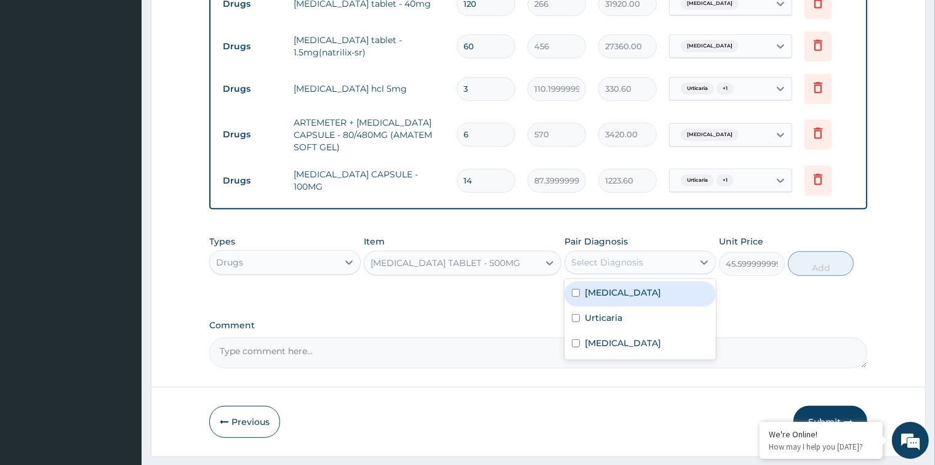
click at [622, 257] on div "Select Diagnosis" at bounding box center [607, 262] width 72 height 12
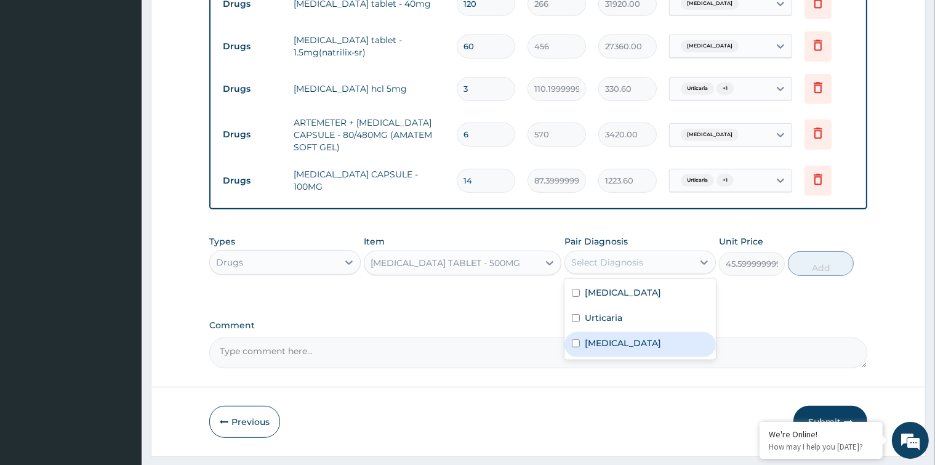
click at [576, 343] on input "checkbox" at bounding box center [576, 343] width 8 height 8
checkbox input "true"
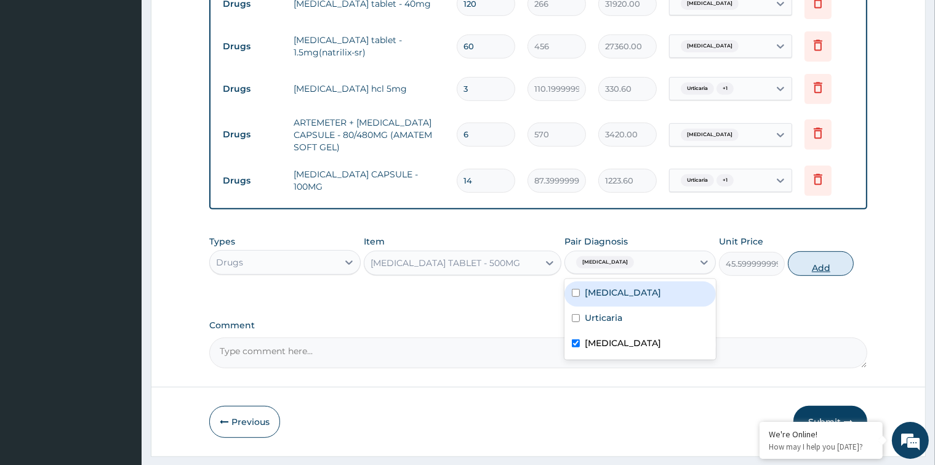
click at [807, 262] on button "Add" at bounding box center [821, 263] width 66 height 25
type input "0"
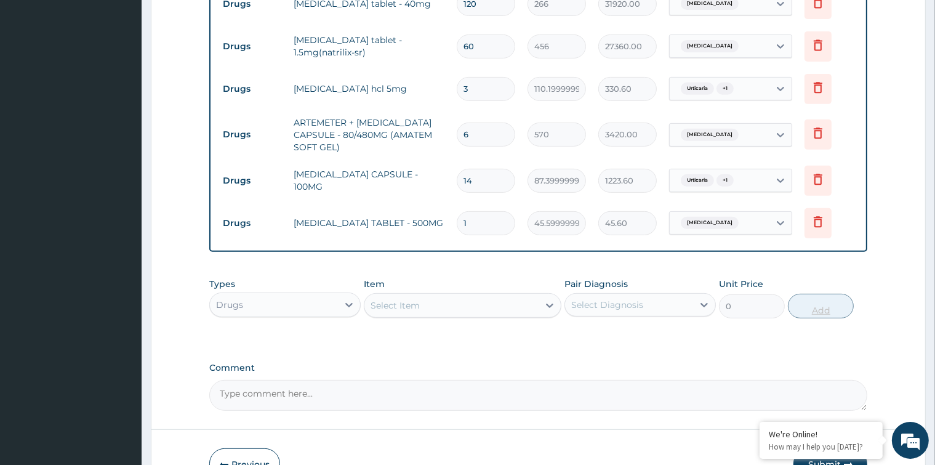
type input "18"
type input "820.80"
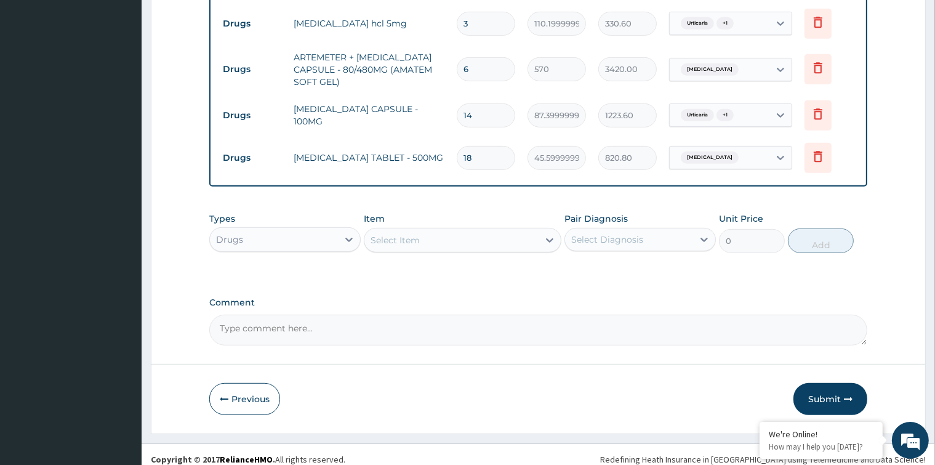
scroll to position [581, 0]
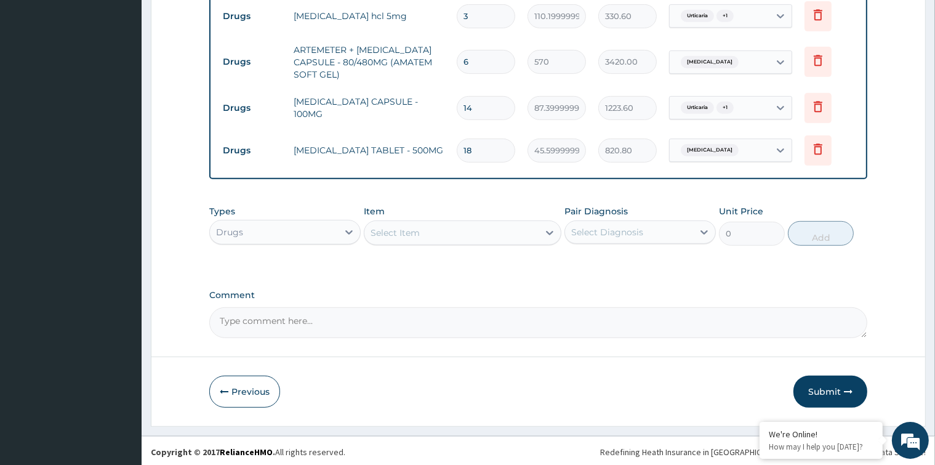
type input "18"
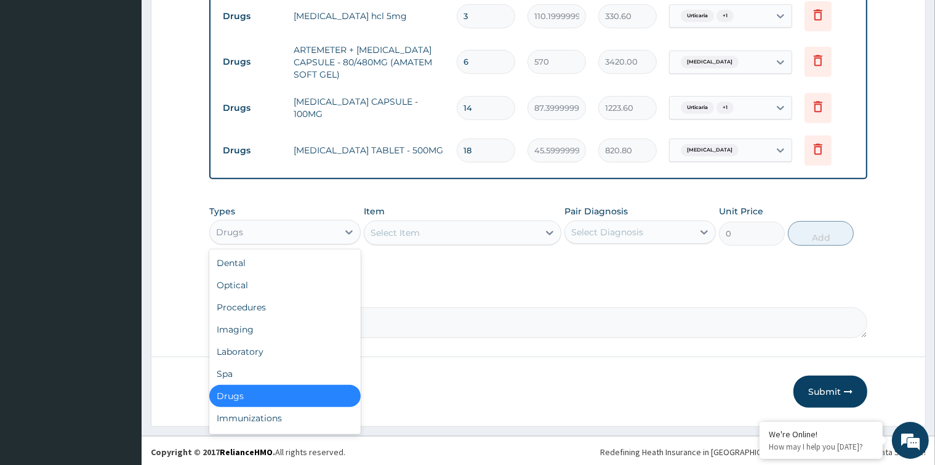
click at [331, 229] on div "Drugs" at bounding box center [274, 232] width 128 height 20
click at [269, 350] on div "Laboratory" at bounding box center [284, 351] width 151 height 22
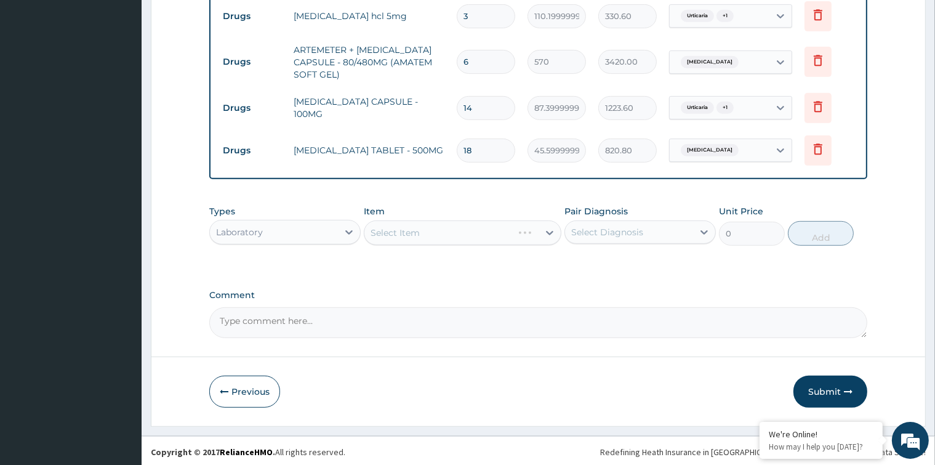
click at [543, 230] on div "Select Item" at bounding box center [463, 232] width 198 height 25
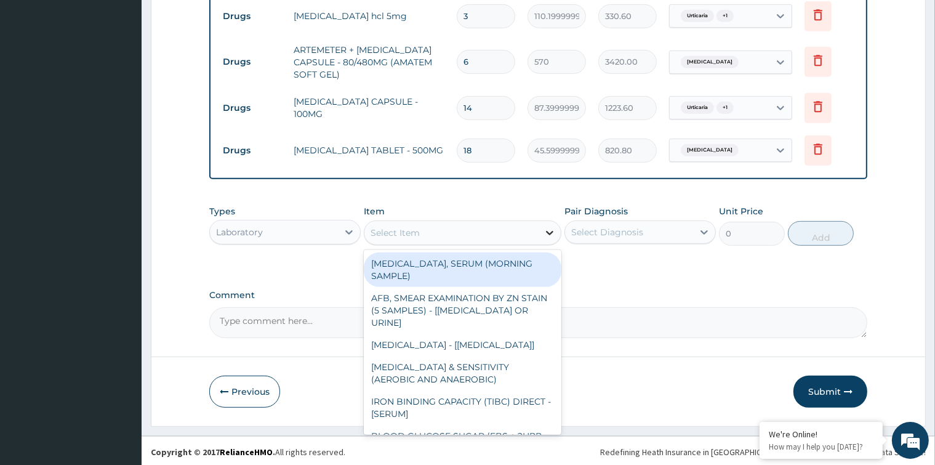
click at [546, 231] on icon at bounding box center [549, 233] width 7 height 4
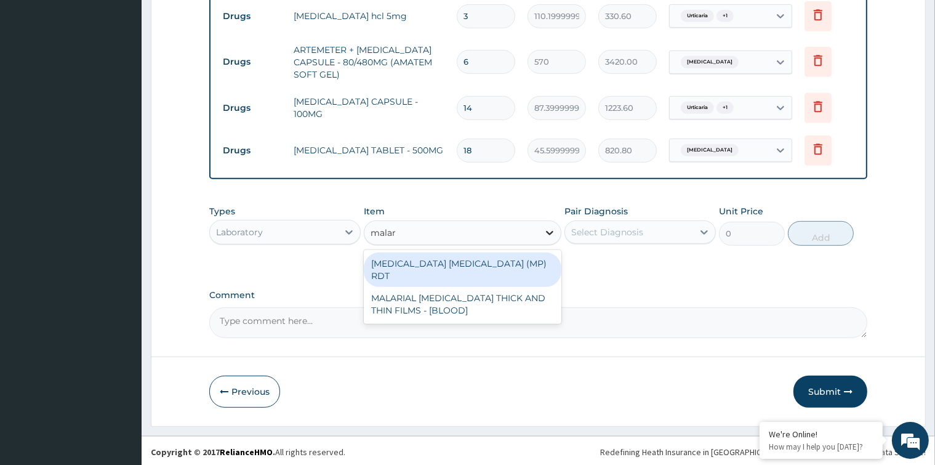
type input "malari"
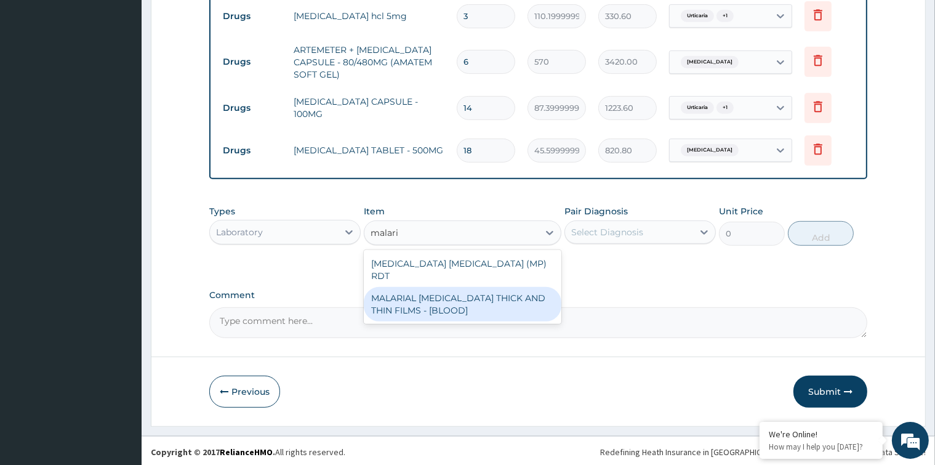
click at [485, 289] on div "MALARIAL PARASITE THICK AND THIN FILMS - [BLOOD]" at bounding box center [463, 304] width 198 height 34
type input "3150"
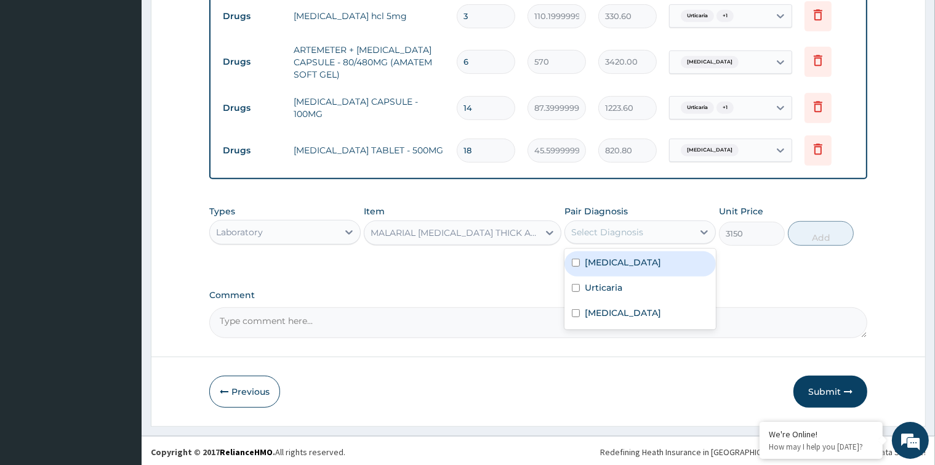
click at [649, 230] on div "Select Diagnosis" at bounding box center [629, 232] width 128 height 20
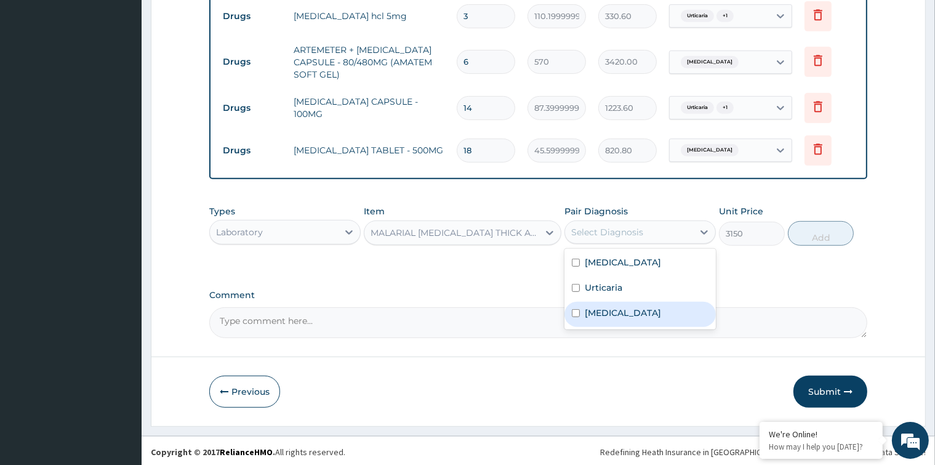
click at [573, 309] on input "checkbox" at bounding box center [576, 313] width 8 height 8
checkbox input "true"
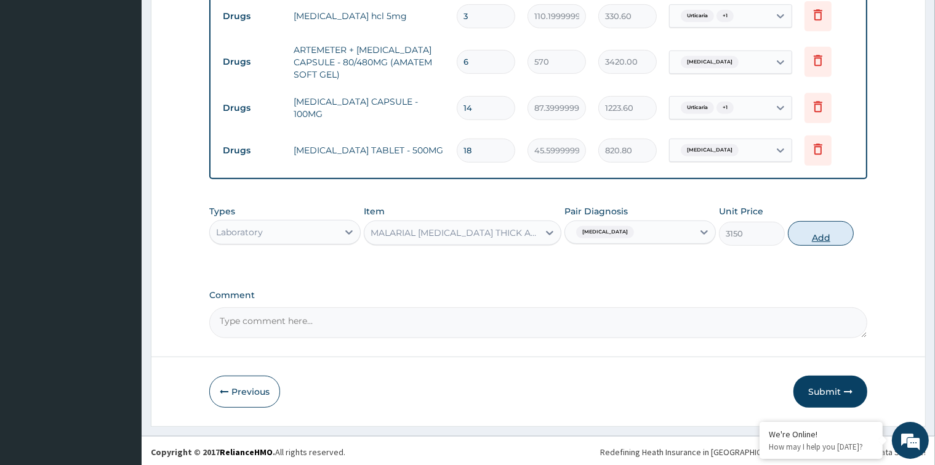
click at [810, 234] on button "Add" at bounding box center [821, 233] width 66 height 25
type input "0"
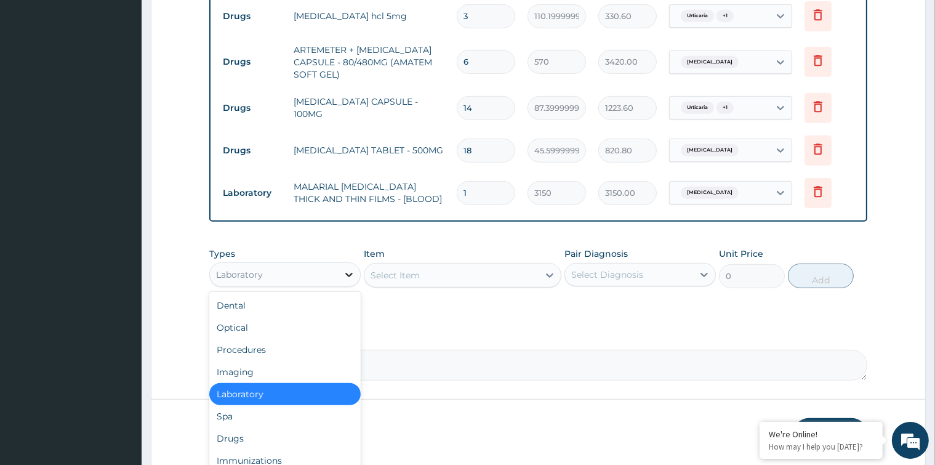
click at [349, 269] on icon at bounding box center [349, 274] width 12 height 12
click at [285, 353] on div "Procedures" at bounding box center [284, 349] width 151 height 22
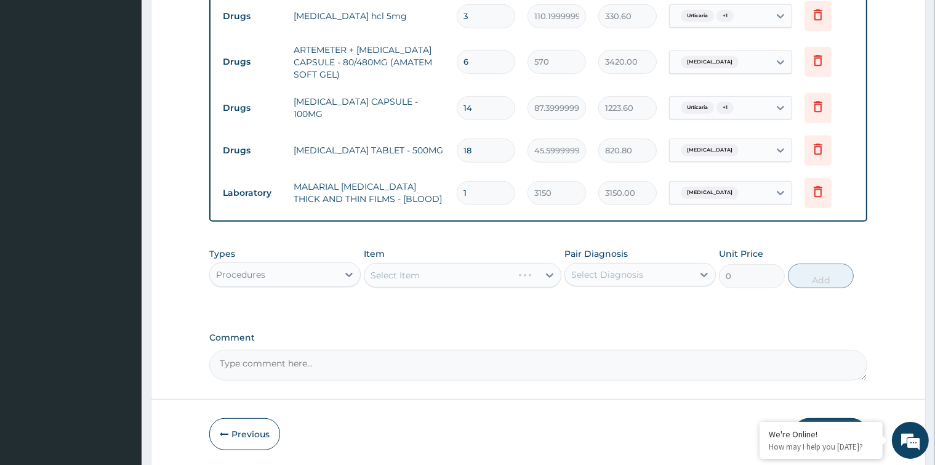
click at [549, 273] on div "Select Item" at bounding box center [463, 275] width 198 height 25
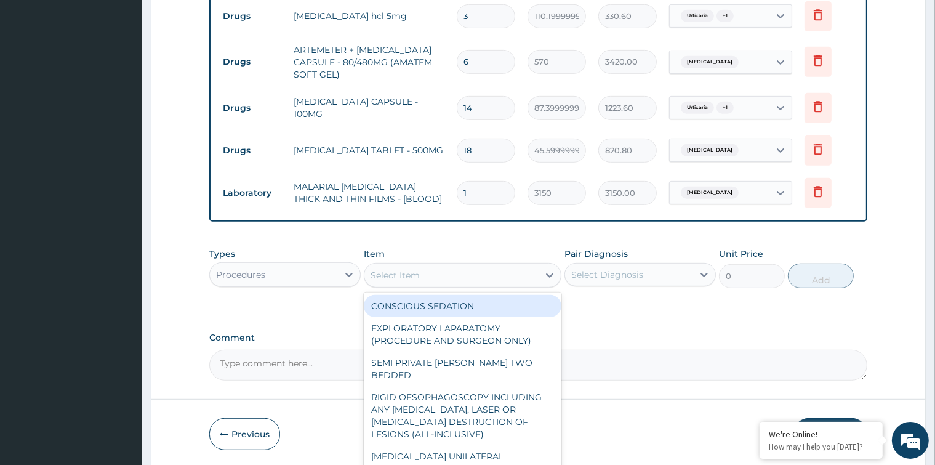
click at [549, 273] on icon at bounding box center [549, 275] width 7 height 4
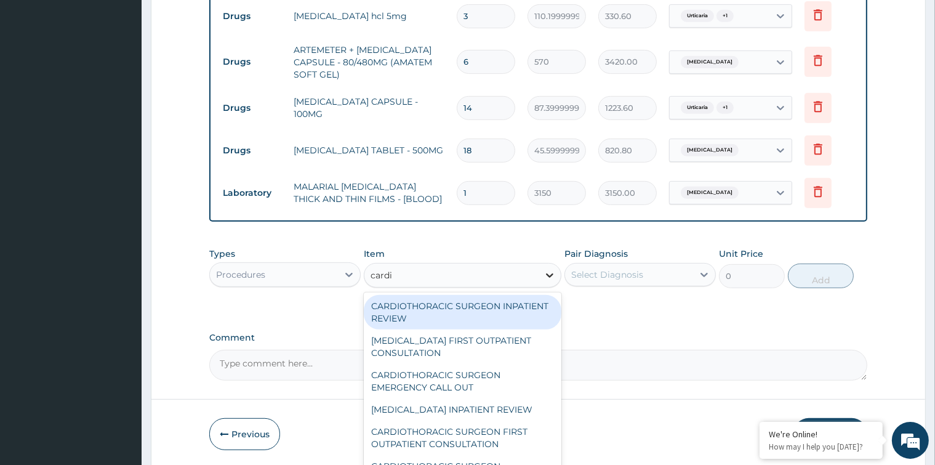
type input "cardio"
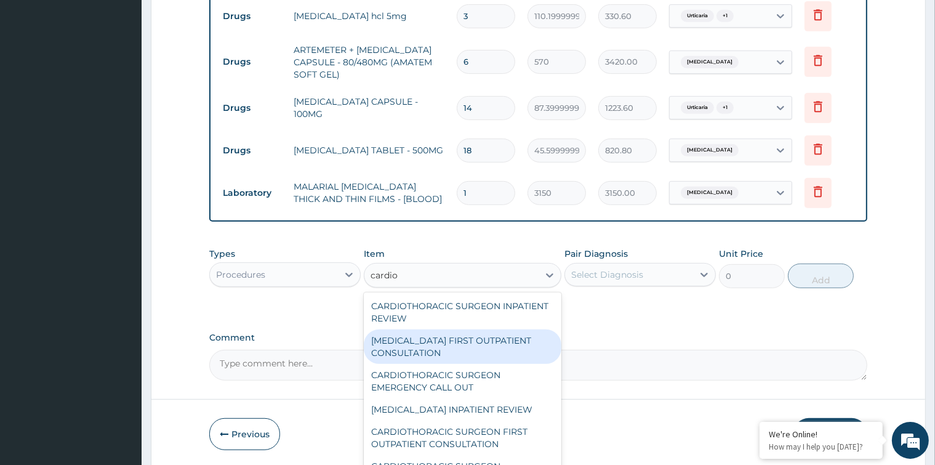
click at [490, 338] on div "CARDIOLOGIST FIRST OUTPATIENT CONSULTATION" at bounding box center [463, 346] width 198 height 34
type input "36000"
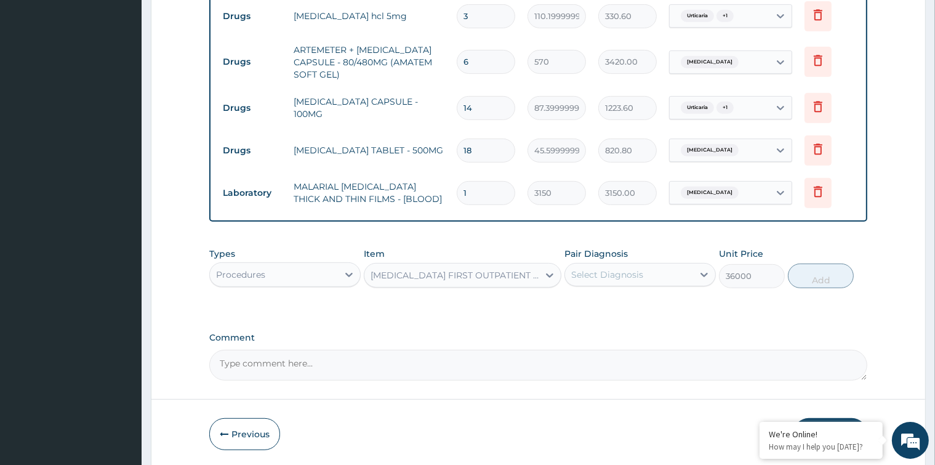
click at [641, 268] on div "Select Diagnosis" at bounding box center [607, 274] width 72 height 12
click at [577, 303] on input "checkbox" at bounding box center [576, 305] width 8 height 8
checkbox input "true"
click at [828, 279] on button "Add" at bounding box center [821, 275] width 66 height 25
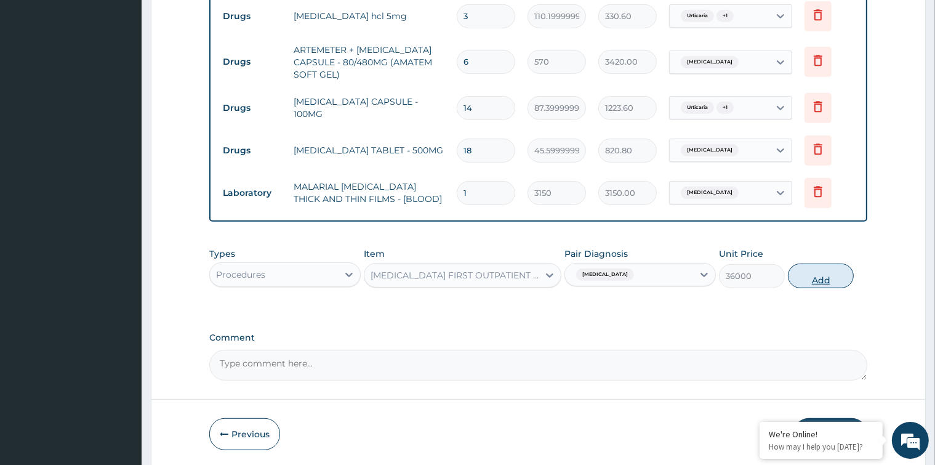
type input "0"
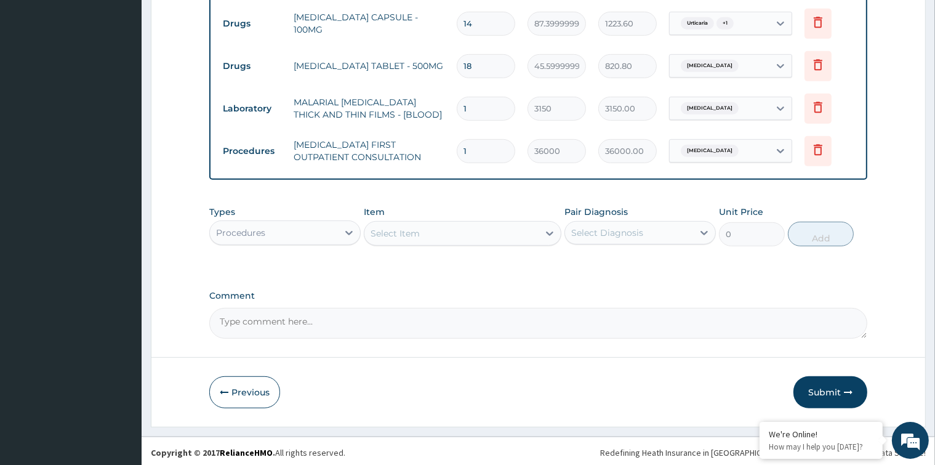
drag, startPoint x: 824, startPoint y: 388, endPoint x: 838, endPoint y: 383, distance: 14.2
click at [835, 385] on button "Submit" at bounding box center [830, 392] width 74 height 32
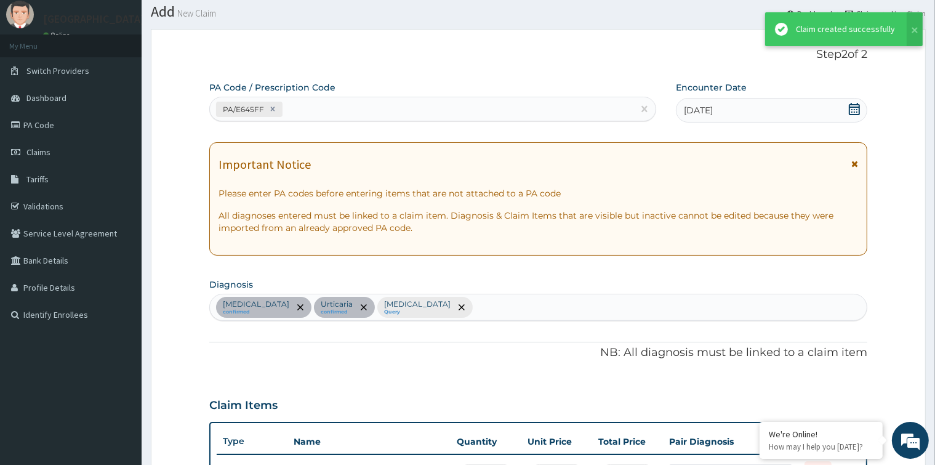
scroll to position [665, 0]
